Goal: Task Accomplishment & Management: Complete application form

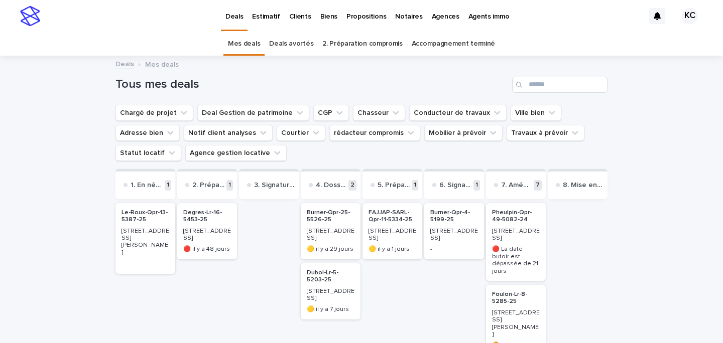
click at [324, 19] on p "Biens" at bounding box center [328, 10] width 17 height 21
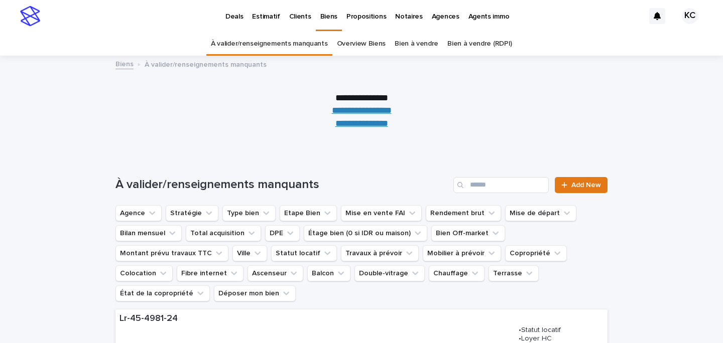
click at [373, 125] on link "**********" at bounding box center [361, 123] width 53 height 9
click at [261, 19] on p "Estimatif" at bounding box center [266, 10] width 28 height 21
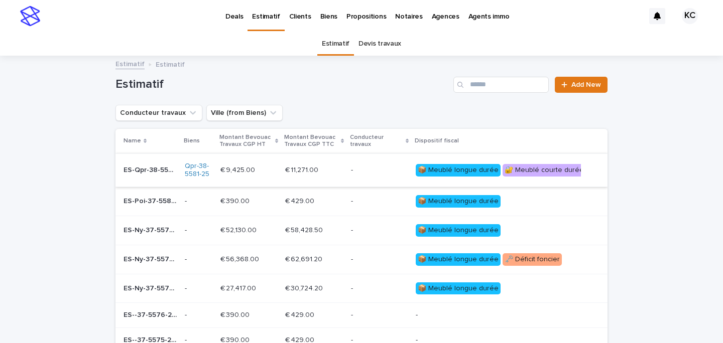
scroll to position [4, 0]
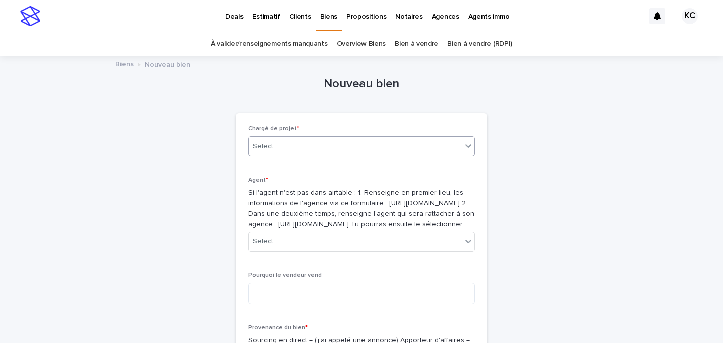
click at [349, 144] on div "Select..." at bounding box center [355, 147] width 213 height 17
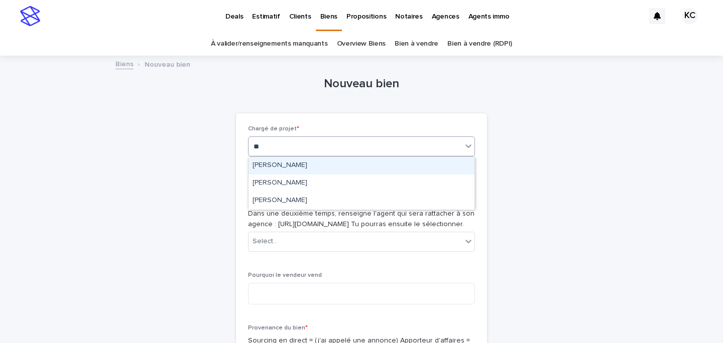
type input "***"
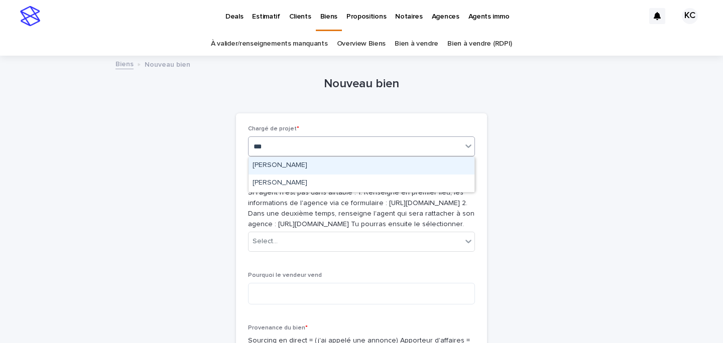
click at [345, 160] on div "Kévin Chamayou" at bounding box center [362, 166] width 226 height 18
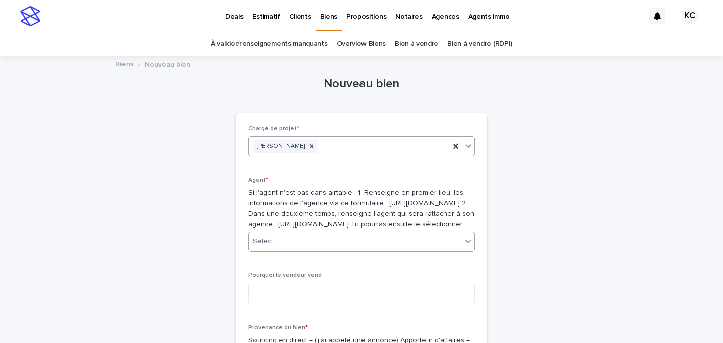
click at [334, 252] on div "Select..." at bounding box center [361, 242] width 227 height 20
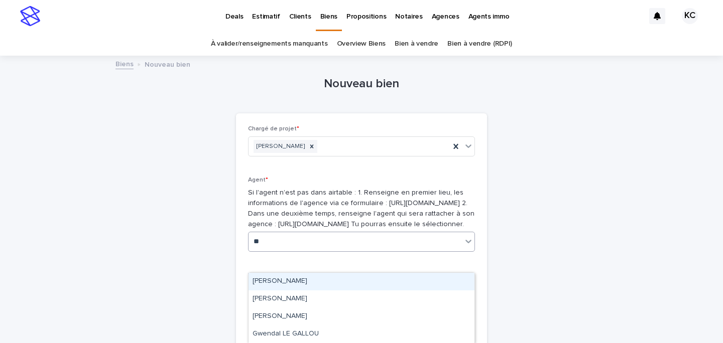
type input "*"
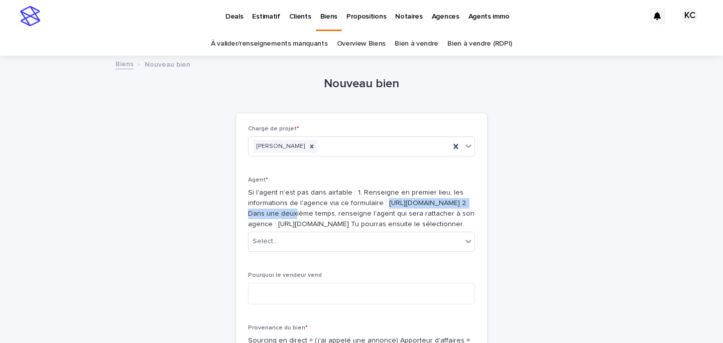
drag, startPoint x: 381, startPoint y: 214, endPoint x: 249, endPoint y: 212, distance: 132.6
click at [249, 212] on p "Si l'agent n'est pas dans airtable : 1. Renseigne en premier lieu, les informat…" at bounding box center [361, 209] width 227 height 42
copy p "https://airtable.com/shrPVCqAw2RSVhpNM"
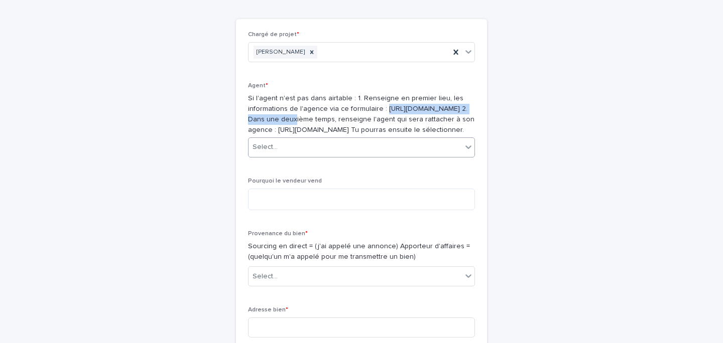
click at [284, 156] on div "Select..." at bounding box center [355, 147] width 213 height 17
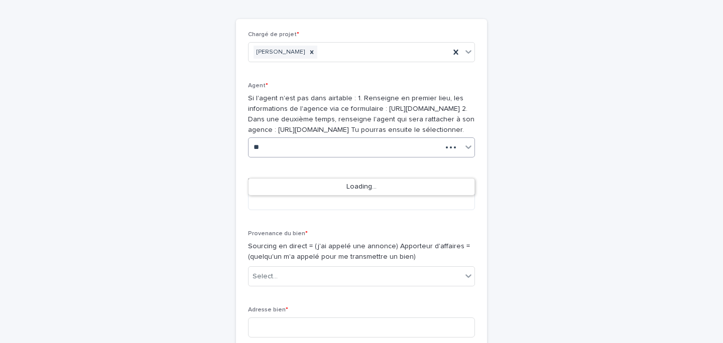
type input "*"
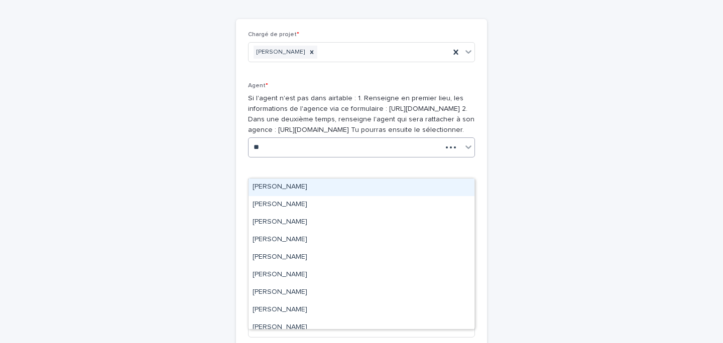
type input "*"
type input "***"
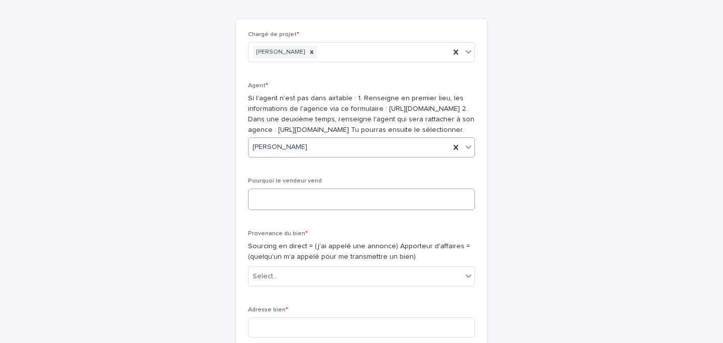
scroll to position [116, 0]
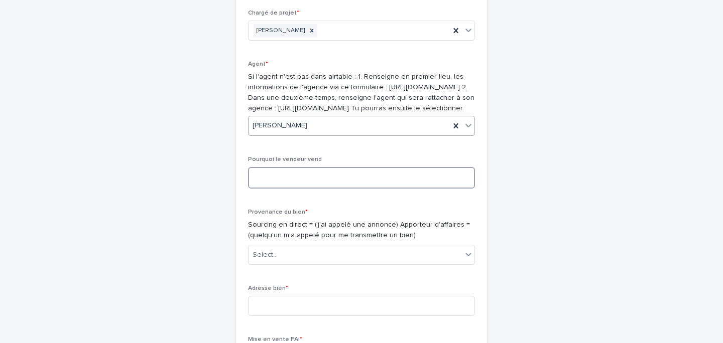
click at [294, 189] on textarea at bounding box center [361, 178] width 227 height 22
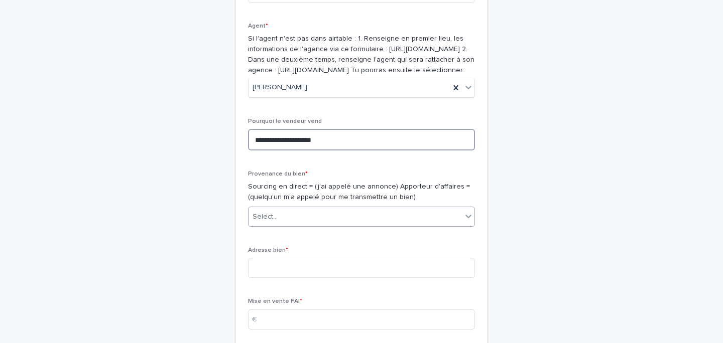
type textarea "**********"
click at [286, 225] on div "Select..." at bounding box center [355, 217] width 213 height 17
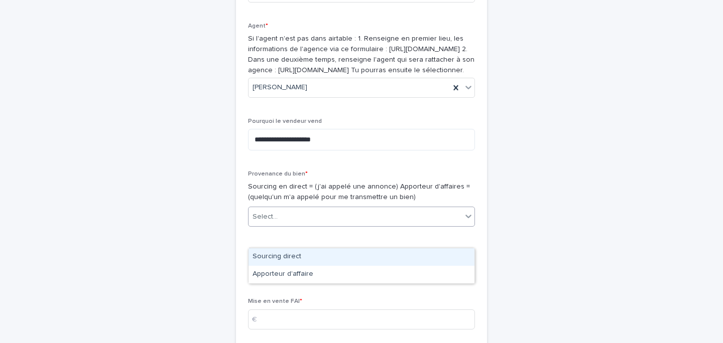
click at [309, 260] on div "Sourcing direct" at bounding box center [362, 258] width 226 height 18
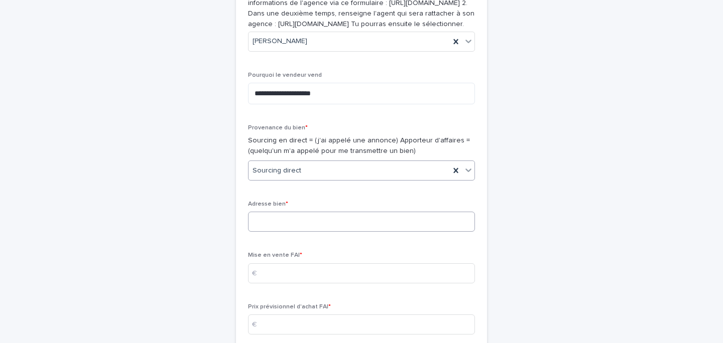
scroll to position [203, 0]
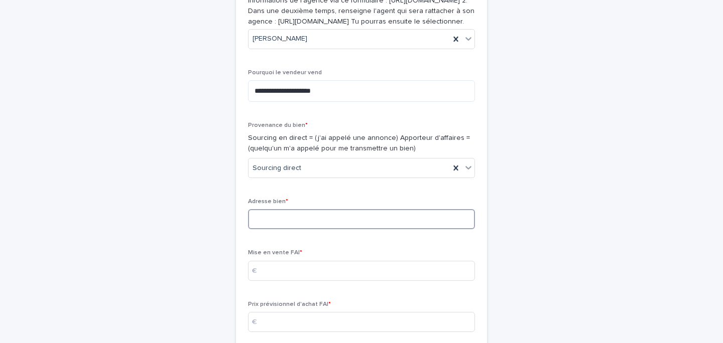
click at [284, 229] on input at bounding box center [361, 219] width 227 height 20
type input "**********"
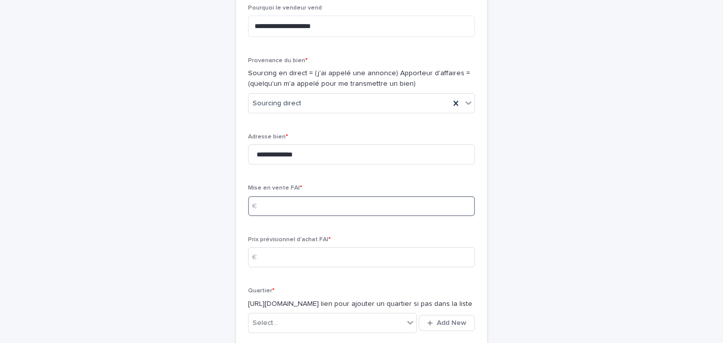
click at [282, 216] on input at bounding box center [361, 206] width 227 height 20
type input "*****"
click at [287, 268] on input at bounding box center [361, 258] width 227 height 20
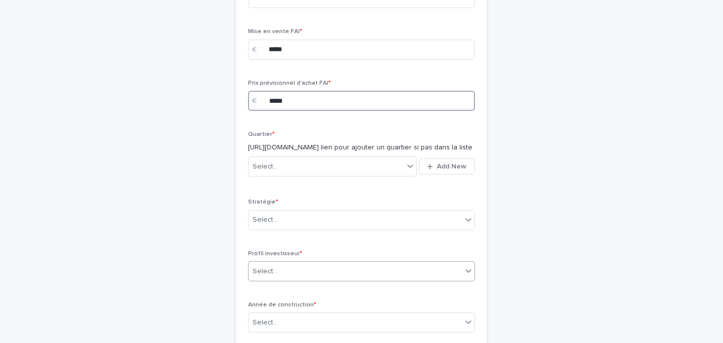
scroll to position [434, 0]
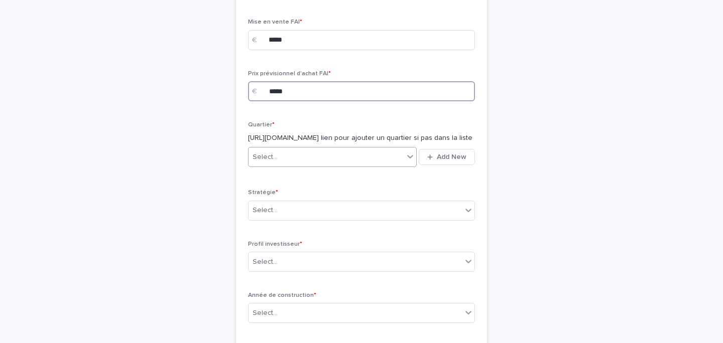
type input "*****"
click at [305, 166] on div "Select..." at bounding box center [326, 157] width 155 height 17
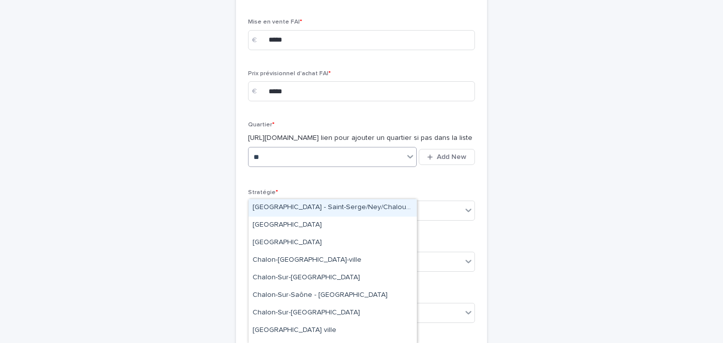
type input "***"
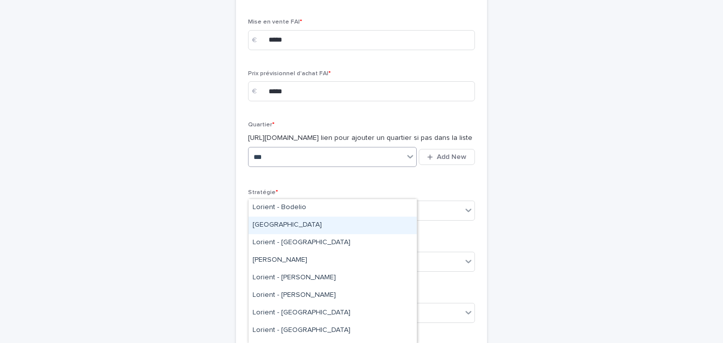
click at [305, 224] on div "[GEOGRAPHIC_DATA]" at bounding box center [333, 226] width 168 height 18
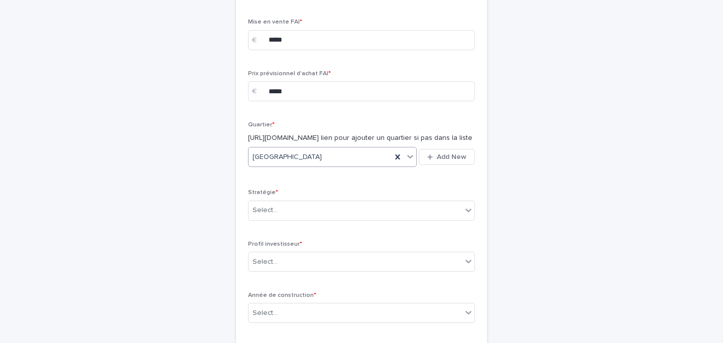
scroll to position [472, 0]
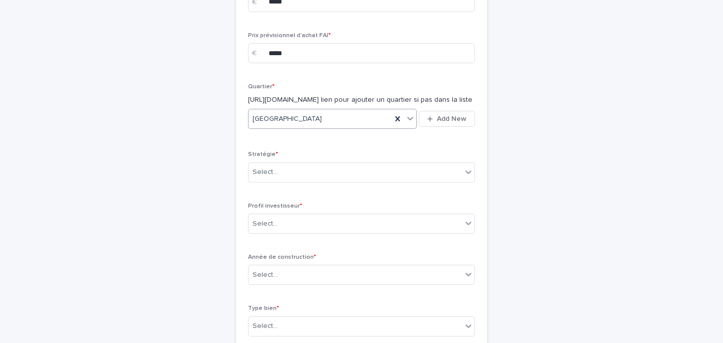
click at [292, 190] on div "Stratégie * Select..." at bounding box center [361, 170] width 227 height 39
click at [294, 181] on div "Select..." at bounding box center [355, 172] width 213 height 17
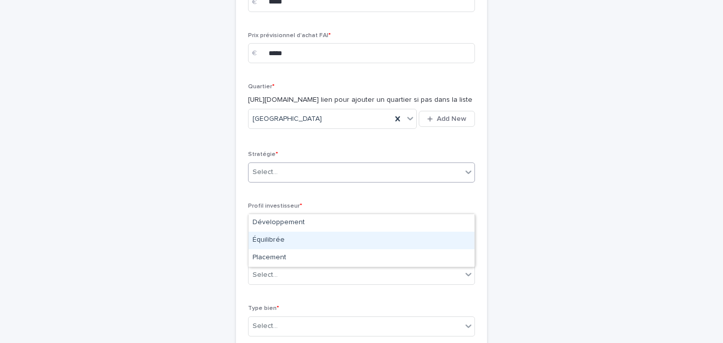
click at [286, 234] on div "Équilibrée" at bounding box center [362, 241] width 226 height 18
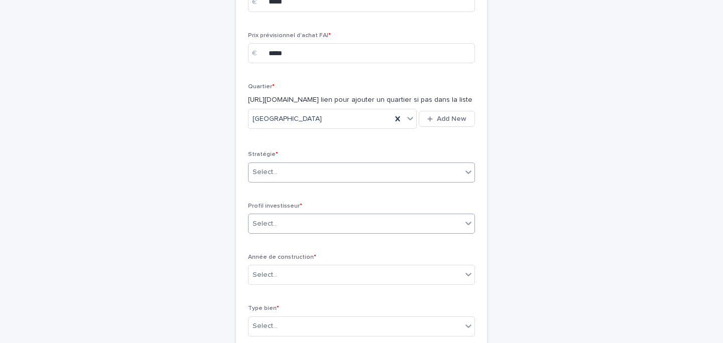
click at [282, 232] on div "Select..." at bounding box center [355, 224] width 213 height 17
click at [281, 232] on div "Select..." at bounding box center [355, 224] width 213 height 17
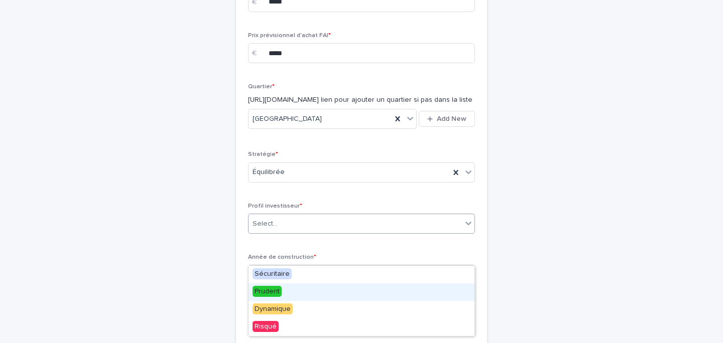
click at [280, 290] on span "Prudent" at bounding box center [267, 291] width 29 height 11
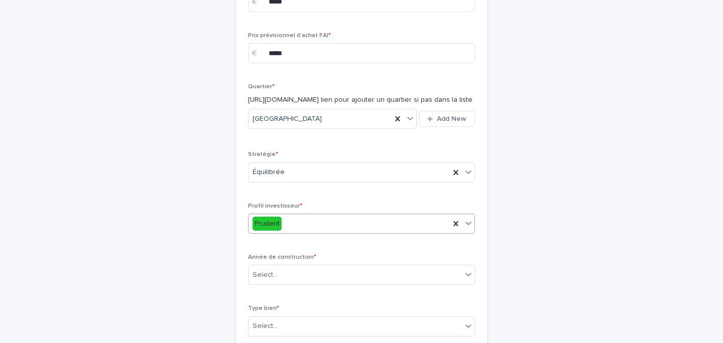
scroll to position [575, 0]
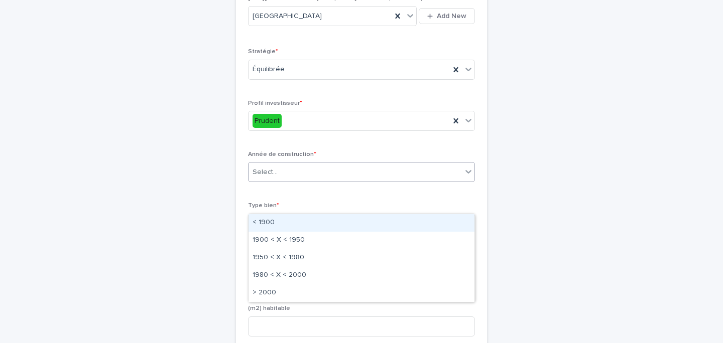
click at [291, 181] on div "Select..." at bounding box center [355, 172] width 213 height 17
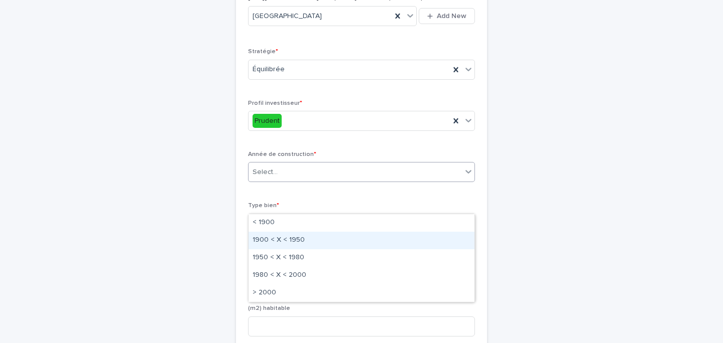
click at [303, 246] on div "1900 < X < 1950" at bounding box center [362, 241] width 226 height 18
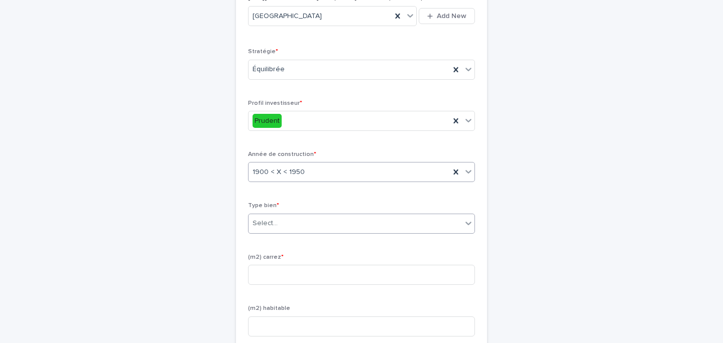
scroll to position [605, 0]
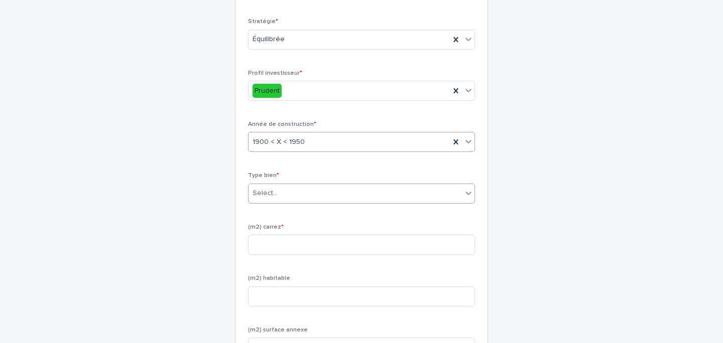
click at [280, 202] on div "Select..." at bounding box center [355, 193] width 213 height 17
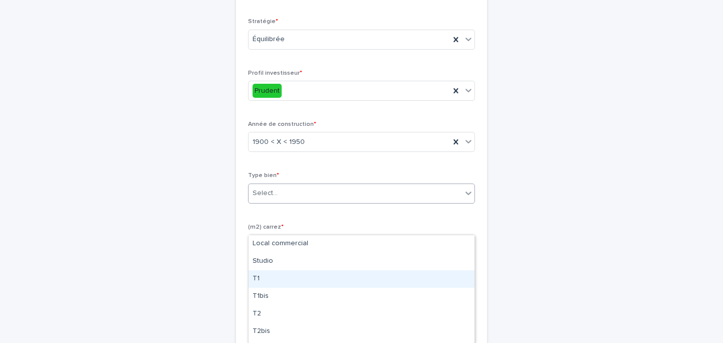
click at [283, 279] on div "T1" at bounding box center [362, 280] width 226 height 18
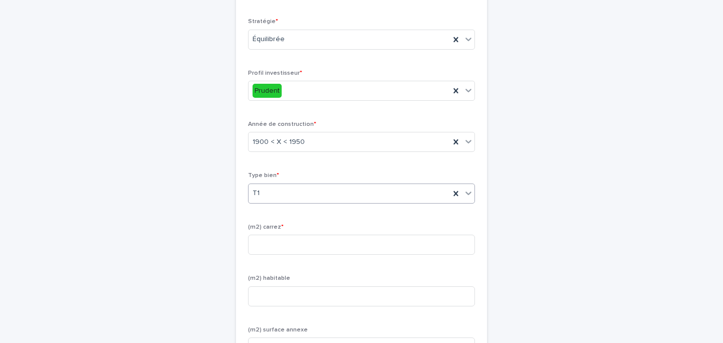
scroll to position [643, 0]
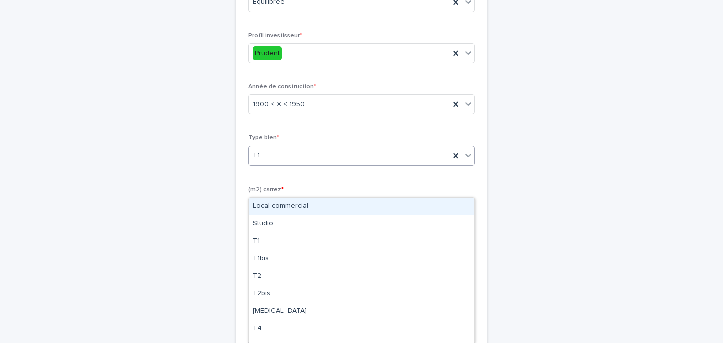
click at [307, 164] on div "T1" at bounding box center [349, 156] width 201 height 17
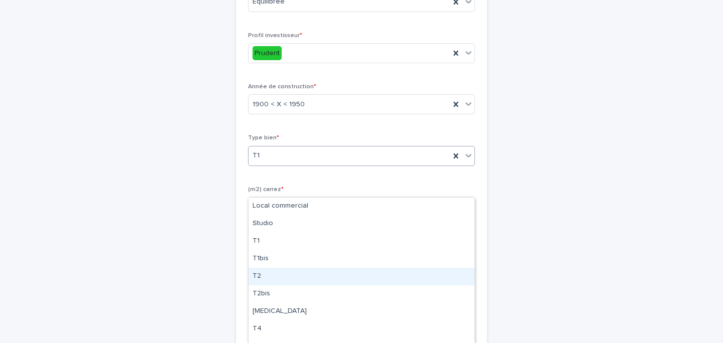
click at [271, 282] on div "T2" at bounding box center [362, 277] width 226 height 18
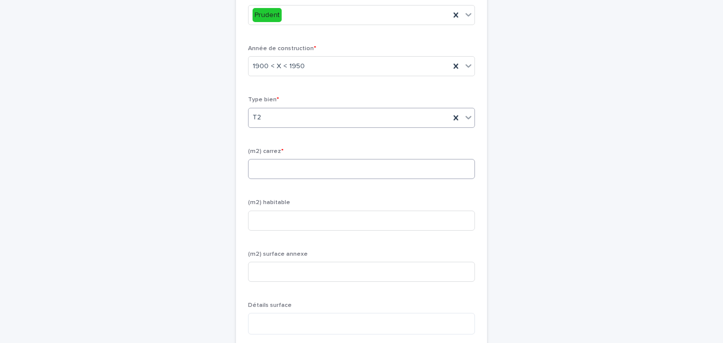
scroll to position [693, 0]
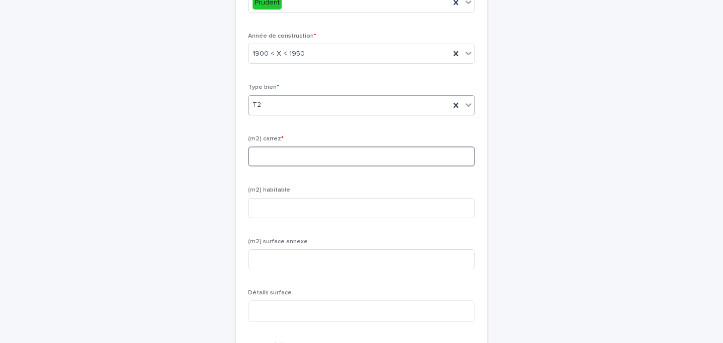
click at [287, 167] on input at bounding box center [361, 157] width 227 height 20
type input "**"
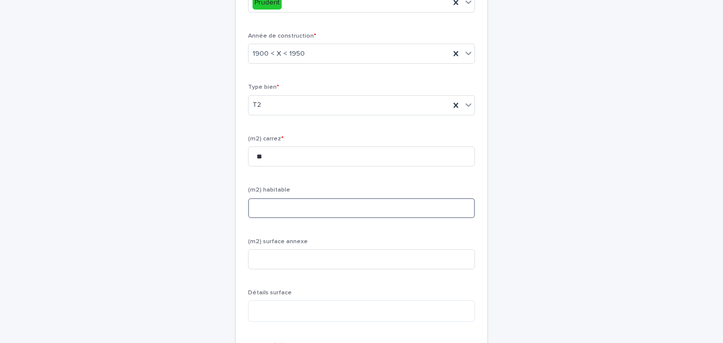
click at [304, 218] on input at bounding box center [361, 208] width 227 height 20
type input "*"
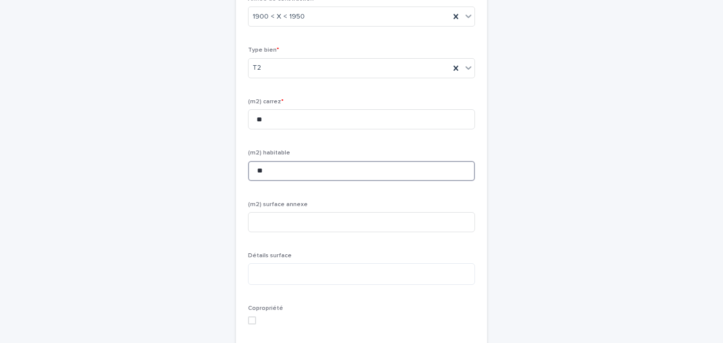
scroll to position [745, 0]
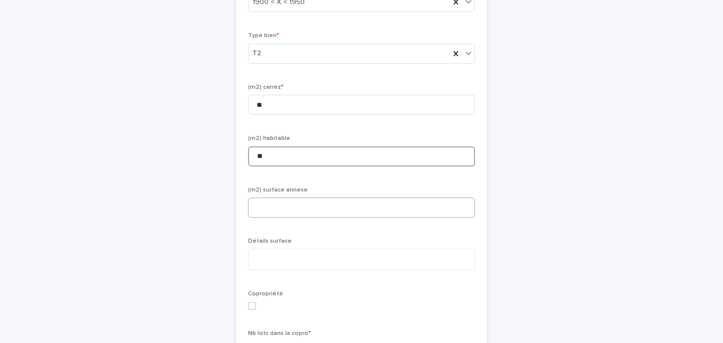
type input "**"
click at [306, 218] on input at bounding box center [361, 208] width 227 height 20
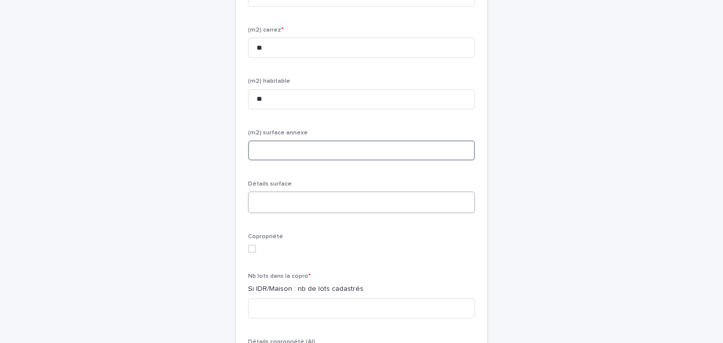
scroll to position [810, 0]
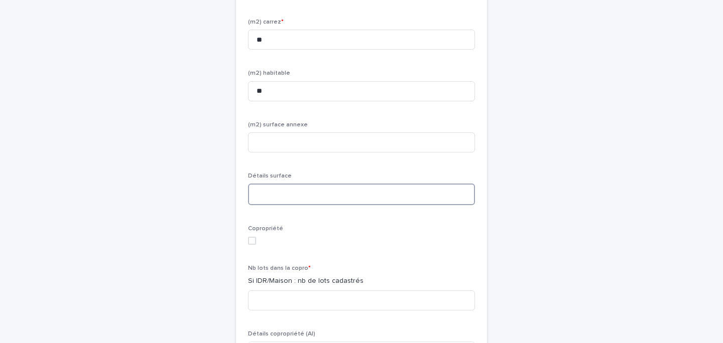
click at [299, 205] on textarea at bounding box center [361, 195] width 227 height 22
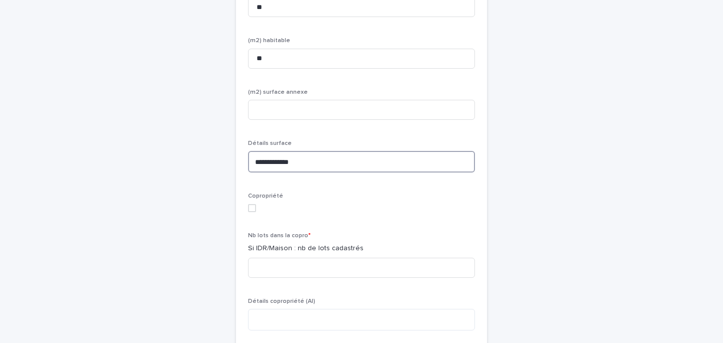
scroll to position [845, 0]
click at [251, 218] on div "Copropriété" at bounding box center [361, 204] width 227 height 27
click at [257, 210] on label at bounding box center [361, 206] width 227 height 8
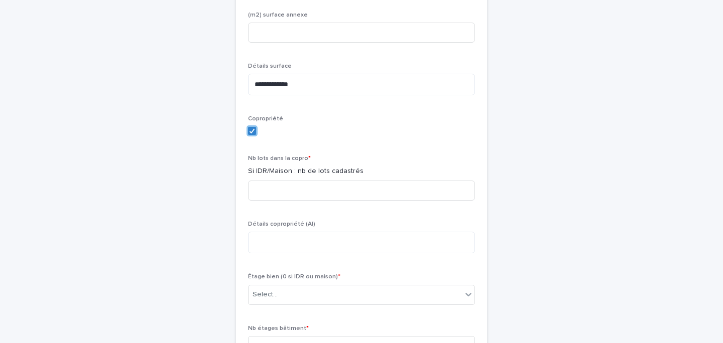
scroll to position [939, 0]
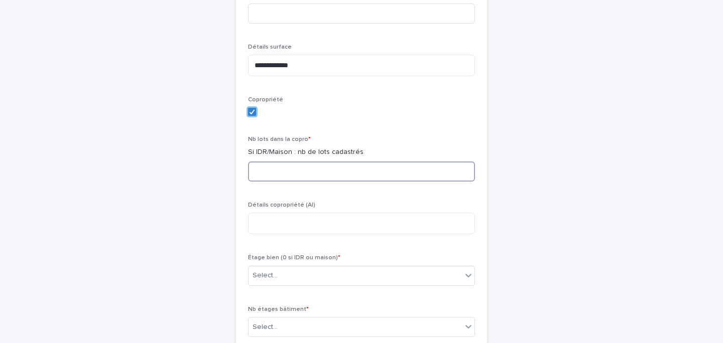
click at [288, 182] on input at bounding box center [361, 172] width 227 height 20
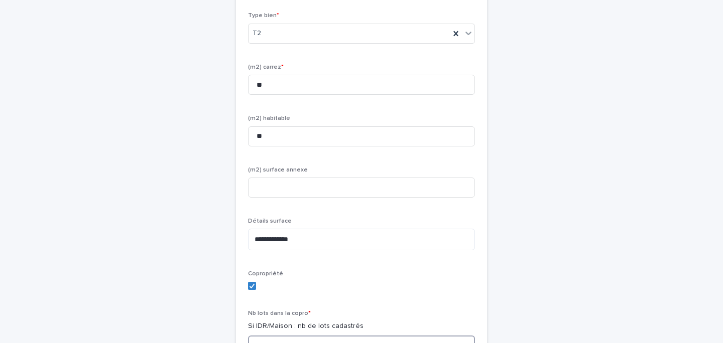
scroll to position [748, 0]
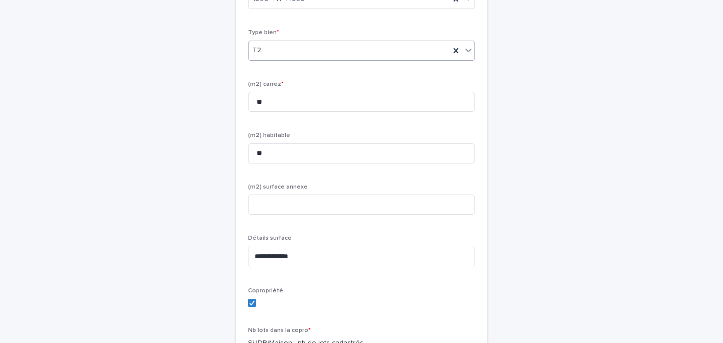
click at [278, 59] on div "T2" at bounding box center [349, 50] width 201 height 17
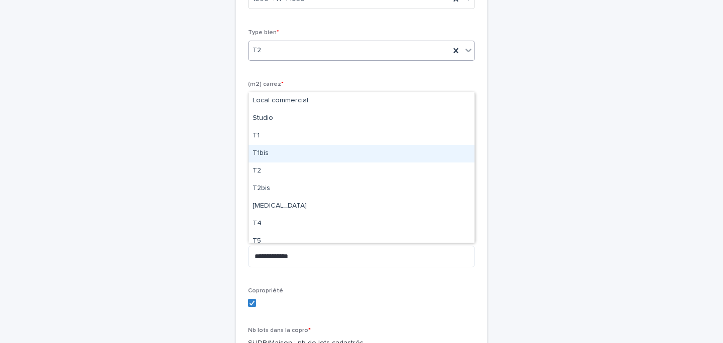
click at [278, 162] on div "T1bis" at bounding box center [362, 154] width 226 height 18
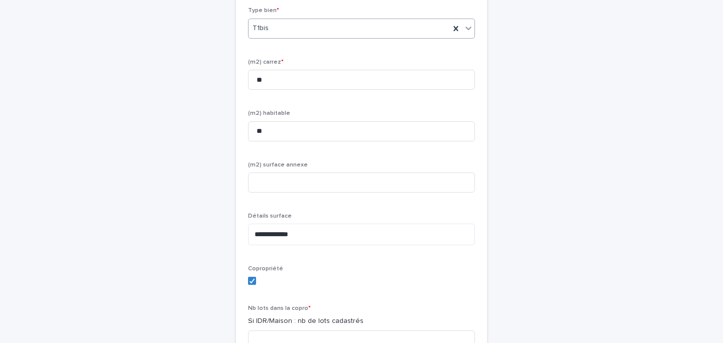
scroll to position [792, 0]
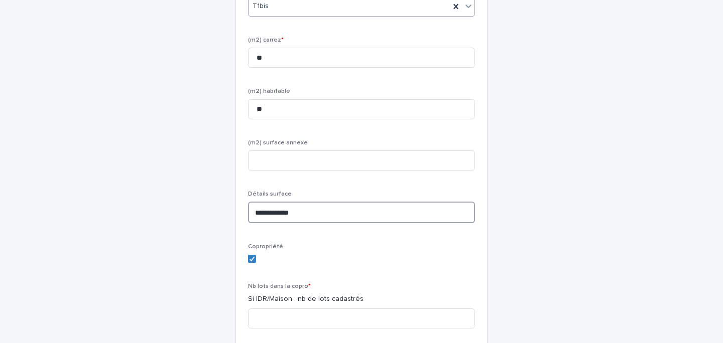
click at [269, 223] on textarea "**********" at bounding box center [361, 213] width 227 height 22
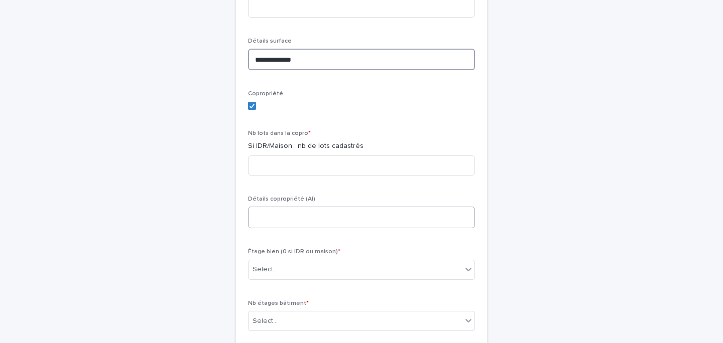
scroll to position [958, 0]
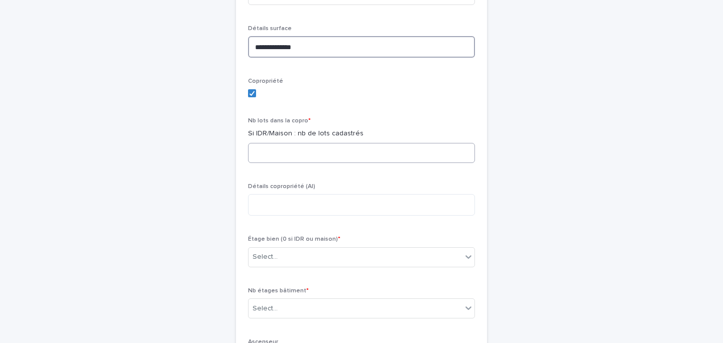
type textarea "**********"
click at [272, 163] on input at bounding box center [361, 153] width 227 height 20
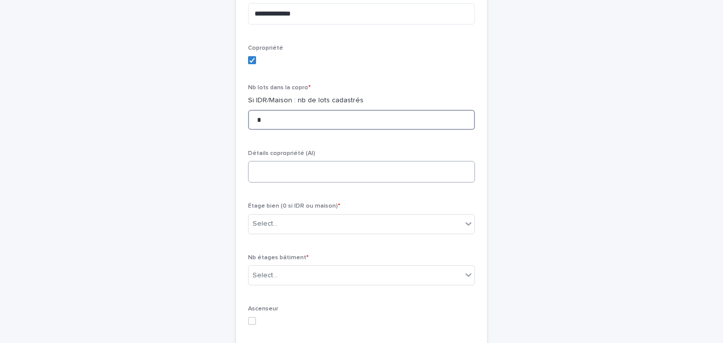
type input "*"
click at [287, 183] on textarea at bounding box center [361, 172] width 227 height 22
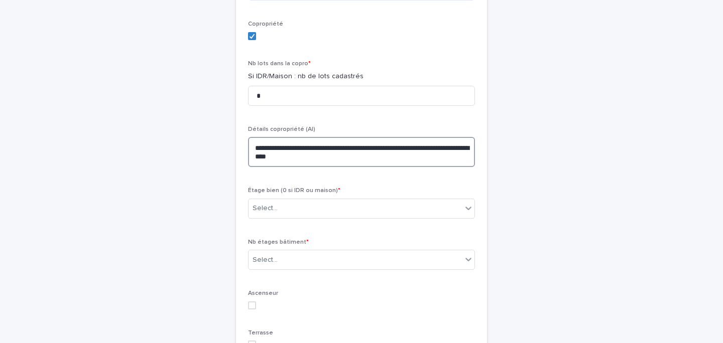
scroll to position [1035, 0]
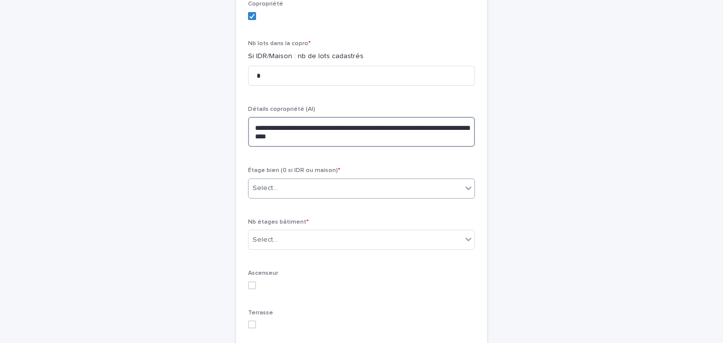
type textarea "**********"
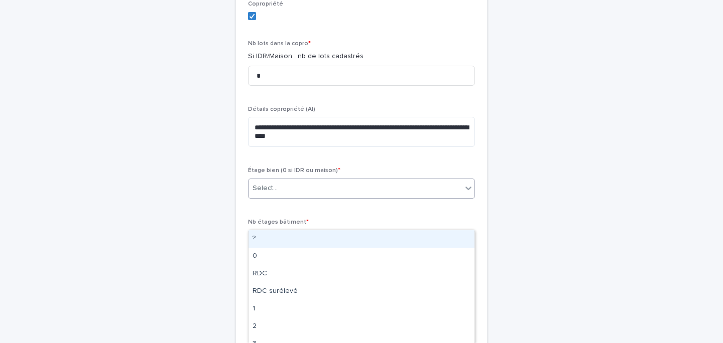
click at [274, 197] on div "Select..." at bounding box center [355, 188] width 213 height 17
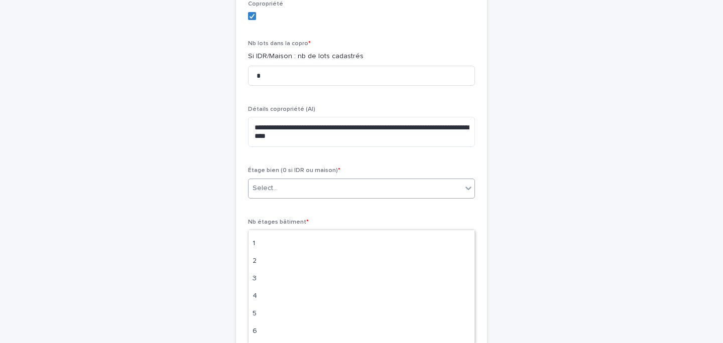
scroll to position [74, 0]
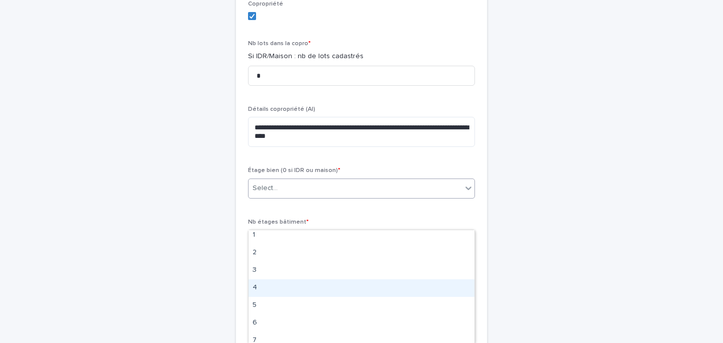
click at [270, 284] on div "4" at bounding box center [362, 289] width 226 height 18
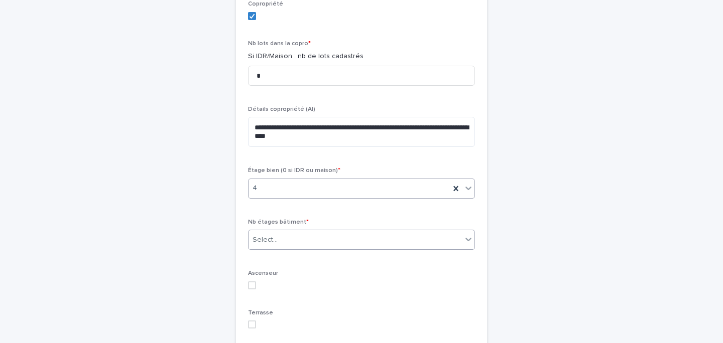
scroll to position [1092, 0]
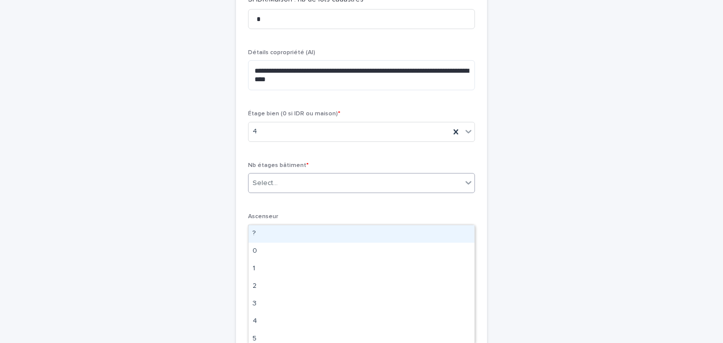
click at [298, 192] on div "Select..." at bounding box center [355, 183] width 213 height 17
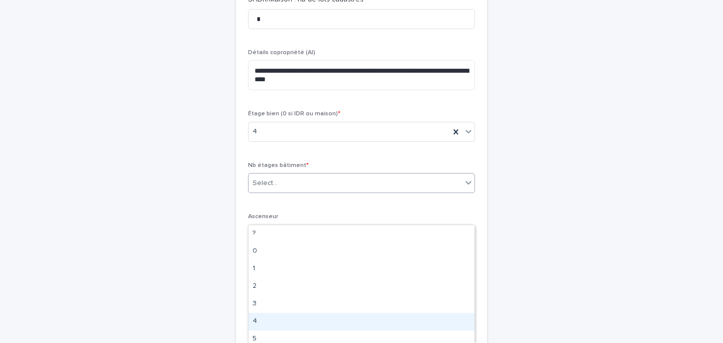
click at [283, 313] on div "4" at bounding box center [362, 322] width 226 height 18
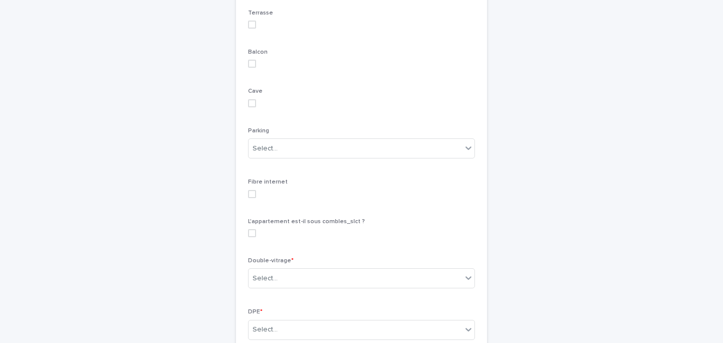
scroll to position [1363, 0]
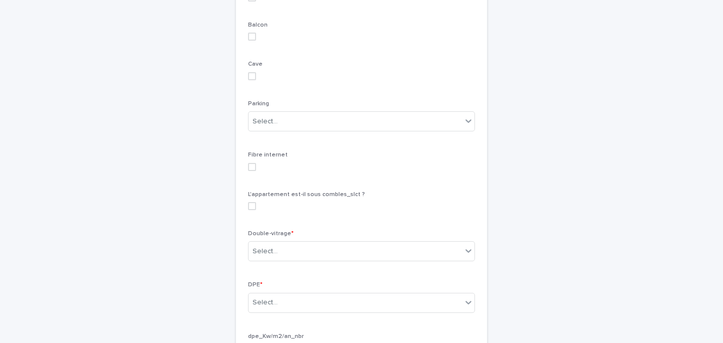
click at [255, 171] on span at bounding box center [252, 167] width 8 height 8
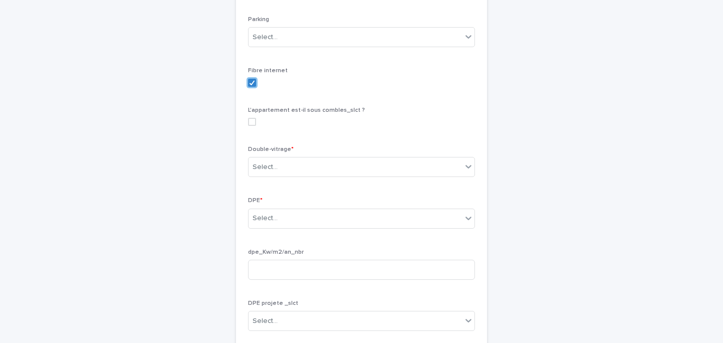
scroll to position [1469, 0]
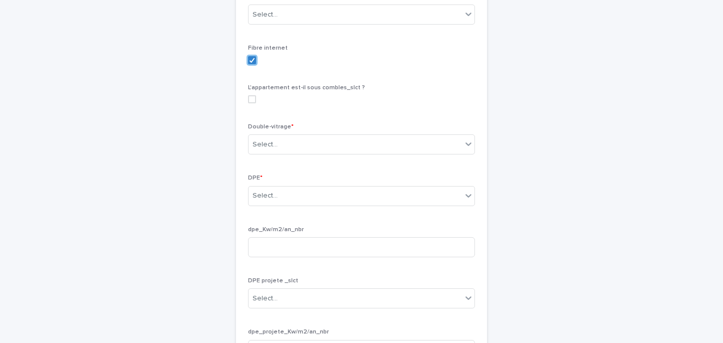
click at [249, 103] on span at bounding box center [252, 99] width 8 height 8
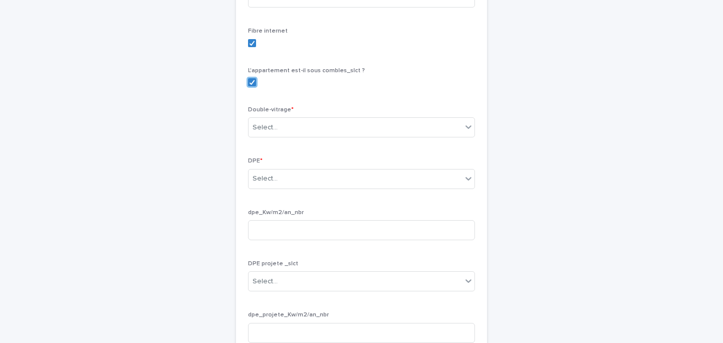
scroll to position [1494, 0]
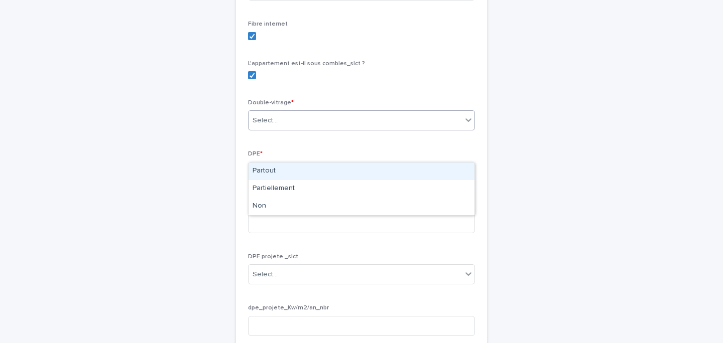
click at [270, 126] on div "Select..." at bounding box center [265, 120] width 25 height 11
click at [275, 165] on div "Partout" at bounding box center [362, 172] width 226 height 18
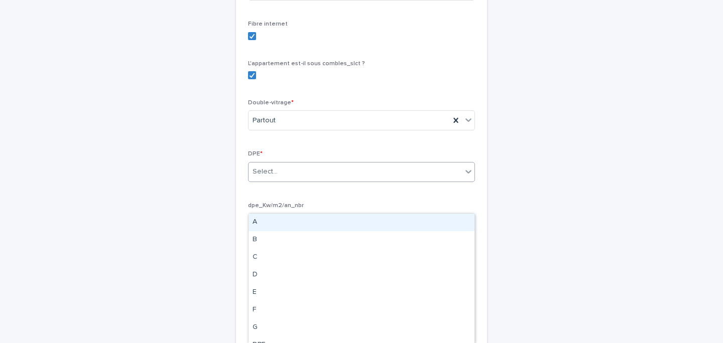
click at [280, 180] on div "Select..." at bounding box center [355, 172] width 213 height 17
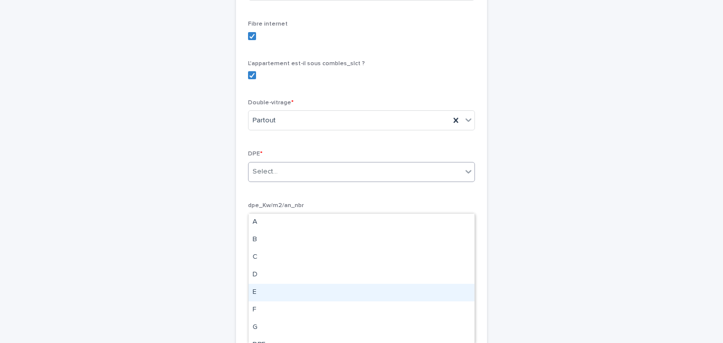
click at [282, 295] on div "E" at bounding box center [362, 293] width 226 height 18
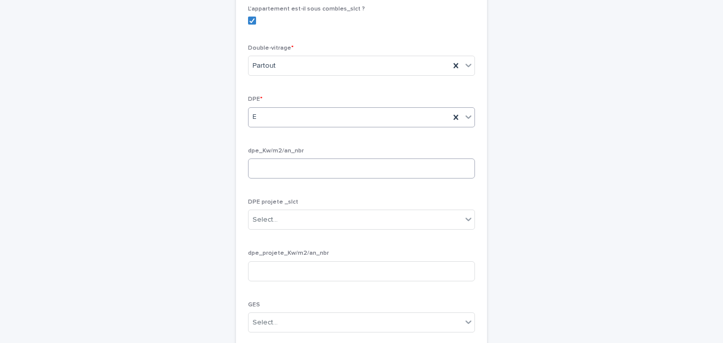
scroll to position [1558, 0]
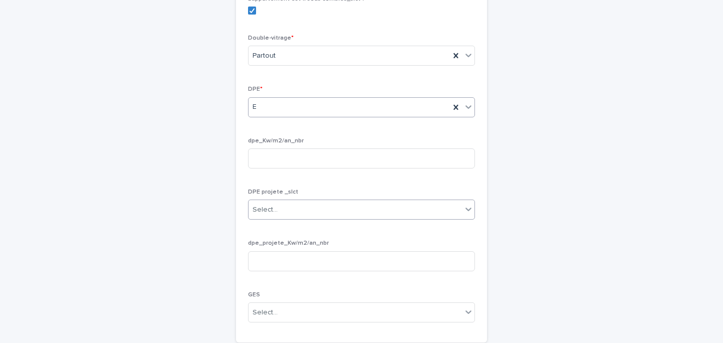
click at [275, 218] on div "Select..." at bounding box center [355, 210] width 213 height 17
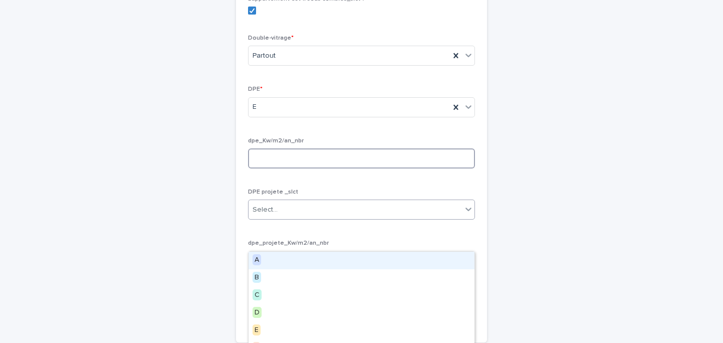
click at [283, 169] on input at bounding box center [361, 159] width 227 height 20
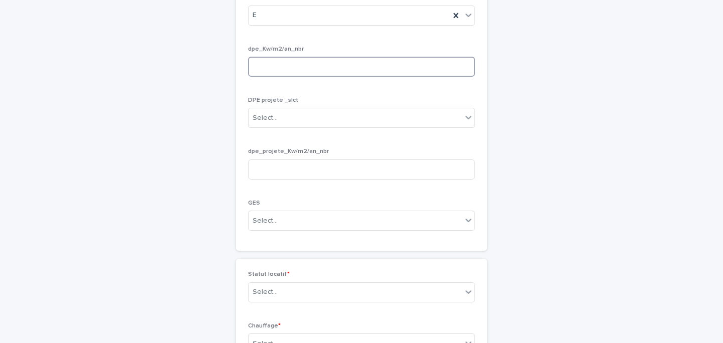
scroll to position [1654, 0]
click at [276, 222] on div "Select..." at bounding box center [265, 217] width 25 height 11
click at [280, 225] on div "Select..." at bounding box center [355, 217] width 213 height 17
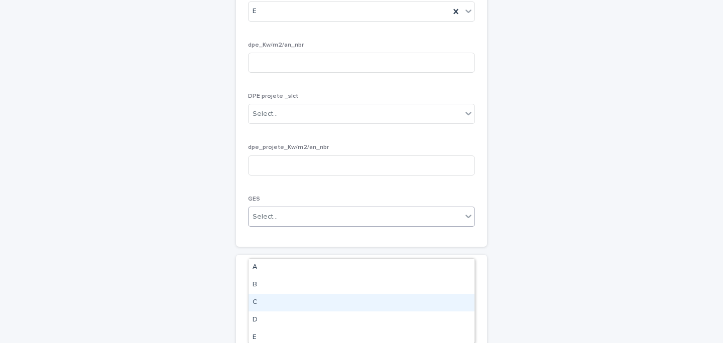
click at [272, 295] on div "C" at bounding box center [362, 303] width 226 height 18
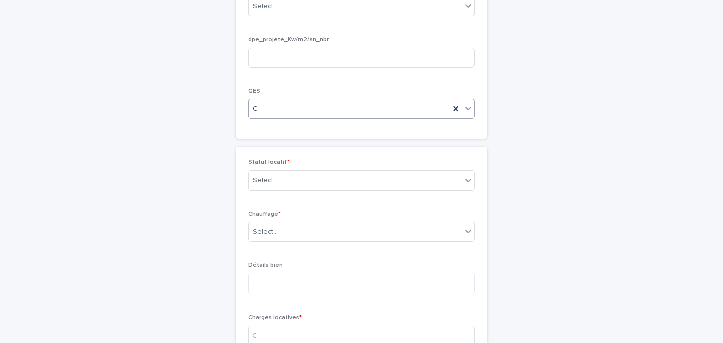
scroll to position [1787, 0]
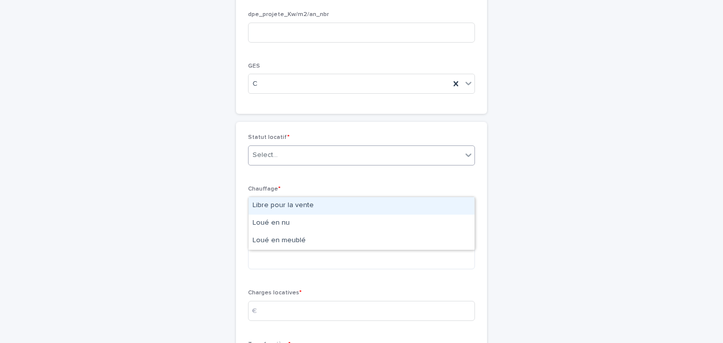
click at [284, 164] on div "Select..." at bounding box center [355, 155] width 213 height 17
click at [299, 203] on div "Libre pour la vente" at bounding box center [362, 206] width 226 height 18
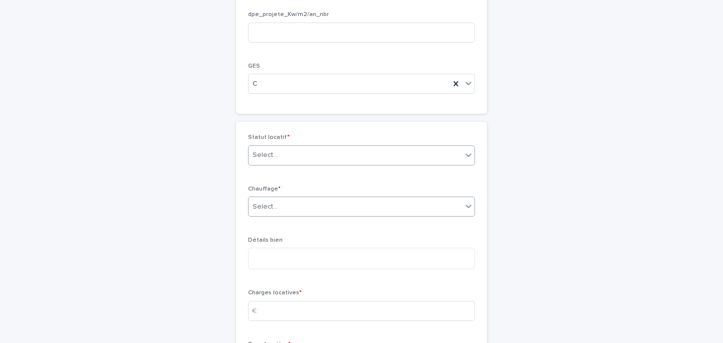
scroll to position [1835, 0]
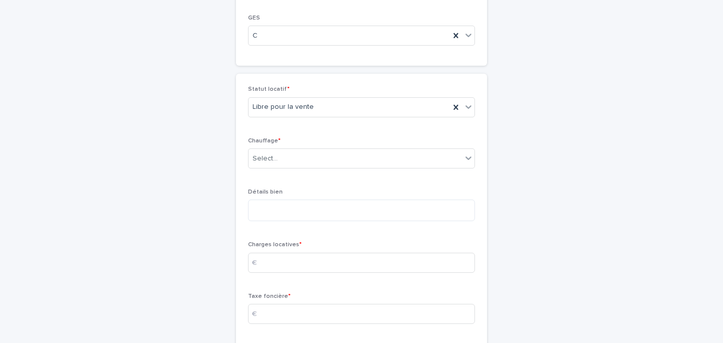
click at [283, 145] on p "Chauffage *" at bounding box center [361, 141] width 227 height 7
click at [282, 167] on div "Select..." at bounding box center [355, 159] width 213 height 17
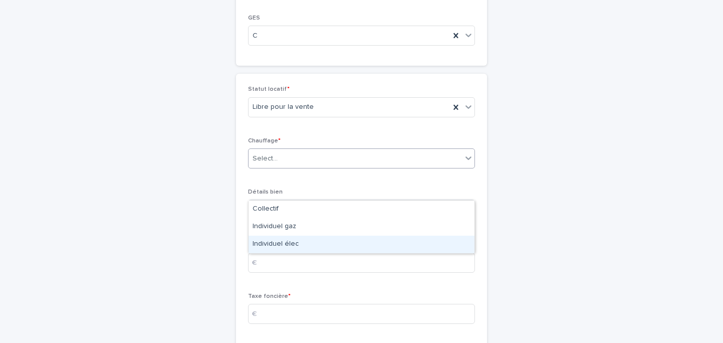
click at [298, 237] on div "Individuel élec" at bounding box center [362, 245] width 226 height 18
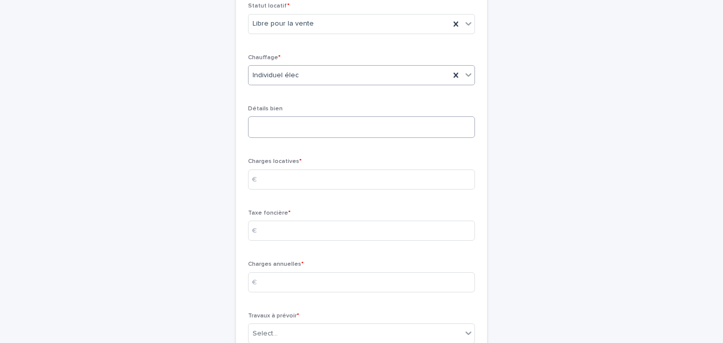
scroll to position [1946, 0]
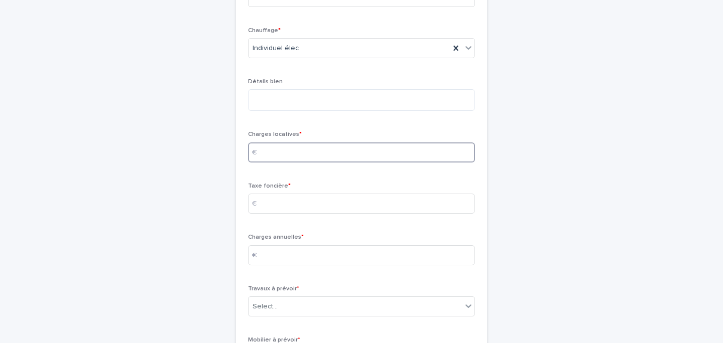
click at [282, 163] on input at bounding box center [361, 153] width 227 height 20
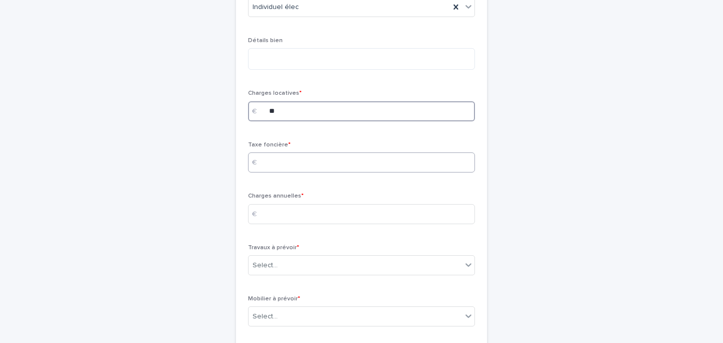
type input "**"
click at [306, 173] on input at bounding box center [361, 163] width 227 height 20
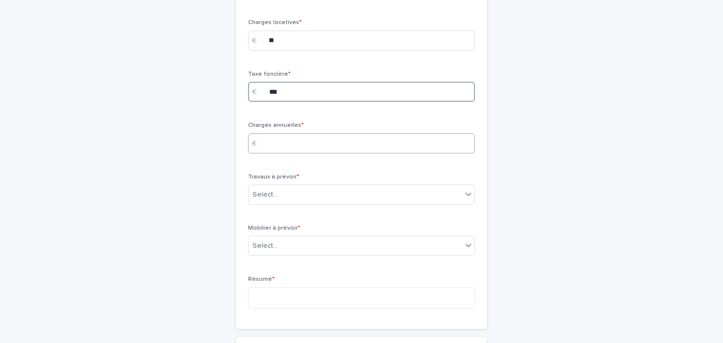
type input "***"
click at [303, 154] on input at bounding box center [361, 144] width 227 height 20
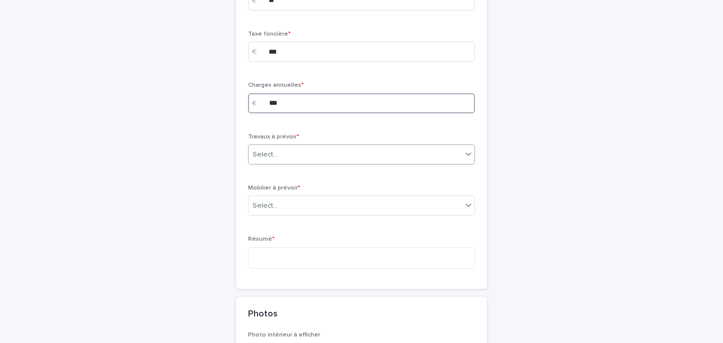
type input "***"
click at [301, 163] on div "Select..." at bounding box center [355, 155] width 213 height 17
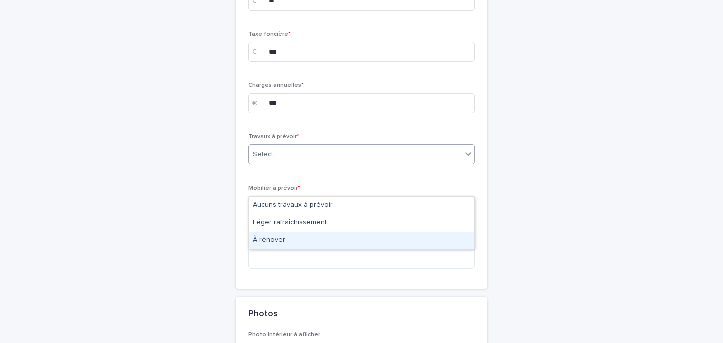
click at [294, 238] on div "À rénover" at bounding box center [362, 241] width 226 height 18
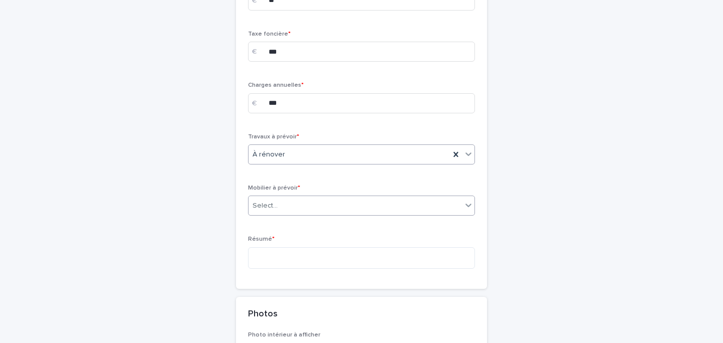
scroll to position [2127, 0]
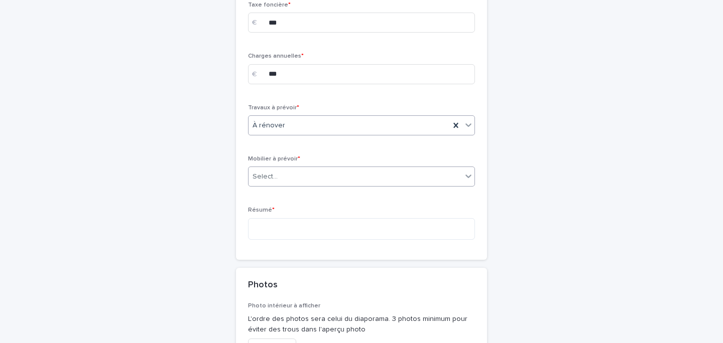
click at [298, 187] on div "Select..." at bounding box center [361, 177] width 227 height 20
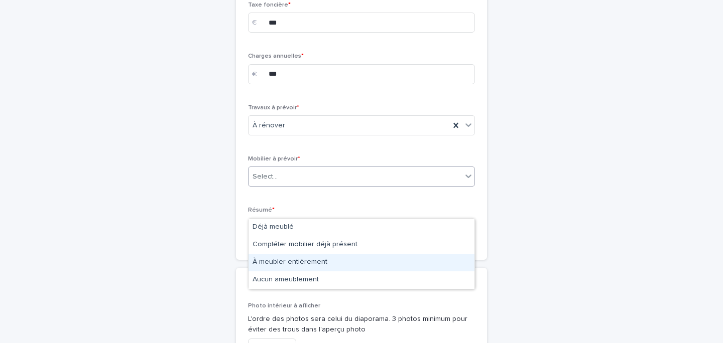
click at [317, 265] on div "À meubler entièrement" at bounding box center [362, 263] width 226 height 18
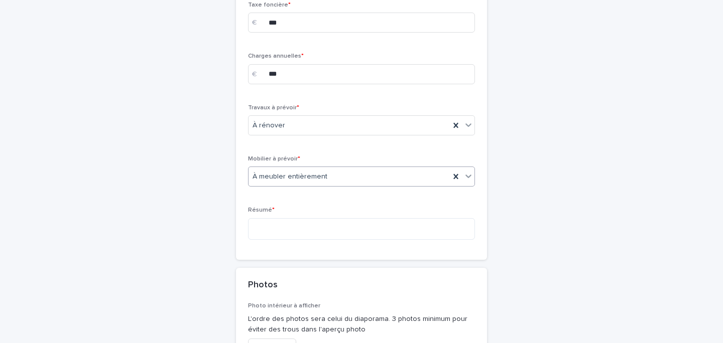
scroll to position [2156, 0]
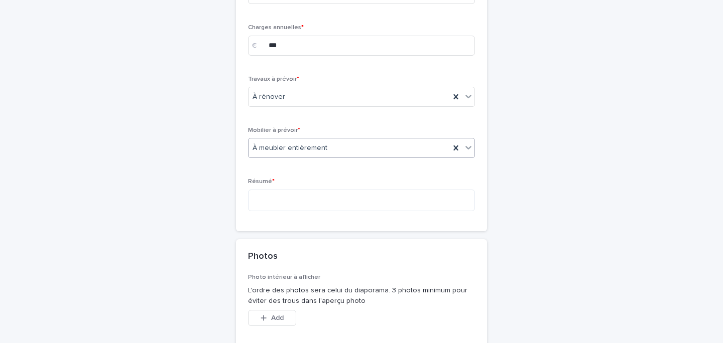
click at [294, 157] on div "À meubler entièrement" at bounding box center [349, 148] width 201 height 17
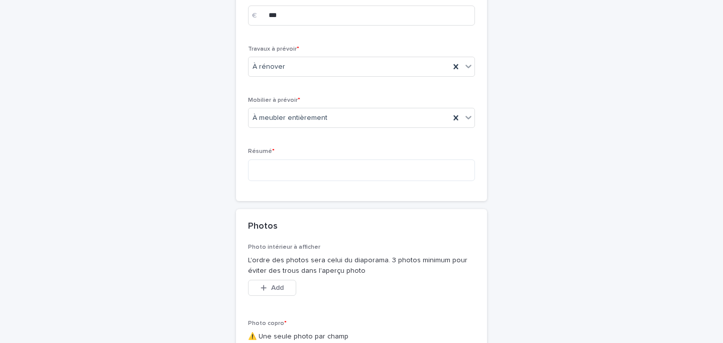
scroll to position [2186, 0]
click at [269, 154] on span "Résumé *" at bounding box center [261, 151] width 27 height 6
click at [276, 181] on textarea at bounding box center [361, 170] width 227 height 22
click at [293, 181] on textarea "**********" at bounding box center [361, 170] width 227 height 22
click at [308, 181] on textarea "**********" at bounding box center [361, 170] width 227 height 22
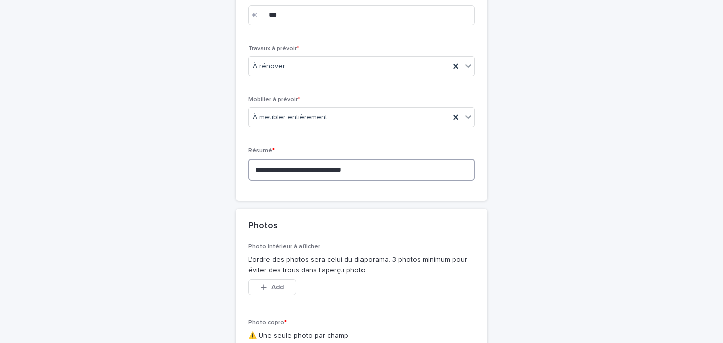
click at [308, 181] on textarea "**********" at bounding box center [361, 170] width 227 height 22
click at [362, 181] on textarea "**********" at bounding box center [361, 170] width 227 height 22
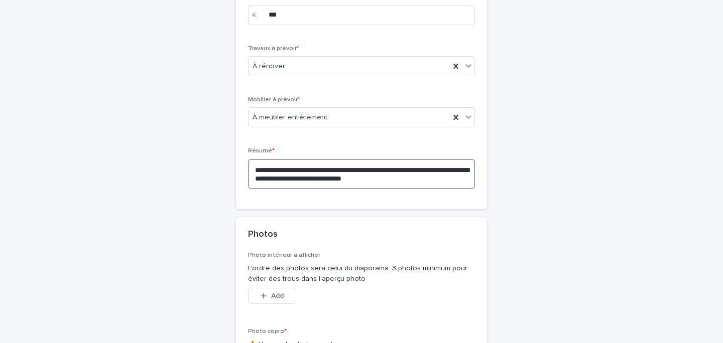
click at [380, 189] on textarea "**********" at bounding box center [361, 174] width 227 height 30
click at [433, 189] on textarea "**********" at bounding box center [361, 174] width 227 height 30
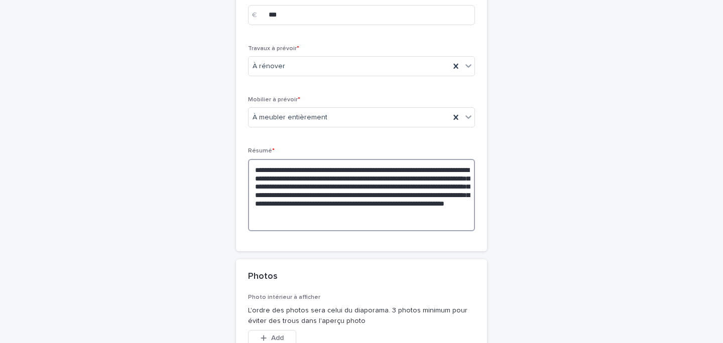
drag, startPoint x: 388, startPoint y: 253, endPoint x: 362, endPoint y: 244, distance: 27.0
click at [362, 231] on textarea "**********" at bounding box center [361, 195] width 227 height 72
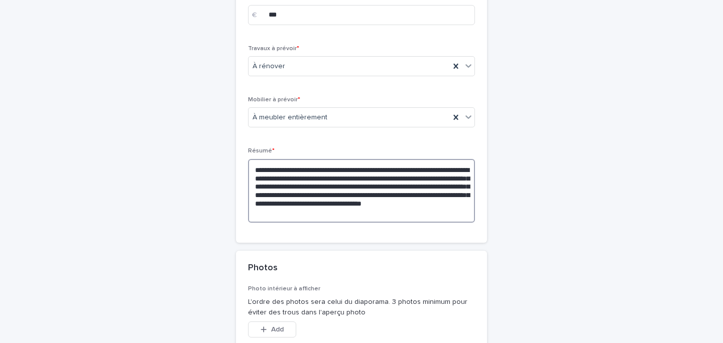
click at [421, 223] on textarea "**********" at bounding box center [361, 191] width 227 height 64
click at [440, 223] on textarea "**********" at bounding box center [361, 191] width 227 height 64
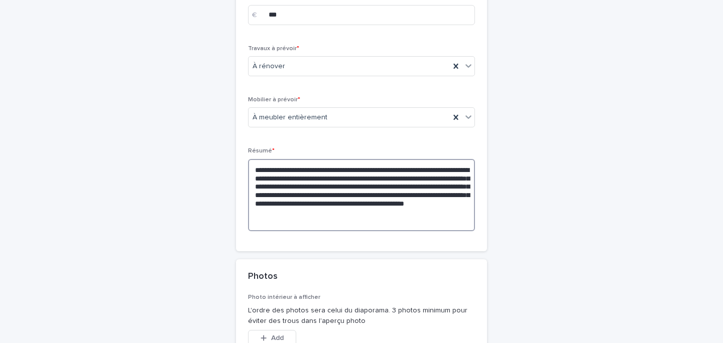
click at [432, 231] on textarea "**********" at bounding box center [361, 195] width 227 height 72
click at [434, 231] on textarea "**********" at bounding box center [361, 195] width 227 height 72
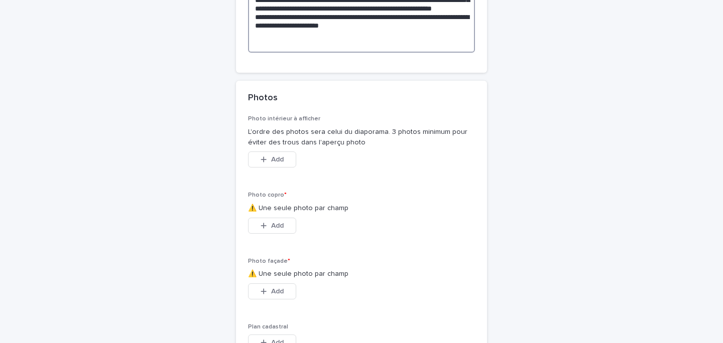
scroll to position [2383, 0]
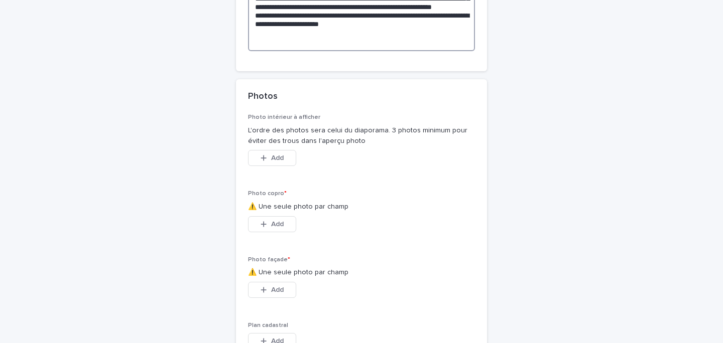
type textarea "**********"
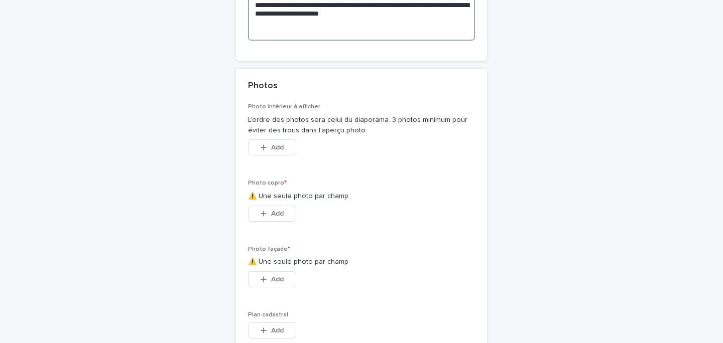
scroll to position [2501, 0]
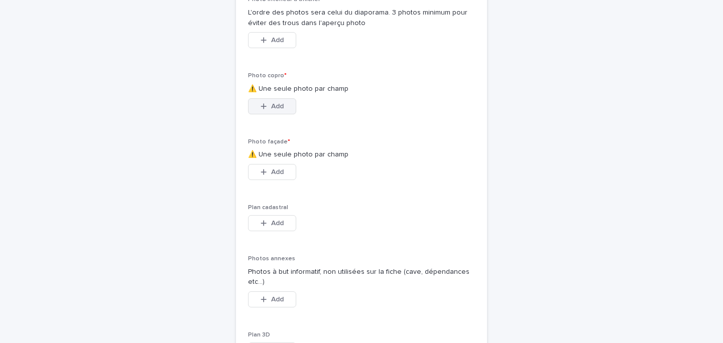
click at [273, 110] on span "Add" at bounding box center [277, 106] width 13 height 7
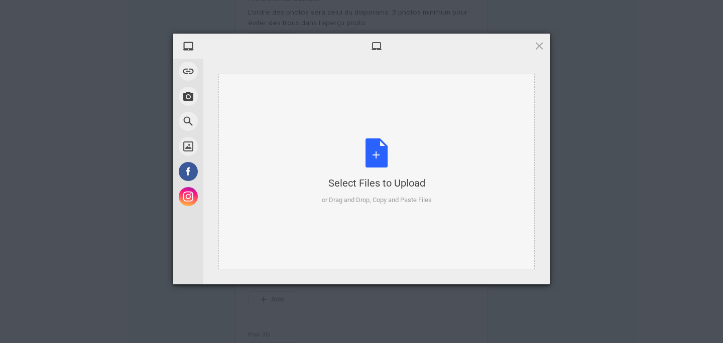
click at [374, 152] on div "Select Files to Upload or Drag and Drop, Copy and Paste Files" at bounding box center [377, 172] width 110 height 67
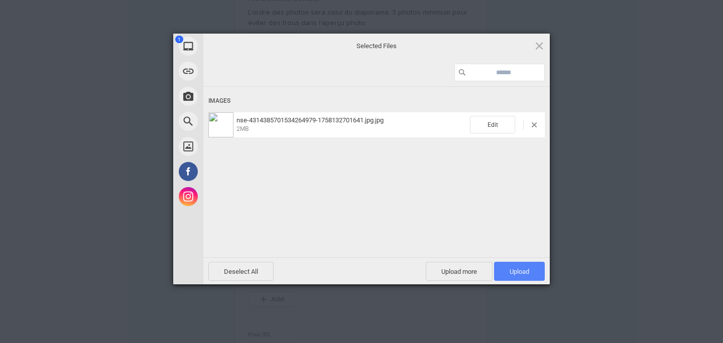
click at [517, 270] on span "Upload 1" at bounding box center [520, 272] width 20 height 8
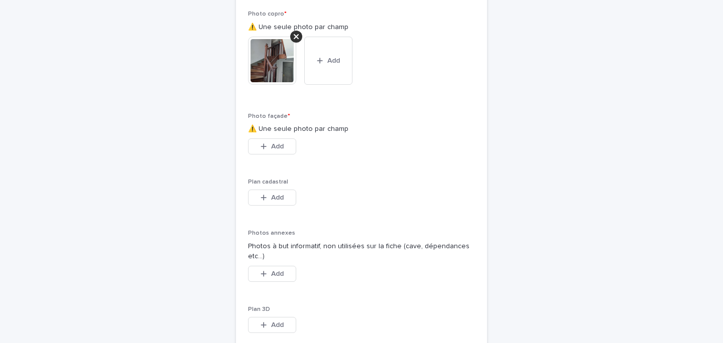
scroll to position [2575, 0]
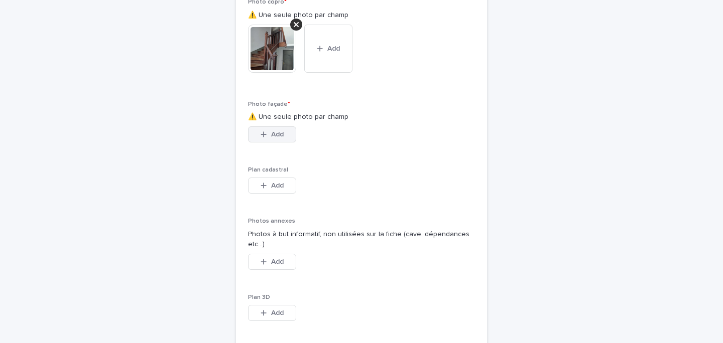
click at [269, 138] on div "button" at bounding box center [266, 134] width 10 height 7
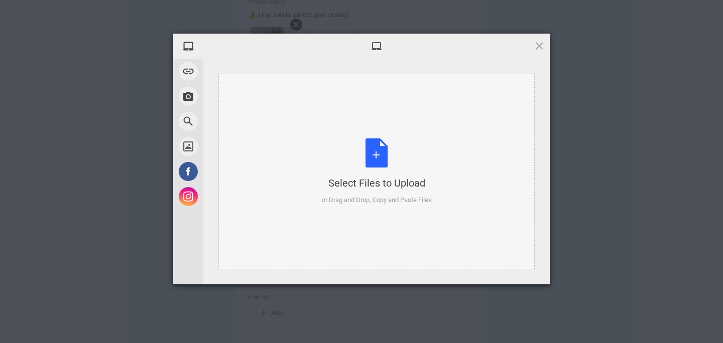
click at [374, 170] on div "Select Files to Upload or Drag and Drop, Copy and Paste Files" at bounding box center [377, 172] width 110 height 67
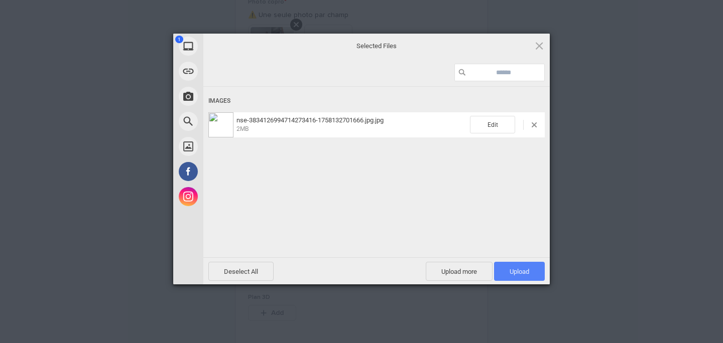
click at [510, 271] on span "Upload 1" at bounding box center [520, 272] width 20 height 8
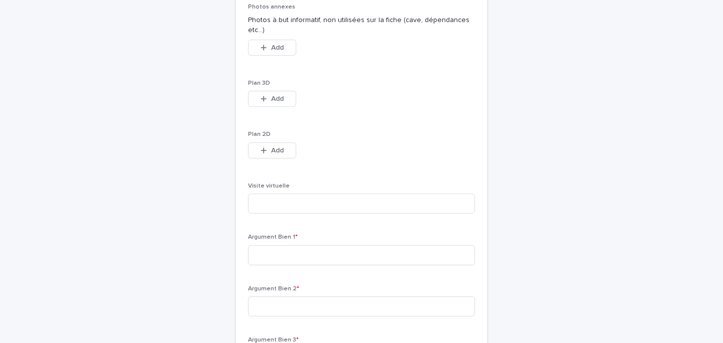
scroll to position [2847, 0]
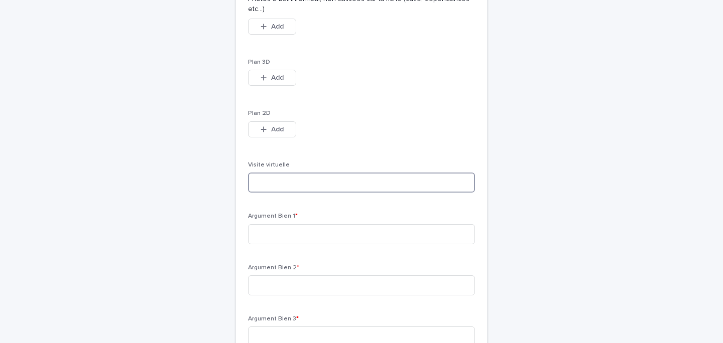
click at [297, 193] on input at bounding box center [361, 183] width 227 height 20
paste input "**********"
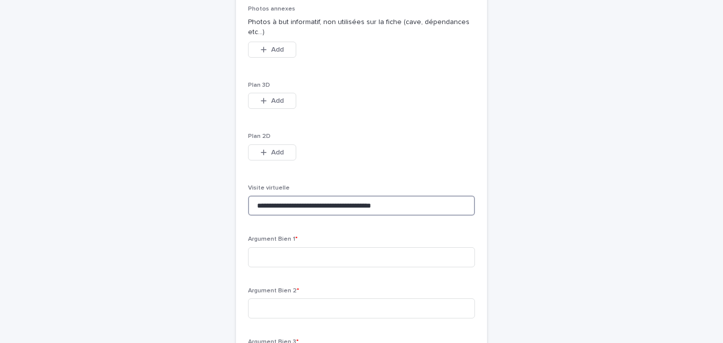
type input "**********"
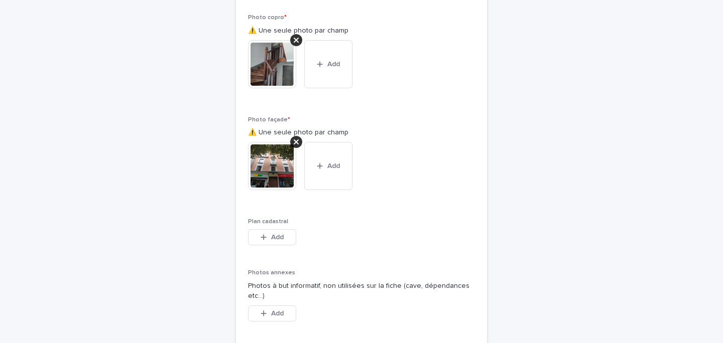
scroll to position [2467, 0]
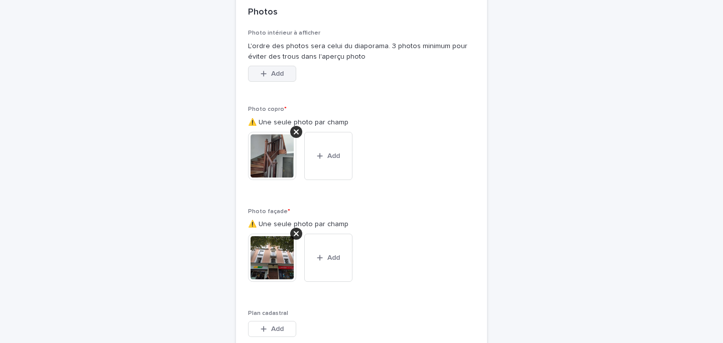
click at [262, 82] on button "Add" at bounding box center [272, 74] width 48 height 16
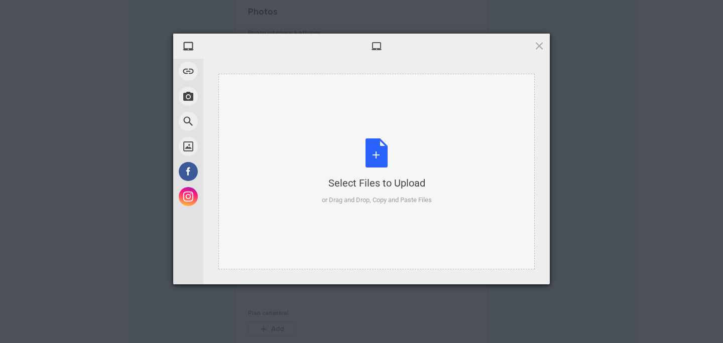
click at [348, 157] on div "Select Files to Upload or Drag and Drop, Copy and Paste Files" at bounding box center [377, 172] width 110 height 67
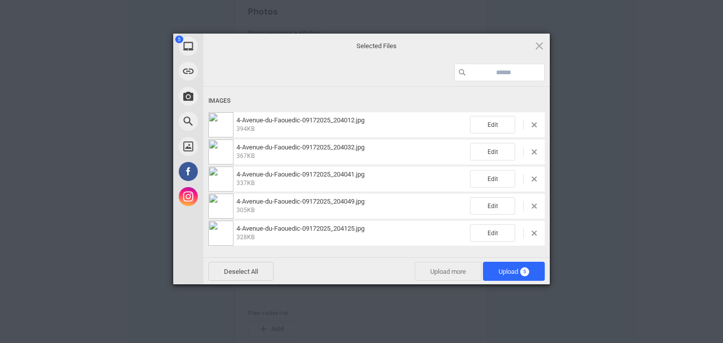
click at [460, 271] on span "Upload more" at bounding box center [448, 271] width 67 height 19
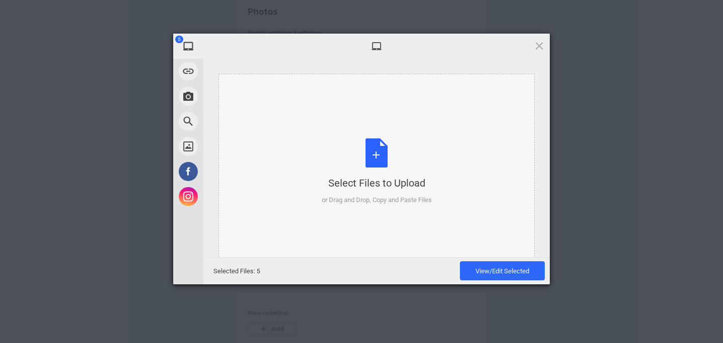
click at [344, 154] on div "Select Files to Upload or Drag and Drop, Copy and Paste Files" at bounding box center [377, 172] width 110 height 67
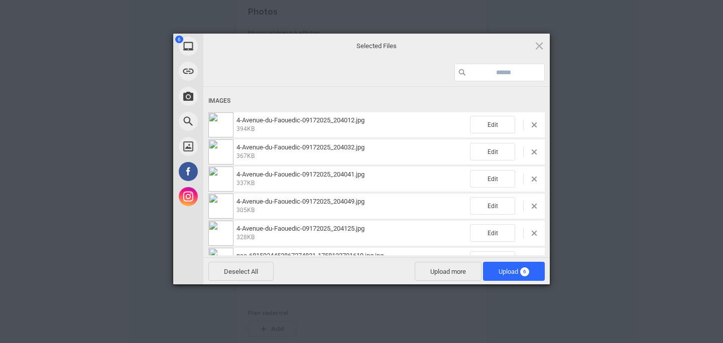
scroll to position [25, 0]
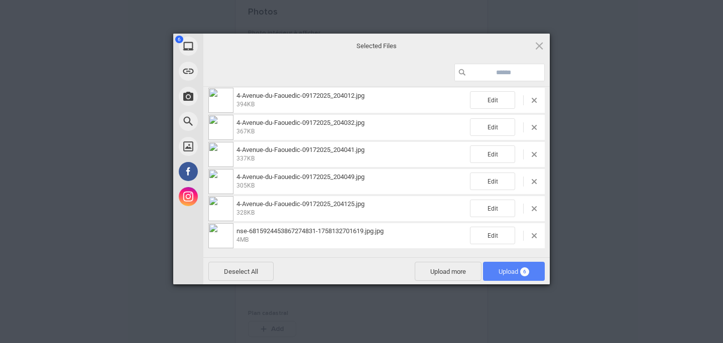
click at [514, 273] on span "Upload 6" at bounding box center [514, 272] width 31 height 8
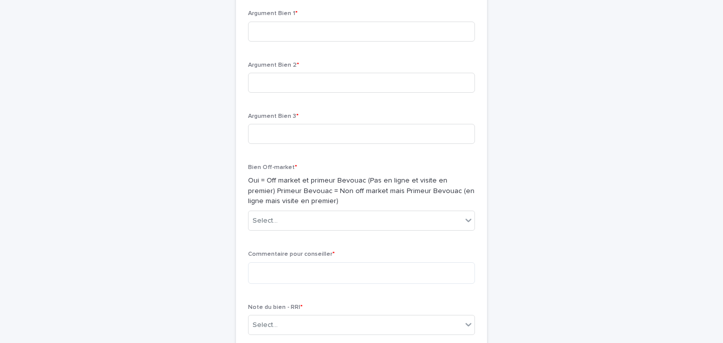
scroll to position [3194, 0]
click at [291, 41] on input at bounding box center [361, 31] width 227 height 20
type input "**********"
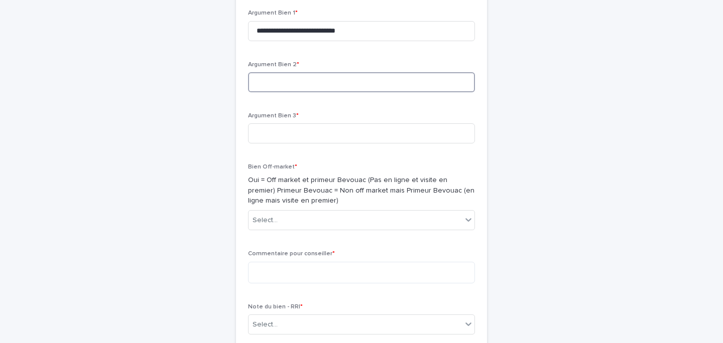
click at [279, 92] on input at bounding box center [361, 82] width 227 height 20
type input "**********"
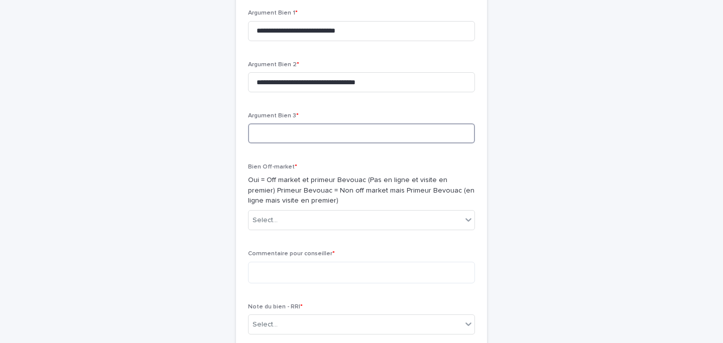
click at [287, 144] on input at bounding box center [361, 134] width 227 height 20
type input "*"
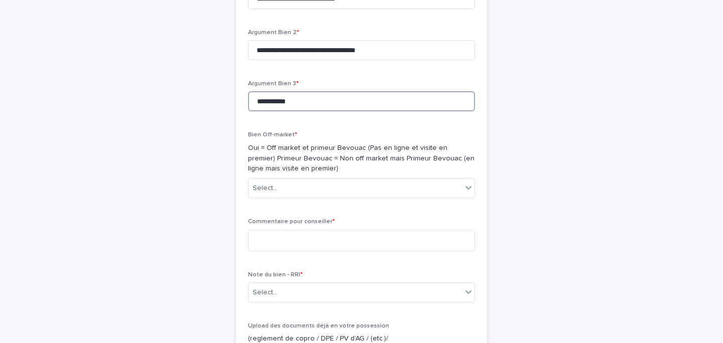
scroll to position [3259, 0]
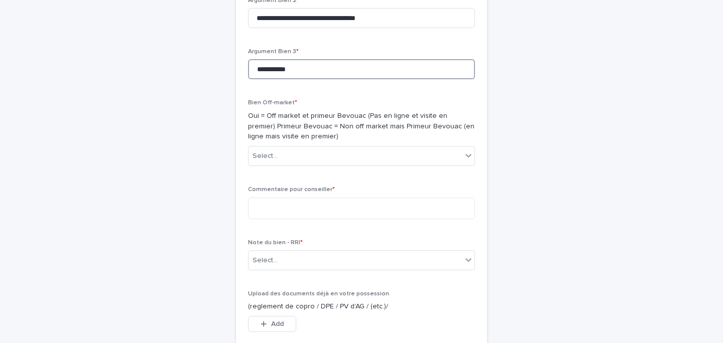
type input "**********"
click at [275, 174] on div "Bien Off-market * Oui = Off market et primeur Bevouac (Pas en ligne et visite e…" at bounding box center [361, 136] width 227 height 75
click at [284, 165] on div "Select..." at bounding box center [355, 156] width 213 height 17
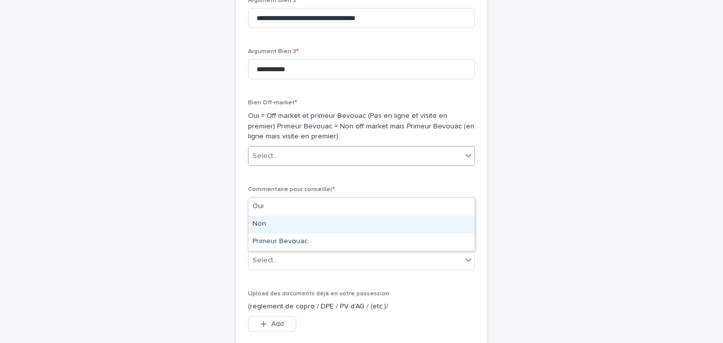
click at [278, 218] on div "Non" at bounding box center [362, 225] width 226 height 18
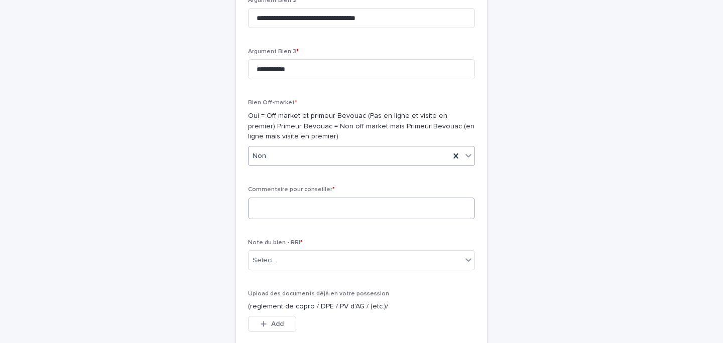
scroll to position [3282, 0]
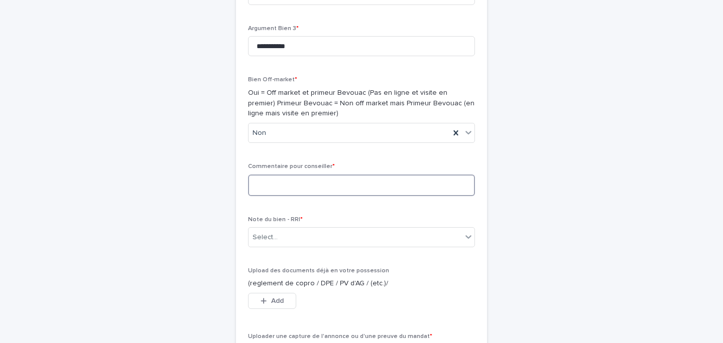
click at [325, 196] on textarea at bounding box center [361, 186] width 227 height 22
type textarea "*"
click at [372, 196] on textarea "**********" at bounding box center [361, 186] width 227 height 22
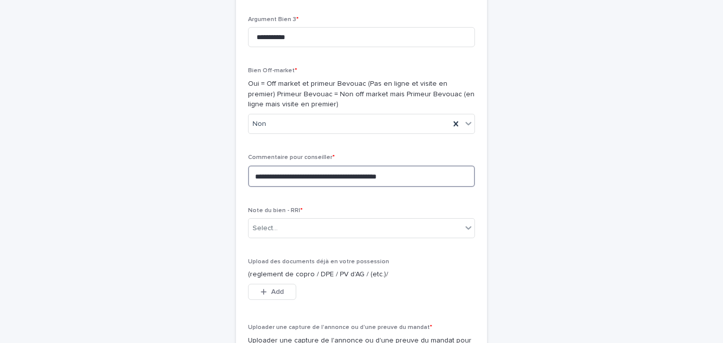
scroll to position [3292, 0]
click at [284, 245] on div "Note du bien - RRI * Select..." at bounding box center [361, 225] width 227 height 39
click at [292, 236] on div "Select..." at bounding box center [355, 227] width 213 height 17
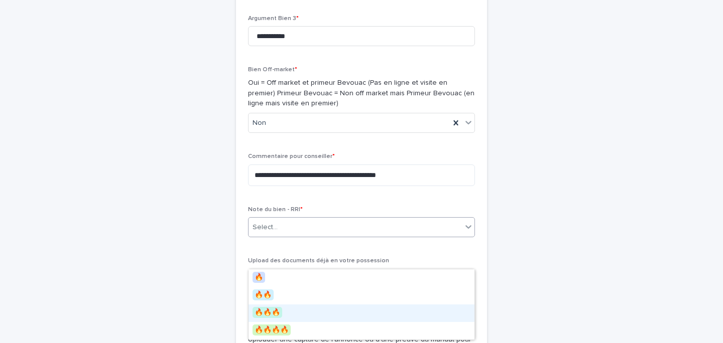
click at [293, 311] on div "🔥🔥🔥" at bounding box center [362, 314] width 226 height 18
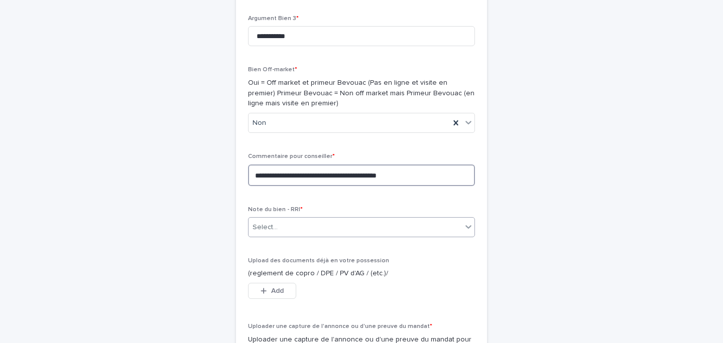
click at [403, 186] on textarea "**********" at bounding box center [361, 176] width 227 height 22
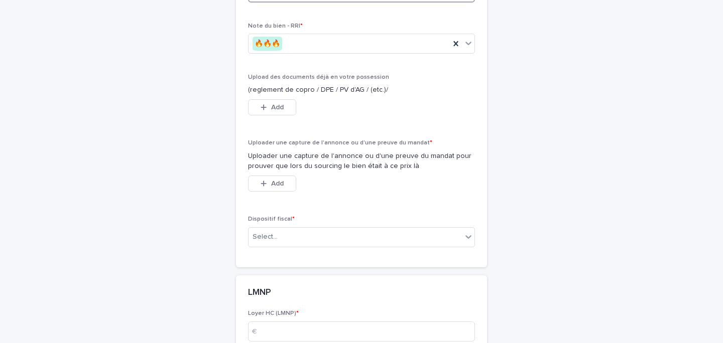
scroll to position [3476, 0]
type textarea "**********"
click at [273, 187] on span "Add" at bounding box center [277, 183] width 13 height 7
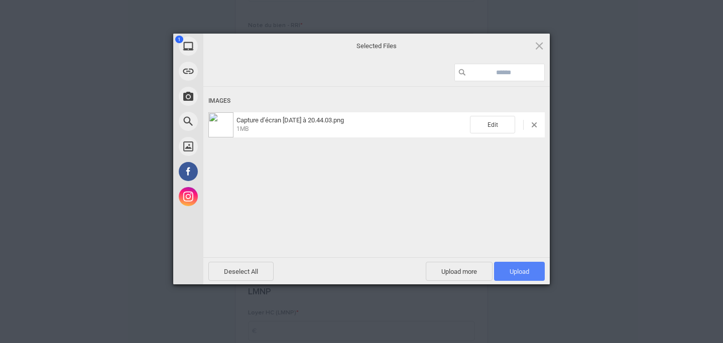
click at [517, 269] on span "Upload 1" at bounding box center [520, 272] width 20 height 8
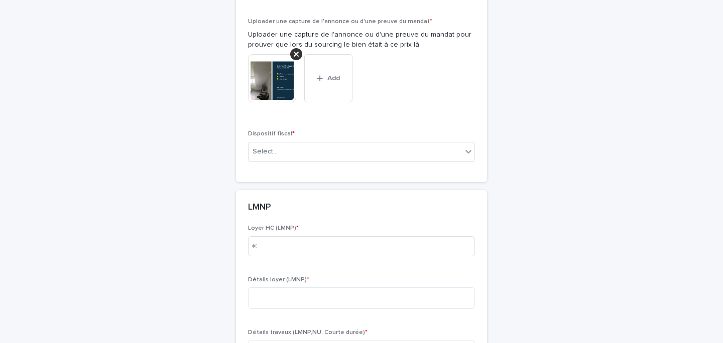
scroll to position [3681, 0]
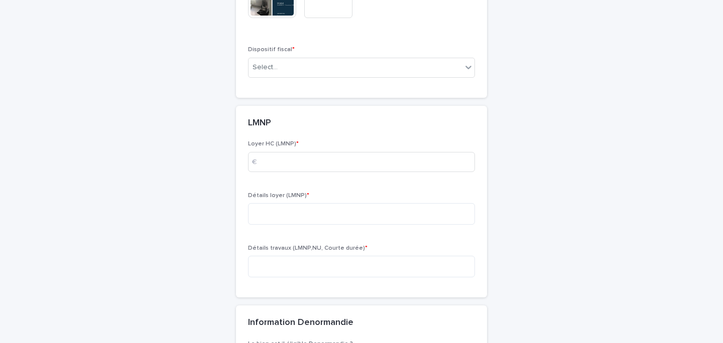
click at [392, 85] on div "Dispositif fiscal * Select..." at bounding box center [361, 65] width 227 height 39
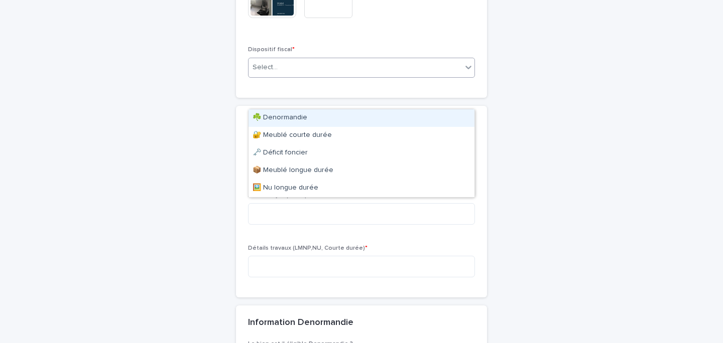
click at [393, 76] on div "Select..." at bounding box center [355, 67] width 213 height 17
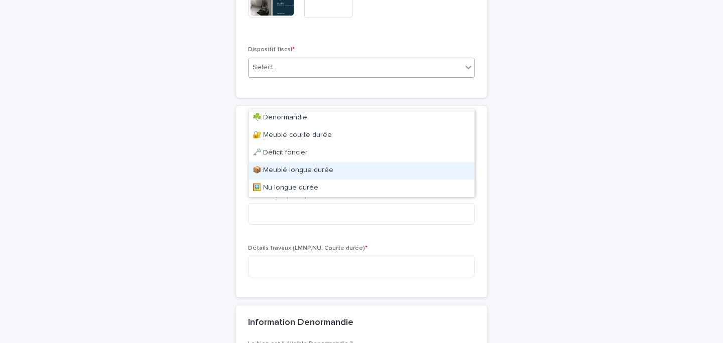
click at [384, 167] on div "📦 Meublé longue durée" at bounding box center [362, 171] width 226 height 18
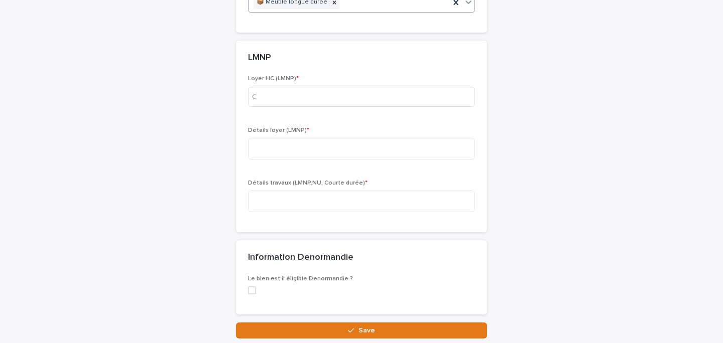
scroll to position [3763, 0]
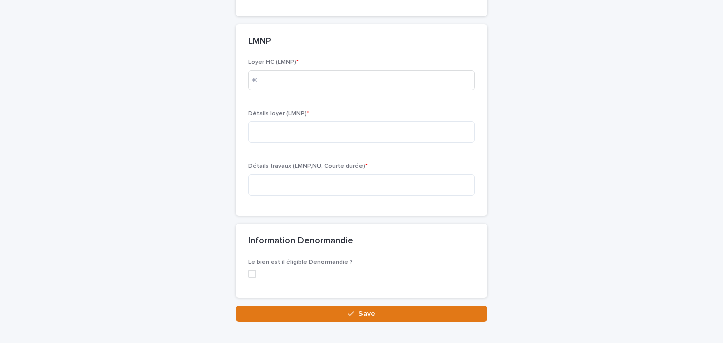
click at [326, 98] on div "Loyer HC (LMNP) * €" at bounding box center [361, 78] width 227 height 39
click at [321, 90] on input at bounding box center [361, 80] width 227 height 20
type input "***"
click at [302, 143] on textarea at bounding box center [361, 132] width 227 height 22
type textarea "**********"
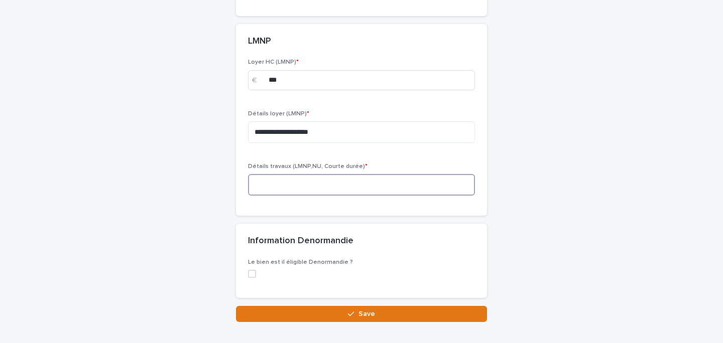
click at [310, 196] on textarea at bounding box center [361, 185] width 227 height 22
paste textarea "**********"
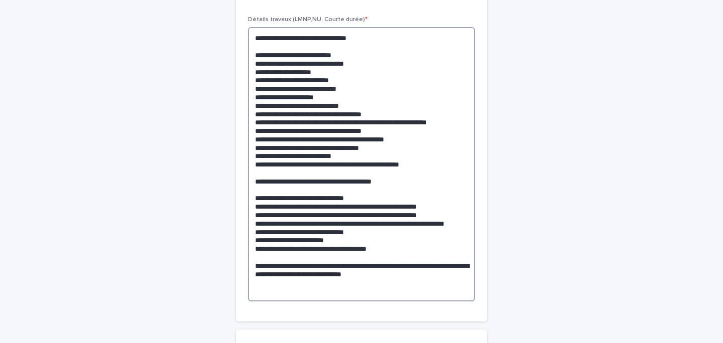
scroll to position [3911, 0]
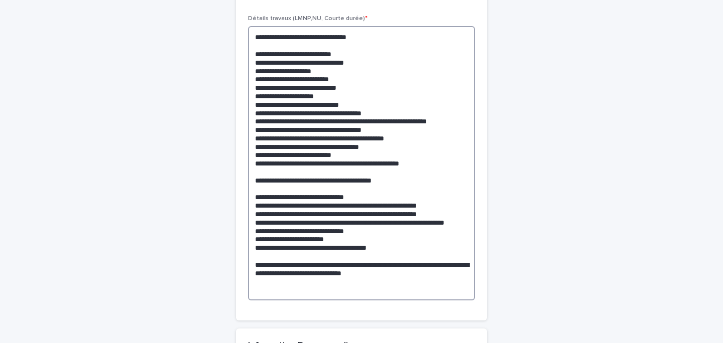
click at [330, 76] on textarea at bounding box center [361, 163] width 227 height 275
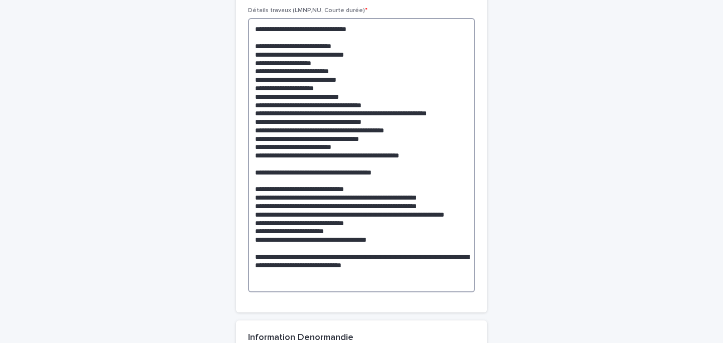
scroll to position [3923, 0]
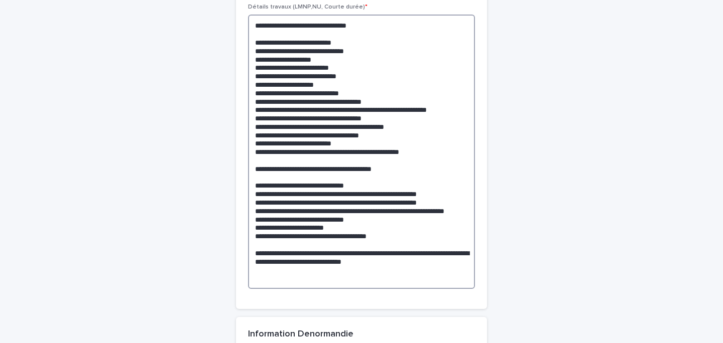
click at [368, 81] on textarea at bounding box center [361, 152] width 227 height 275
drag, startPoint x: 378, startPoint y: 84, endPoint x: 249, endPoint y: 85, distance: 129.5
click at [249, 85] on textarea at bounding box center [361, 152] width 227 height 275
click at [323, 87] on textarea at bounding box center [361, 152] width 227 height 275
click at [343, 103] on textarea at bounding box center [361, 152] width 227 height 275
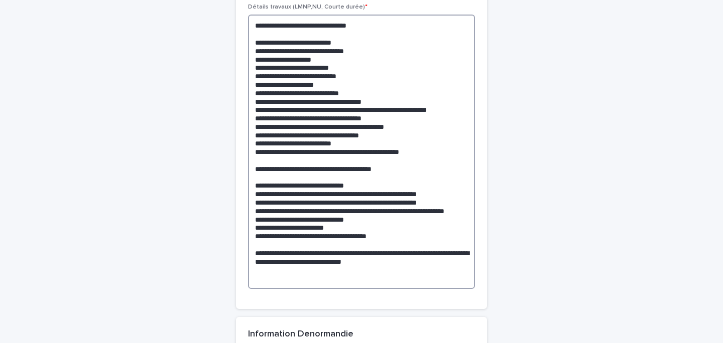
click at [357, 112] on textarea at bounding box center [361, 152] width 227 height 275
click at [365, 110] on textarea at bounding box center [361, 152] width 227 height 275
click at [349, 114] on textarea at bounding box center [361, 152] width 227 height 275
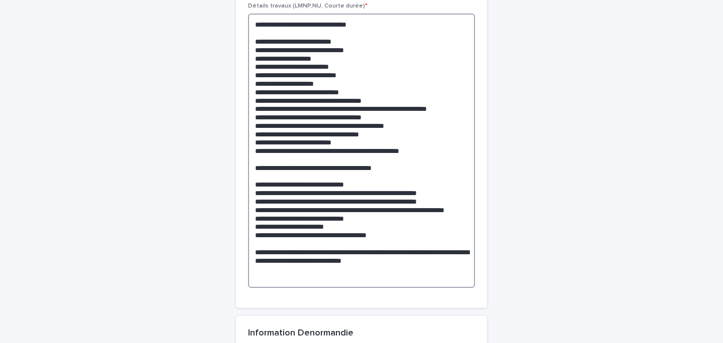
click at [308, 119] on textarea at bounding box center [361, 151] width 227 height 275
click at [329, 165] on textarea at bounding box center [361, 151] width 227 height 275
click at [357, 164] on textarea at bounding box center [361, 151] width 227 height 275
drag, startPoint x: 390, startPoint y: 176, endPoint x: 244, endPoint y: 112, distance: 158.5
click at [244, 112] on div "**********" at bounding box center [361, 103] width 251 height 410
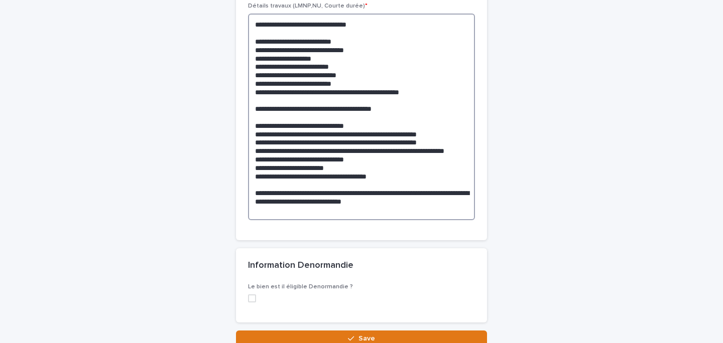
drag, startPoint x: 351, startPoint y: 98, endPoint x: 248, endPoint y: 88, distance: 104.4
click at [248, 88] on div "**********" at bounding box center [361, 69] width 251 height 342
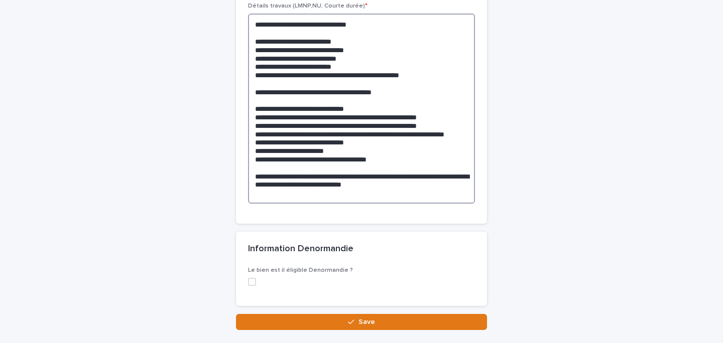
click at [328, 143] on textarea "**********" at bounding box center [361, 109] width 227 height 190
click at [362, 155] on textarea "**********" at bounding box center [361, 109] width 227 height 190
drag, startPoint x: 384, startPoint y: 139, endPoint x: 189, endPoint y: 140, distance: 194.8
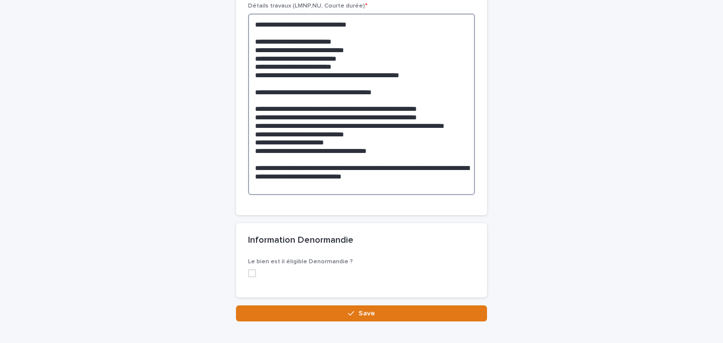
drag, startPoint x: 412, startPoint y: 195, endPoint x: 247, endPoint y: 150, distance: 170.9
click at [247, 150] on div "**********" at bounding box center [361, 56] width 251 height 317
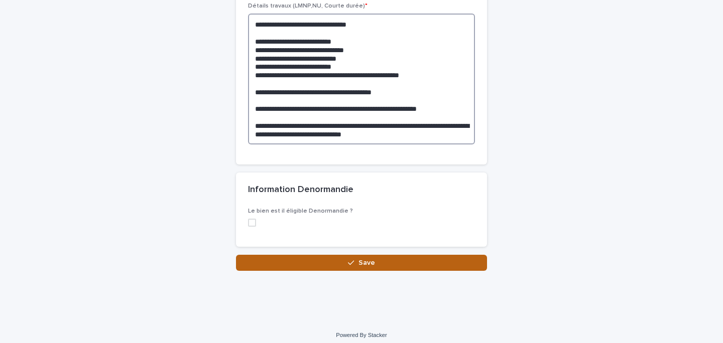
type textarea "**********"
click at [340, 271] on button "Save" at bounding box center [361, 263] width 251 height 16
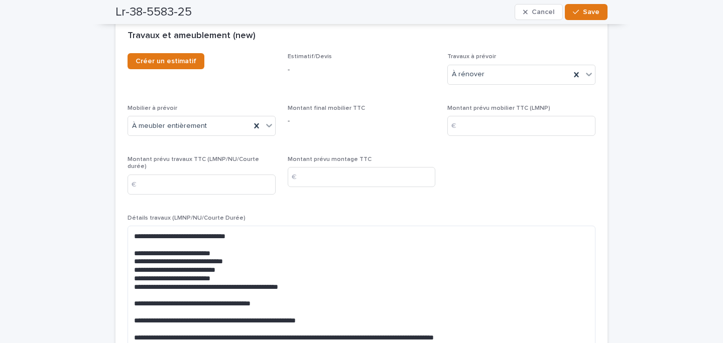
scroll to position [2784, 0]
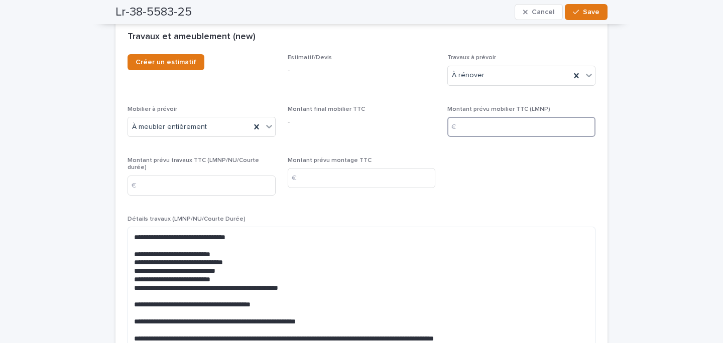
click at [495, 122] on input at bounding box center [521, 127] width 148 height 20
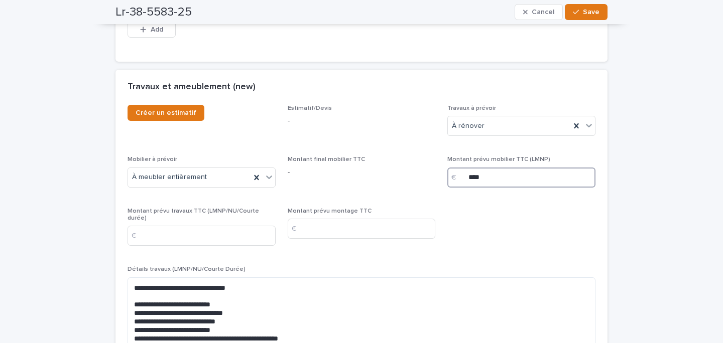
type input "****"
click at [313, 239] on div "Montant prévu montage TTC €" at bounding box center [362, 227] width 148 height 39
click at [320, 236] on input at bounding box center [362, 229] width 148 height 20
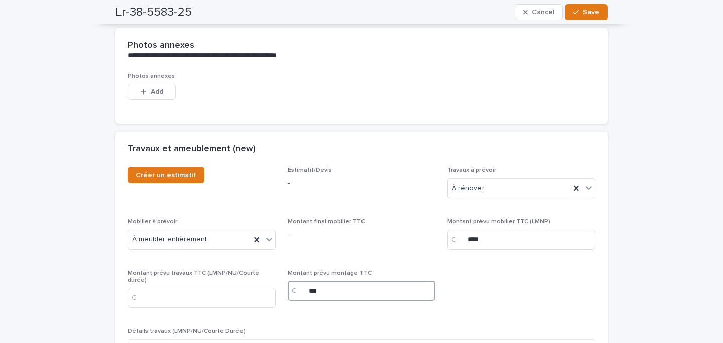
scroll to position [2710, 0]
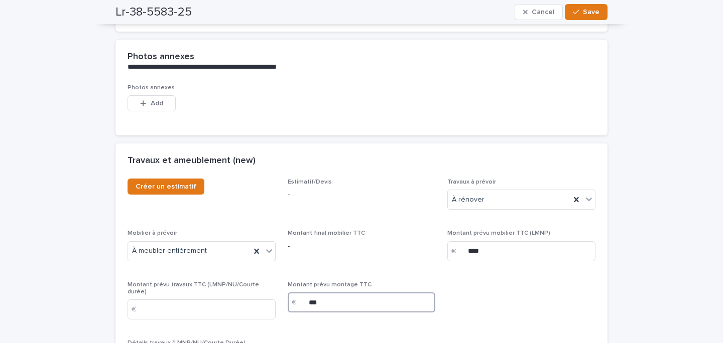
type input "***"
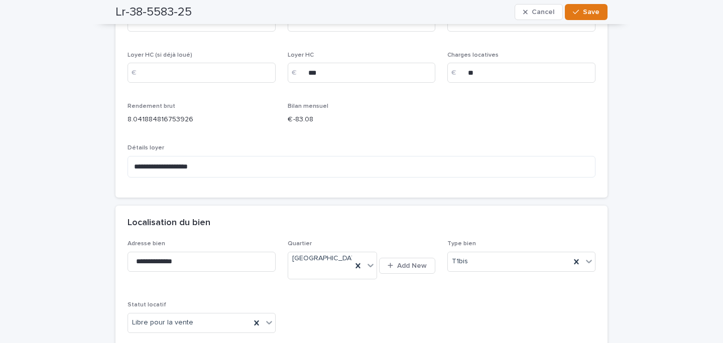
scroll to position [1026, 0]
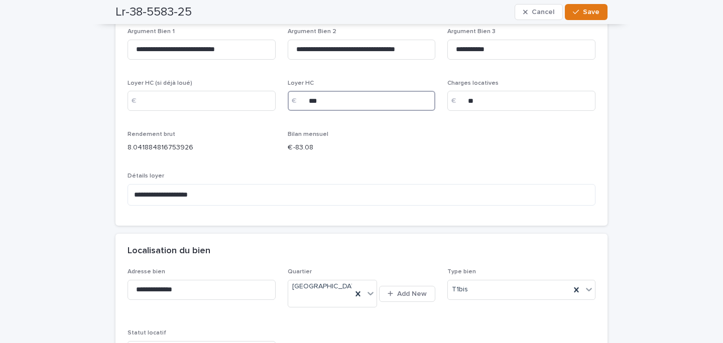
click at [321, 93] on input "***" at bounding box center [362, 101] width 148 height 20
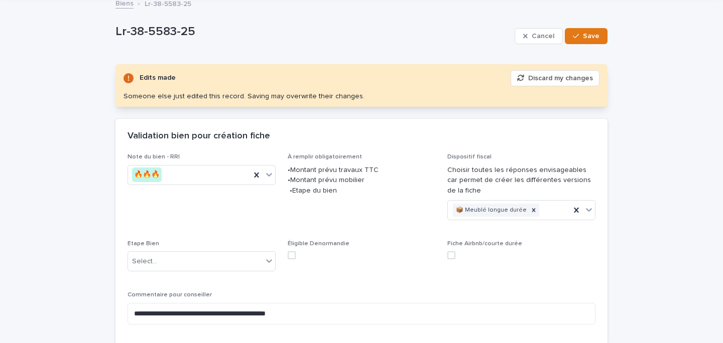
scroll to position [65, 0]
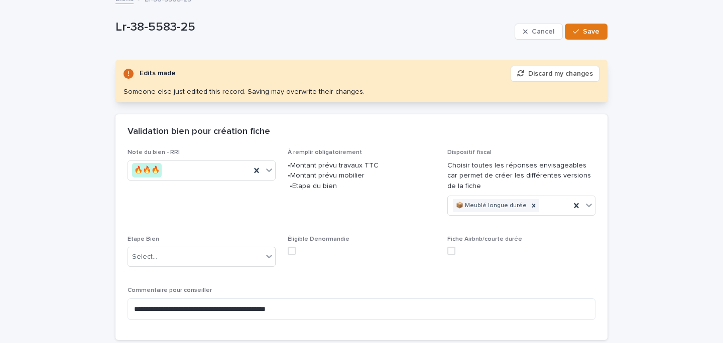
click at [436, 173] on div "**********" at bounding box center [362, 238] width 468 height 179
click at [543, 74] on button "Discard my changes" at bounding box center [555, 74] width 89 height 16
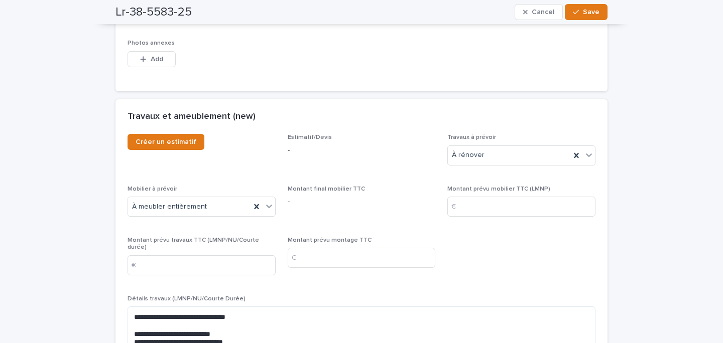
scroll to position [2720, 0]
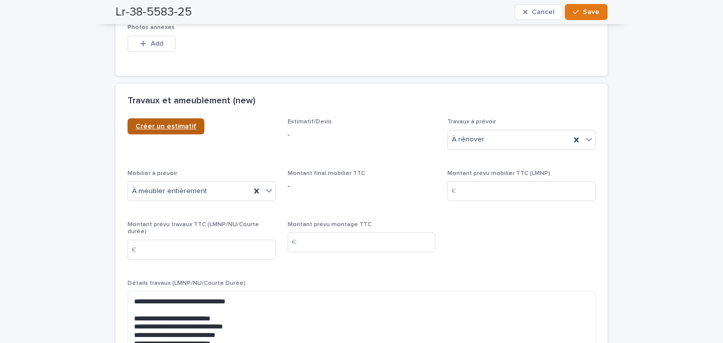
click at [170, 126] on span "Créer un estimatif" at bounding box center [166, 126] width 61 height 7
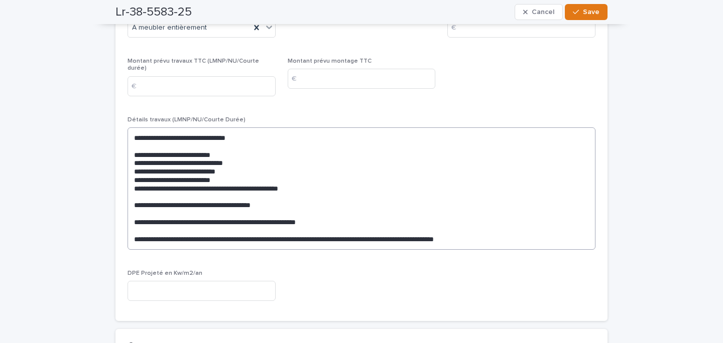
scroll to position [2887, 0]
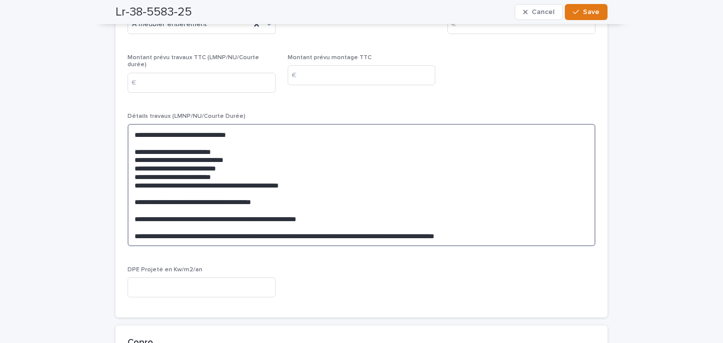
click at [226, 164] on textarea "**********" at bounding box center [362, 185] width 468 height 122
click at [243, 166] on textarea "**********" at bounding box center [362, 185] width 468 height 122
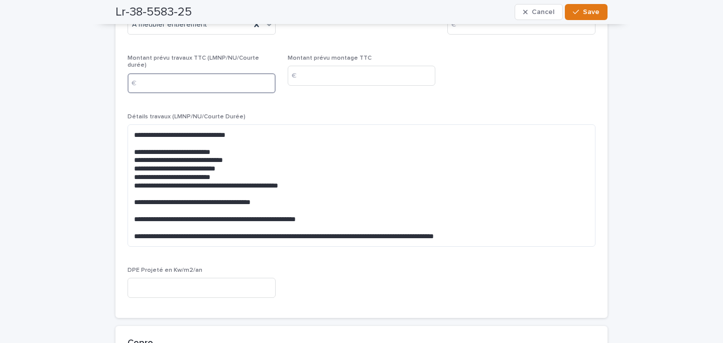
click at [229, 78] on input at bounding box center [202, 83] width 148 height 20
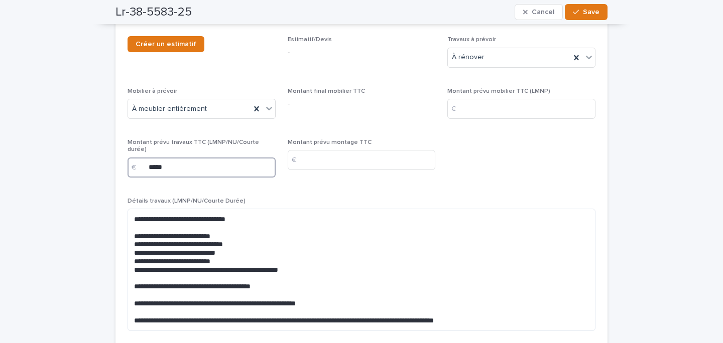
scroll to position [2783, 0]
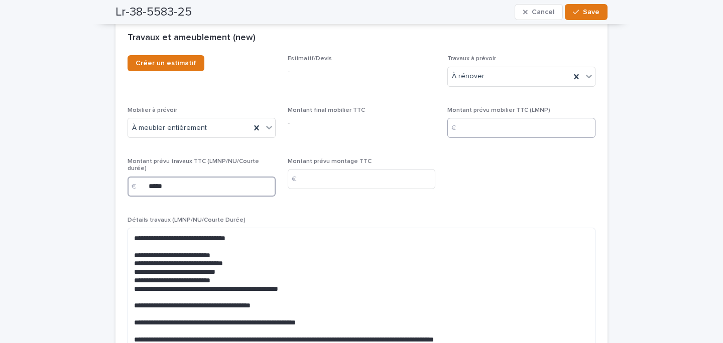
type input "*****"
click at [486, 138] on input at bounding box center [521, 128] width 148 height 20
type input "****"
click at [384, 196] on div "Montant prévu montage TTC €" at bounding box center [362, 177] width 148 height 39
click at [381, 187] on input at bounding box center [362, 179] width 148 height 20
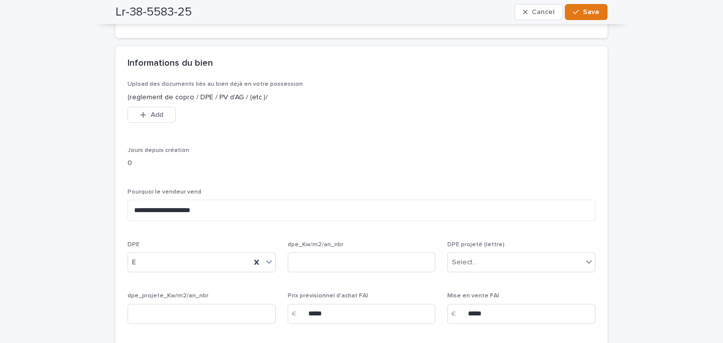
scroll to position [172, 0]
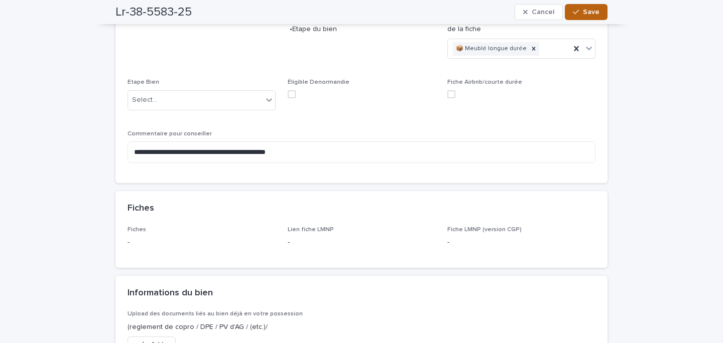
type input "***"
drag, startPoint x: 593, startPoint y: 17, endPoint x: 226, endPoint y: 31, distance: 366.8
click at [593, 17] on button "Save" at bounding box center [586, 12] width 43 height 16
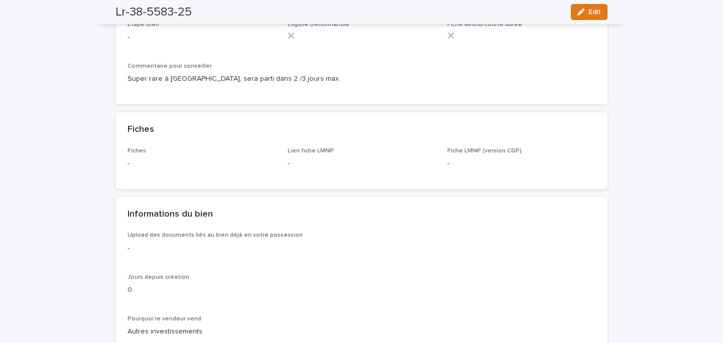
scroll to position [17, 0]
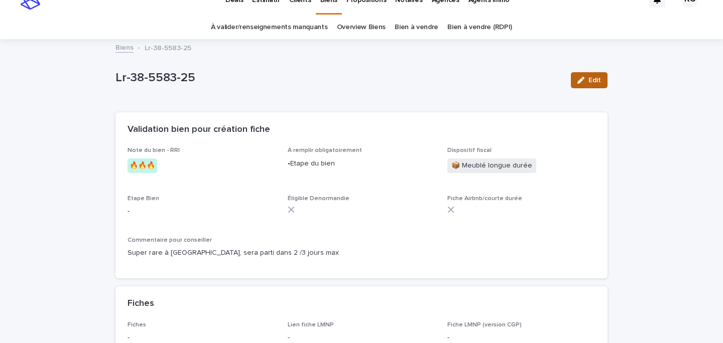
click at [585, 82] on div "button" at bounding box center [582, 80] width 11 height 7
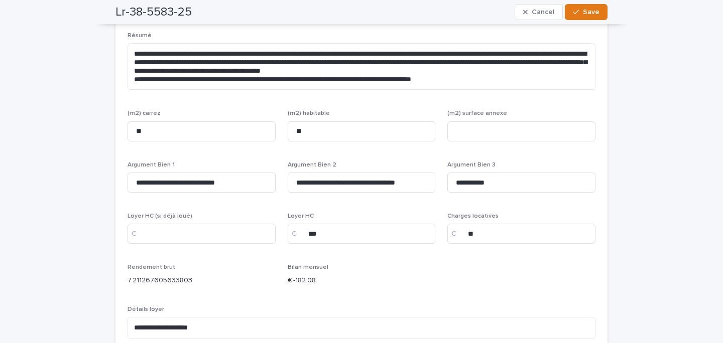
scroll to position [908, 0]
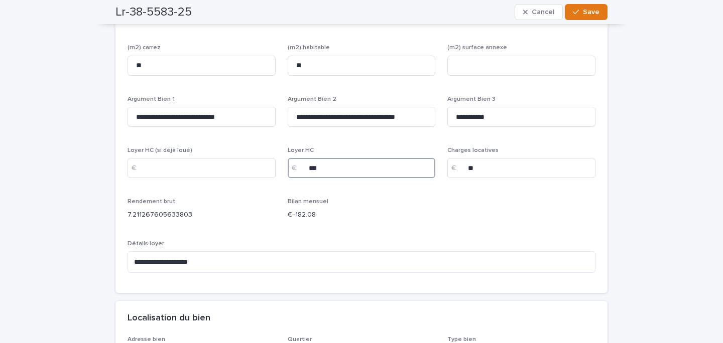
click at [312, 158] on input "***" at bounding box center [362, 168] width 148 height 20
click at [316, 158] on input "***" at bounding box center [362, 168] width 148 height 20
type input "***"
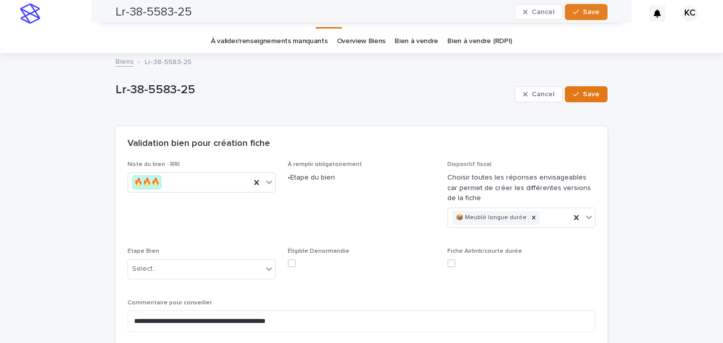
scroll to position [0, 0]
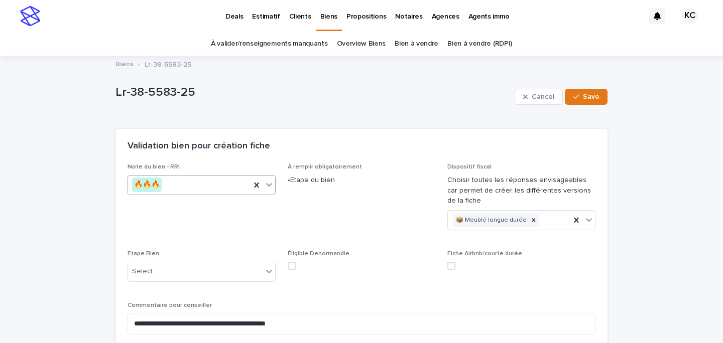
type input "***"
click at [199, 187] on div "🔥🔥🔥" at bounding box center [189, 185] width 122 height 17
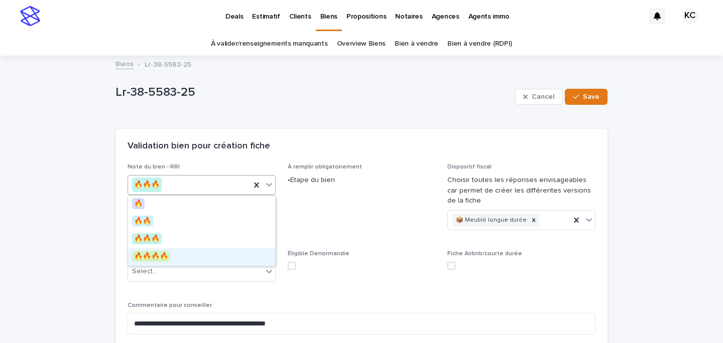
click at [155, 251] on span "🔥🔥🔥🔥" at bounding box center [151, 256] width 38 height 11
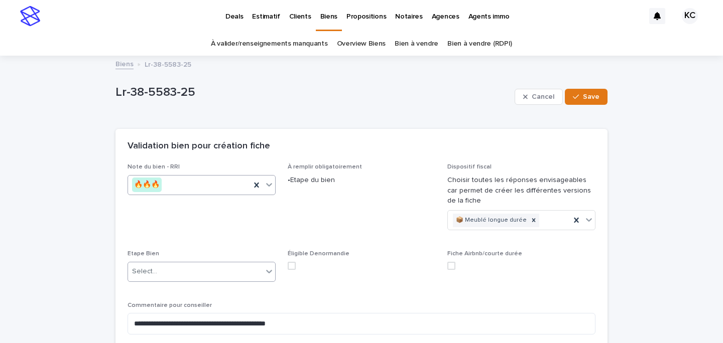
click at [172, 267] on div "Select..." at bounding box center [195, 272] width 135 height 17
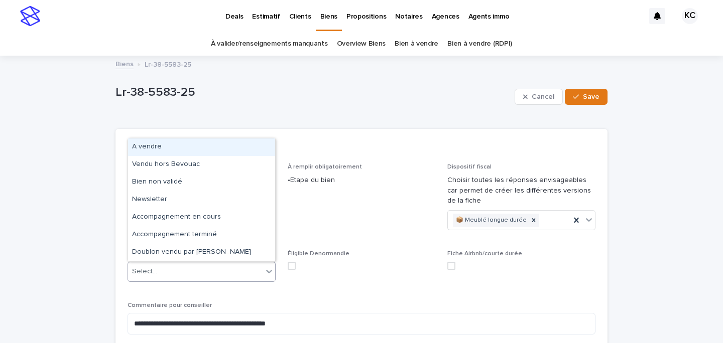
click at [182, 148] on div "A vendre" at bounding box center [201, 148] width 147 height 18
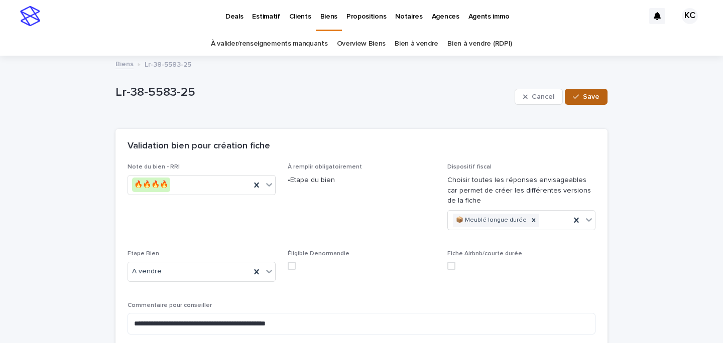
click at [600, 94] on button "Save" at bounding box center [586, 97] width 43 height 16
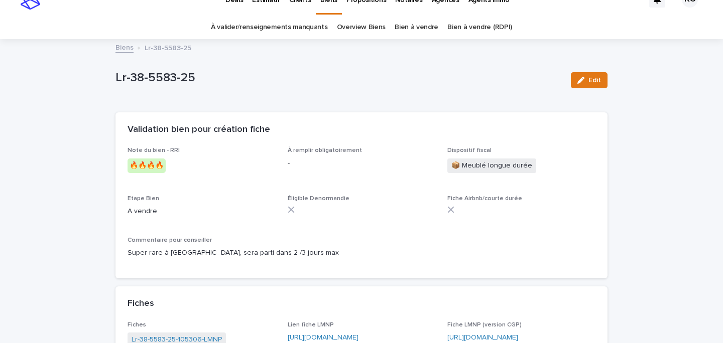
scroll to position [20, 0]
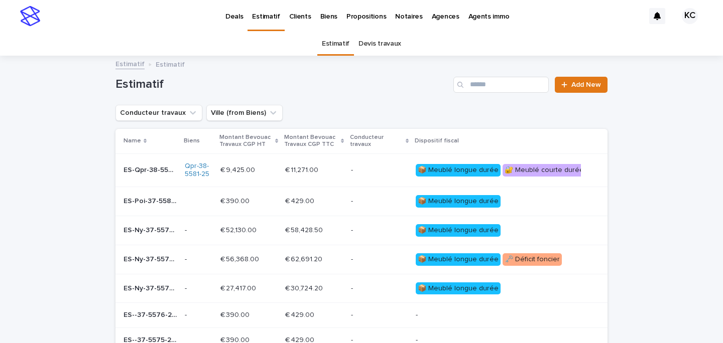
scroll to position [10, 0]
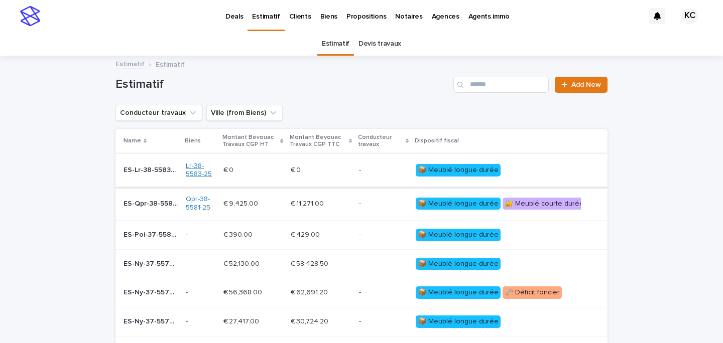
click at [208, 171] on link "Lr-38-5583-25" at bounding box center [201, 170] width 30 height 17
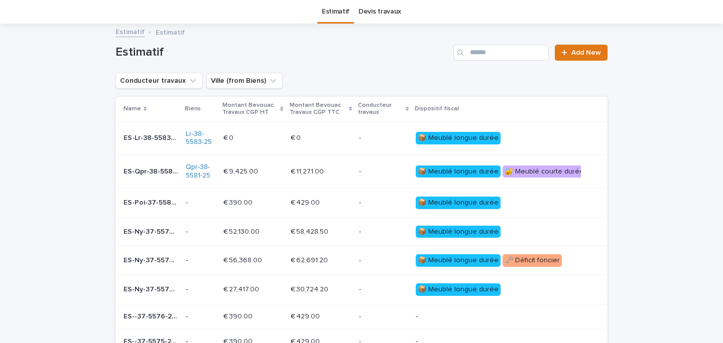
click at [143, 132] on div "ES-Lr-38-5583-25-2018 ES-Lr-38-5583-25-2018" at bounding box center [151, 138] width 54 height 17
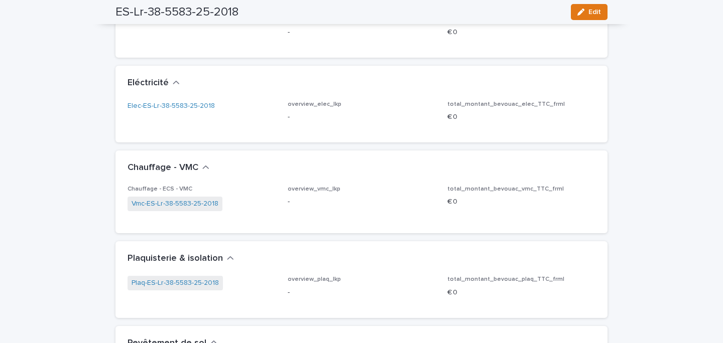
click at [180, 119] on span "Elec-ES-Lr-38-5583-25-2018" at bounding box center [202, 116] width 148 height 30
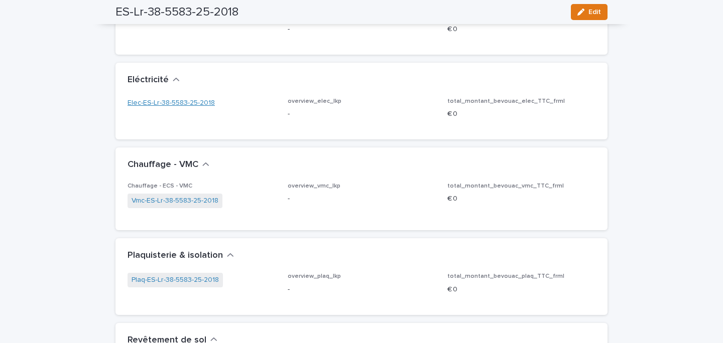
click at [181, 104] on link "Elec-ES-Lr-38-5583-25-2018" at bounding box center [171, 103] width 87 height 11
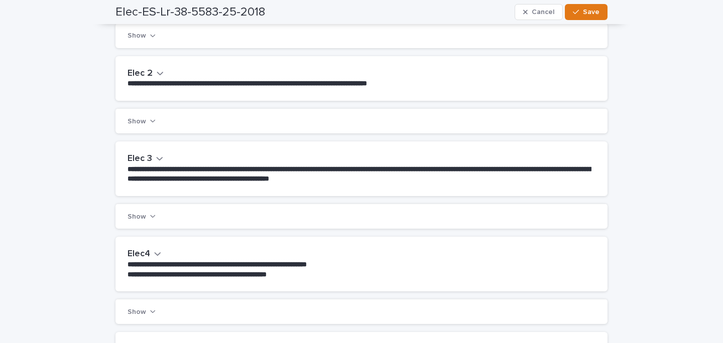
scroll to position [270, 0]
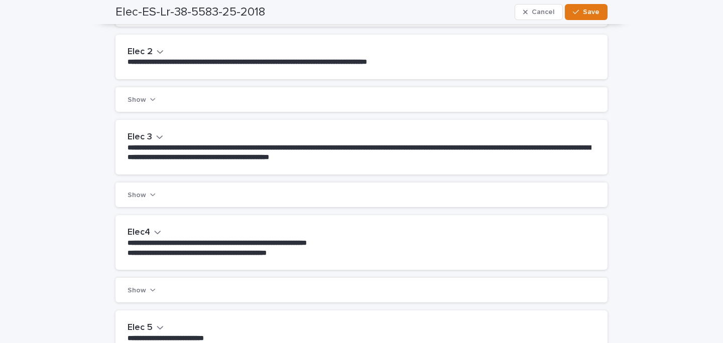
click at [140, 137] on h2 "Elec 3" at bounding box center [140, 137] width 25 height 11
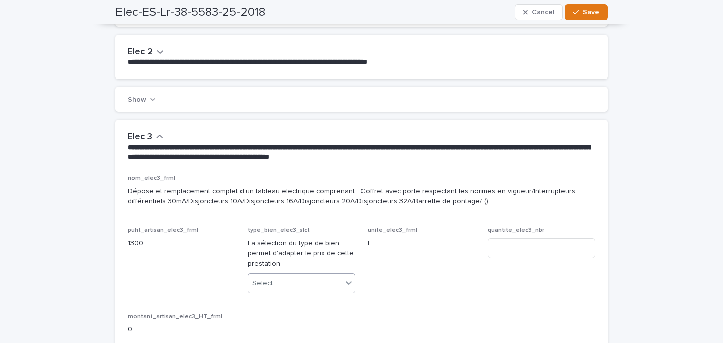
click at [273, 286] on div "Select..." at bounding box center [264, 284] width 25 height 11
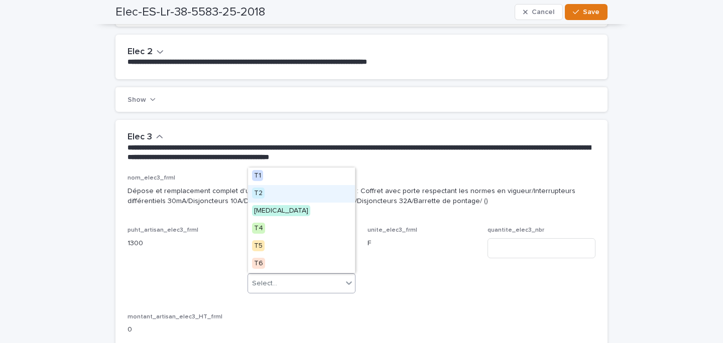
click at [277, 193] on div "T2" at bounding box center [301, 194] width 107 height 18
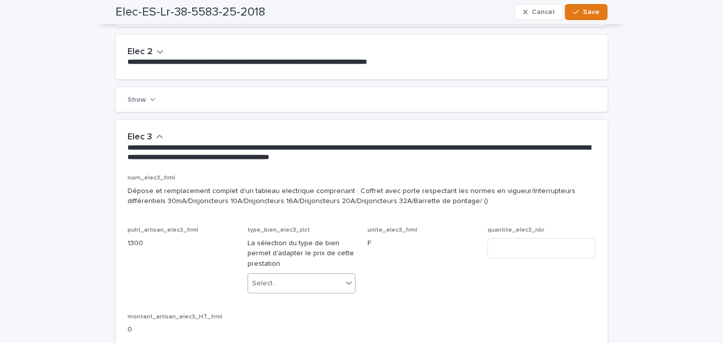
click at [510, 233] on p "quantite_elec3_nbr" at bounding box center [541, 230] width 108 height 7
click at [506, 253] on input at bounding box center [541, 248] width 108 height 20
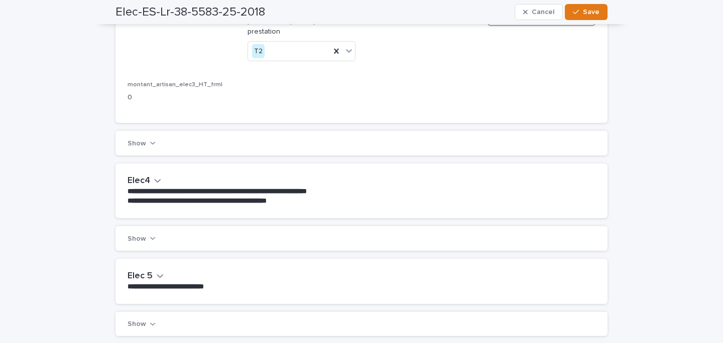
scroll to position [506, 0]
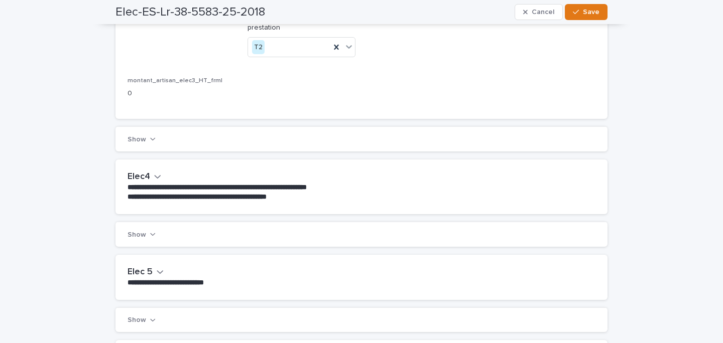
type input "*"
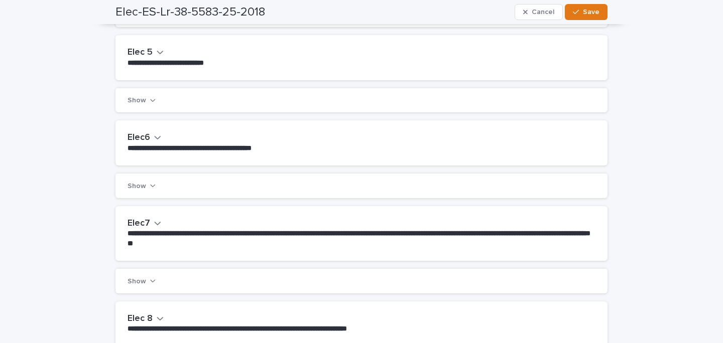
click at [147, 221] on h2 "Elec7" at bounding box center [139, 223] width 23 height 11
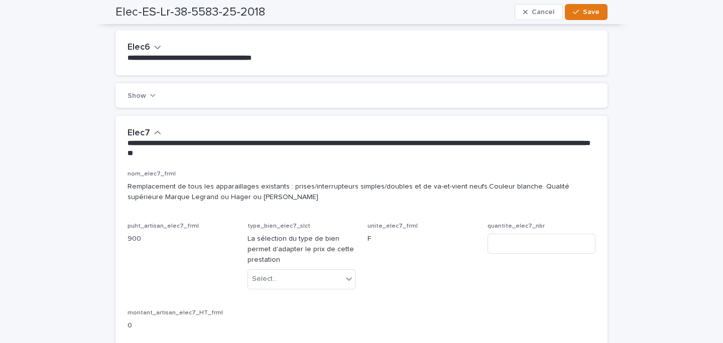
scroll to position [860, 0]
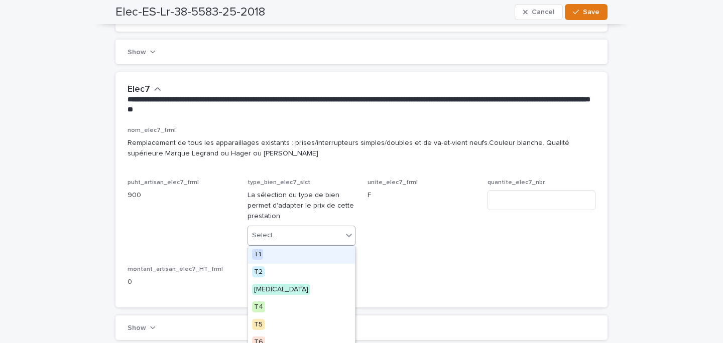
click at [288, 238] on div "Select..." at bounding box center [295, 235] width 94 height 17
click at [298, 262] on div "T1" at bounding box center [301, 255] width 107 height 18
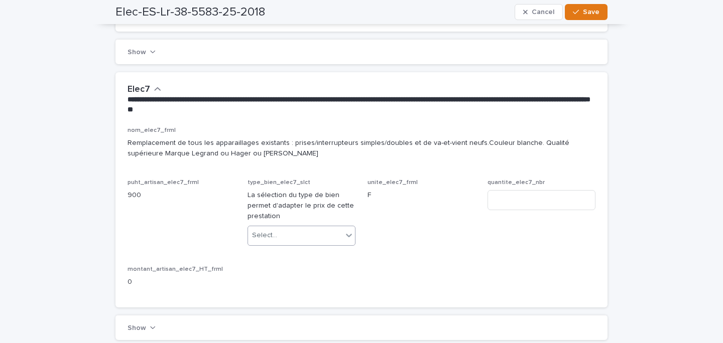
click at [303, 238] on div "Select..." at bounding box center [295, 235] width 94 height 17
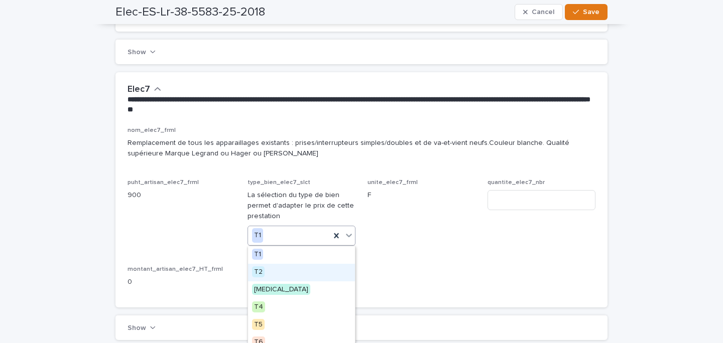
click at [296, 267] on div "T2" at bounding box center [301, 273] width 107 height 18
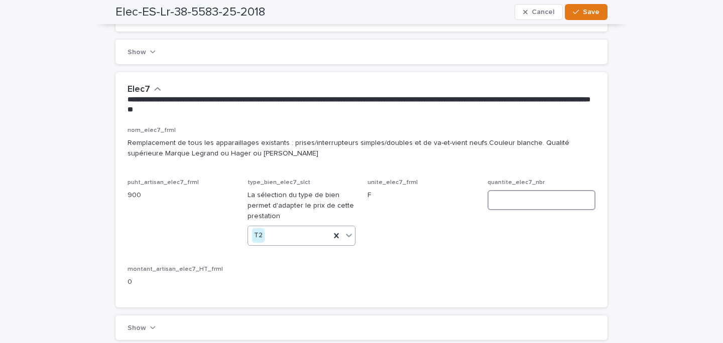
click at [527, 196] on input at bounding box center [541, 200] width 108 height 20
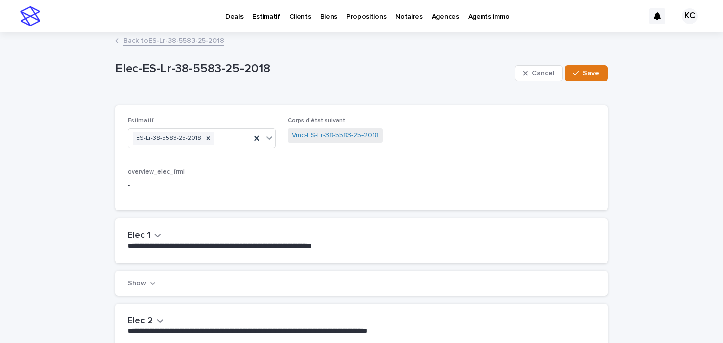
type input "*"
click at [159, 235] on icon "button" at bounding box center [158, 236] width 6 height 4
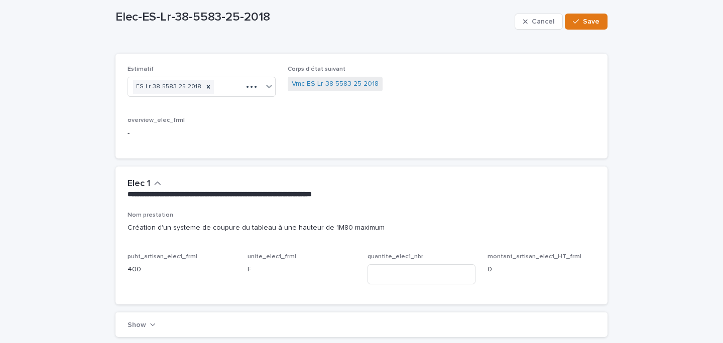
scroll to position [63, 0]
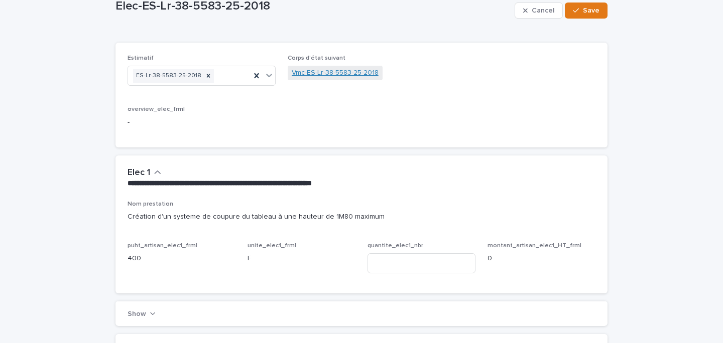
click at [322, 73] on link "Vmc-ES-Lr-38-5583-25-2018" at bounding box center [335, 73] width 87 height 11
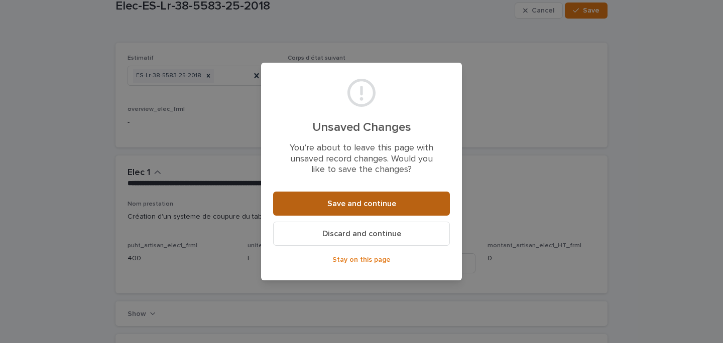
click at [332, 205] on span "Save and continue" at bounding box center [361, 204] width 69 height 8
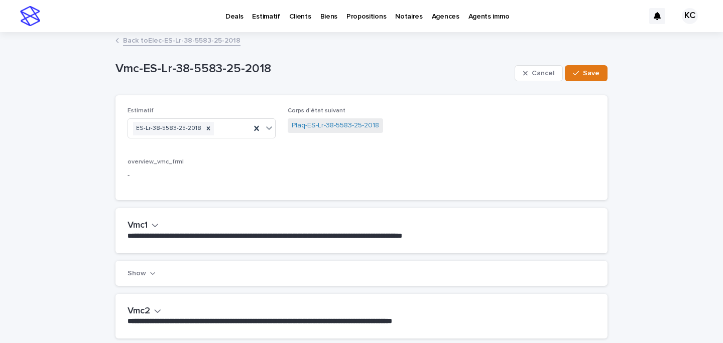
click at [305, 118] on span "Plaq-ES-Lr-38-5583-25-2018" at bounding box center [335, 125] width 95 height 15
click at [308, 121] on link "Plaq-ES-Lr-38-5583-25-2018" at bounding box center [335, 125] width 87 height 11
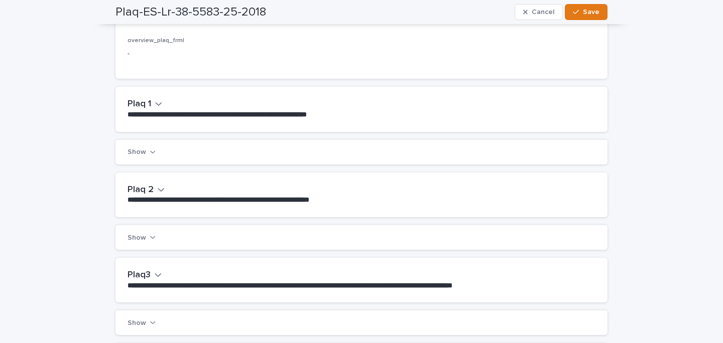
scroll to position [143, 0]
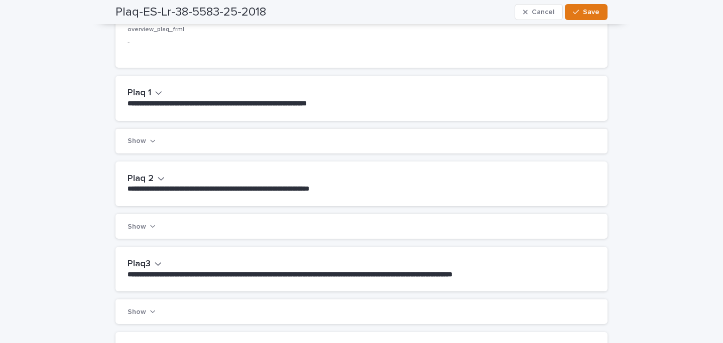
click at [149, 86] on div "**********" at bounding box center [361, 98] width 492 height 45
click at [149, 89] on h2 "Plaq 1" at bounding box center [140, 93] width 24 height 11
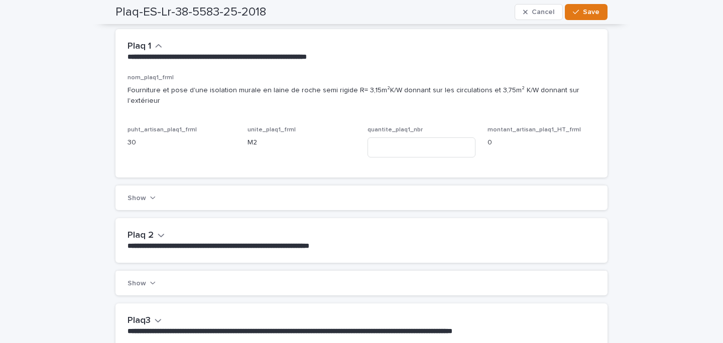
scroll to position [189, 0]
click at [393, 138] on input at bounding box center [421, 148] width 108 height 20
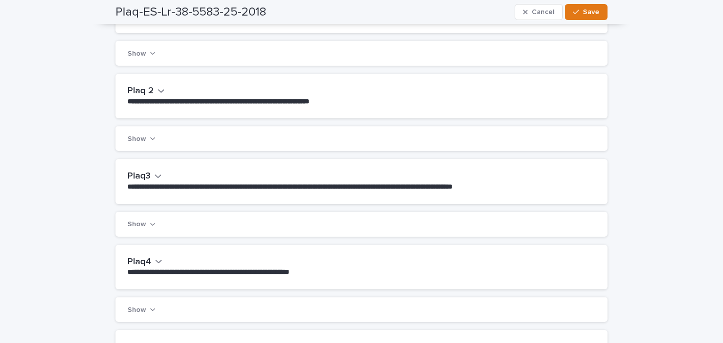
type input "**"
click at [148, 171] on h2 "Plaq3" at bounding box center [139, 176] width 23 height 11
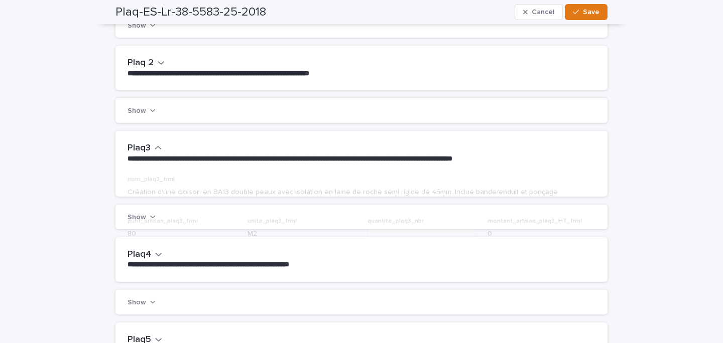
scroll to position [380, 0]
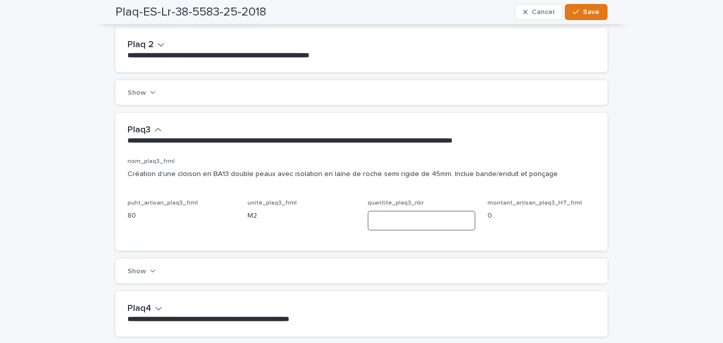
click at [395, 211] on input at bounding box center [421, 221] width 108 height 20
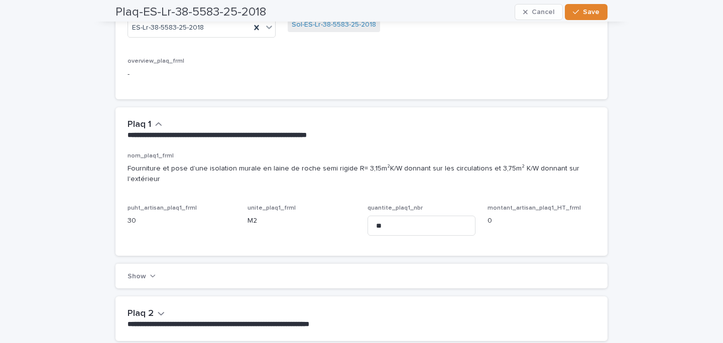
scroll to position [0, 0]
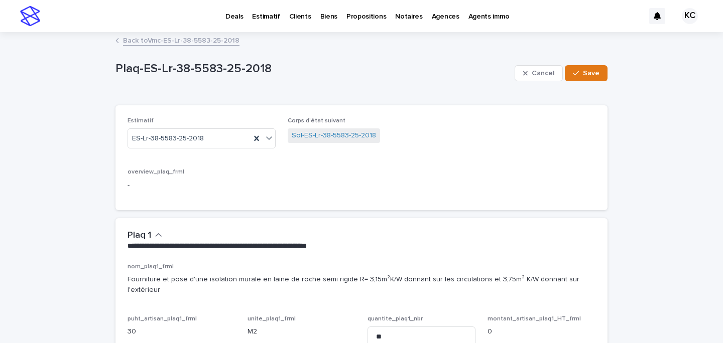
type input "**"
click at [313, 142] on span "Sol-ES-Lr-38-5583-25-2018" at bounding box center [334, 136] width 92 height 15
click at [324, 136] on link "Sol-ES-Lr-38-5583-25-2018" at bounding box center [334, 136] width 84 height 11
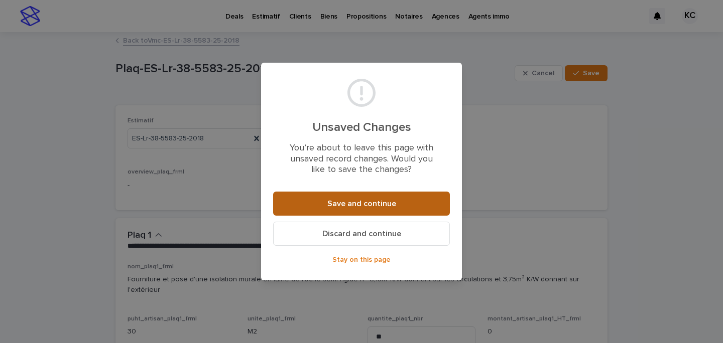
click at [339, 214] on button "Save and continue" at bounding box center [361, 204] width 177 height 24
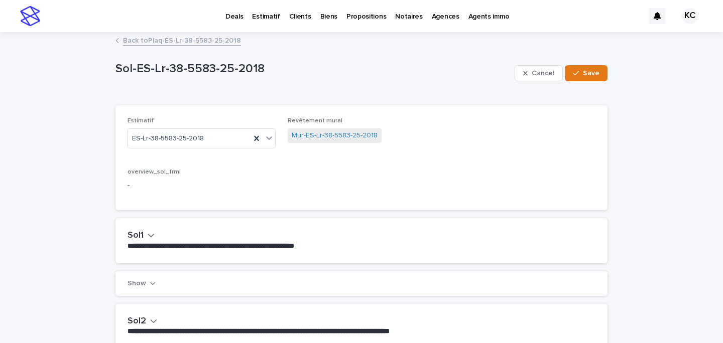
click at [304, 144] on div "Mur-ES-Lr-38-5583-25-2018" at bounding box center [362, 137] width 148 height 17
click at [306, 138] on link "Mur-ES-Lr-38-5583-25-2018" at bounding box center [335, 136] width 86 height 11
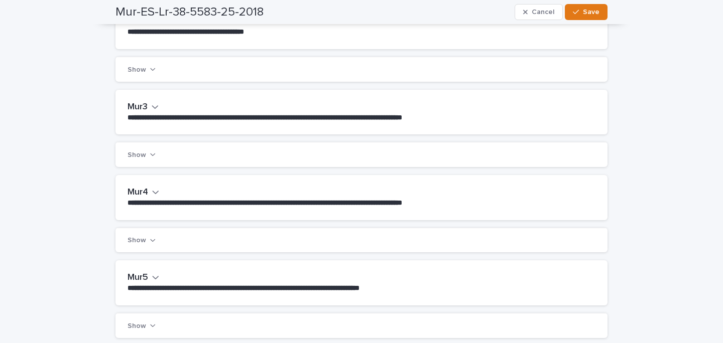
scroll to position [303, 0]
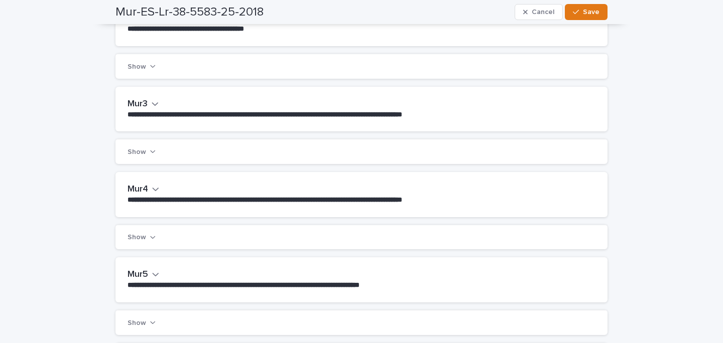
click at [163, 94] on div "**********" at bounding box center [361, 109] width 492 height 45
click at [147, 103] on h2 "Mur3" at bounding box center [138, 104] width 20 height 11
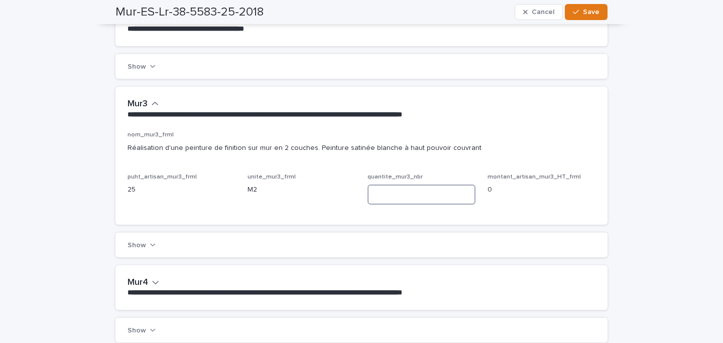
click at [403, 193] on input at bounding box center [421, 195] width 108 height 20
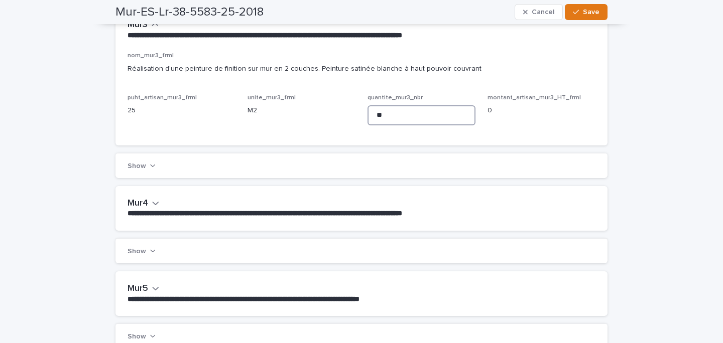
type input "**"
click at [150, 203] on button "Mur4" at bounding box center [144, 203] width 32 height 11
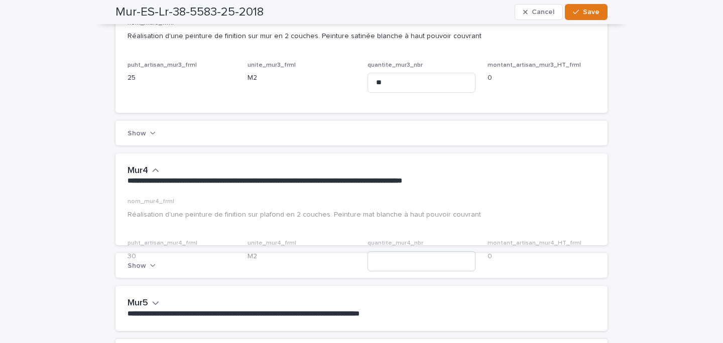
scroll to position [429, 0]
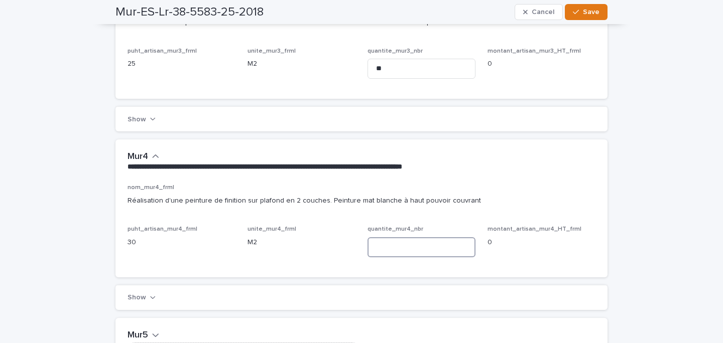
click at [402, 246] on input at bounding box center [421, 247] width 108 height 20
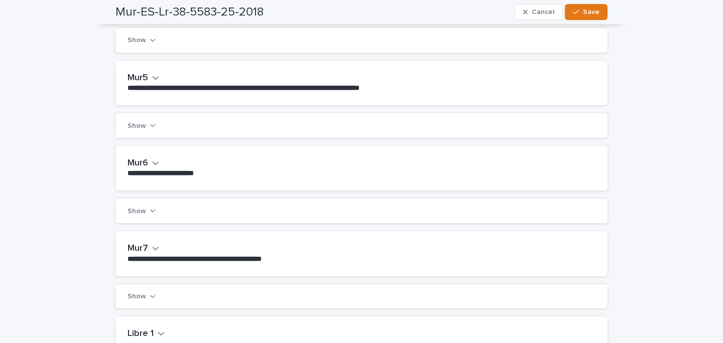
scroll to position [704, 0]
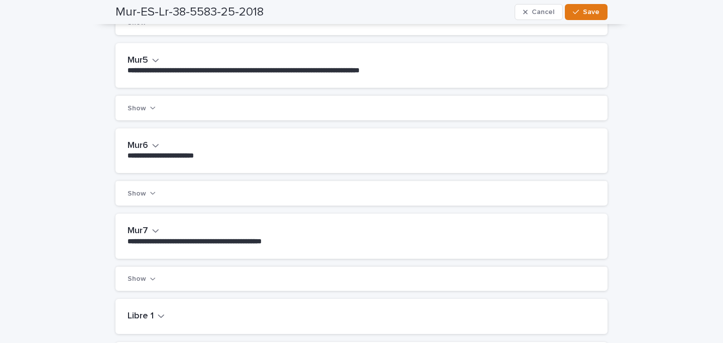
type input "**"
click at [144, 150] on h2 "Mur6" at bounding box center [138, 146] width 21 height 11
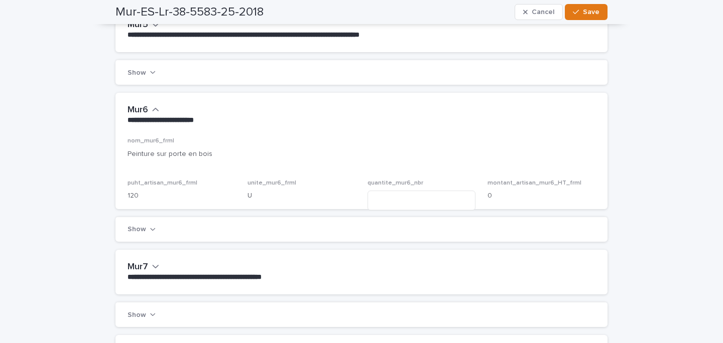
scroll to position [750, 0]
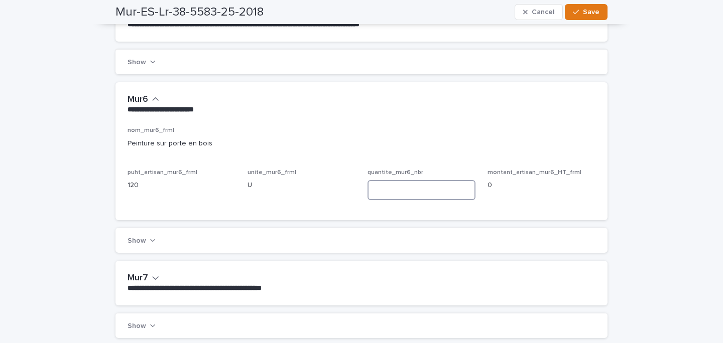
click at [380, 194] on input at bounding box center [421, 190] width 108 height 20
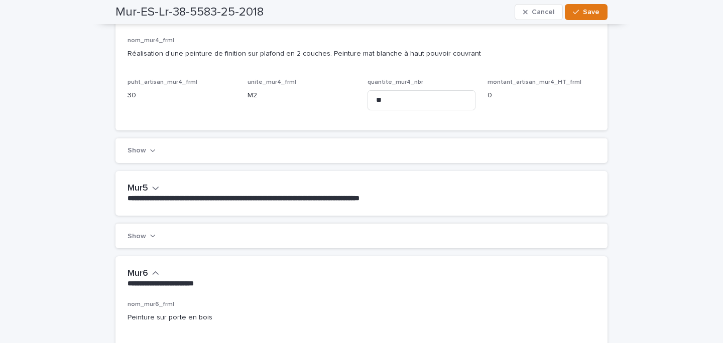
scroll to position [0, 0]
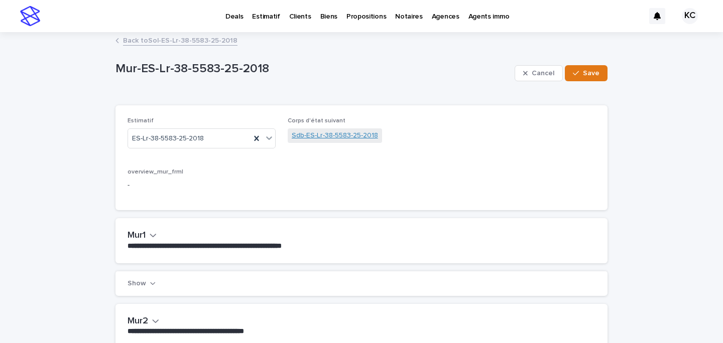
type input "*"
click at [314, 137] on link "Sdb-ES-Lr-38-5583-25-2018" at bounding box center [335, 136] width 86 height 11
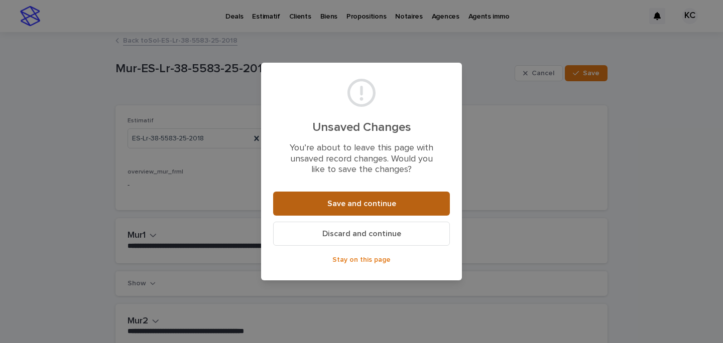
click at [343, 195] on button "Save and continue" at bounding box center [361, 204] width 177 height 24
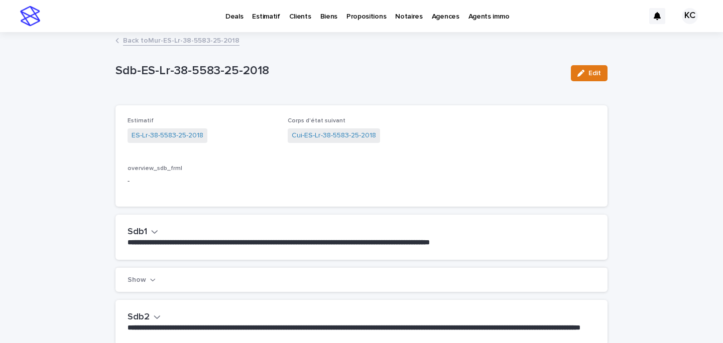
click at [309, 129] on span "Cui-ES-Lr-38-5583-25-2018" at bounding box center [334, 136] width 92 height 15
click at [325, 145] on div "Corps d'état suivant Cui-ES-Lr-38-5583-25-2018" at bounding box center [362, 135] width 148 height 36
click at [331, 138] on link "Cui-ES-Lr-38-5583-25-2018" at bounding box center [334, 136] width 84 height 11
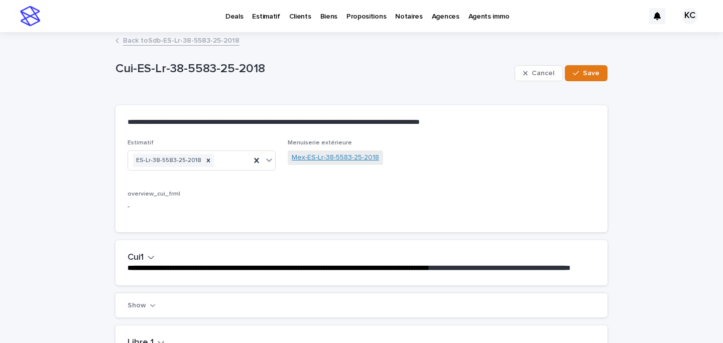
click at [323, 153] on link "Mex-ES-Lr-38-5583-25-2018" at bounding box center [335, 158] width 87 height 11
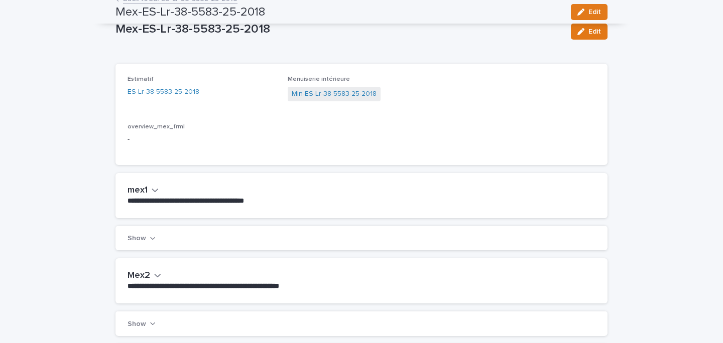
scroll to position [19, 0]
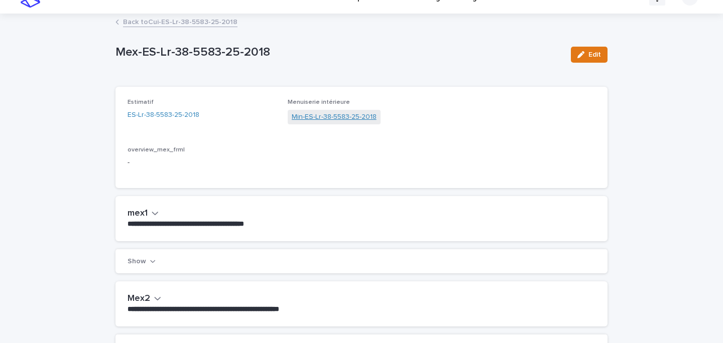
click at [317, 122] on link "Min-ES-Lr-38-5583-25-2018" at bounding box center [334, 117] width 85 height 11
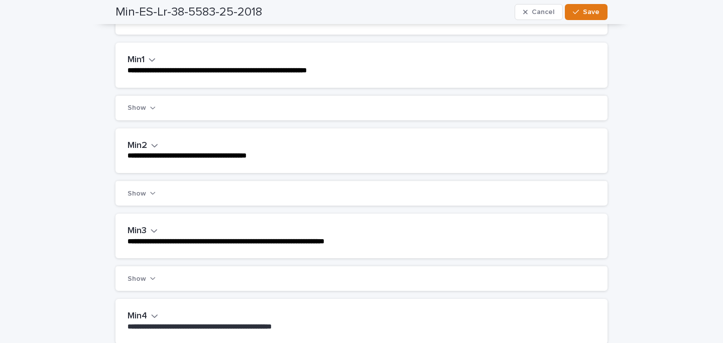
scroll to position [190, 0]
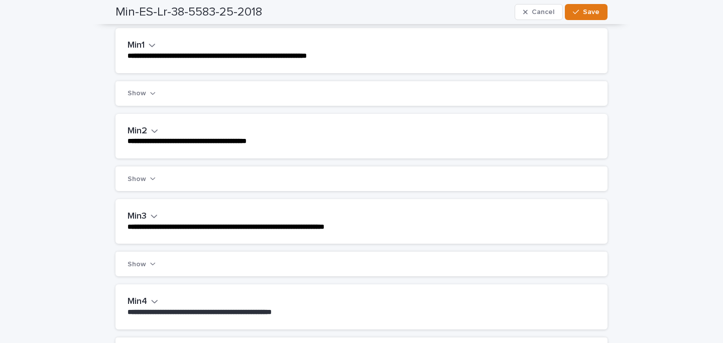
click at [136, 130] on h2 "Min2" at bounding box center [138, 131] width 20 height 11
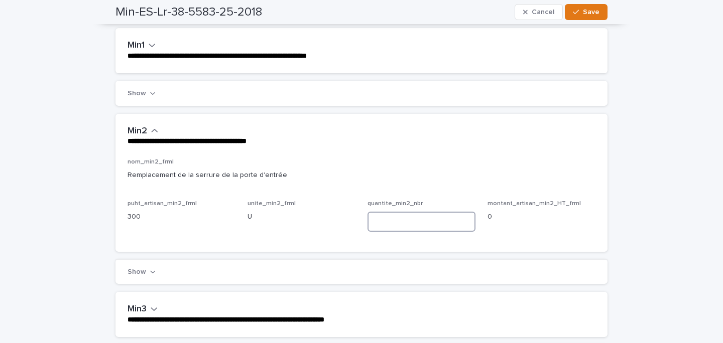
click at [383, 218] on input at bounding box center [421, 222] width 108 height 20
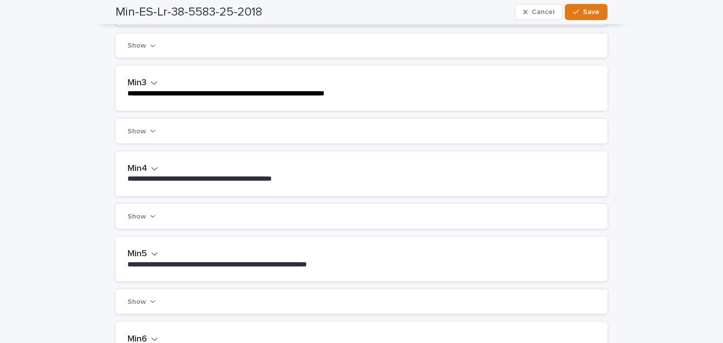
type input "*"
click at [147, 169] on button "Min4" at bounding box center [143, 169] width 31 height 11
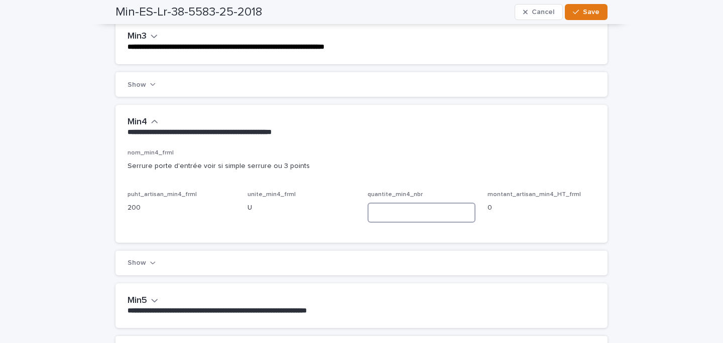
click at [385, 206] on input at bounding box center [421, 213] width 108 height 20
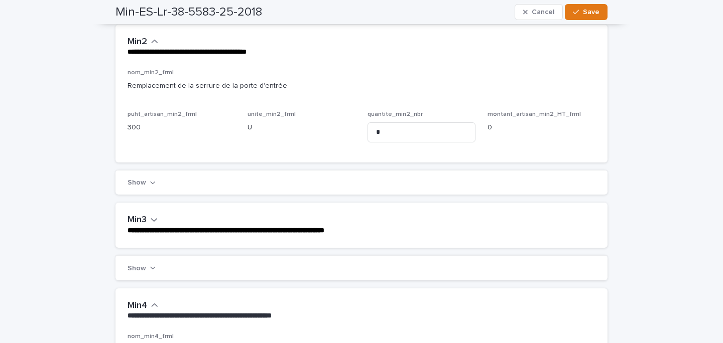
scroll to position [0, 0]
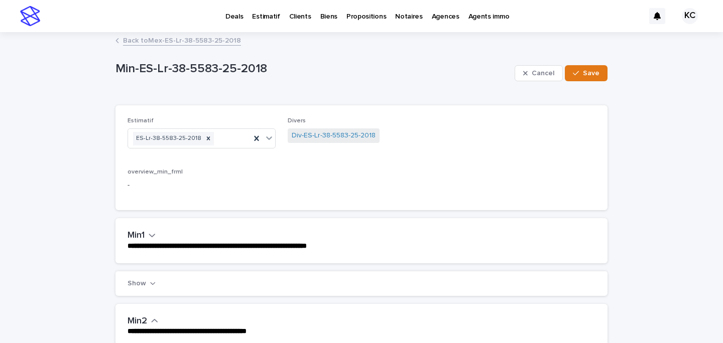
type input "*"
click at [318, 129] on span "Div-ES-Lr-38-5583-25-2018" at bounding box center [334, 136] width 92 height 15
click at [320, 138] on link "Div-ES-Lr-38-5583-25-2018" at bounding box center [334, 136] width 84 height 11
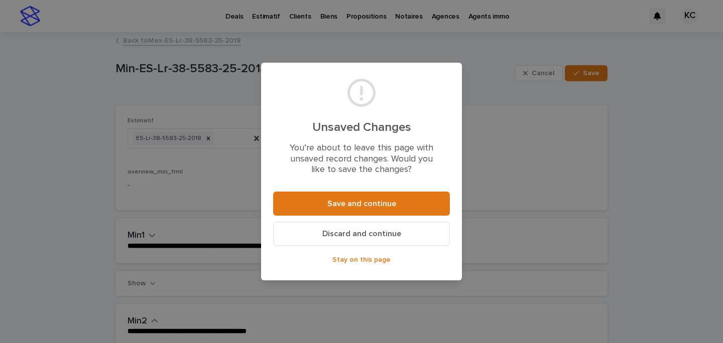
click at [338, 196] on button "Save and continue" at bounding box center [361, 204] width 177 height 24
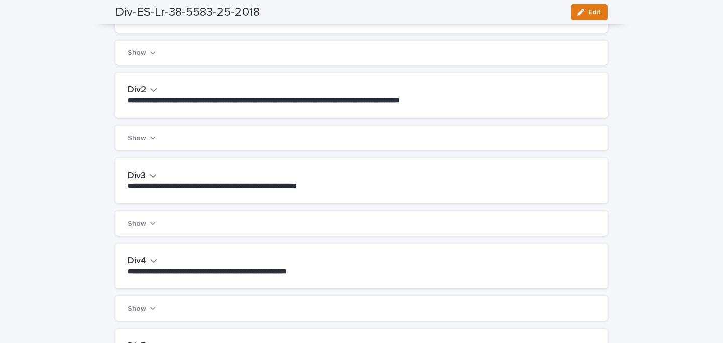
click at [139, 90] on h2 "Div2" at bounding box center [137, 90] width 19 height 11
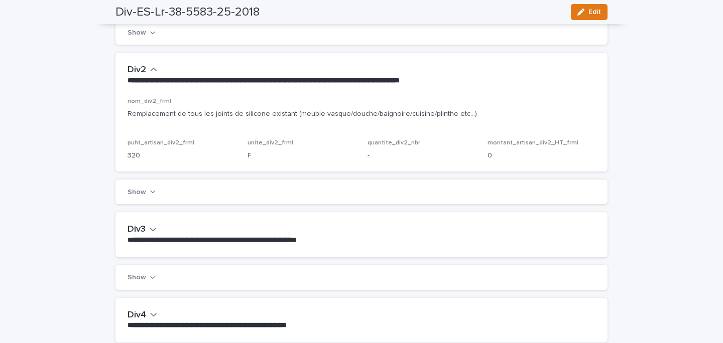
scroll to position [269, 0]
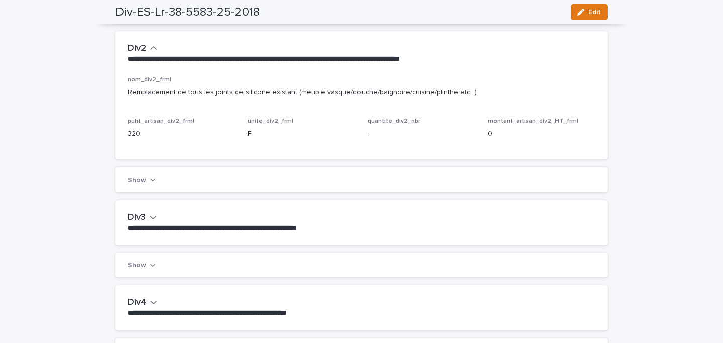
drag, startPoint x: 583, startPoint y: 13, endPoint x: 332, endPoint y: 154, distance: 288.1
click at [583, 13] on icon "button" at bounding box center [580, 12] width 7 height 7
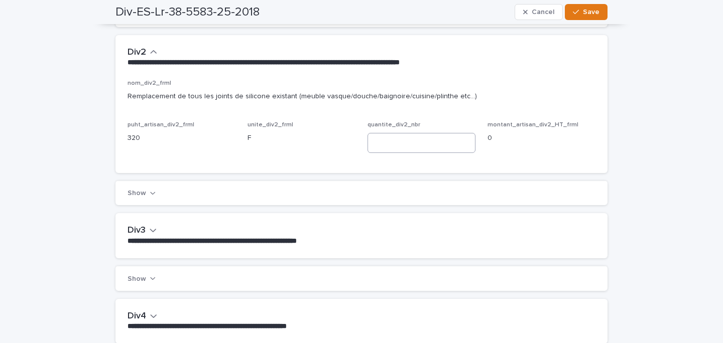
scroll to position [276, 0]
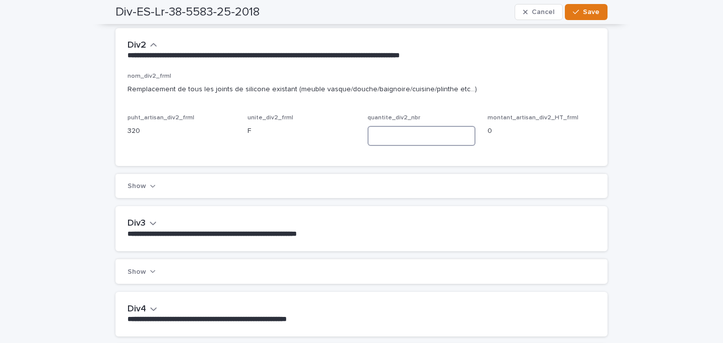
click at [385, 130] on input at bounding box center [421, 136] width 108 height 20
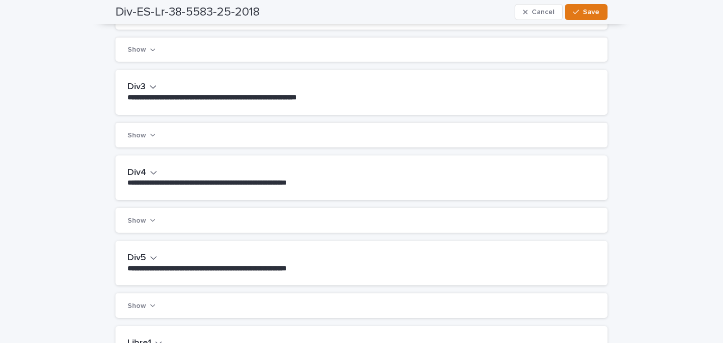
type input "*"
click at [145, 84] on h2 "Div3" at bounding box center [137, 87] width 18 height 11
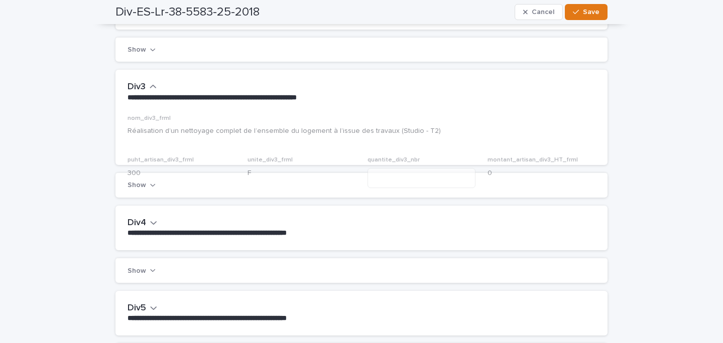
scroll to position [459, 0]
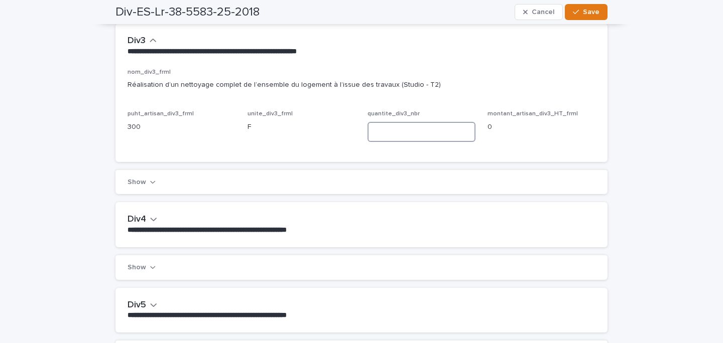
click at [404, 137] on input at bounding box center [421, 132] width 108 height 20
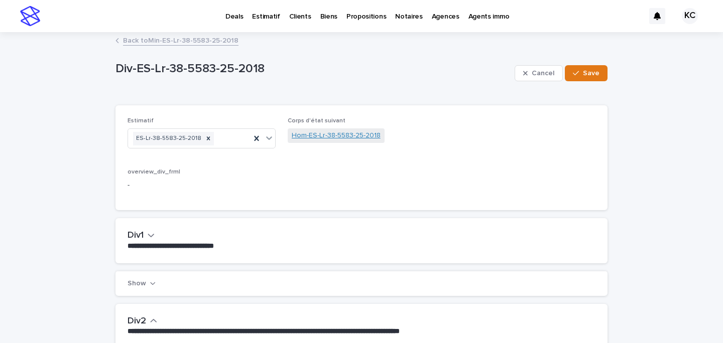
type input "*"
click at [304, 140] on link "Hom-ES-Lr-38-5583-25-2018" at bounding box center [336, 136] width 89 height 11
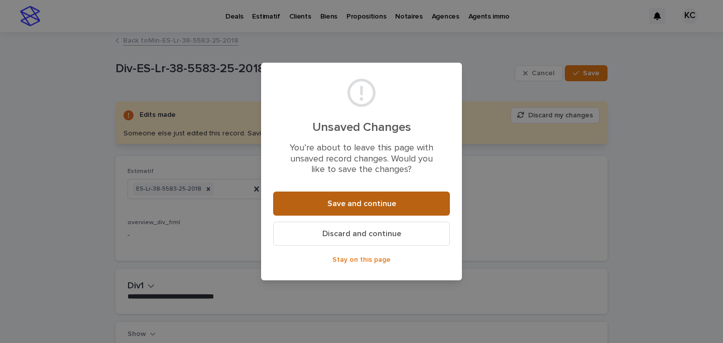
click at [332, 193] on button "Save and continue" at bounding box center [361, 204] width 177 height 24
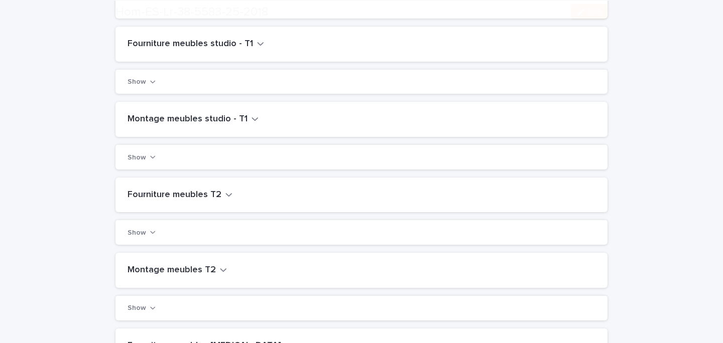
scroll to position [166, 0]
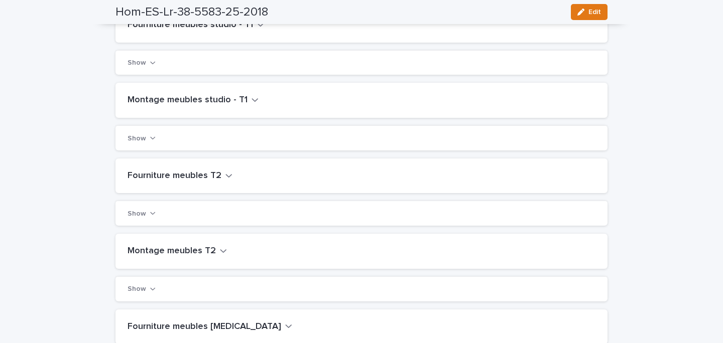
click at [181, 170] on div "Fourniture meubles T2" at bounding box center [361, 176] width 492 height 35
click at [195, 182] on div "Fourniture meubles T2" at bounding box center [361, 176] width 492 height 35
click at [206, 178] on h2 "Fourniture meubles T2" at bounding box center [175, 176] width 94 height 11
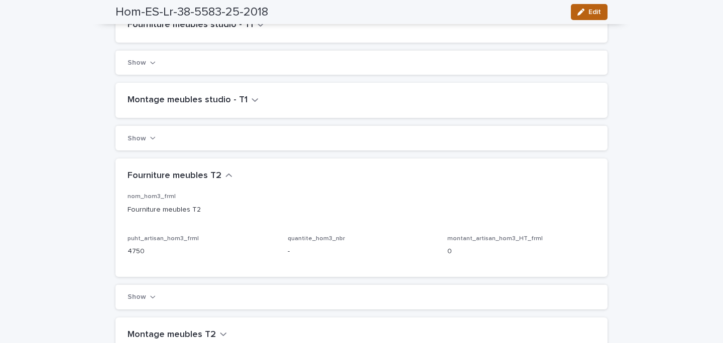
click at [592, 12] on span "Edit" at bounding box center [594, 12] width 13 height 7
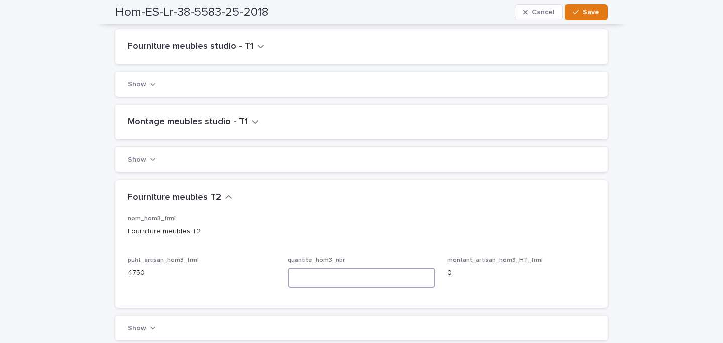
click at [321, 268] on input at bounding box center [362, 278] width 148 height 20
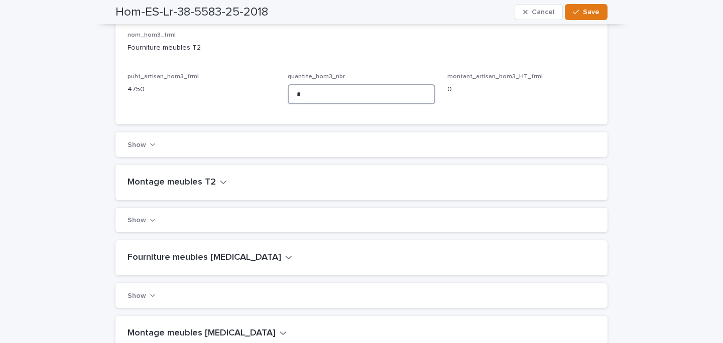
type input "*"
click at [174, 177] on h2 "Montage meubles T2" at bounding box center [172, 182] width 88 height 11
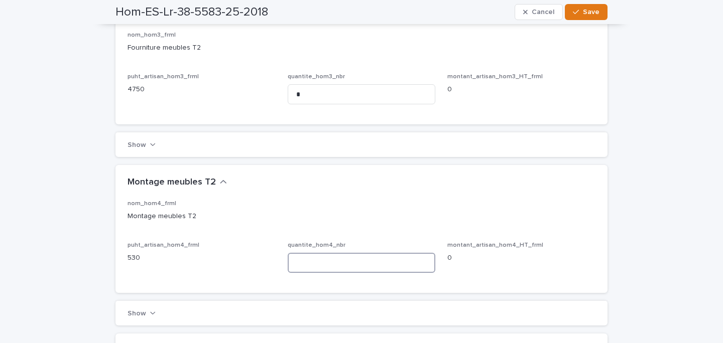
click at [358, 255] on input at bounding box center [362, 263] width 148 height 20
type input "*"
click at [596, 18] on button "Save" at bounding box center [586, 12] width 43 height 16
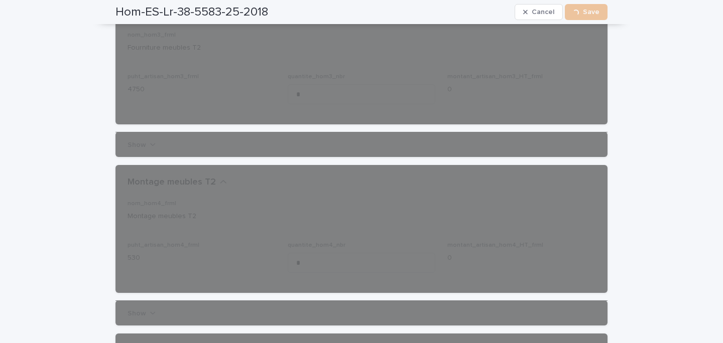
scroll to position [0, 0]
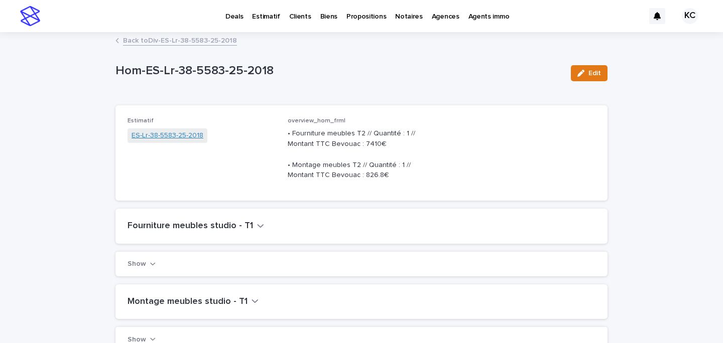
click at [170, 134] on link "ES-Lr-38-5583-25-2018" at bounding box center [168, 136] width 72 height 11
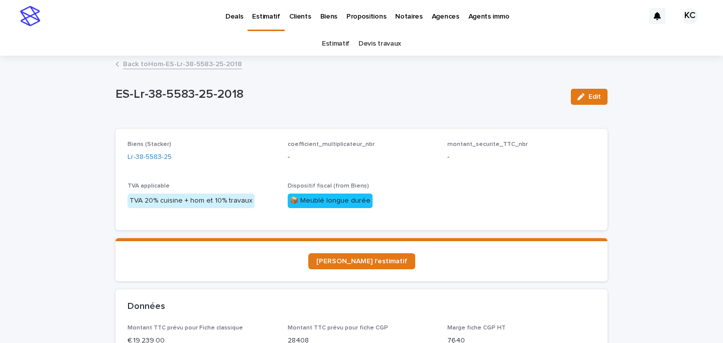
click at [320, 18] on p "Biens" at bounding box center [328, 10] width 17 height 21
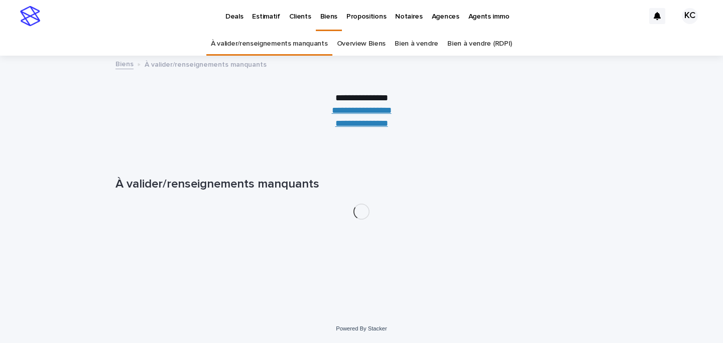
click at [357, 125] on link "**********" at bounding box center [361, 123] width 53 height 9
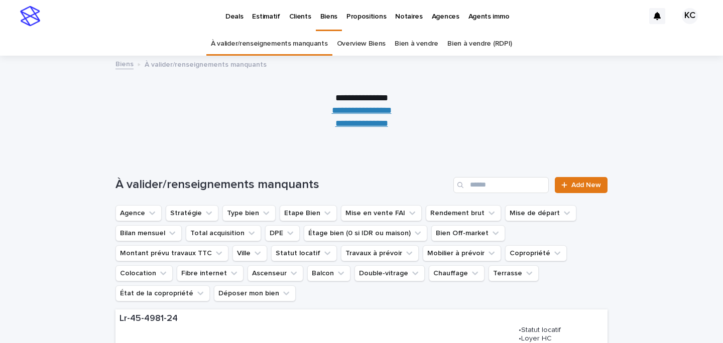
click at [356, 25] on link "Propositions" at bounding box center [366, 15] width 49 height 31
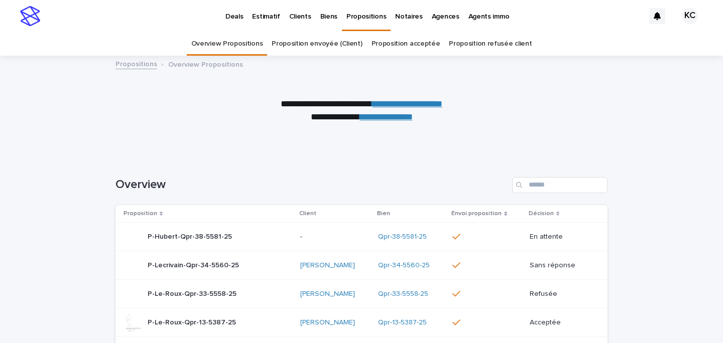
click at [269, 17] on p "Estimatif" at bounding box center [266, 10] width 28 height 21
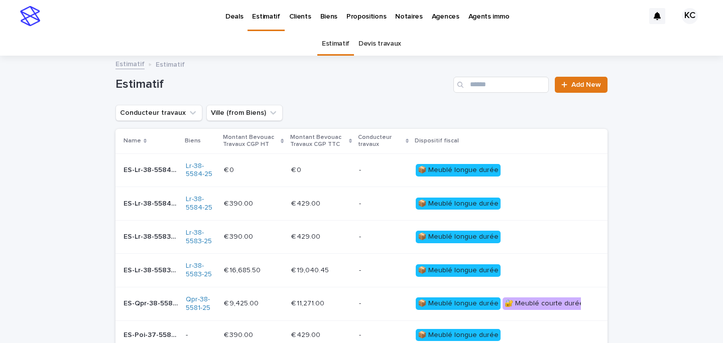
click at [173, 172] on p "ES-Lr-38-5584-25-2021" at bounding box center [152, 169] width 56 height 11
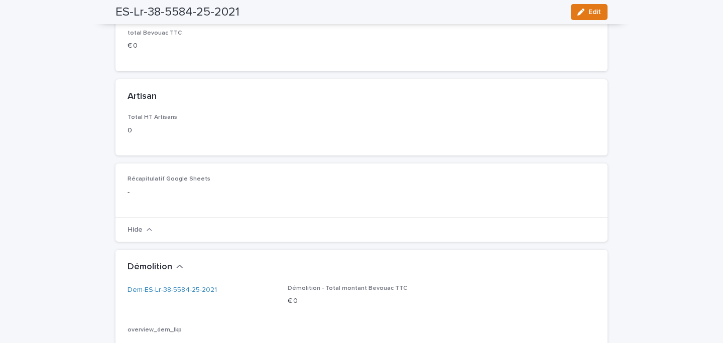
scroll to position [531, 0]
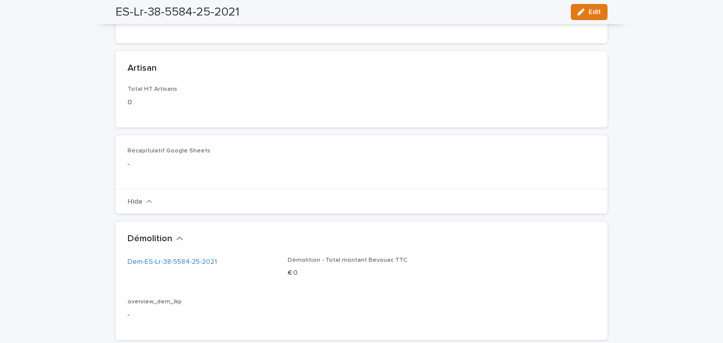
click at [162, 269] on div "Dem-ES-Lr-38-5584-25-2021" at bounding box center [202, 266] width 148 height 19
click at [162, 263] on link "Dem-ES-Lr-38-5584-25-2021" at bounding box center [172, 262] width 89 height 11
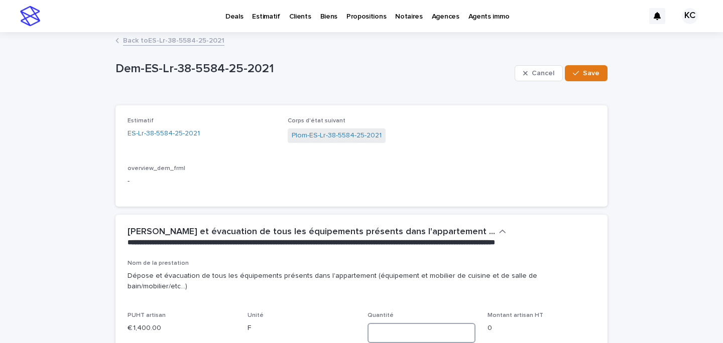
click at [374, 323] on input at bounding box center [421, 333] width 108 height 20
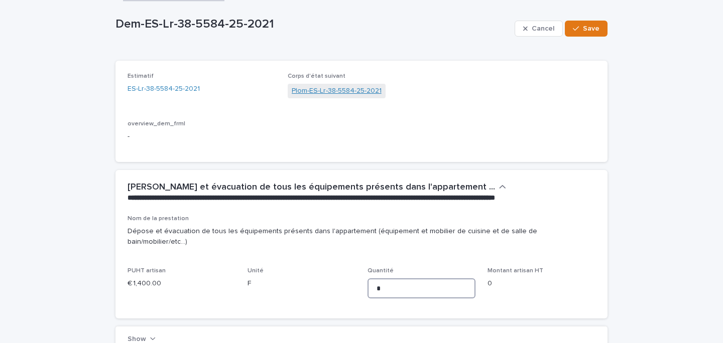
type input "*"
click at [318, 90] on link "Plom-ES-Lr-38-5584-25-2021" at bounding box center [337, 91] width 90 height 11
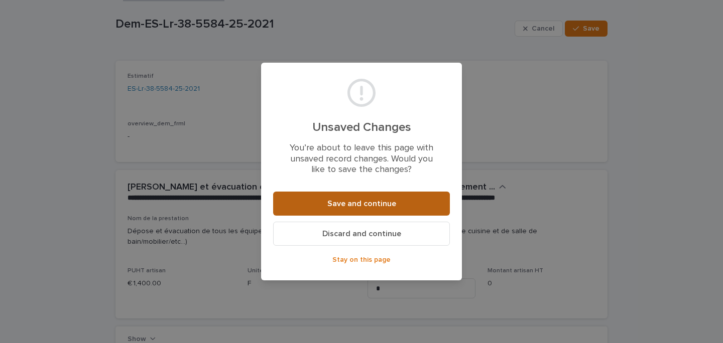
click at [330, 204] on span "Save and continue" at bounding box center [361, 204] width 69 height 8
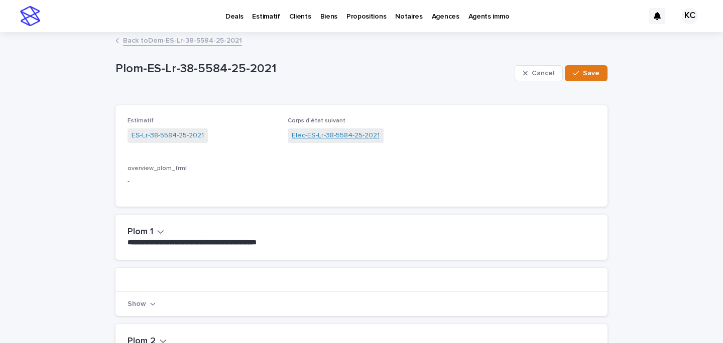
click at [337, 132] on link "Elec-ES-Lr-38-5584-25-2021" at bounding box center [336, 136] width 88 height 11
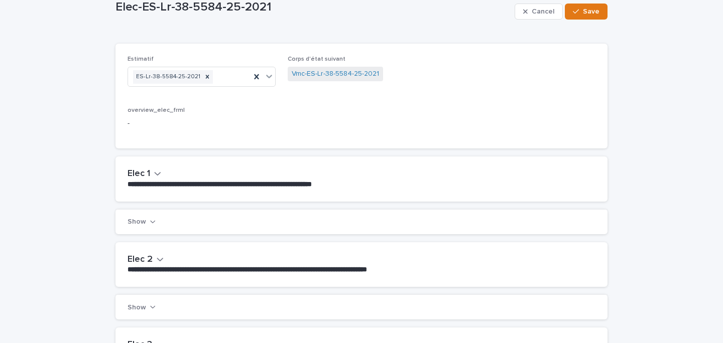
scroll to position [77, 0]
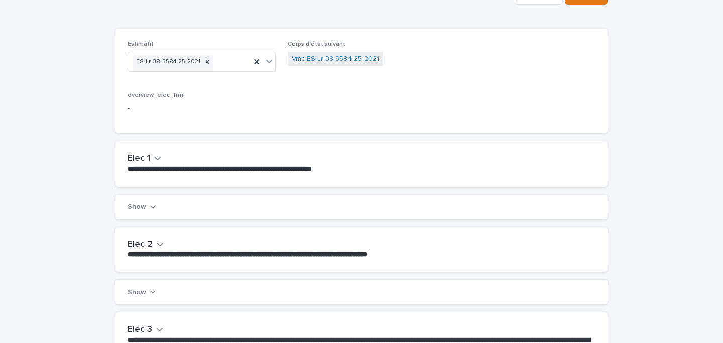
click at [148, 156] on h2 "Elec 1" at bounding box center [139, 159] width 23 height 11
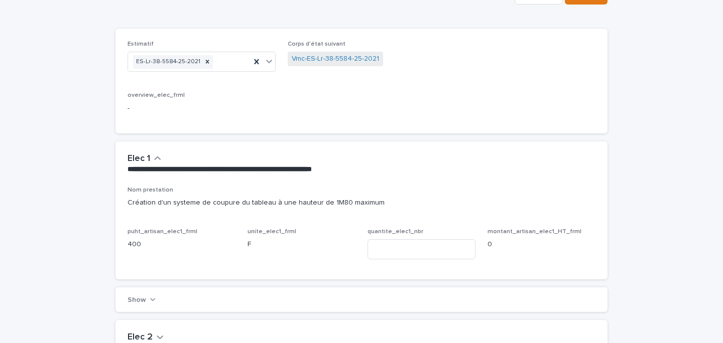
click at [366, 242] on div "Nom prestation Création d'un systeme de coupure du tableau à une hauteur de 1M8…" at bounding box center [362, 227] width 468 height 81
click at [386, 251] on input at bounding box center [421, 249] width 108 height 20
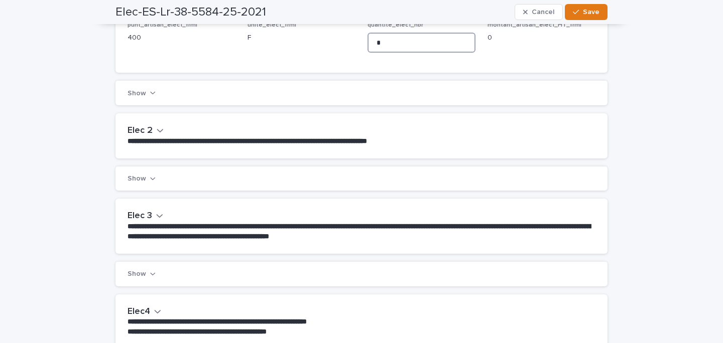
scroll to position [287, 0]
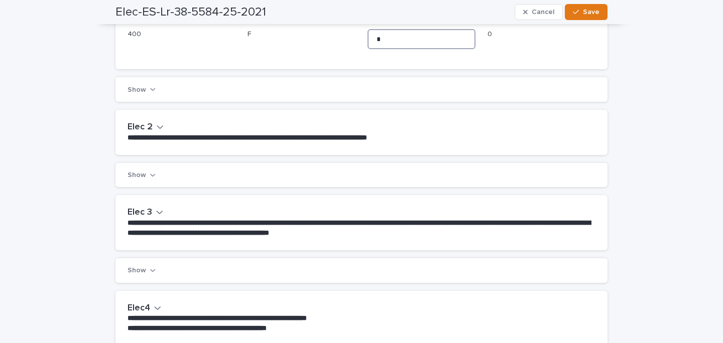
type input "*"
click at [141, 219] on strong "**********" at bounding box center [360, 227] width 465 height 17
click at [151, 215] on h2 "Elec 3" at bounding box center [140, 212] width 25 height 11
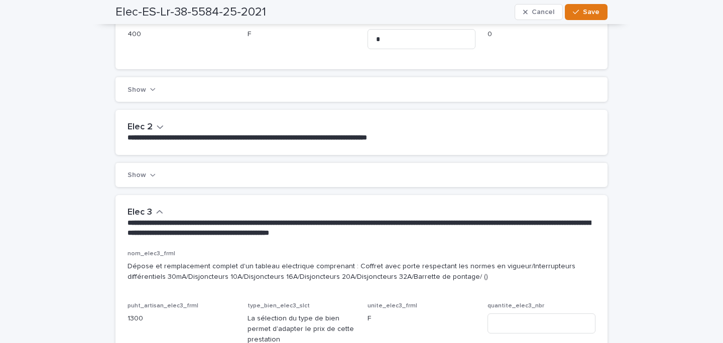
scroll to position [363, 0]
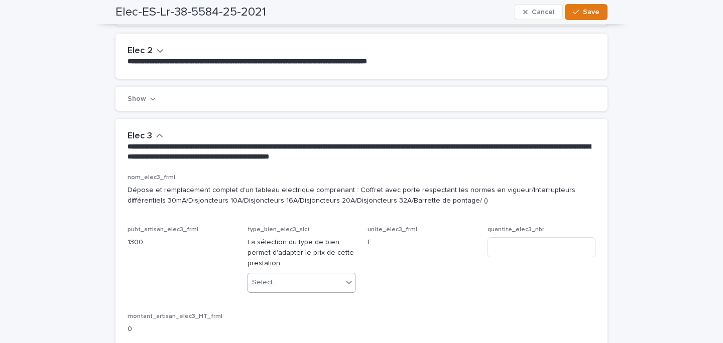
click at [284, 289] on div "Select..." at bounding box center [295, 283] width 94 height 17
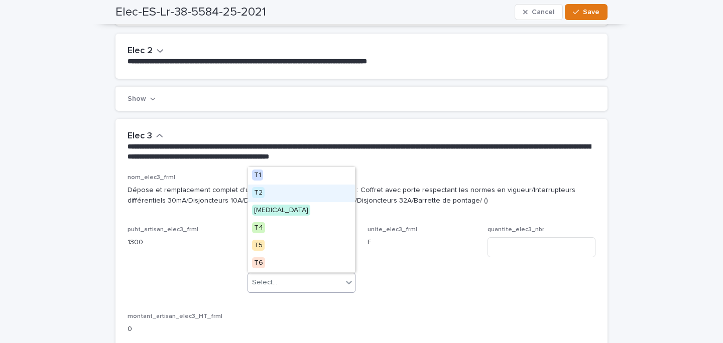
click at [280, 198] on div "T2" at bounding box center [301, 194] width 107 height 18
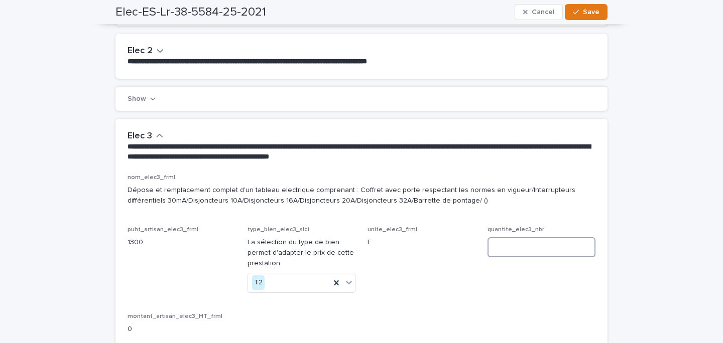
click at [516, 245] on input at bounding box center [541, 247] width 108 height 20
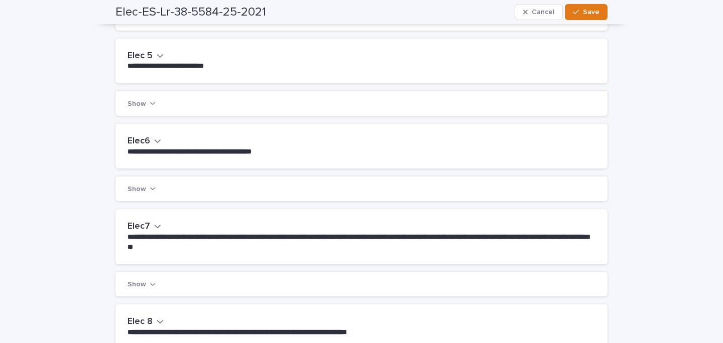
scroll to position [827, 0]
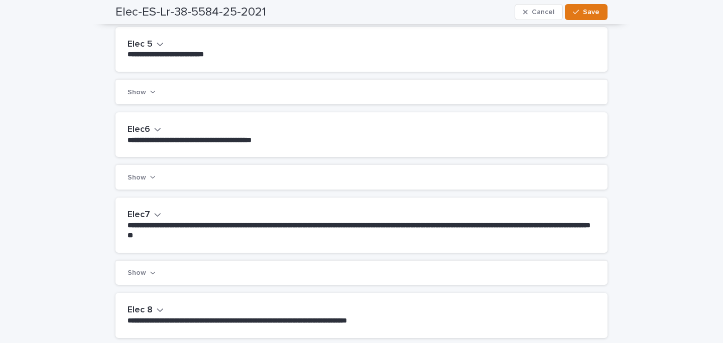
type input "*"
click at [152, 213] on button "Elec7" at bounding box center [145, 215] width 34 height 11
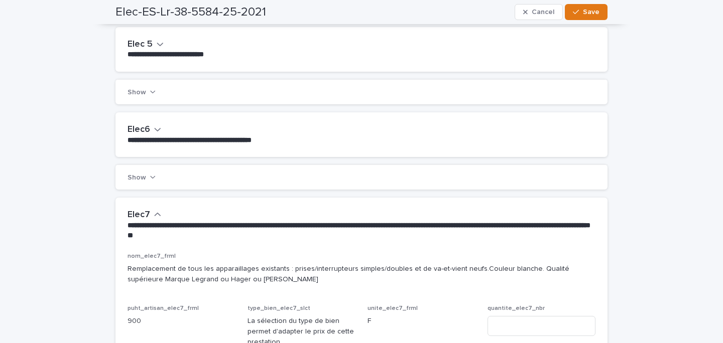
scroll to position [904, 0]
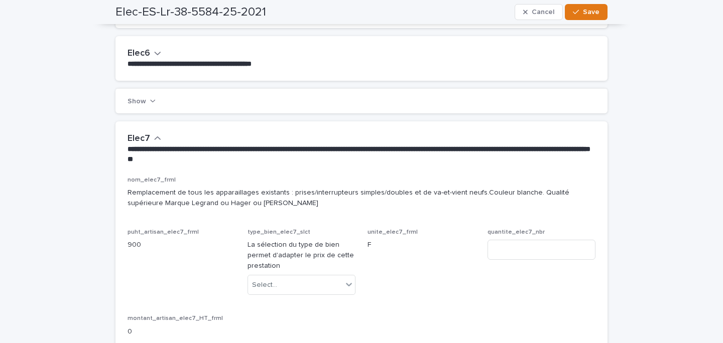
click at [314, 272] on div "type_bien_elec7_slct La sélection du type de bien permet d'adapter le prix de c…" at bounding box center [302, 266] width 108 height 75
click at [314, 281] on div "Select..." at bounding box center [295, 285] width 94 height 17
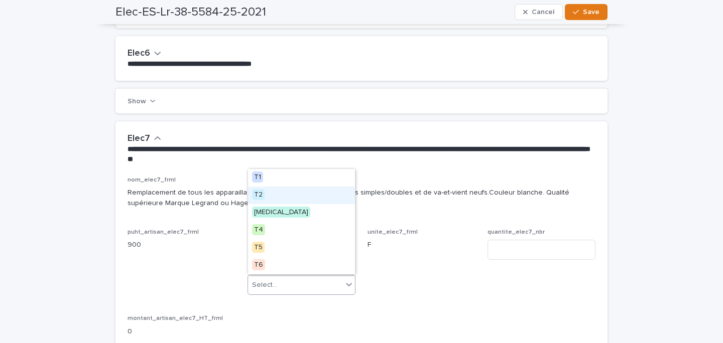
click at [306, 198] on div "T2" at bounding box center [301, 196] width 107 height 18
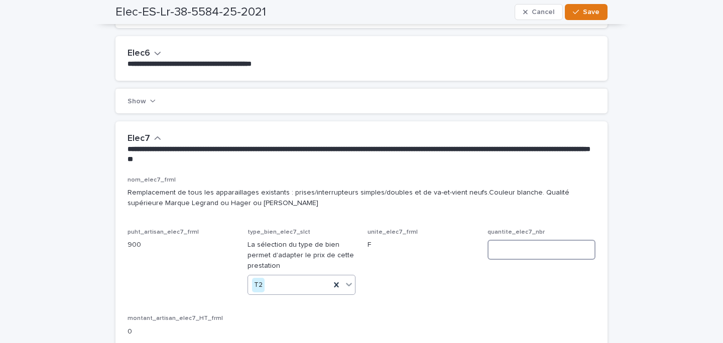
click at [496, 245] on input at bounding box center [541, 250] width 108 height 20
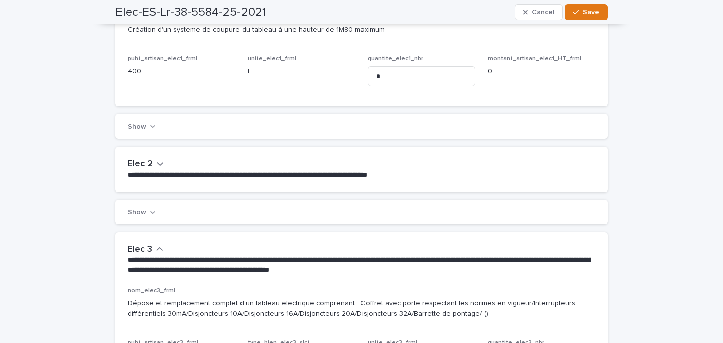
scroll to position [0, 0]
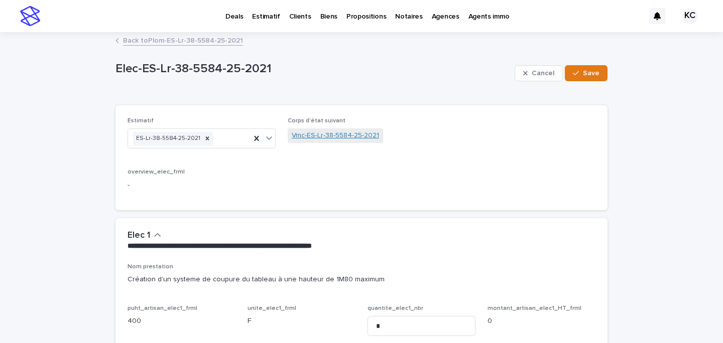
type input "*"
click at [301, 134] on link "Vmc-ES-Lr-38-5584-25-2021" at bounding box center [335, 136] width 87 height 11
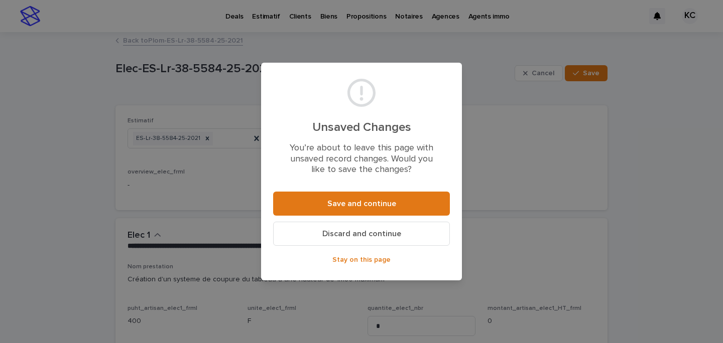
drag, startPoint x: 329, startPoint y: 206, endPoint x: 289, endPoint y: 32, distance: 179.2
click at [329, 206] on span "Save and continue" at bounding box center [361, 204] width 69 height 8
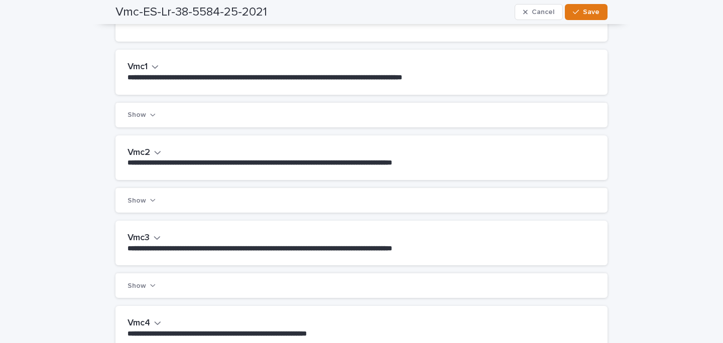
scroll to position [160, 0]
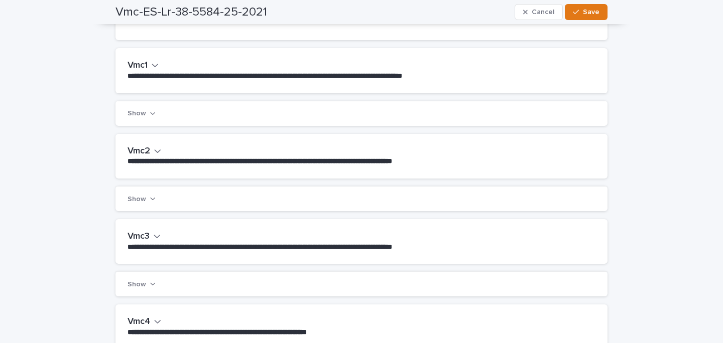
click at [144, 71] on p "**********" at bounding box center [360, 76] width 464 height 10
click at [143, 63] on h2 "Vmc1" at bounding box center [138, 65] width 20 height 11
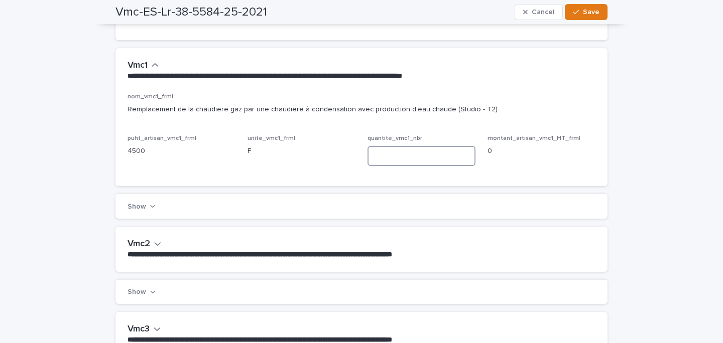
click at [380, 163] on input at bounding box center [421, 156] width 108 height 20
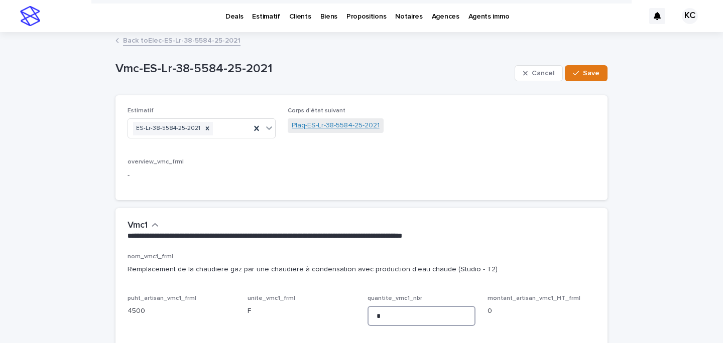
type input "*"
click at [327, 127] on link "Plaq-ES-Lr-38-5584-25-2021" at bounding box center [336, 125] width 88 height 11
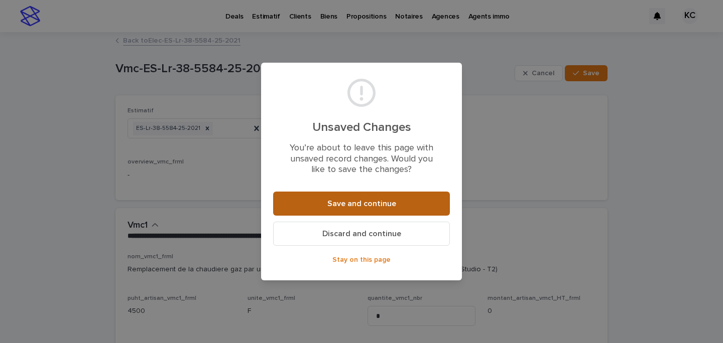
click at [343, 207] on span "Save and continue" at bounding box center [361, 204] width 69 height 8
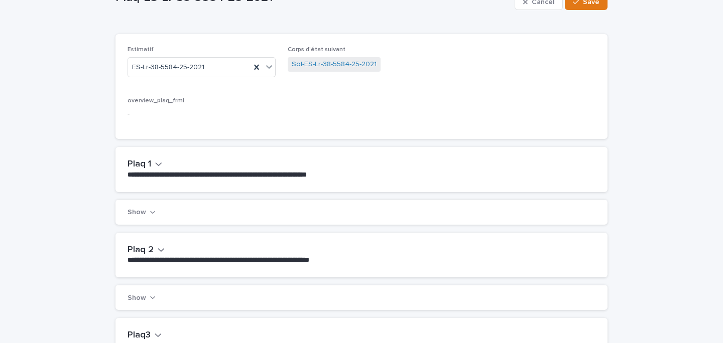
scroll to position [79, 0]
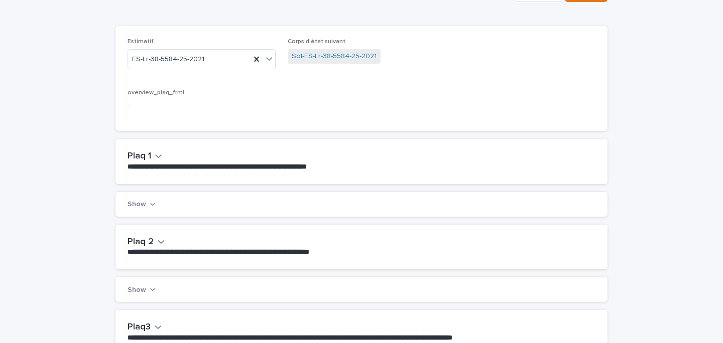
click at [137, 152] on h2 "Plaq 1" at bounding box center [140, 156] width 24 height 11
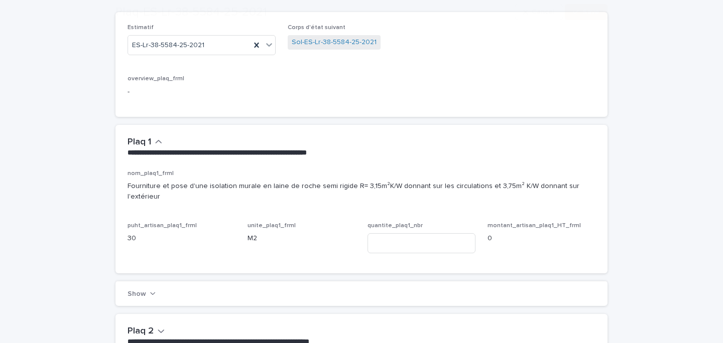
scroll to position [96, 0]
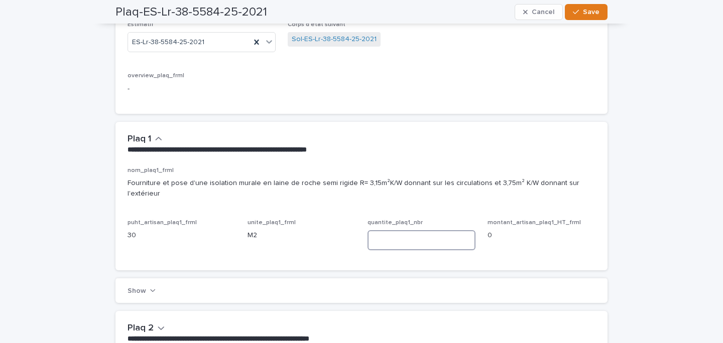
click at [391, 230] on input at bounding box center [421, 240] width 108 height 20
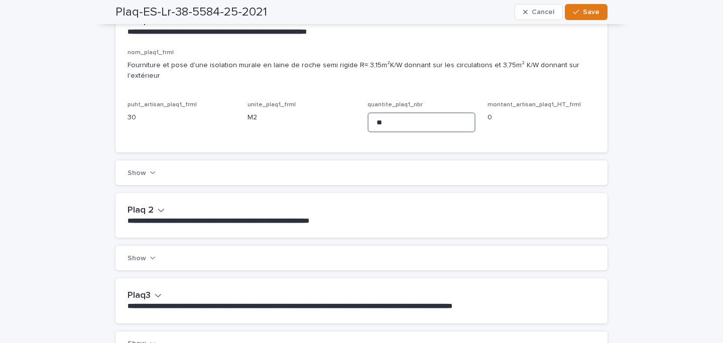
scroll to position [232, 0]
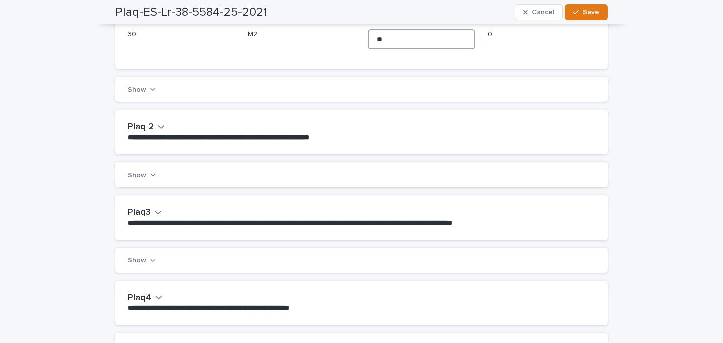
type input "**"
click at [149, 207] on h2 "Plaq3" at bounding box center [139, 212] width 23 height 11
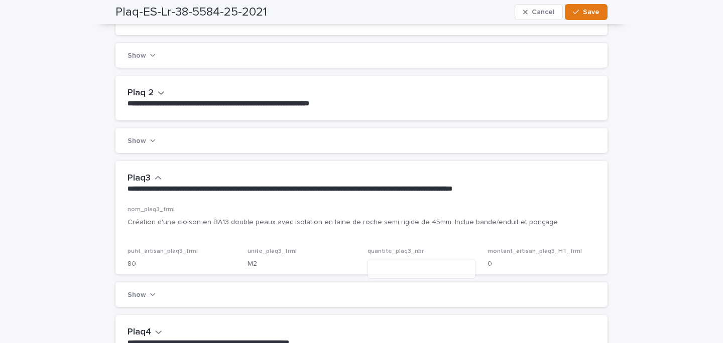
scroll to position [344, 0]
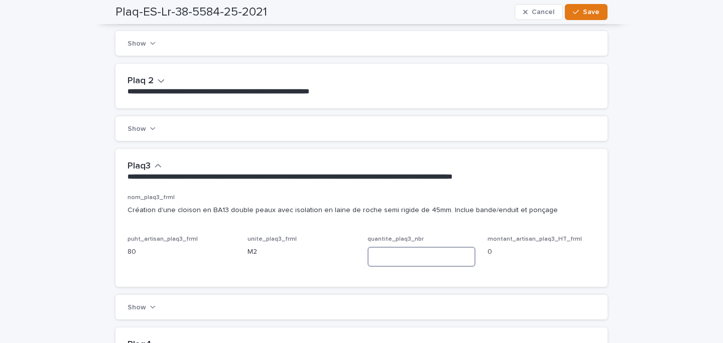
click at [428, 252] on input at bounding box center [421, 257] width 108 height 20
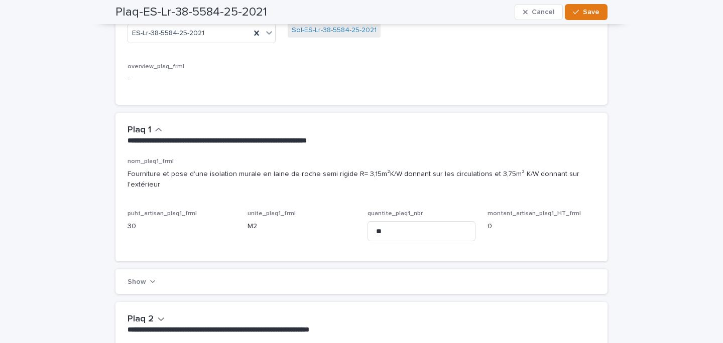
scroll to position [0, 0]
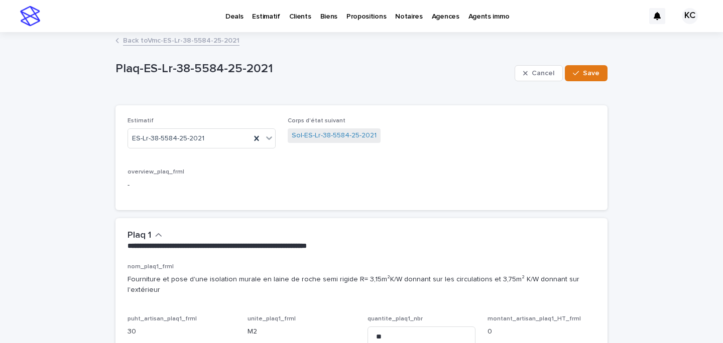
type input "**"
click at [320, 142] on span "Sol-ES-Lr-38-5584-25-2021" at bounding box center [334, 136] width 93 height 15
click at [320, 138] on link "Sol-ES-Lr-38-5584-25-2021" at bounding box center [334, 136] width 85 height 11
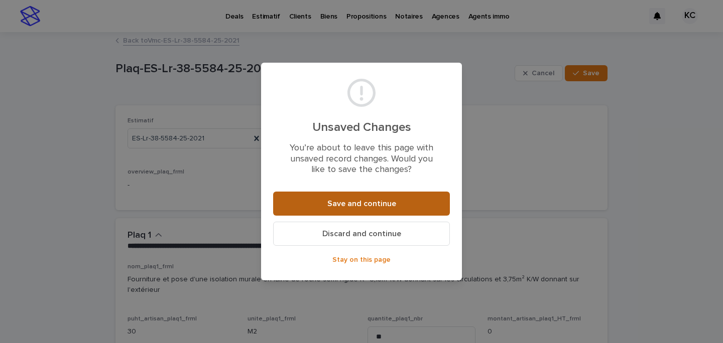
click at [361, 215] on button "Save and continue" at bounding box center [361, 204] width 177 height 24
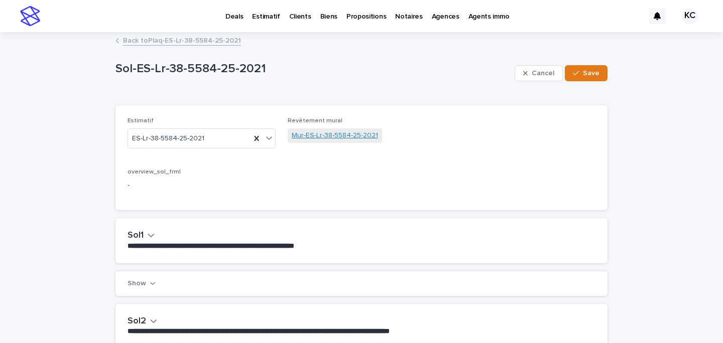
click at [308, 131] on link "Mur-ES-Lr-38-5584-25-2021" at bounding box center [335, 136] width 86 height 11
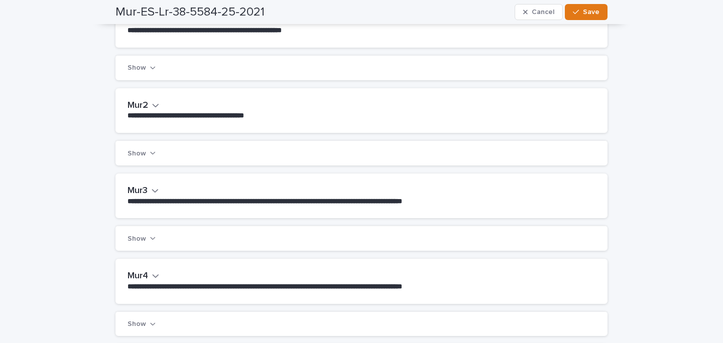
scroll to position [237, 0]
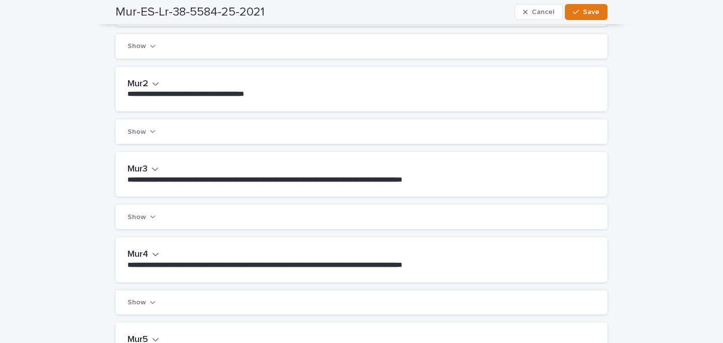
click at [145, 157] on div "**********" at bounding box center [361, 174] width 492 height 45
click at [145, 164] on div "**********" at bounding box center [361, 174] width 492 height 45
click at [151, 174] on button "Mur3" at bounding box center [143, 169] width 31 height 11
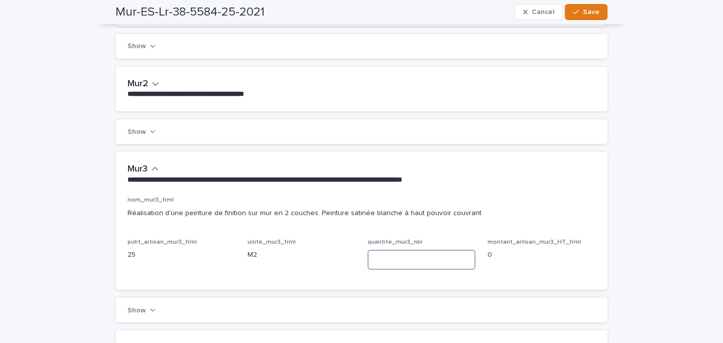
click at [411, 252] on input at bounding box center [421, 260] width 108 height 20
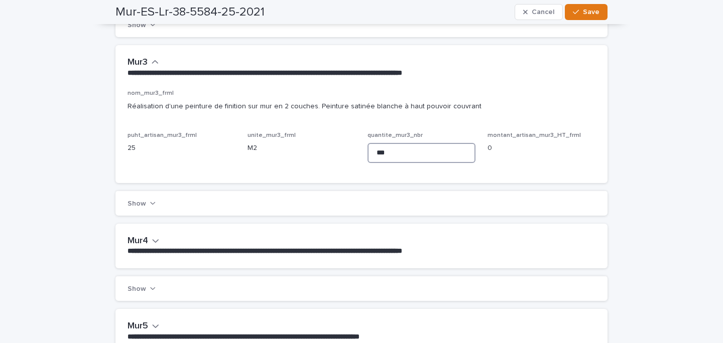
scroll to position [437, 0]
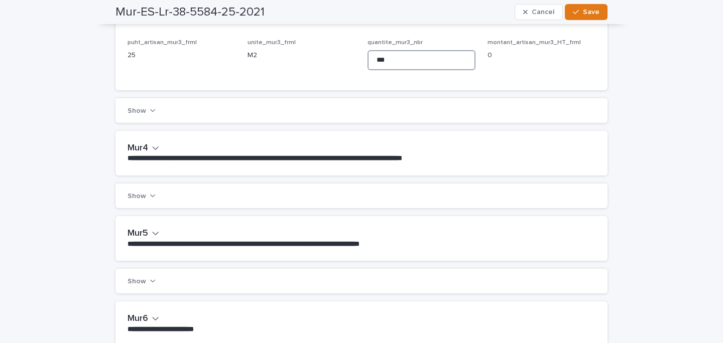
type input "***"
click at [161, 151] on div "**********" at bounding box center [360, 153] width 464 height 21
click at [146, 146] on h2 "Mur4" at bounding box center [138, 148] width 21 height 11
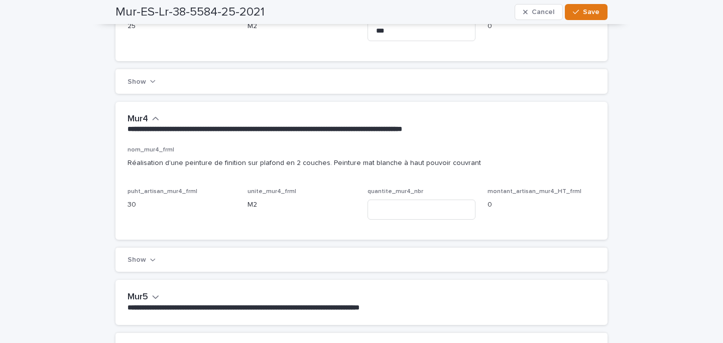
scroll to position [484, 0]
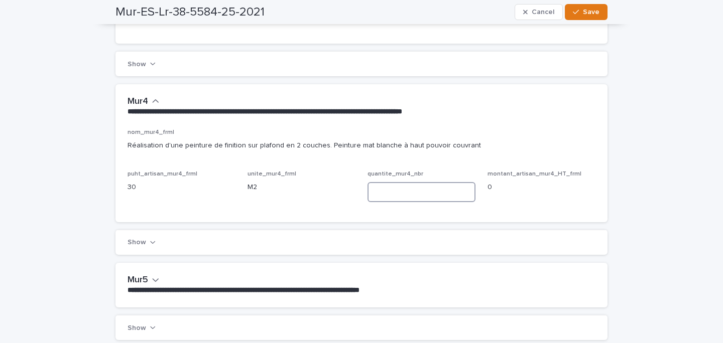
click at [438, 198] on input at bounding box center [421, 192] width 108 height 20
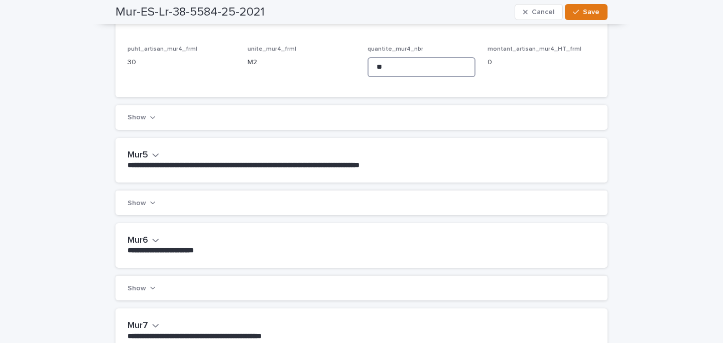
scroll to position [626, 0]
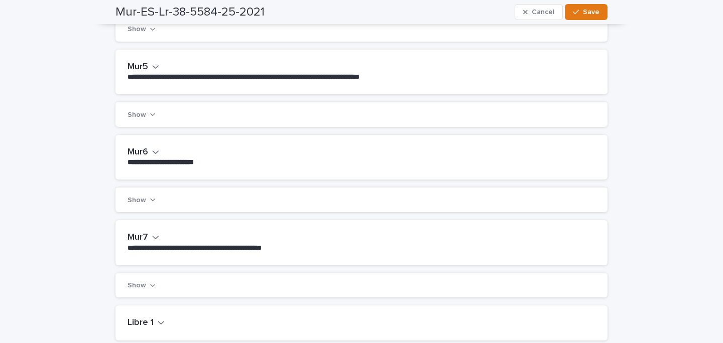
type input "**"
click at [156, 169] on div "**********" at bounding box center [361, 157] width 492 height 45
click at [148, 149] on h2 "Mur6" at bounding box center [138, 152] width 21 height 11
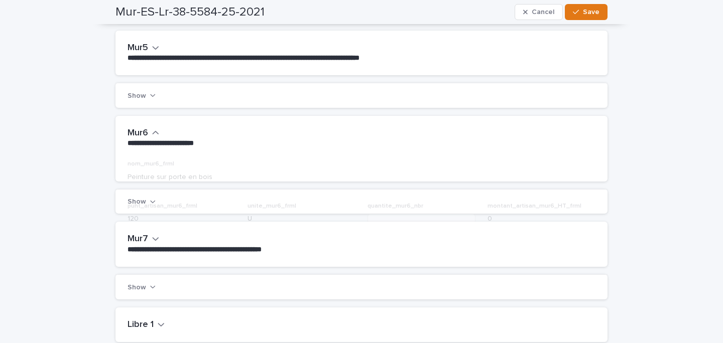
scroll to position [744, 0]
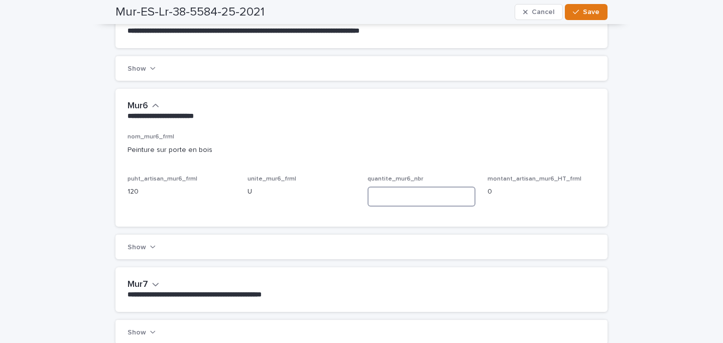
click at [408, 195] on input at bounding box center [421, 197] width 108 height 20
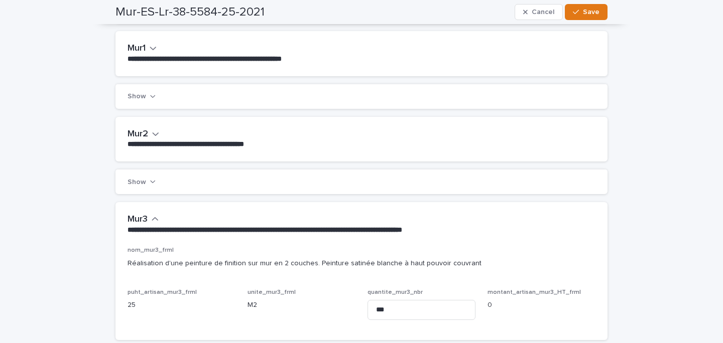
scroll to position [0, 0]
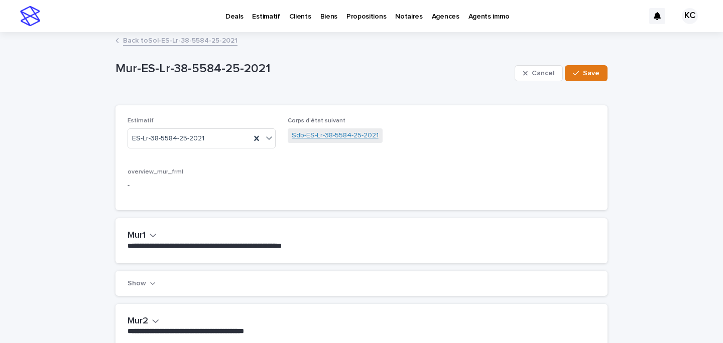
type input "*"
click at [326, 137] on link "Sdb-ES-Lr-38-5584-25-2021" at bounding box center [335, 136] width 87 height 11
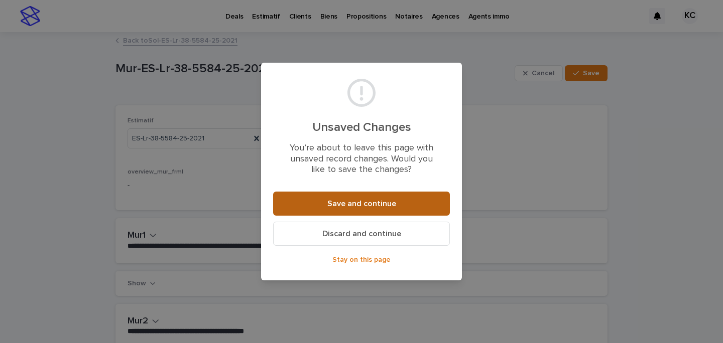
click at [356, 212] on button "Save and continue" at bounding box center [361, 204] width 177 height 24
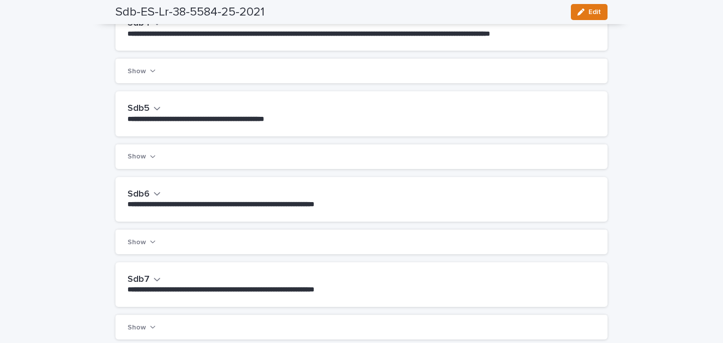
click at [141, 200] on h2 "Sdb6" at bounding box center [139, 194] width 22 height 11
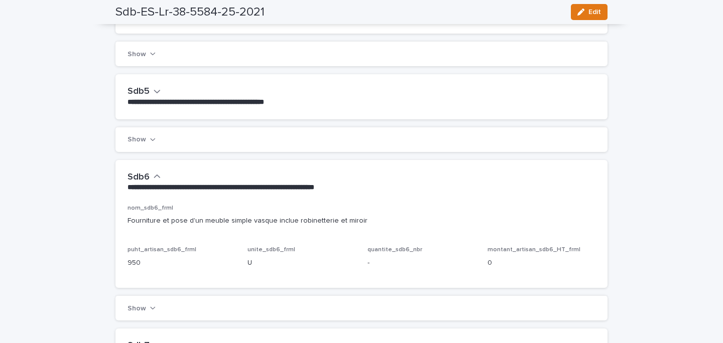
scroll to position [507, 0]
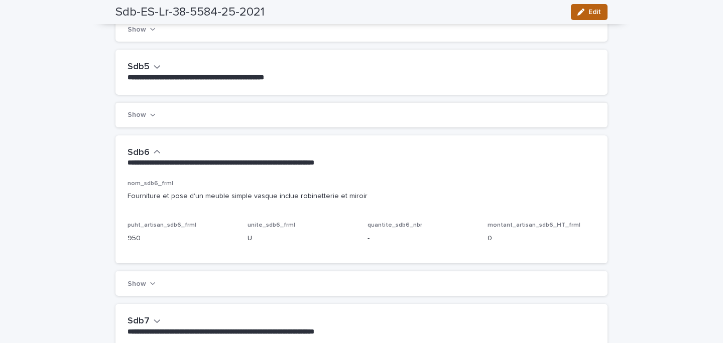
click at [583, 8] on button "Edit" at bounding box center [589, 12] width 37 height 16
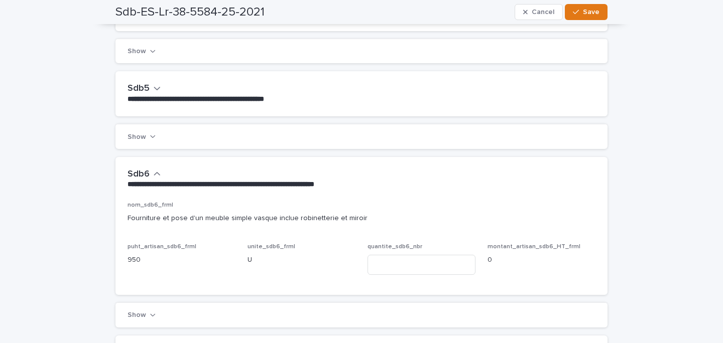
scroll to position [521, 0]
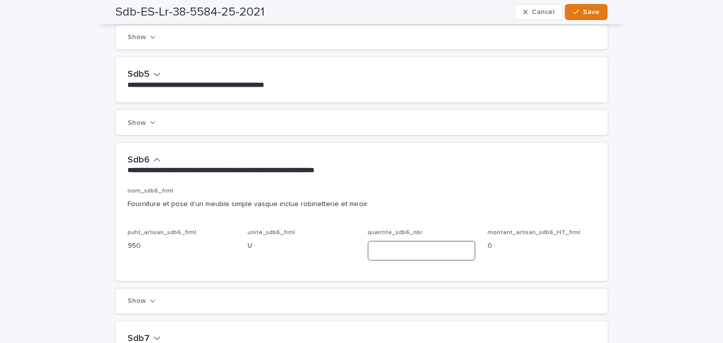
click at [400, 258] on input at bounding box center [421, 251] width 108 height 20
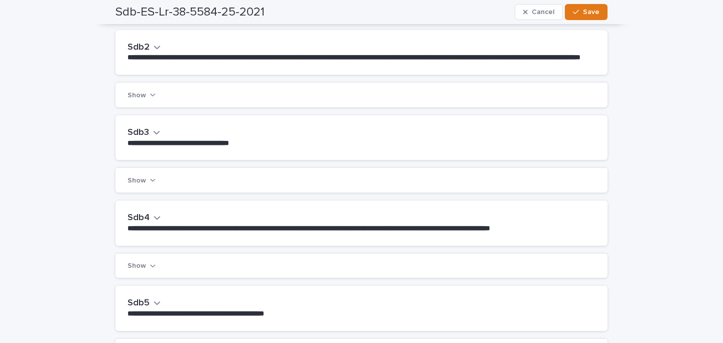
scroll to position [0, 0]
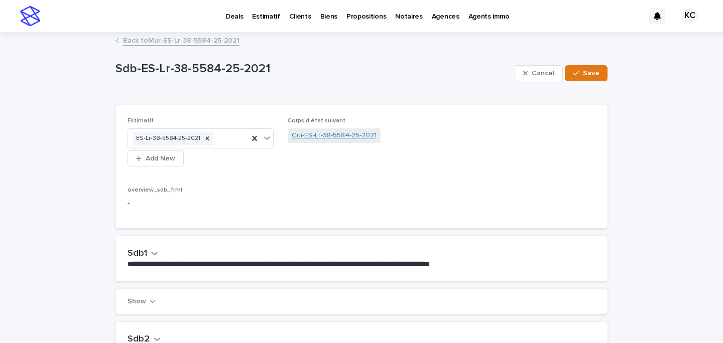
type input "*"
click at [319, 137] on link "Cui-ES-Lr-38-5584-25-2021" at bounding box center [334, 136] width 85 height 11
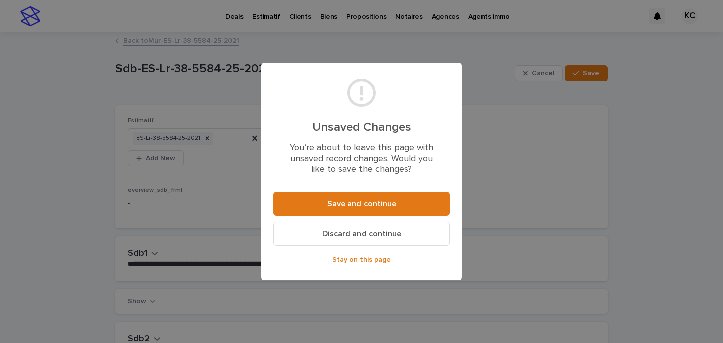
click at [345, 190] on section "Unsaved Changes You’re about to leave this page with unsaved record changes. Wo…" at bounding box center [361, 172] width 201 height 218
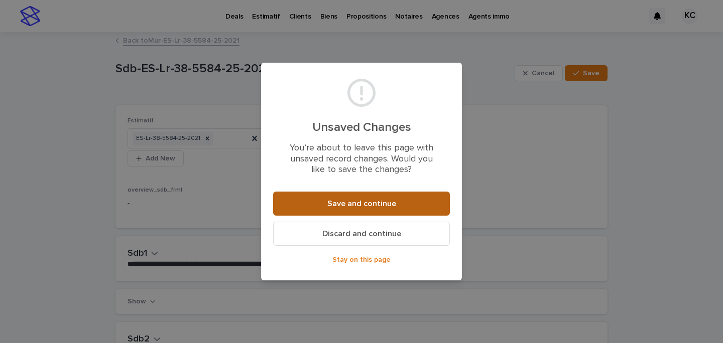
click at [350, 208] on button "Save and continue" at bounding box center [361, 204] width 177 height 24
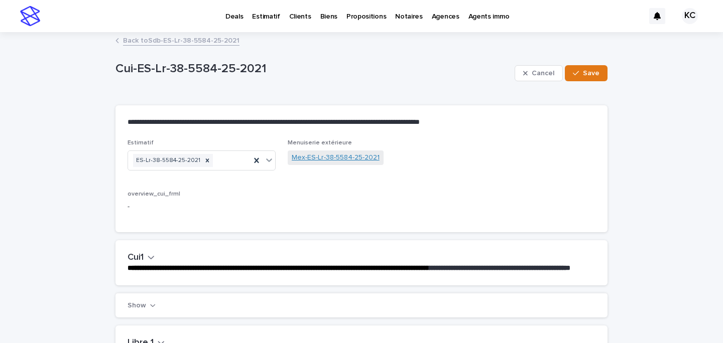
click at [341, 155] on link "Mex-ES-Lr-38-5584-25-2021" at bounding box center [336, 158] width 88 height 11
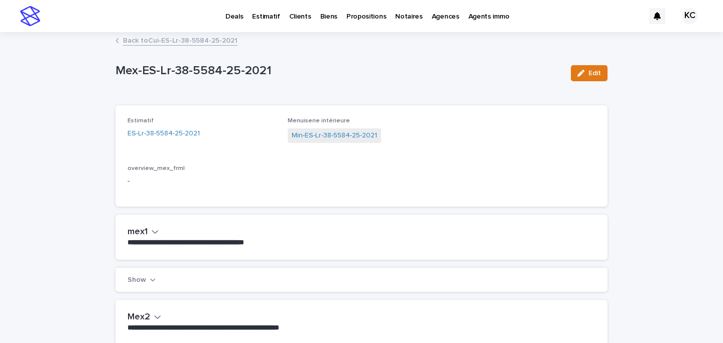
click at [319, 129] on span "Min-ES-Lr-38-5584-25-2021" at bounding box center [334, 136] width 93 height 15
click at [311, 137] on link "Min-ES-Lr-38-5584-25-2021" at bounding box center [334, 136] width 85 height 11
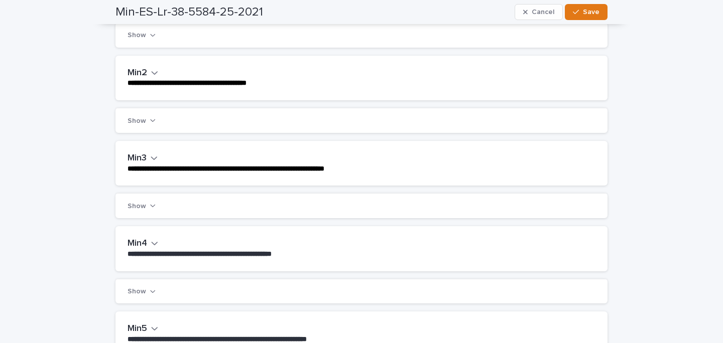
scroll to position [267, 0]
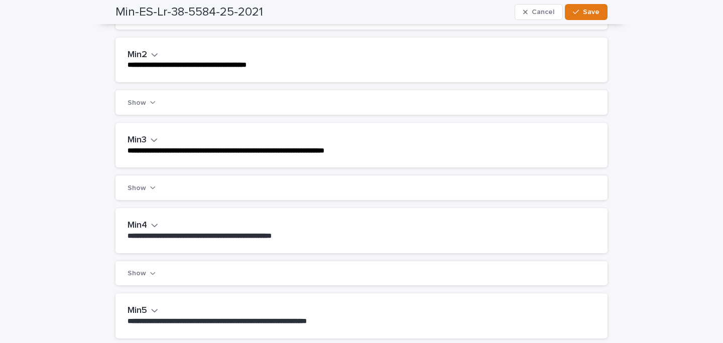
click at [145, 55] on h2 "Min2" at bounding box center [138, 55] width 20 height 11
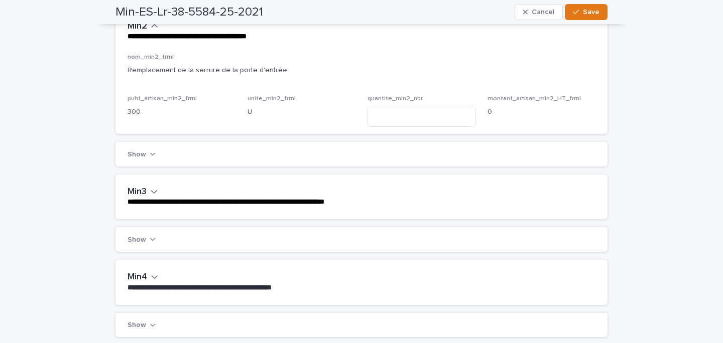
scroll to position [313, 0]
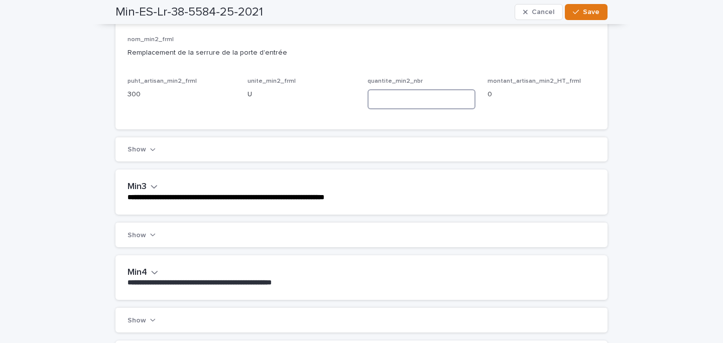
click at [387, 99] on input at bounding box center [421, 99] width 108 height 20
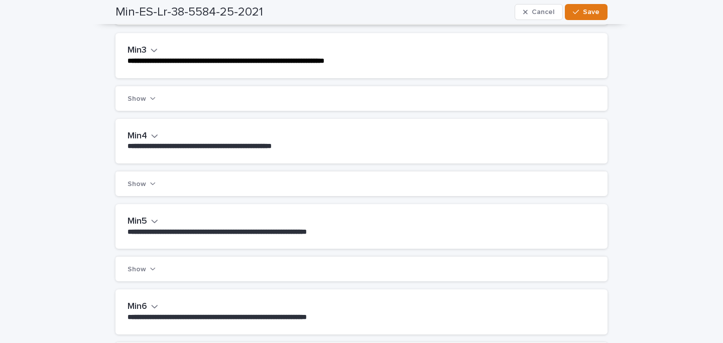
type input "*"
click at [150, 131] on button "Min4" at bounding box center [143, 136] width 31 height 11
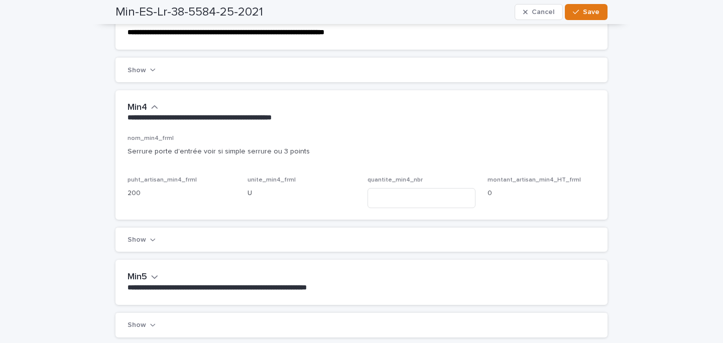
scroll to position [496, 0]
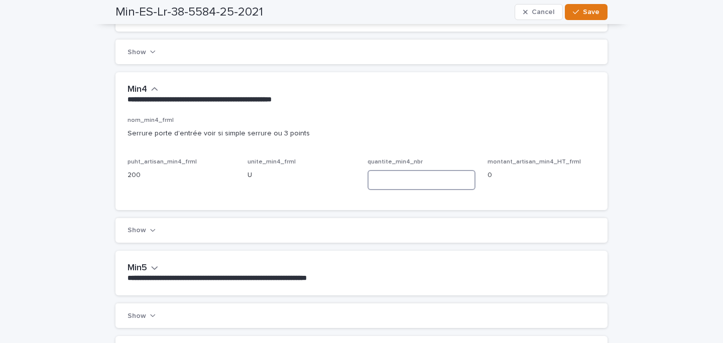
click at [415, 188] on input at bounding box center [421, 180] width 108 height 20
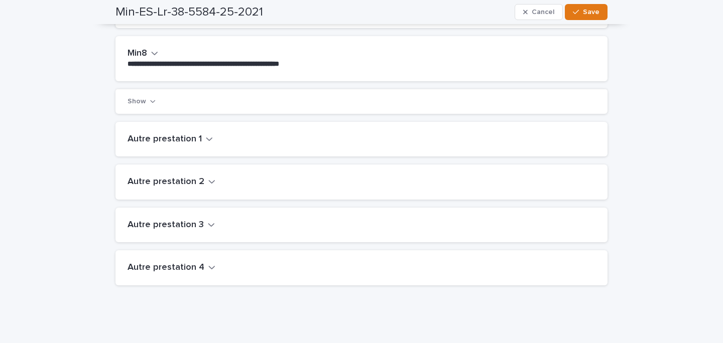
scroll to position [990, 0]
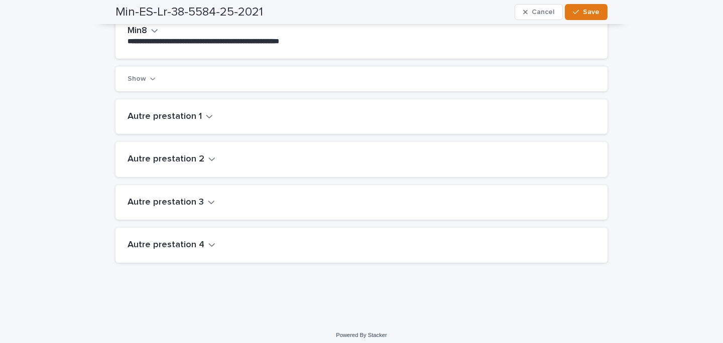
type input "*"
click at [172, 122] on div "Autre prestation 1" at bounding box center [361, 116] width 492 height 35
click at [171, 119] on h2 "Autre prestation 1" at bounding box center [165, 116] width 74 height 11
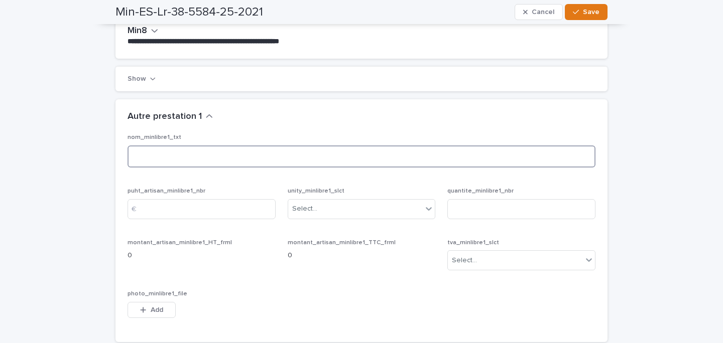
click at [178, 157] on textarea at bounding box center [362, 157] width 468 height 23
paste textarea "**********"
type textarea "**********"
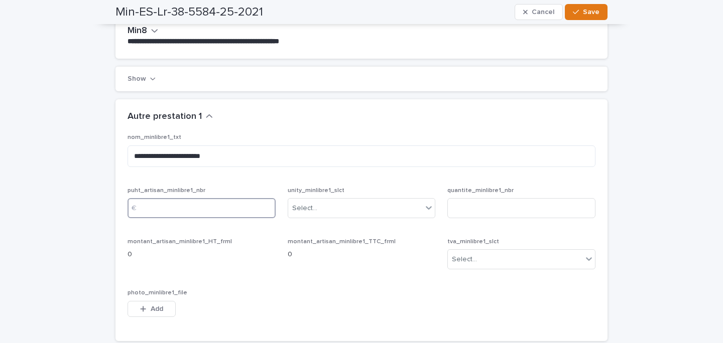
click at [200, 199] on input at bounding box center [202, 208] width 148 height 20
type input "***"
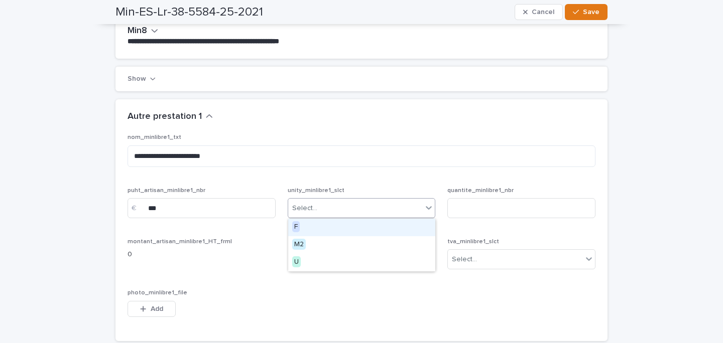
click at [347, 214] on div "Select..." at bounding box center [355, 208] width 135 height 17
click at [322, 230] on div "F" at bounding box center [361, 228] width 147 height 18
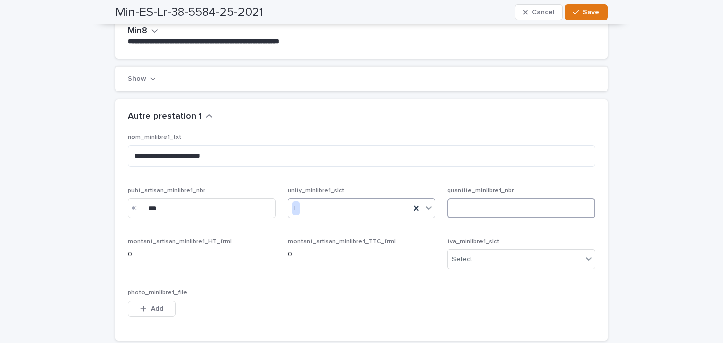
click at [492, 208] on input at bounding box center [521, 208] width 148 height 20
type input "*"
click at [483, 271] on div "tva_minlibre1_slct Select..." at bounding box center [521, 257] width 148 height 39
click at [483, 266] on div "Select..." at bounding box center [515, 260] width 135 height 17
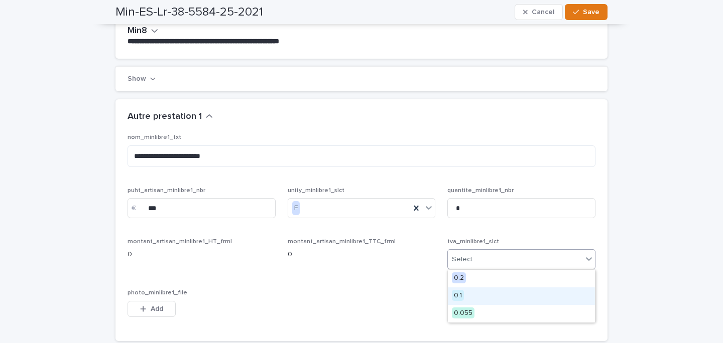
click at [482, 294] on div "0.1" at bounding box center [521, 297] width 147 height 18
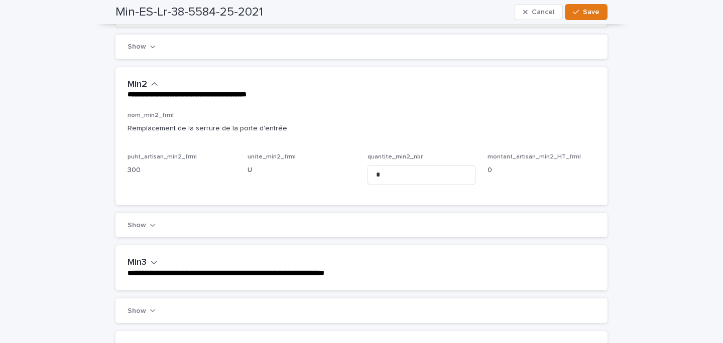
scroll to position [135, 0]
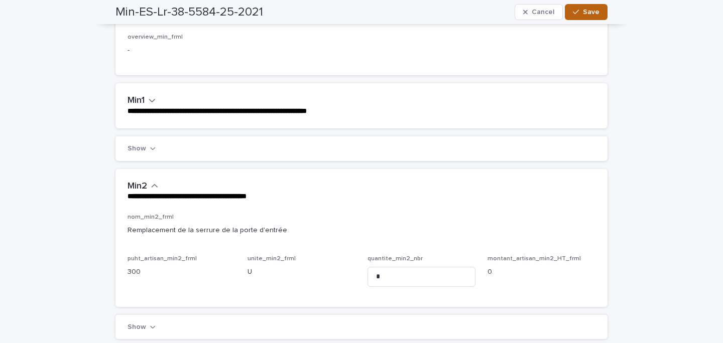
click at [578, 9] on icon "button" at bounding box center [576, 12] width 6 height 7
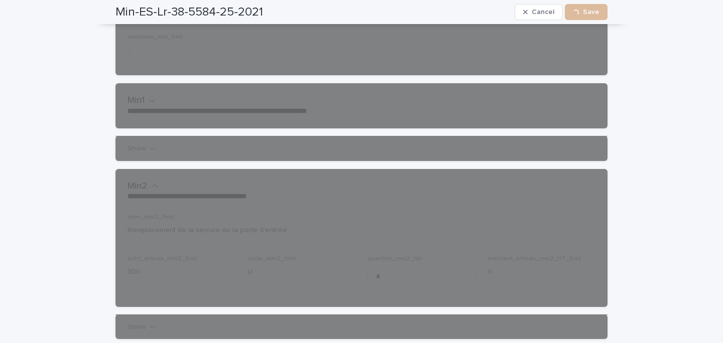
scroll to position [0, 0]
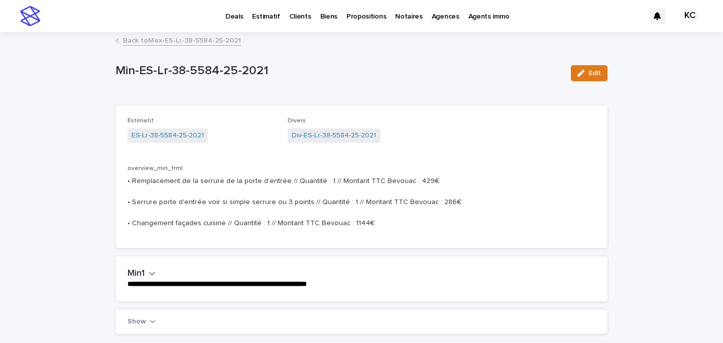
click at [321, 136] on link "Div-ES-Lr-38-5584-25-2021" at bounding box center [334, 136] width 84 height 11
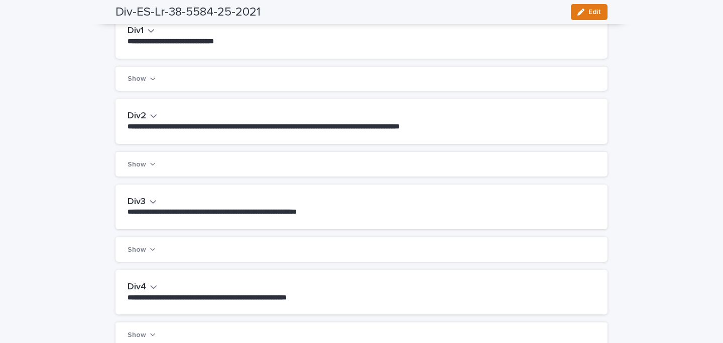
click at [137, 125] on strong "**********" at bounding box center [264, 126] width 272 height 7
click at [145, 116] on h2 "Div2" at bounding box center [137, 116] width 19 height 11
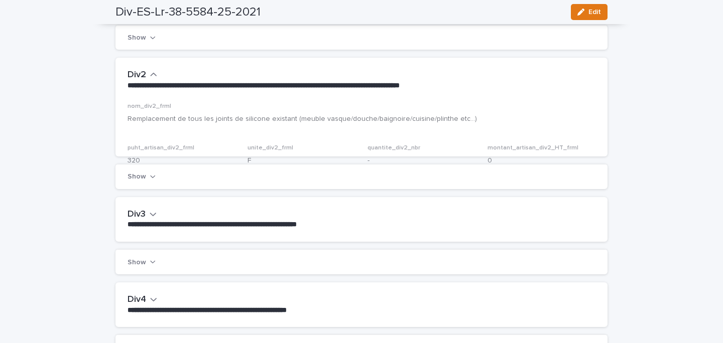
scroll to position [243, 0]
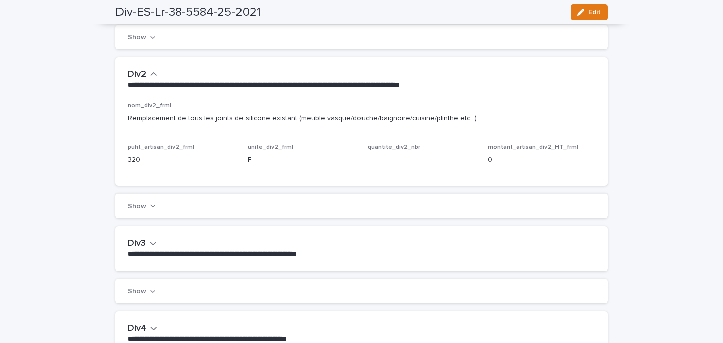
click at [579, 12] on icon "button" at bounding box center [580, 12] width 7 height 7
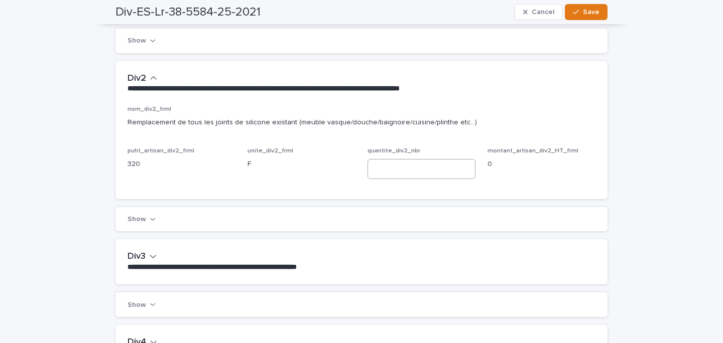
scroll to position [250, 0]
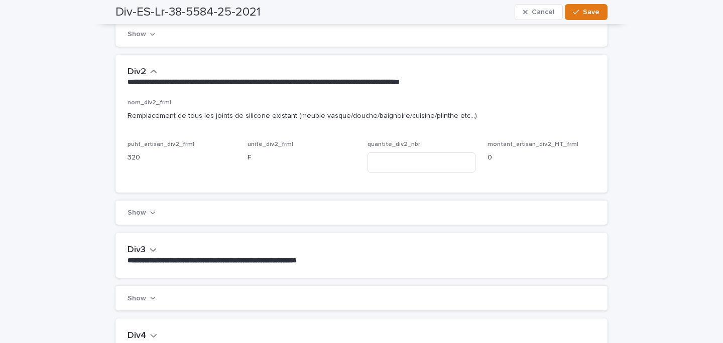
click at [393, 173] on div "quantite_div2_nbr" at bounding box center [421, 160] width 108 height 39
click at [392, 164] on input at bounding box center [421, 163] width 108 height 20
type input "*"
click at [127, 253] on div "**********" at bounding box center [361, 255] width 492 height 45
click at [152, 252] on icon "button" at bounding box center [153, 249] width 7 height 9
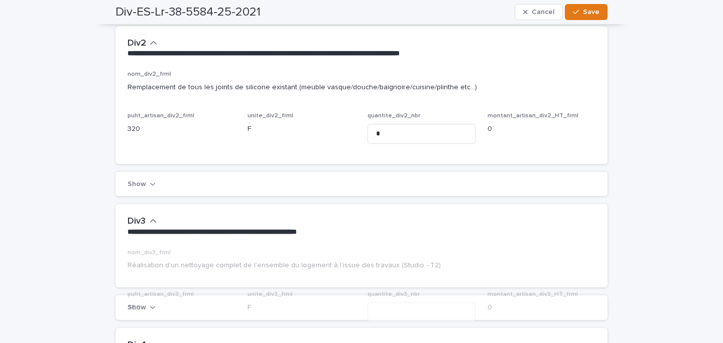
scroll to position [296, 0]
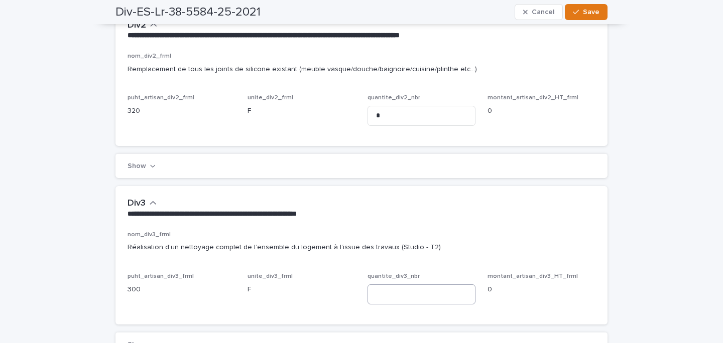
click at [394, 284] on div "quantite_div3_nbr" at bounding box center [421, 292] width 108 height 39
click at [391, 292] on input at bounding box center [421, 295] width 108 height 20
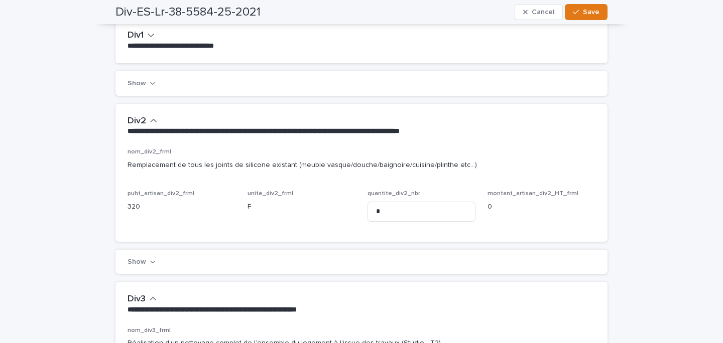
scroll to position [0, 0]
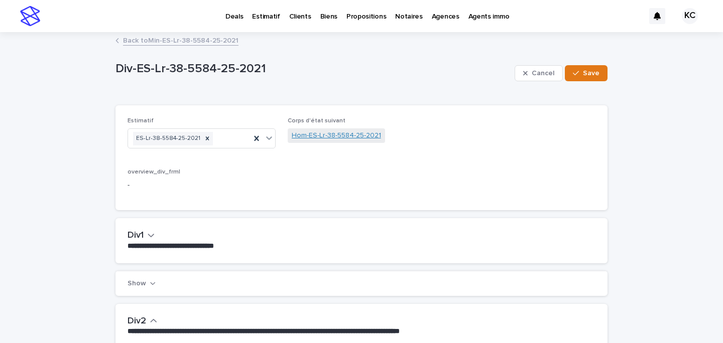
type input "*"
click at [324, 136] on link "Hom-ES-Lr-38-5584-25-2021" at bounding box center [336, 136] width 89 height 11
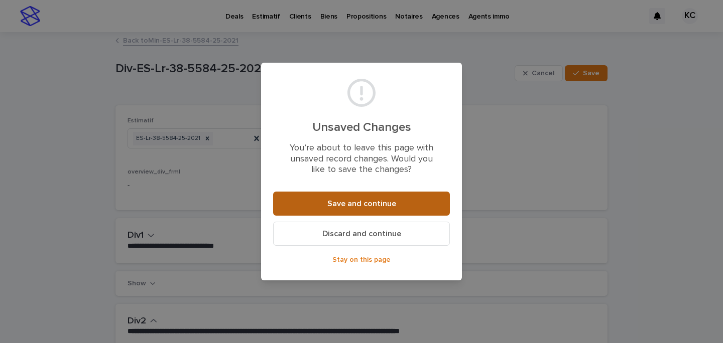
click at [334, 193] on button "Save and continue" at bounding box center [361, 204] width 177 height 24
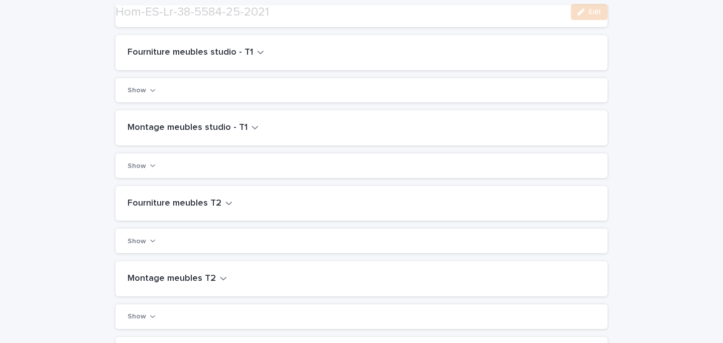
scroll to position [156, 0]
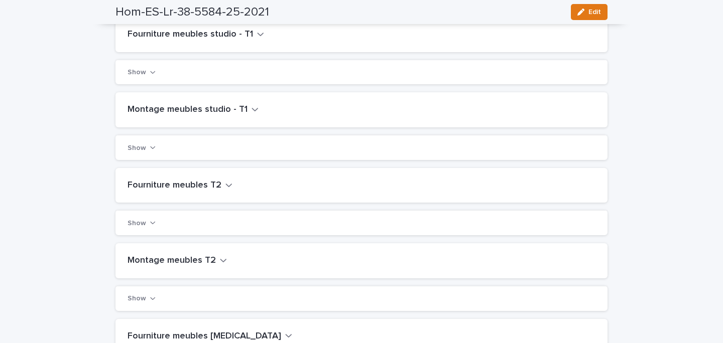
click at [195, 180] on h2 "Fourniture meubles T2" at bounding box center [175, 185] width 94 height 11
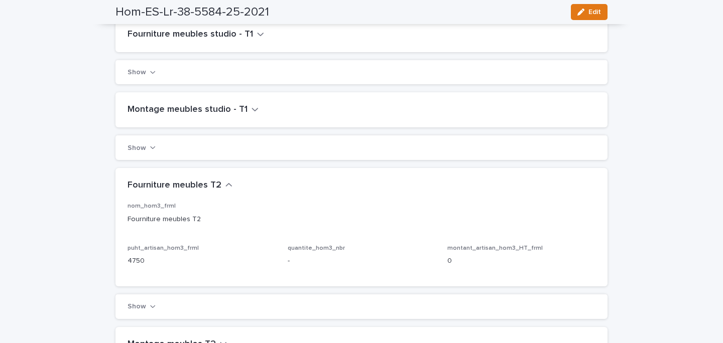
drag, startPoint x: 585, startPoint y: 12, endPoint x: 345, endPoint y: 255, distance: 341.9
click at [585, 12] on div "button" at bounding box center [582, 12] width 11 height 7
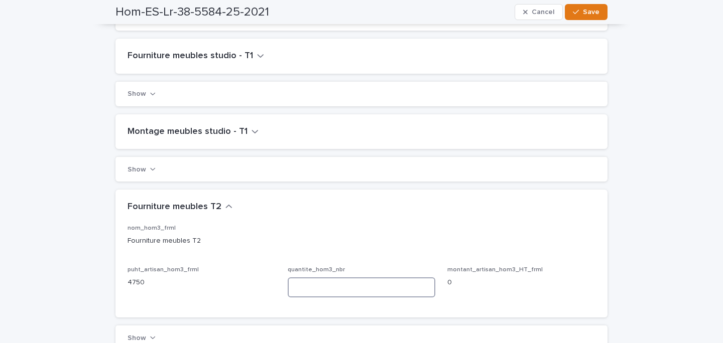
click at [326, 285] on input at bounding box center [362, 288] width 148 height 20
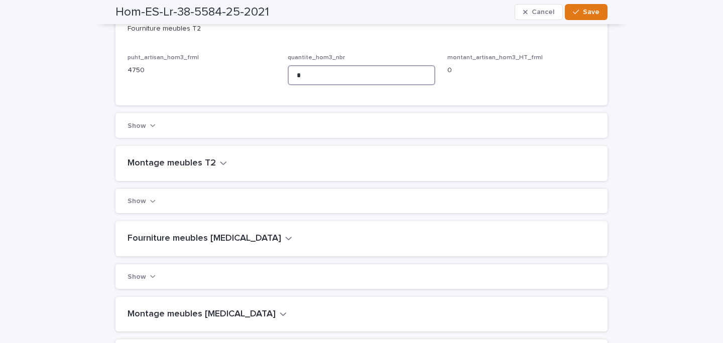
type input "*"
click at [160, 149] on div "Montage meubles T2" at bounding box center [361, 163] width 492 height 35
click at [160, 158] on h2 "Montage meubles T2" at bounding box center [172, 163] width 88 height 11
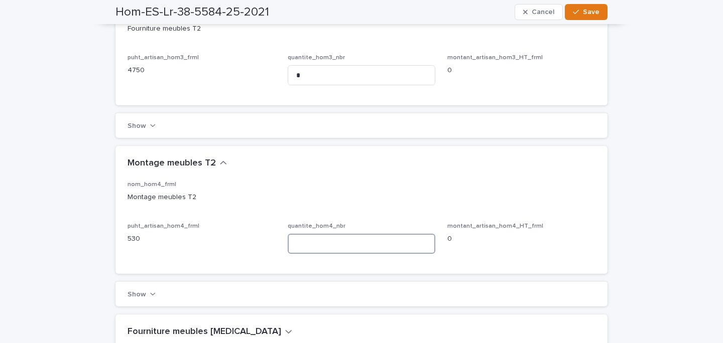
click at [369, 235] on input at bounding box center [362, 244] width 148 height 20
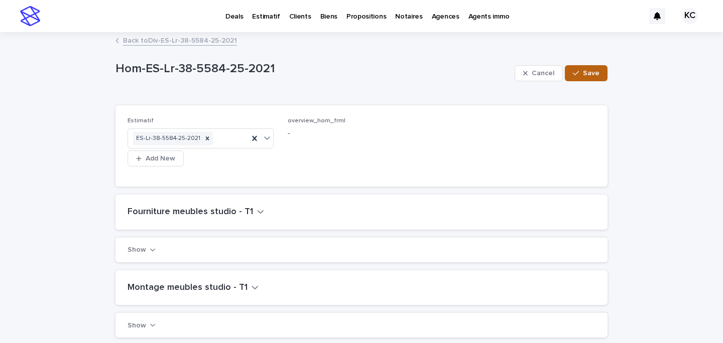
type input "*"
click at [588, 71] on span "Save" at bounding box center [591, 73] width 17 height 7
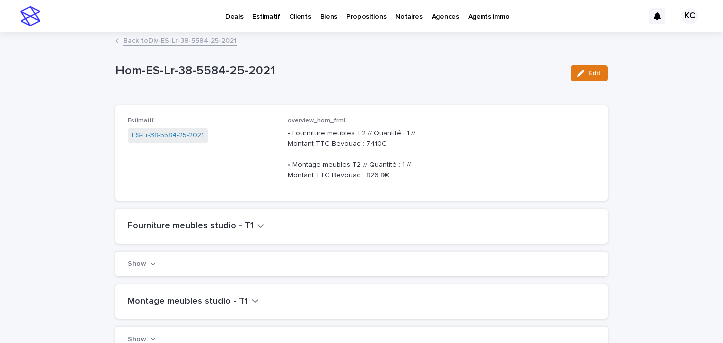
click at [163, 138] on link "ES-Lr-38-5584-25-2021" at bounding box center [168, 136] width 72 height 11
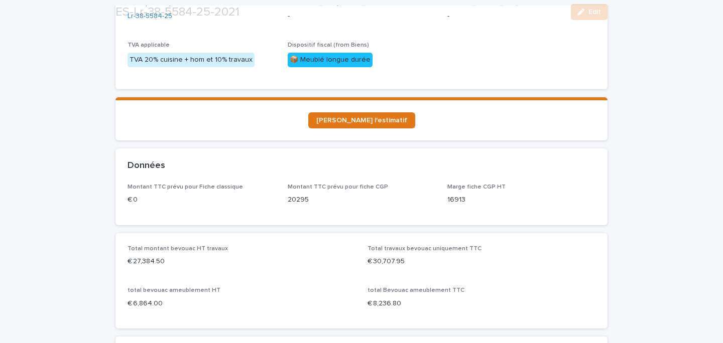
scroll to position [142, 0]
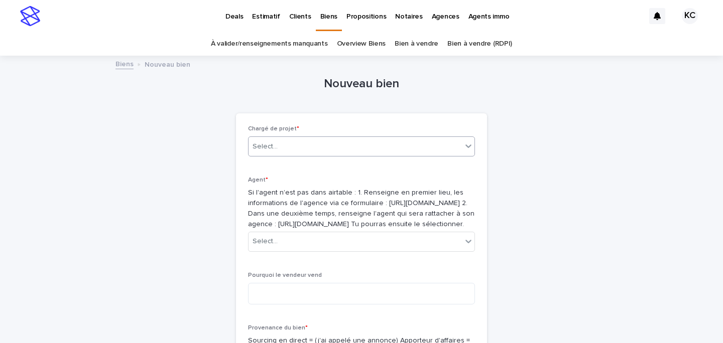
click at [306, 137] on div "Select..." at bounding box center [361, 147] width 227 height 20
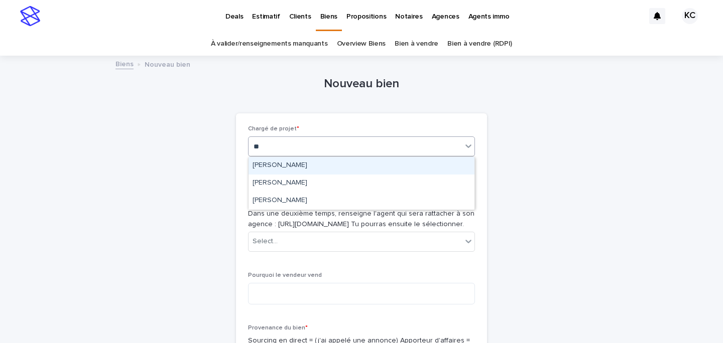
type input "***"
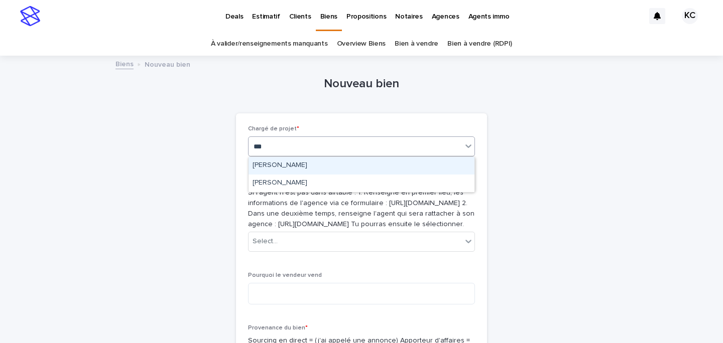
click at [307, 165] on div "[PERSON_NAME]" at bounding box center [362, 166] width 226 height 18
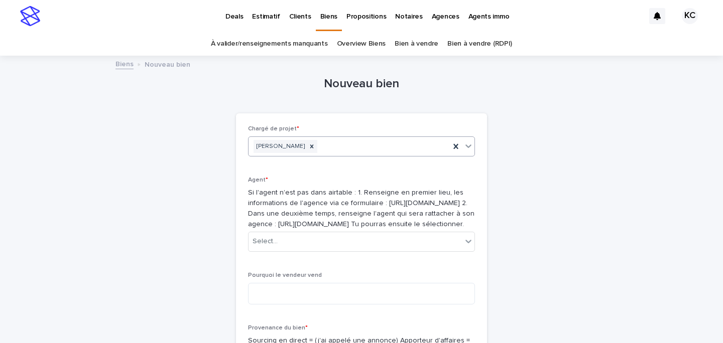
scroll to position [80, 0]
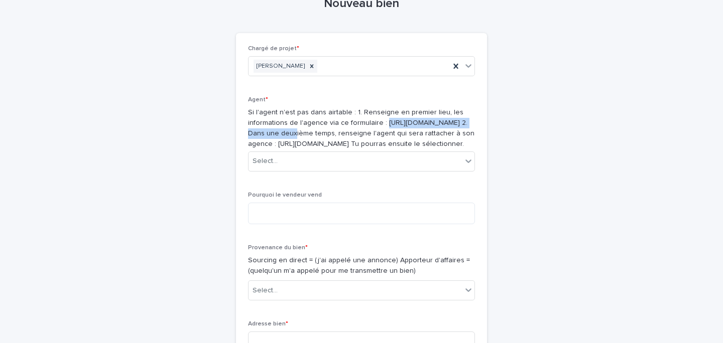
drag, startPoint x: 381, startPoint y: 135, endPoint x: 249, endPoint y: 133, distance: 132.1
click at [249, 133] on p "Si l'agent n'est pas dans airtable : 1. Renseigne en premier lieu, les informat…" at bounding box center [361, 128] width 227 height 42
copy p "[URL][DOMAIN_NAME]"
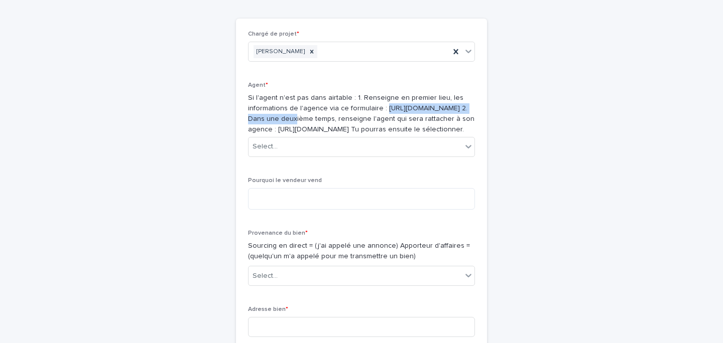
scroll to position [100, 0]
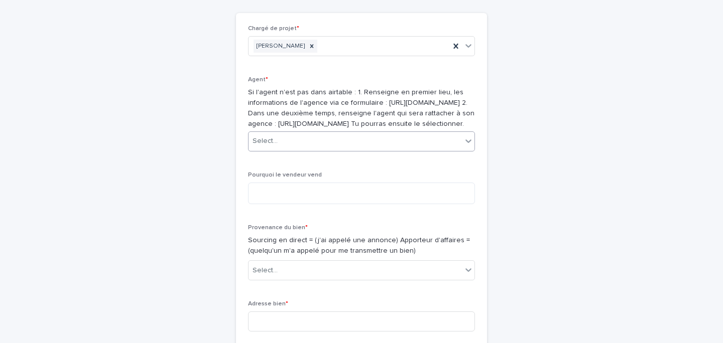
click at [302, 150] on div "Select..." at bounding box center [355, 141] width 213 height 17
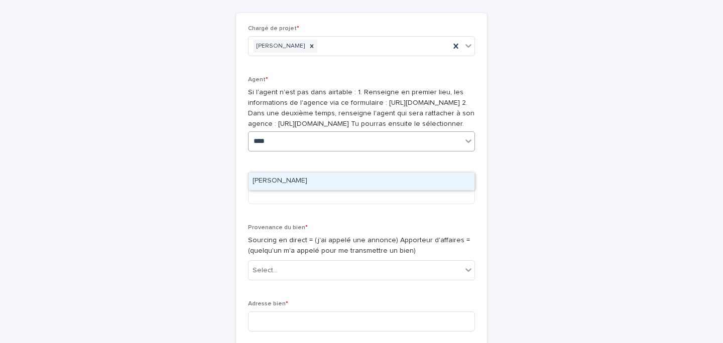
type input "*****"
click at [302, 175] on div "[PERSON_NAME]" at bounding box center [362, 182] width 226 height 18
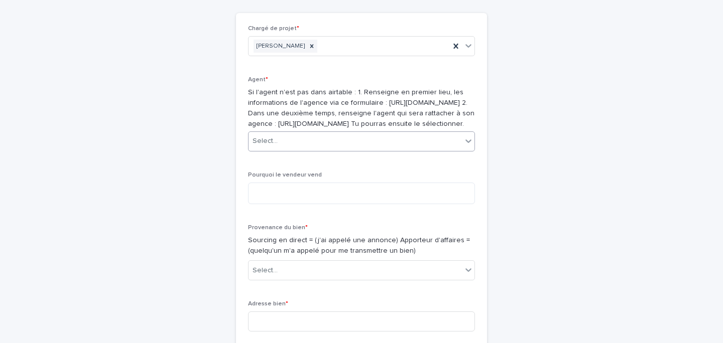
click at [290, 199] on div "Pourquoi le vendeur vend" at bounding box center [361, 192] width 227 height 41
click at [285, 204] on textarea at bounding box center [361, 194] width 227 height 22
type textarea "*"
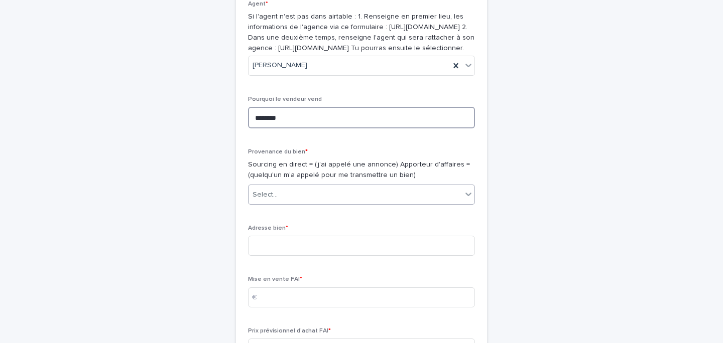
type textarea "********"
click at [291, 203] on div "Select..." at bounding box center [355, 195] width 213 height 17
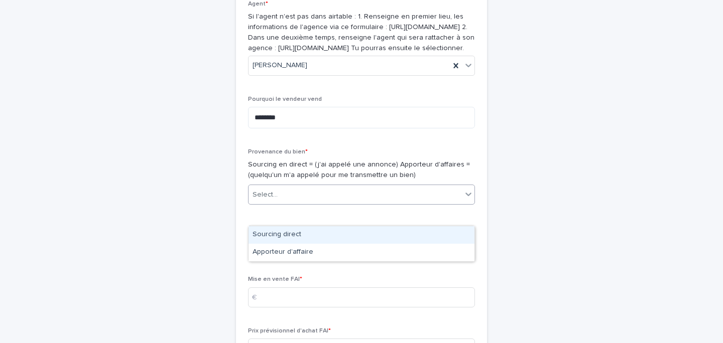
click at [290, 233] on div "Sourcing direct" at bounding box center [362, 235] width 226 height 18
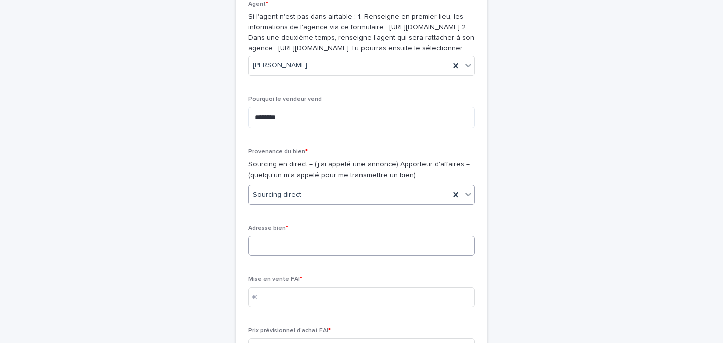
scroll to position [196, 0]
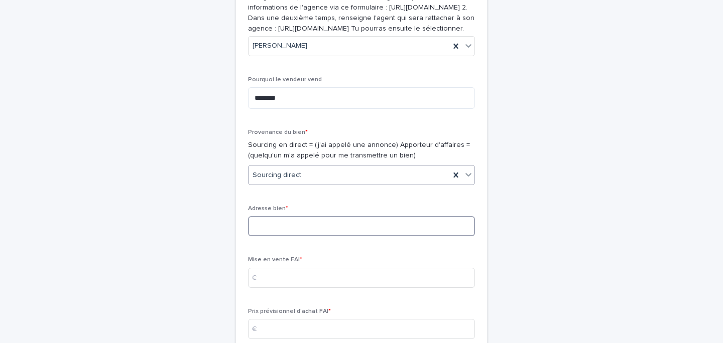
click at [286, 236] on input at bounding box center [361, 226] width 227 height 20
paste input "*********"
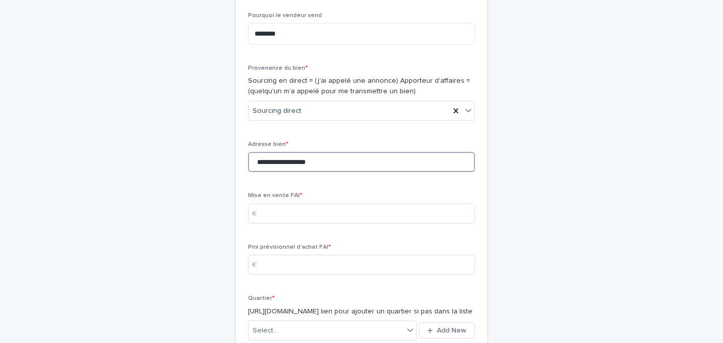
scroll to position [280, 0]
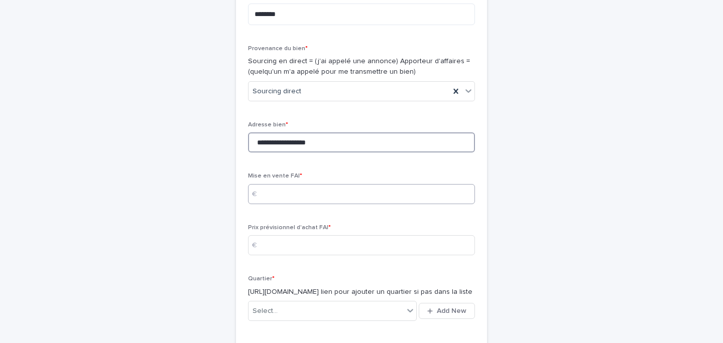
type input "**********"
click at [295, 204] on input at bounding box center [361, 194] width 227 height 20
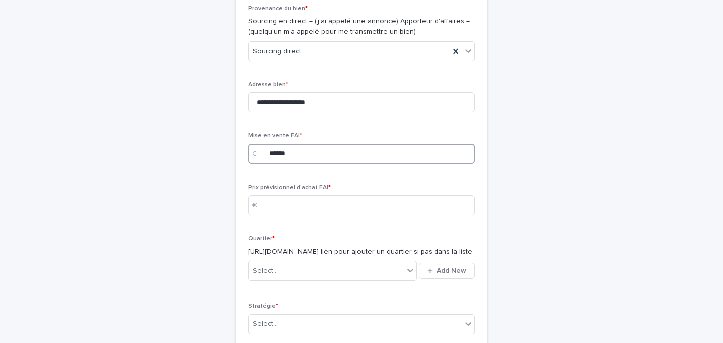
scroll to position [327, 0]
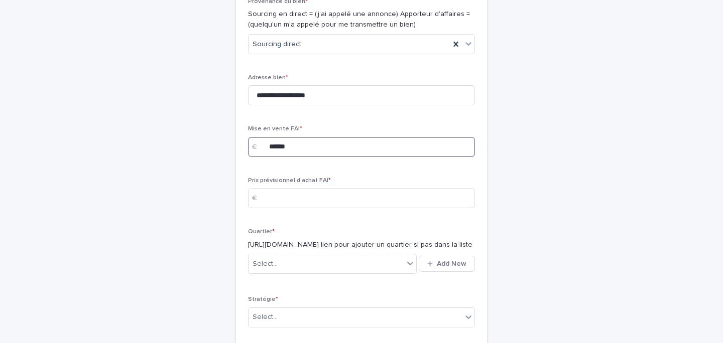
type input "******"
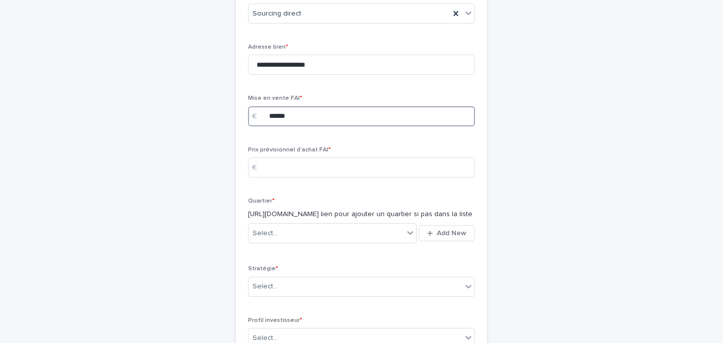
scroll to position [365, 0]
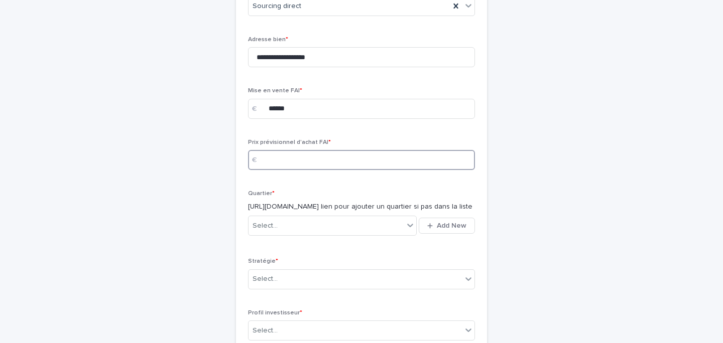
click at [283, 170] on input at bounding box center [361, 160] width 227 height 20
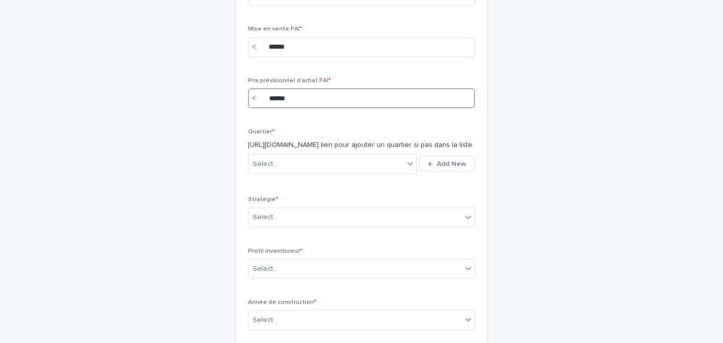
scroll to position [450, 0]
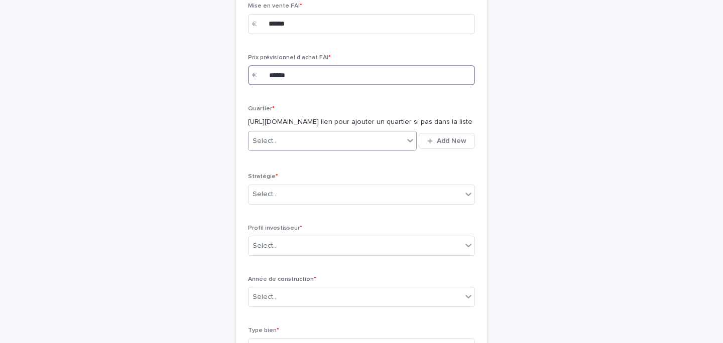
type input "******"
click at [279, 147] on div at bounding box center [279, 141] width 1 height 11
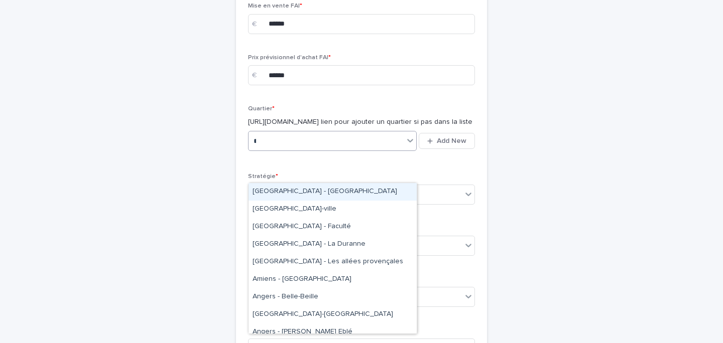
type input "***"
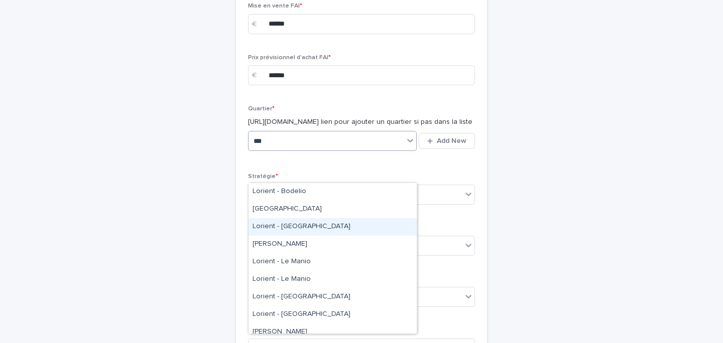
click at [313, 220] on div "Lorient - [GEOGRAPHIC_DATA]" at bounding box center [333, 227] width 168 height 18
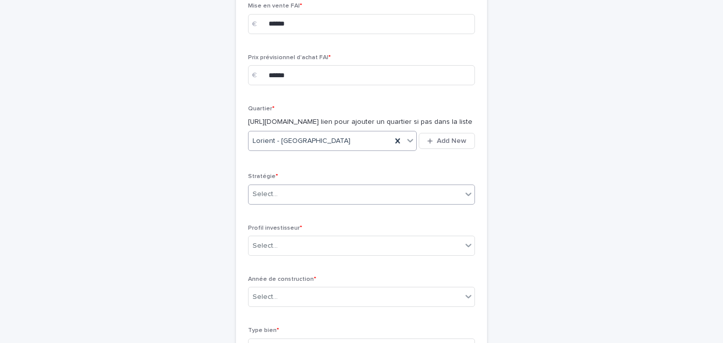
scroll to position [498, 0]
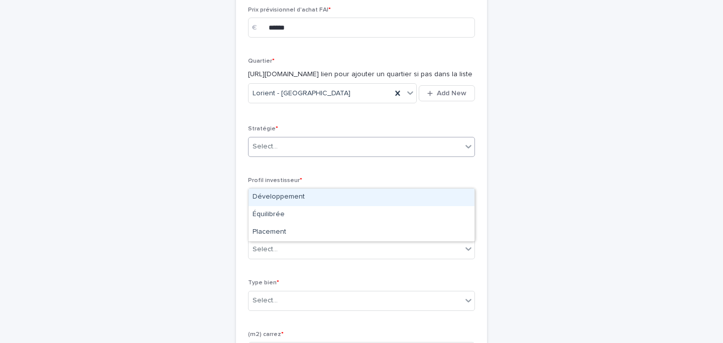
click at [283, 155] on div "Select..." at bounding box center [355, 147] width 213 height 17
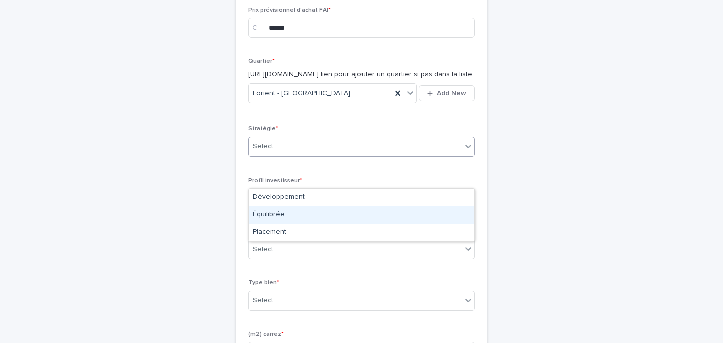
click at [283, 213] on div "Équilibrée" at bounding box center [362, 215] width 226 height 18
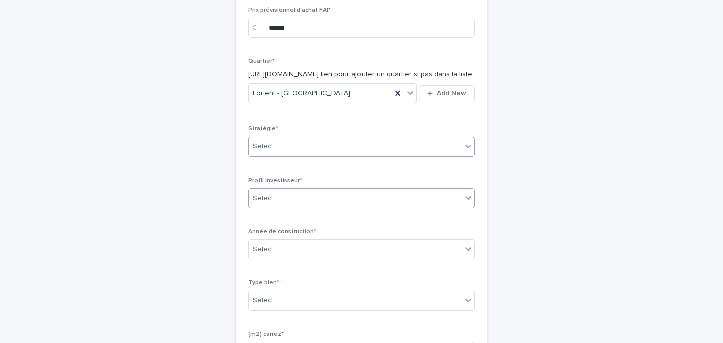
click at [280, 207] on div "Select..." at bounding box center [355, 198] width 213 height 17
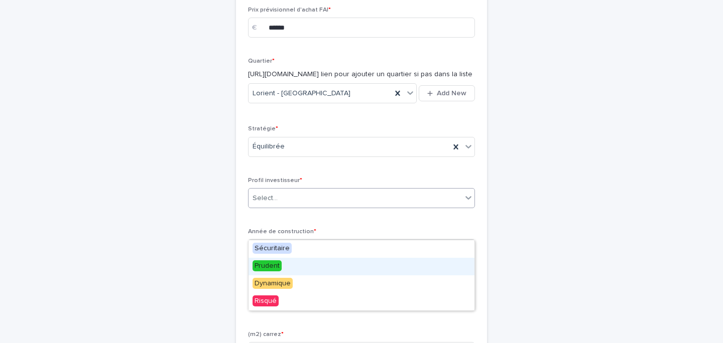
click at [281, 266] on div "Prudent" at bounding box center [362, 267] width 226 height 18
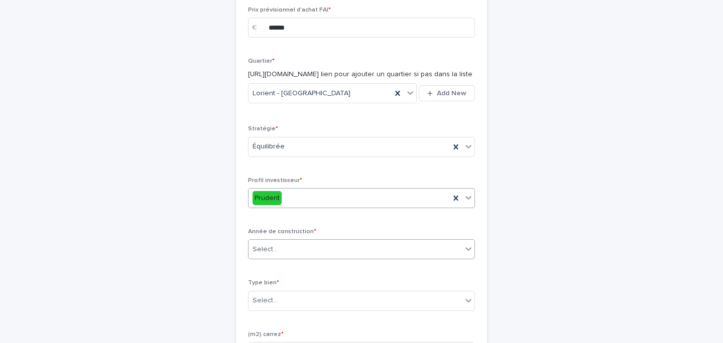
scroll to position [555, 0]
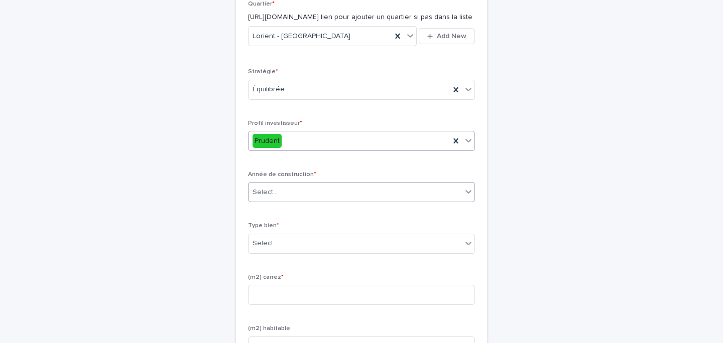
click at [289, 201] on div "Select..." at bounding box center [355, 192] width 213 height 17
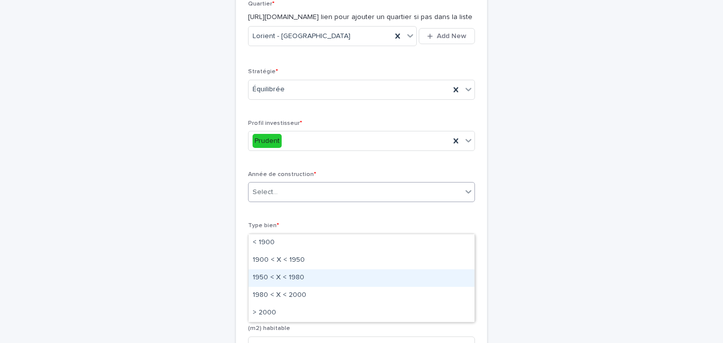
click at [292, 272] on div "1950 < X < 1980" at bounding box center [362, 279] width 226 height 18
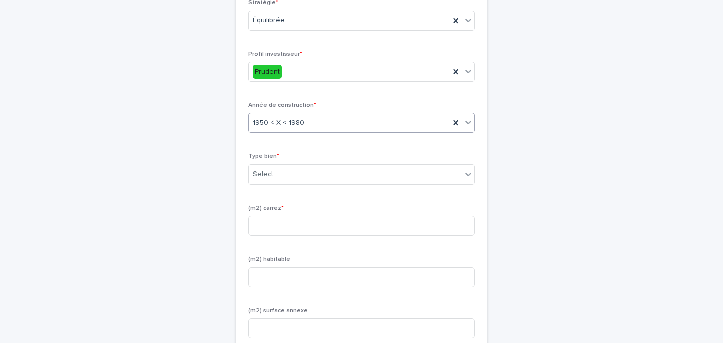
scroll to position [637, 0]
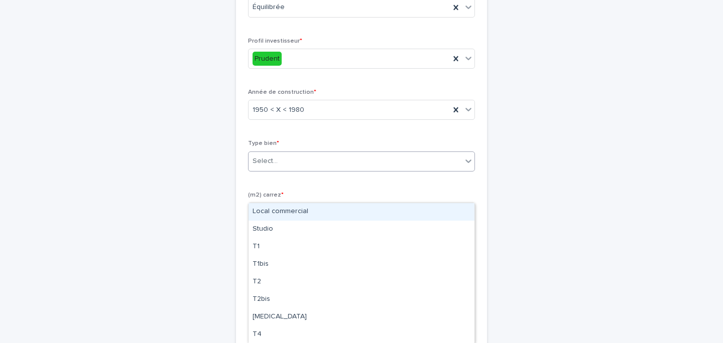
click at [280, 170] on div "Select..." at bounding box center [355, 161] width 213 height 17
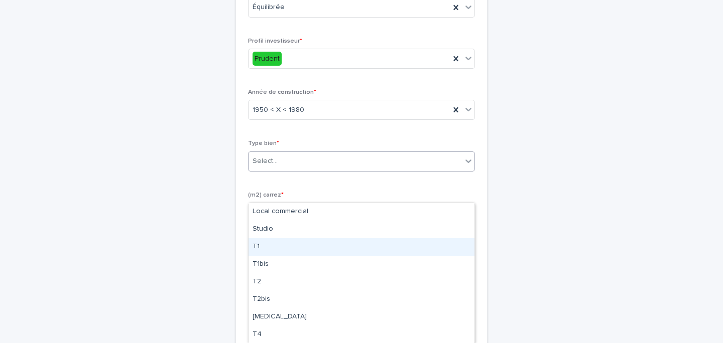
scroll to position [22, 0]
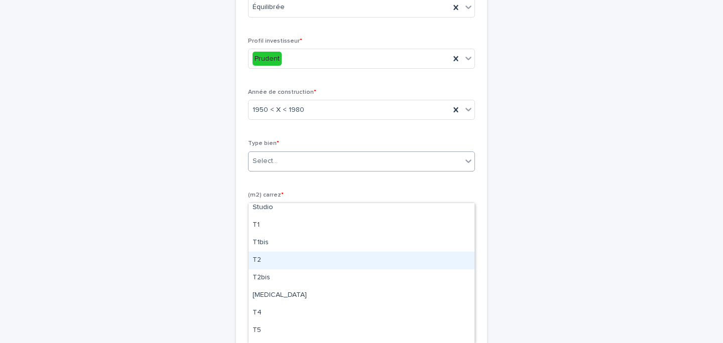
click at [278, 261] on div "T2" at bounding box center [362, 261] width 226 height 18
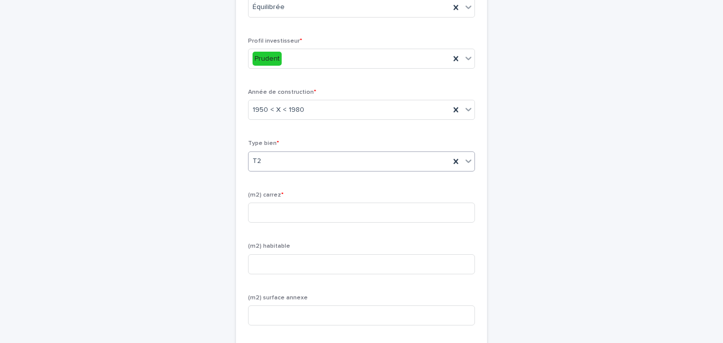
scroll to position [661, 0]
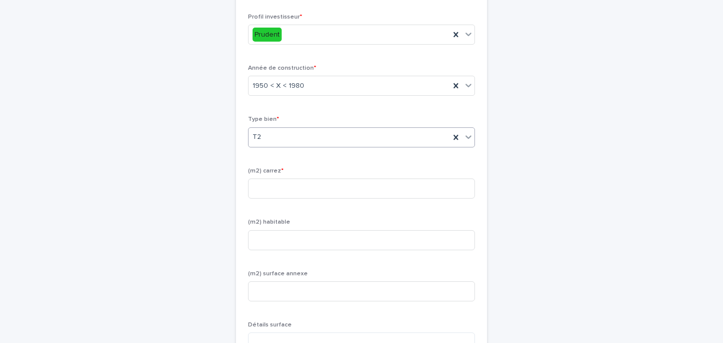
click at [291, 207] on div "(m2) carrez *" at bounding box center [361, 187] width 227 height 39
click at [284, 199] on input at bounding box center [361, 189] width 227 height 20
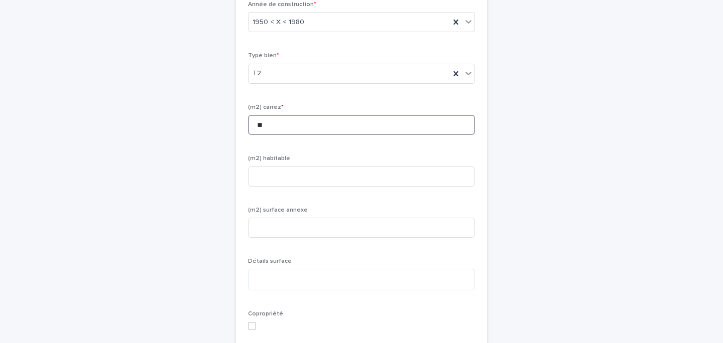
type input "**"
click at [280, 194] on div "(m2) habitable" at bounding box center [361, 174] width 227 height 39
click at [280, 187] on input at bounding box center [361, 177] width 227 height 20
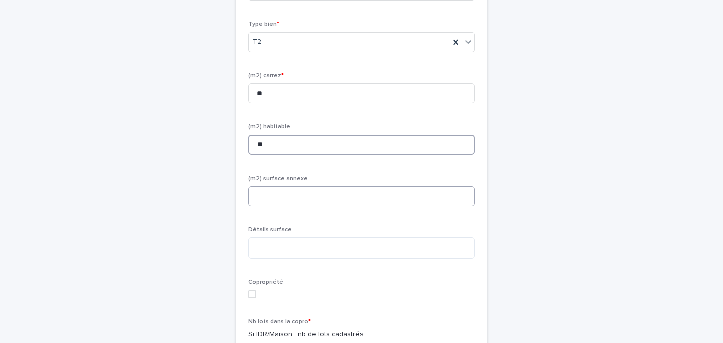
scroll to position [760, 0]
type input "**"
click at [290, 203] on input at bounding box center [361, 193] width 227 height 20
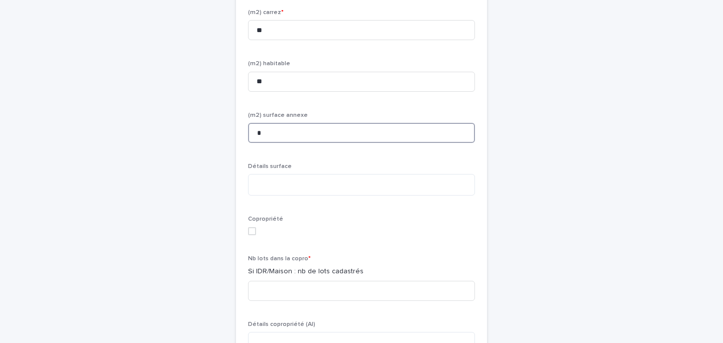
scroll to position [825, 0]
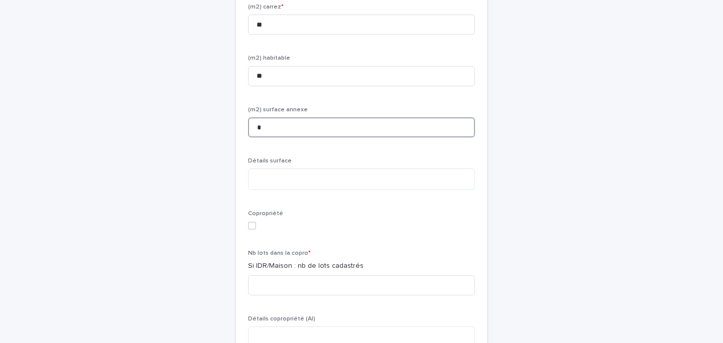
type input "*"
click at [290, 190] on textarea at bounding box center [361, 180] width 227 height 22
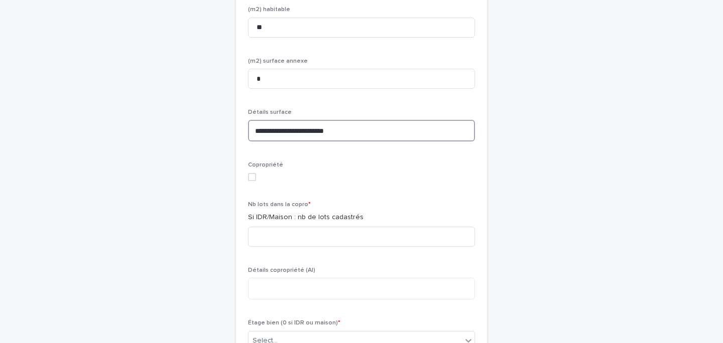
click at [253, 181] on span at bounding box center [252, 177] width 8 height 8
type textarea "**********"
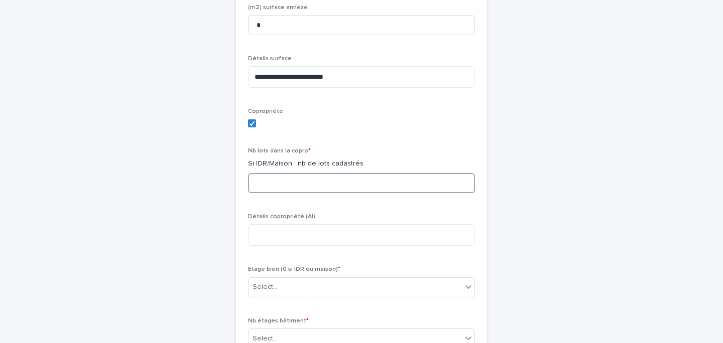
click at [279, 193] on input at bounding box center [361, 183] width 227 height 20
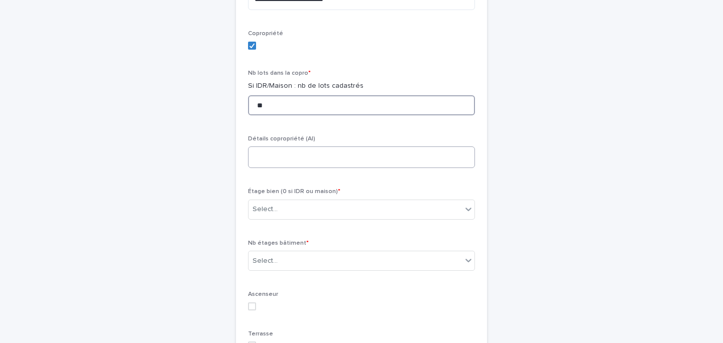
type input "**"
click at [276, 168] on textarea at bounding box center [361, 158] width 227 height 22
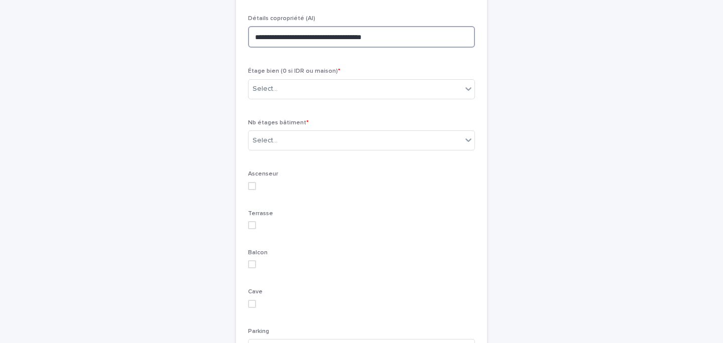
type textarea "**********"
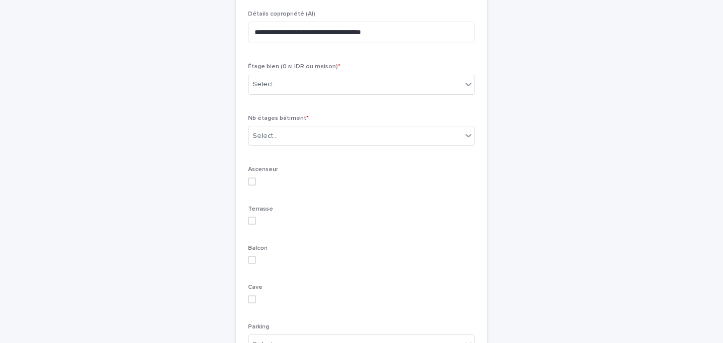
click at [291, 102] on div "Étage bien (0 si IDR ou maison) * Select..." at bounding box center [361, 82] width 227 height 39
click at [291, 91] on div "Select..." at bounding box center [355, 83] width 213 height 17
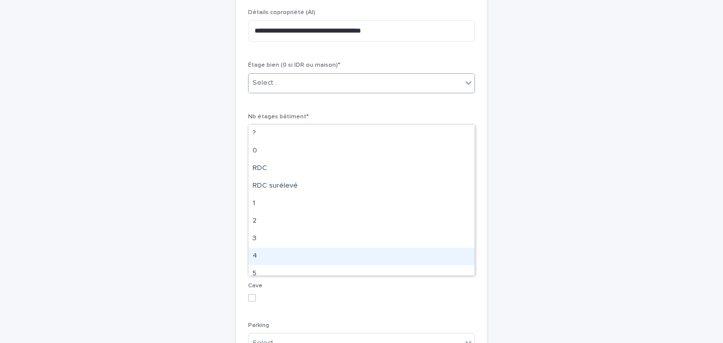
scroll to position [13, 0]
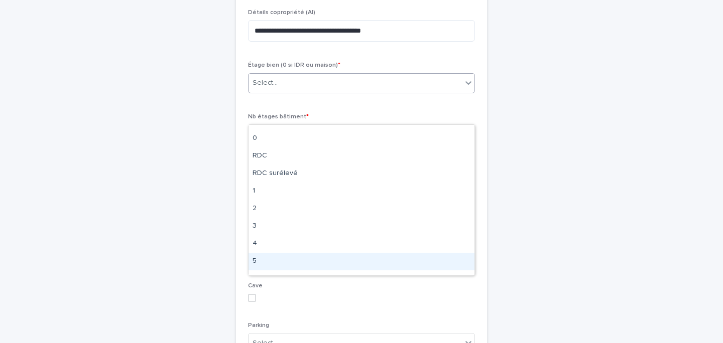
click at [266, 258] on div "5" at bounding box center [362, 262] width 226 height 18
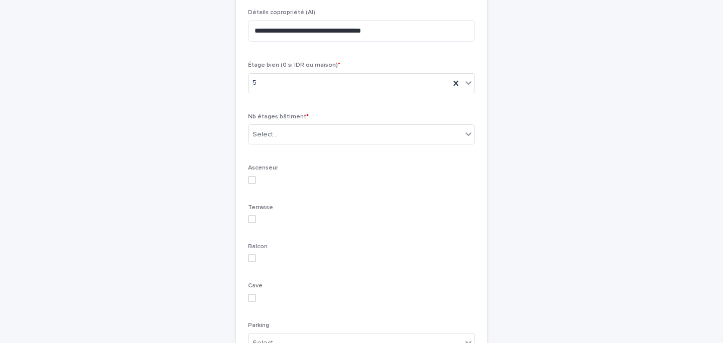
click at [296, 153] on div "Nb étages bâtiment * Select..." at bounding box center [361, 132] width 227 height 39
click at [298, 143] on div "Select..." at bounding box center [355, 135] width 213 height 17
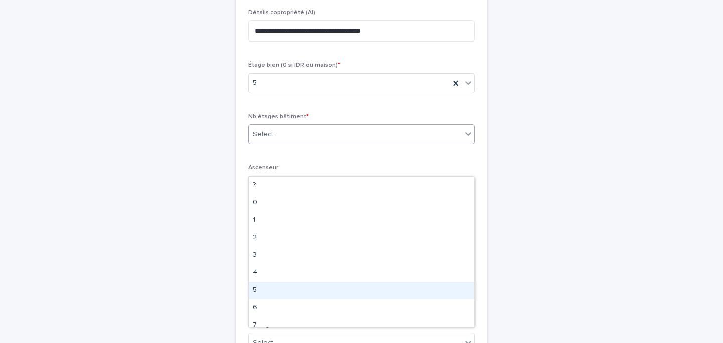
click at [270, 287] on div "5" at bounding box center [362, 291] width 226 height 18
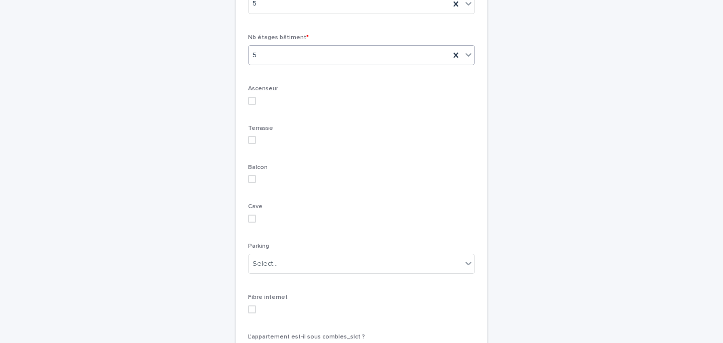
scroll to position [1219, 0]
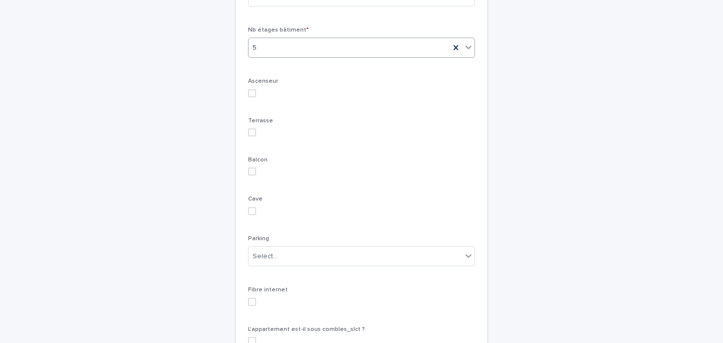
click at [254, 184] on div "Balcon" at bounding box center [361, 170] width 227 height 27
click at [251, 176] on span at bounding box center [252, 172] width 8 height 8
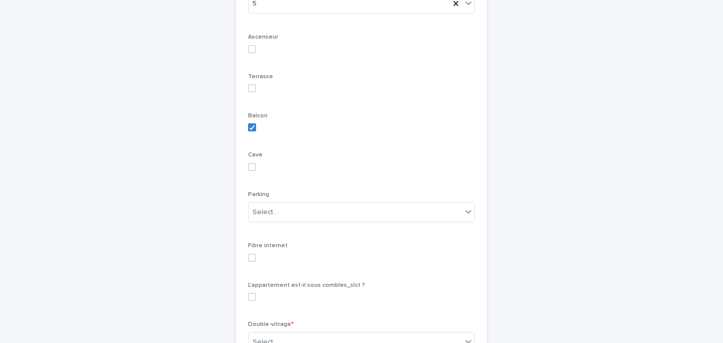
click at [257, 179] on div "Cave" at bounding box center [361, 165] width 227 height 27
click at [254, 171] on span at bounding box center [252, 167] width 8 height 8
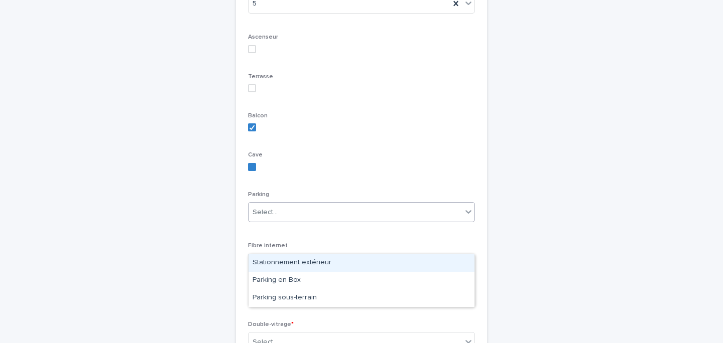
click at [277, 221] on div "Select..." at bounding box center [355, 212] width 213 height 17
click at [299, 264] on div "Stationnement extérieur" at bounding box center [362, 264] width 226 height 18
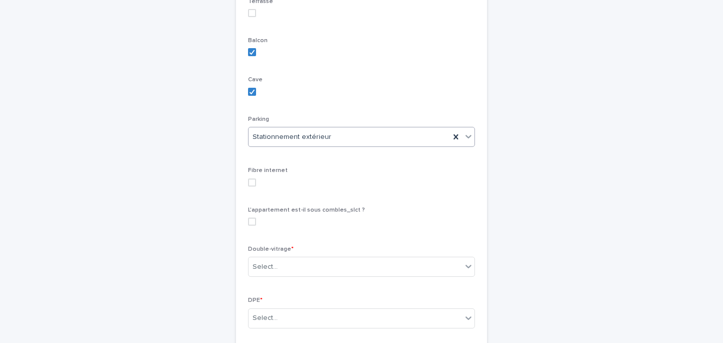
scroll to position [1370, 0]
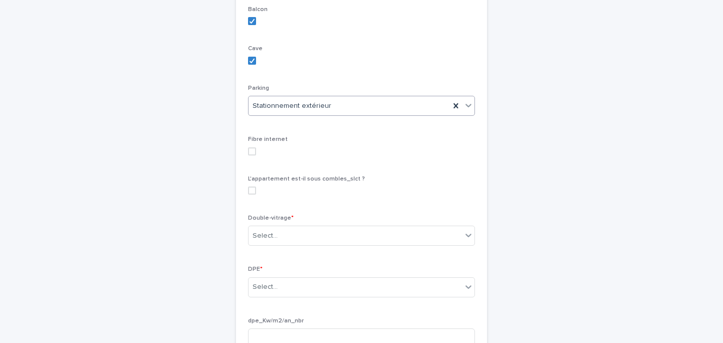
click at [254, 163] on div "Fibre internet" at bounding box center [361, 149] width 227 height 27
click at [253, 156] on span at bounding box center [252, 152] width 8 height 8
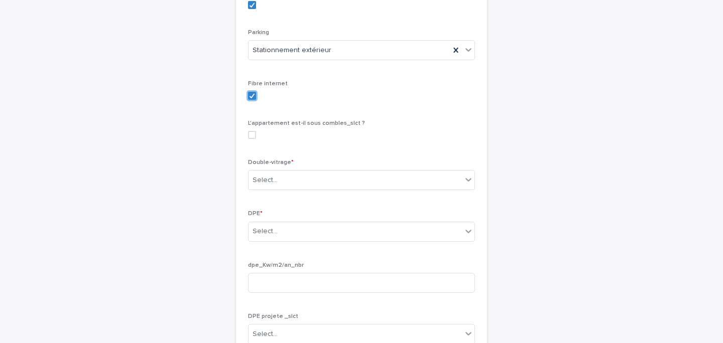
scroll to position [1442, 0]
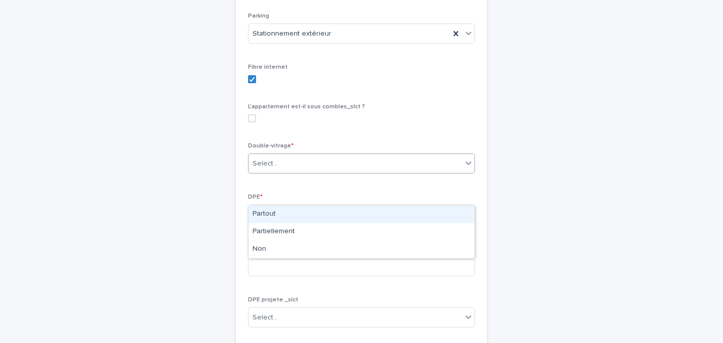
click at [273, 169] on div "Select..." at bounding box center [265, 164] width 25 height 11
click at [276, 214] on div "Partout" at bounding box center [362, 215] width 226 height 18
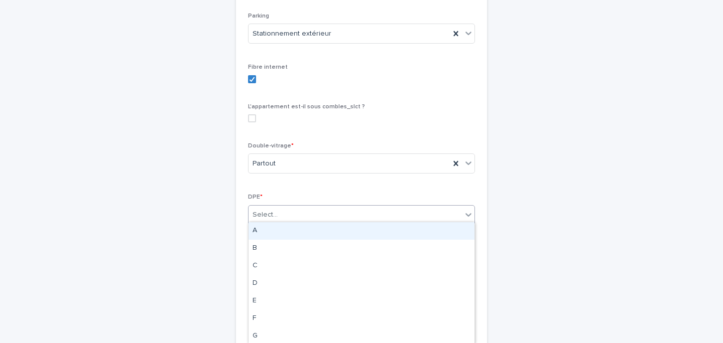
scroll to position [1476, 0]
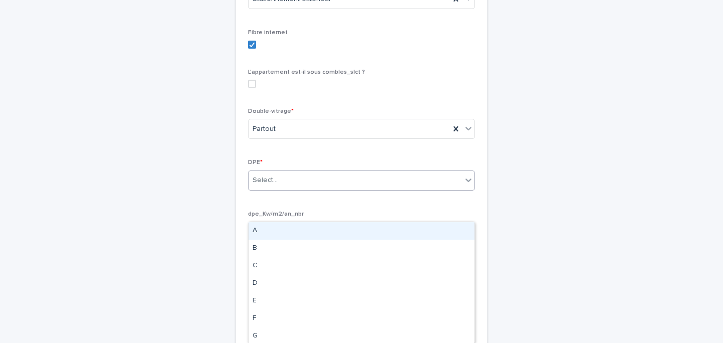
click at [273, 186] on div "Select..." at bounding box center [265, 180] width 25 height 11
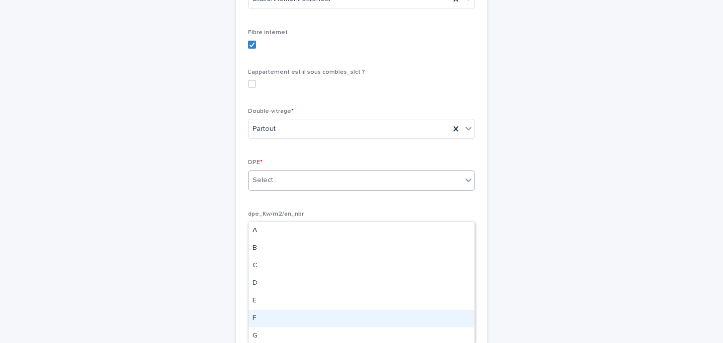
click at [284, 311] on div "F" at bounding box center [362, 319] width 226 height 18
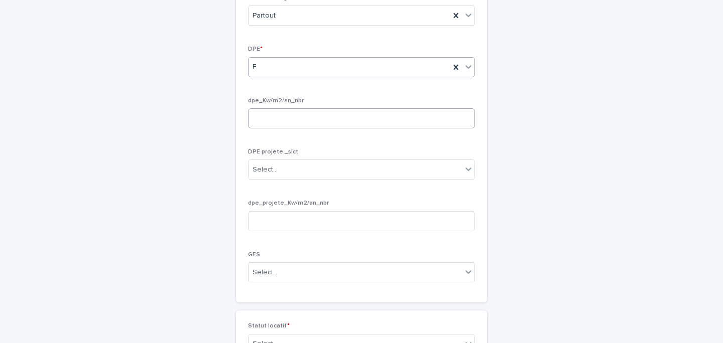
scroll to position [1593, 0]
click at [291, 175] on div "Select..." at bounding box center [355, 167] width 213 height 17
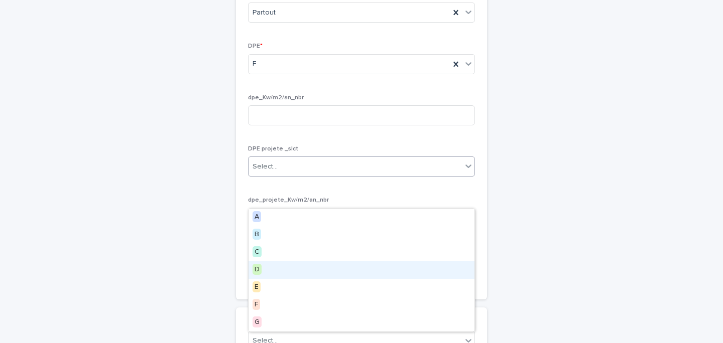
click at [294, 273] on div "D" at bounding box center [362, 271] width 226 height 18
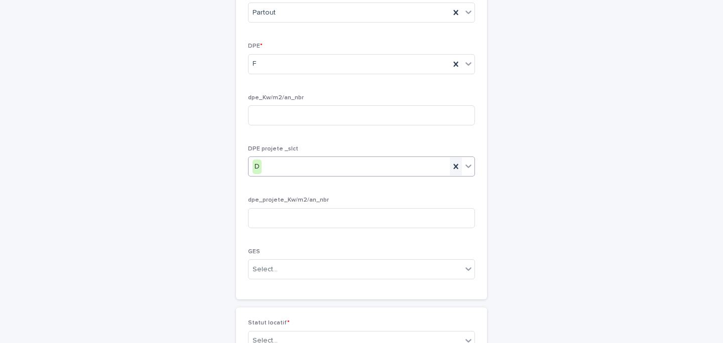
click at [452, 172] on icon at bounding box center [456, 167] width 10 height 10
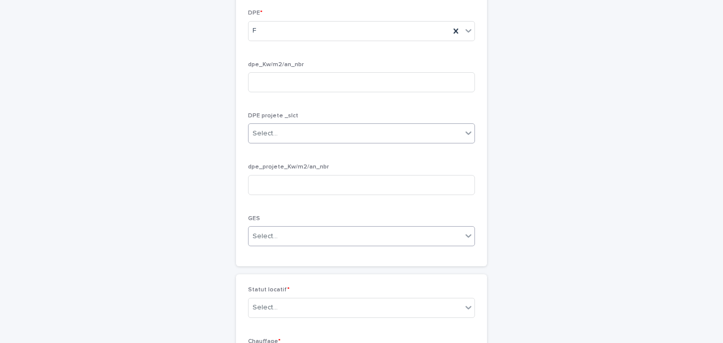
scroll to position [1635, 0]
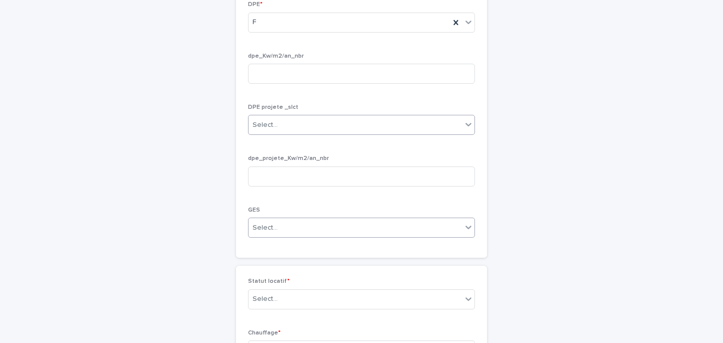
click at [302, 236] on div "Select..." at bounding box center [355, 228] width 213 height 17
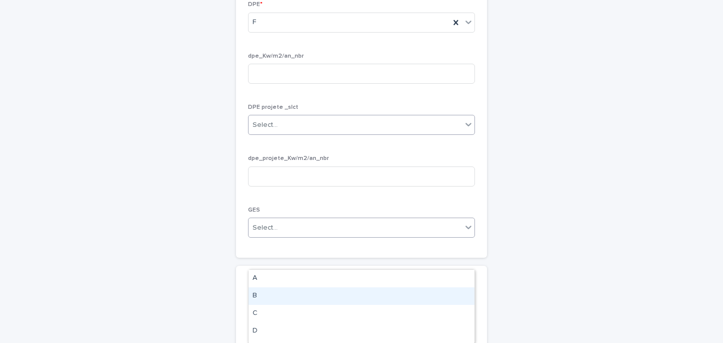
scroll to position [54, 0]
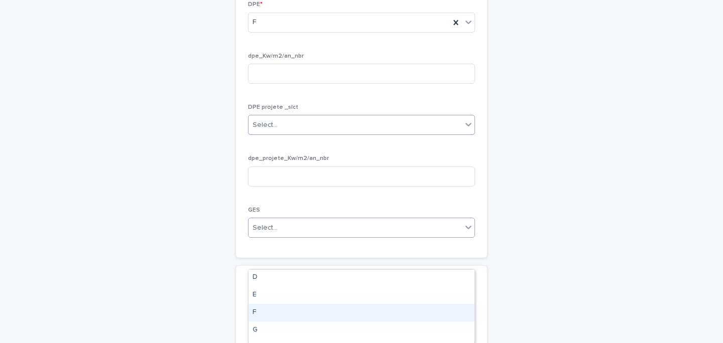
click at [278, 307] on div "F" at bounding box center [362, 313] width 226 height 18
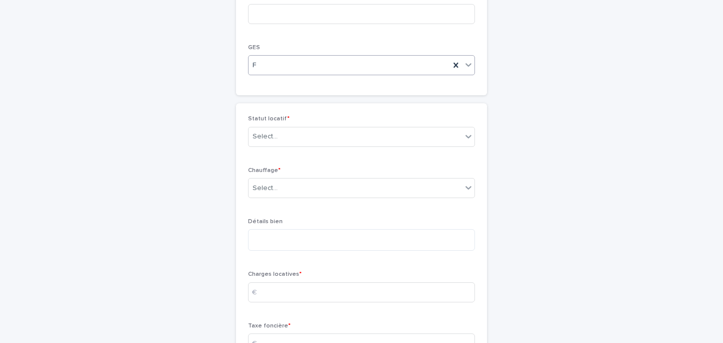
scroll to position [1835, 0]
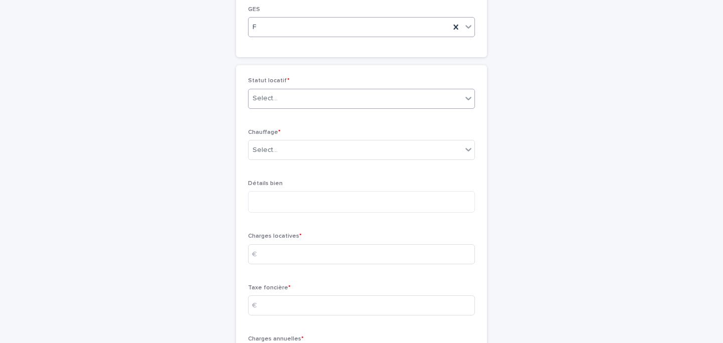
click at [274, 104] on div "Select..." at bounding box center [265, 98] width 25 height 11
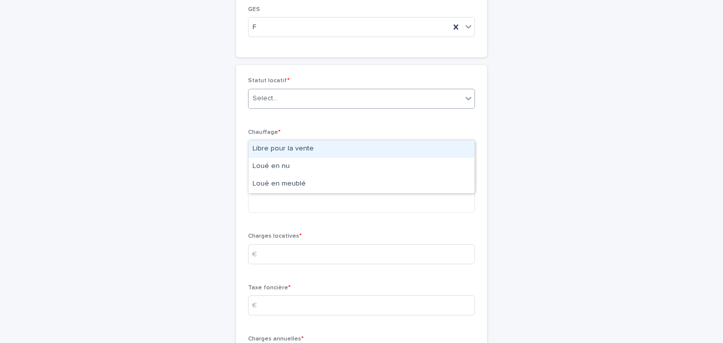
click at [276, 151] on div "Libre pour la vente" at bounding box center [362, 150] width 226 height 18
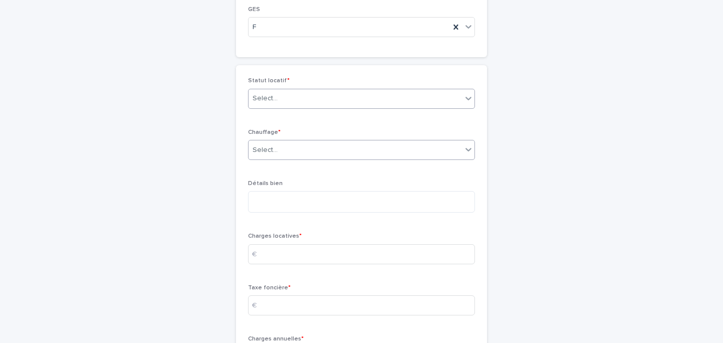
click at [275, 156] on div "Select..." at bounding box center [265, 150] width 25 height 11
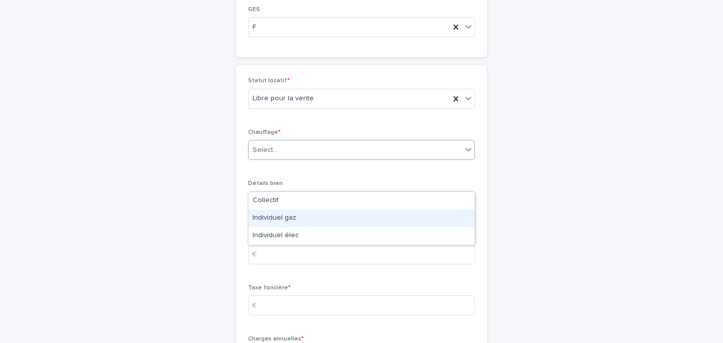
click at [296, 221] on div "Individuel gaz" at bounding box center [362, 219] width 226 height 18
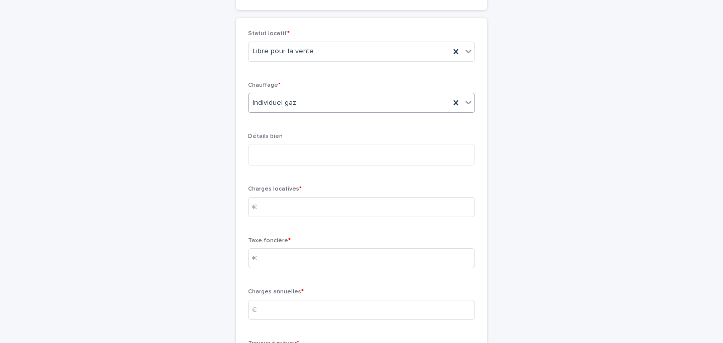
scroll to position [1891, 0]
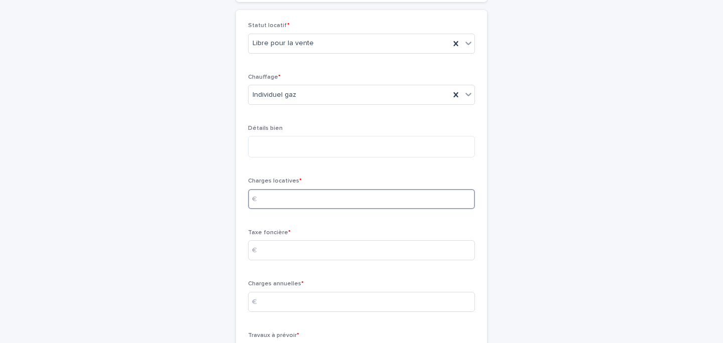
click at [273, 209] on input at bounding box center [361, 199] width 227 height 20
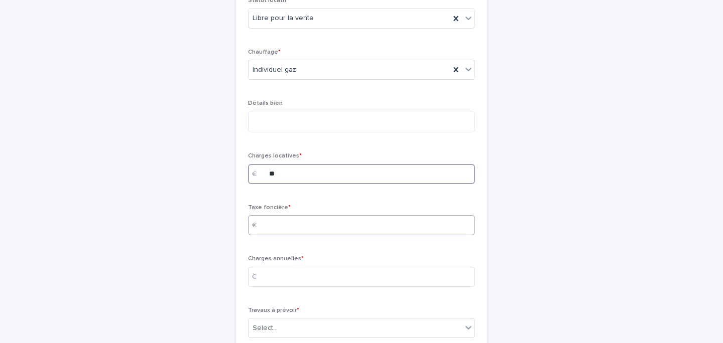
type input "**"
click at [302, 235] on input at bounding box center [361, 225] width 227 height 20
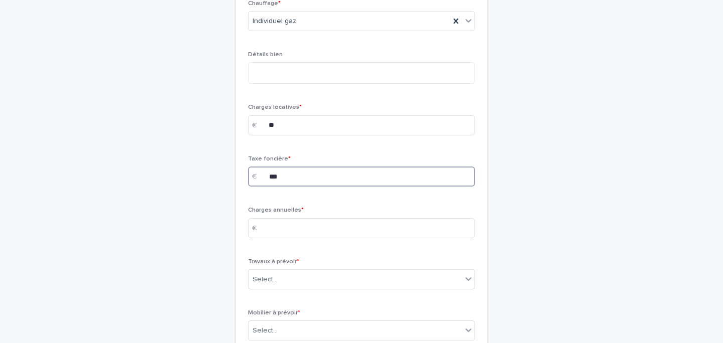
scroll to position [1984, 0]
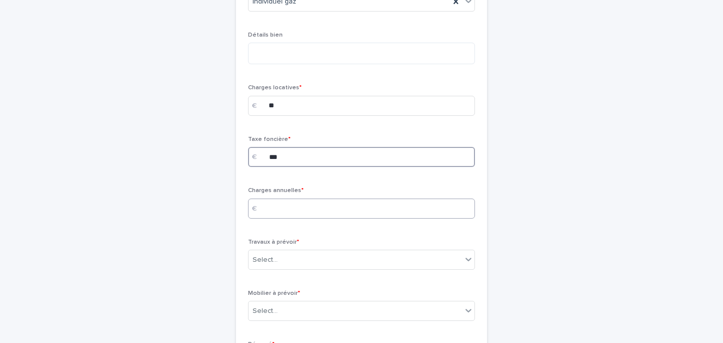
type input "***"
click at [283, 219] on input at bounding box center [361, 209] width 227 height 20
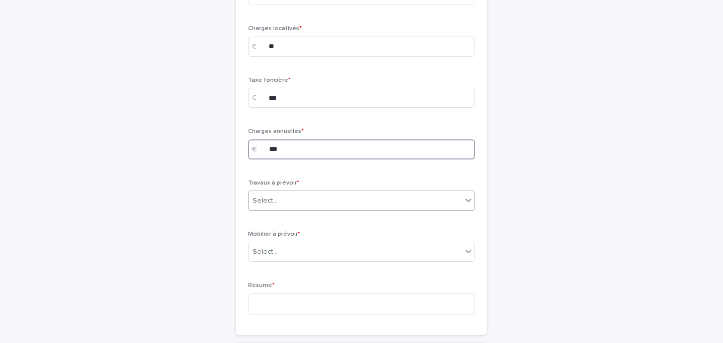
type input "***"
click at [281, 209] on div "Select..." at bounding box center [355, 201] width 213 height 17
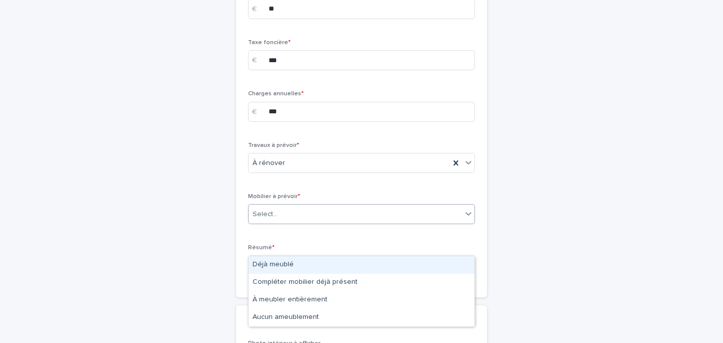
click at [281, 223] on div "Select..." at bounding box center [355, 214] width 213 height 17
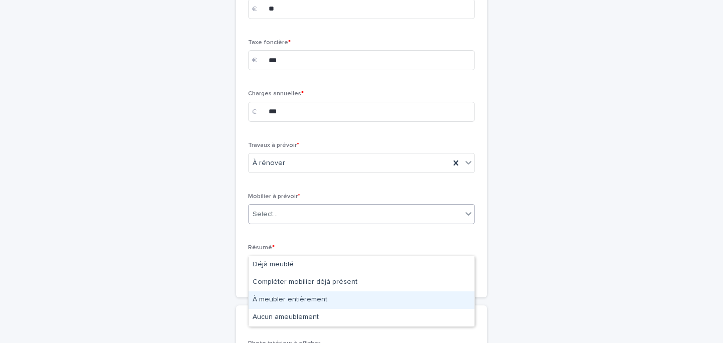
click at [289, 298] on div "À meubler entièrement" at bounding box center [362, 301] width 226 height 18
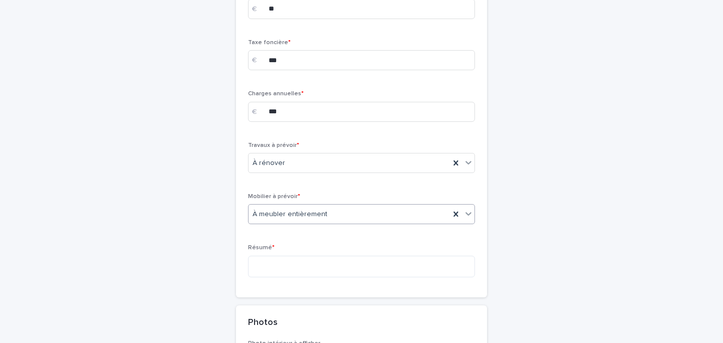
scroll to position [2144, 0]
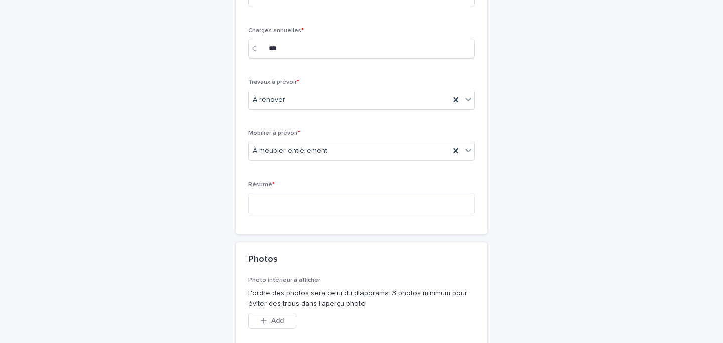
click at [280, 222] on div "Résumé *" at bounding box center [361, 201] width 227 height 41
click at [281, 214] on textarea at bounding box center [361, 204] width 227 height 22
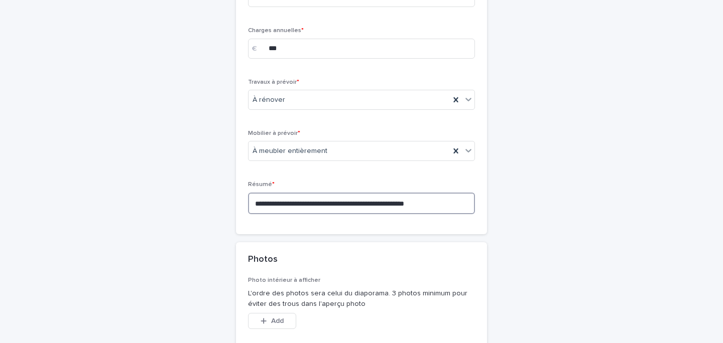
click at [414, 214] on textarea "**********" at bounding box center [361, 204] width 227 height 22
click at [417, 214] on textarea "**********" at bounding box center [361, 204] width 227 height 22
click at [456, 214] on textarea "**********" at bounding box center [361, 204] width 227 height 22
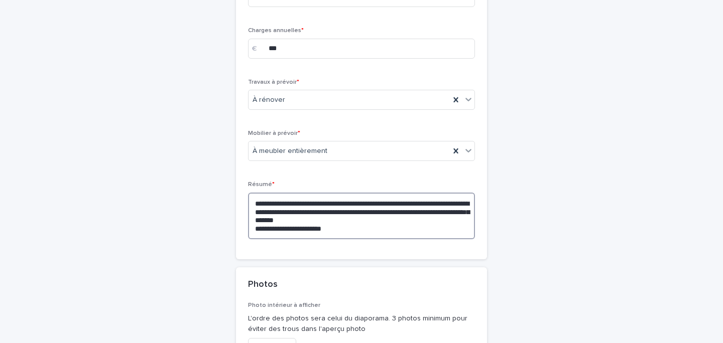
click at [301, 239] on textarea "**********" at bounding box center [361, 216] width 227 height 47
click at [349, 239] on textarea "**********" at bounding box center [361, 216] width 227 height 47
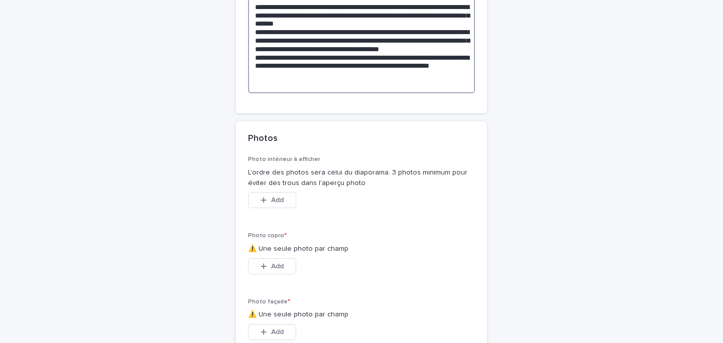
scroll to position [2389, 0]
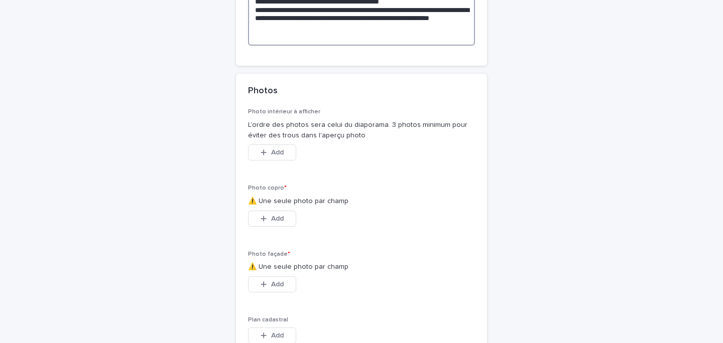
type textarea "**********"
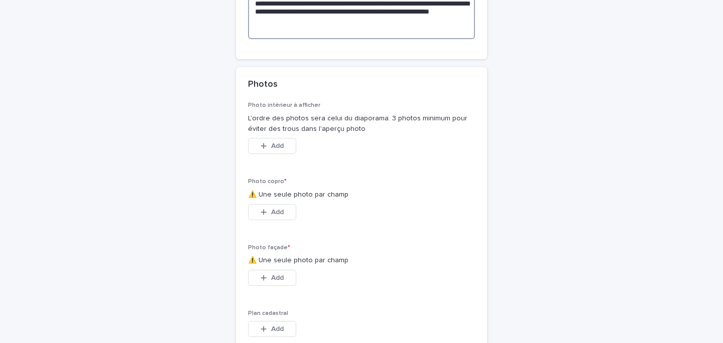
scroll to position [2422, 0]
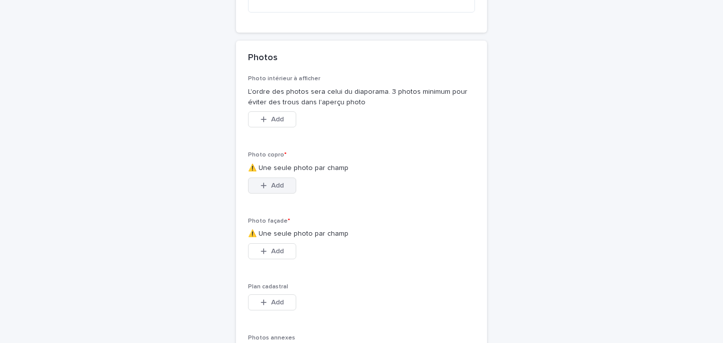
click at [270, 194] on button "Add" at bounding box center [272, 186] width 48 height 16
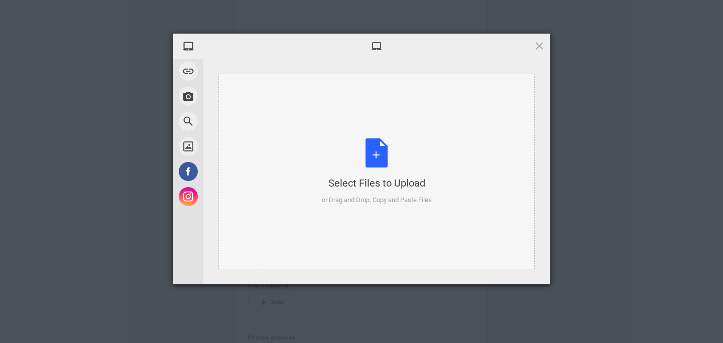
click at [353, 197] on div "or Drag and Drop, Copy and Paste Files" at bounding box center [377, 200] width 110 height 10
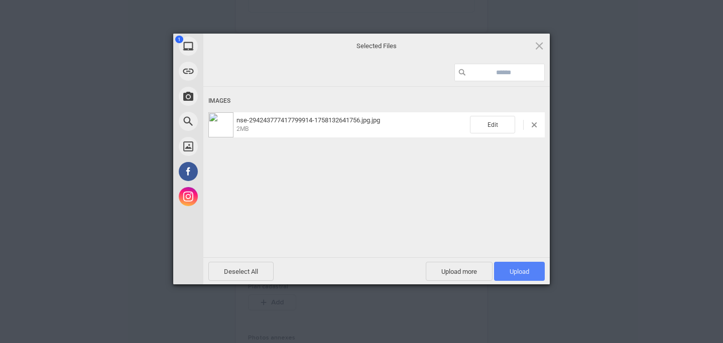
click at [517, 269] on span "Upload 1" at bounding box center [520, 272] width 20 height 8
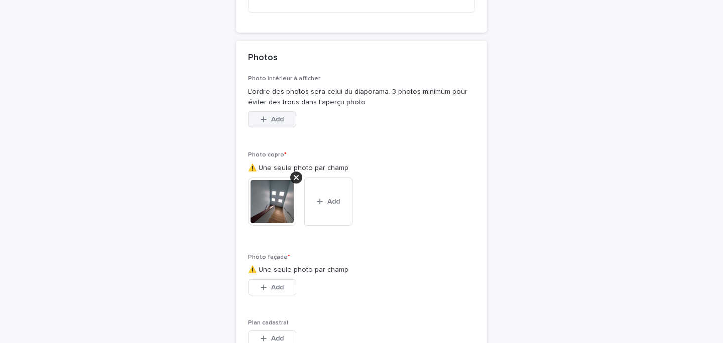
scroll to position [2496, 0]
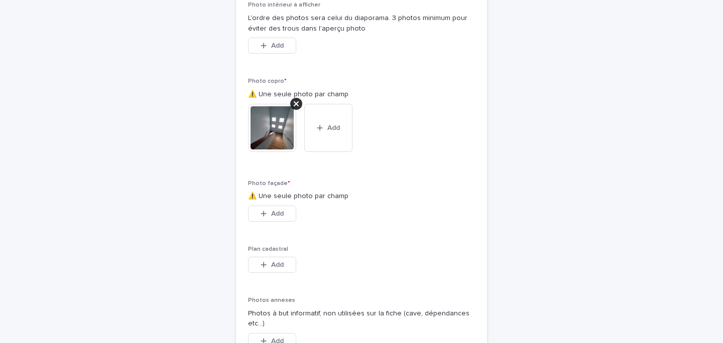
click at [264, 202] on p "⚠️ Une seule photo par champ" at bounding box center [361, 196] width 227 height 11
click at [268, 217] on div "button" at bounding box center [266, 213] width 10 height 7
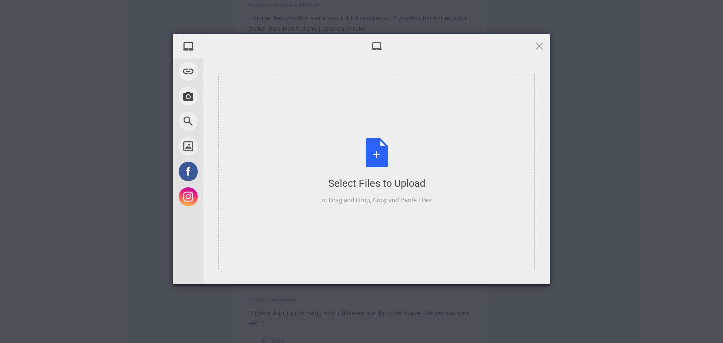
click at [400, 186] on div "Select Files to Upload" at bounding box center [377, 183] width 110 height 14
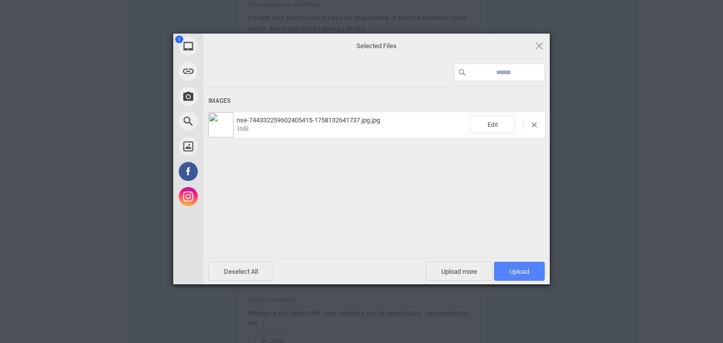
click at [527, 279] on span "Upload 1" at bounding box center [519, 271] width 51 height 19
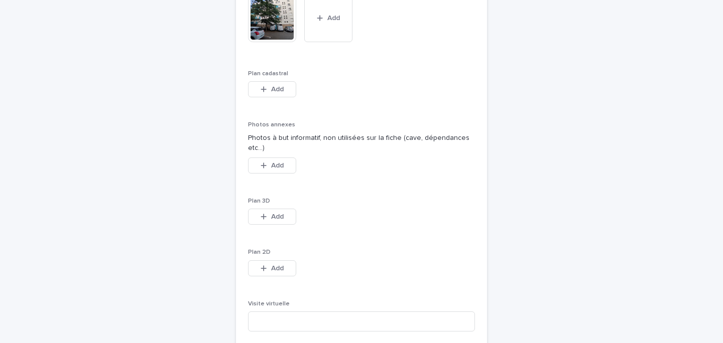
scroll to position [2726, 0]
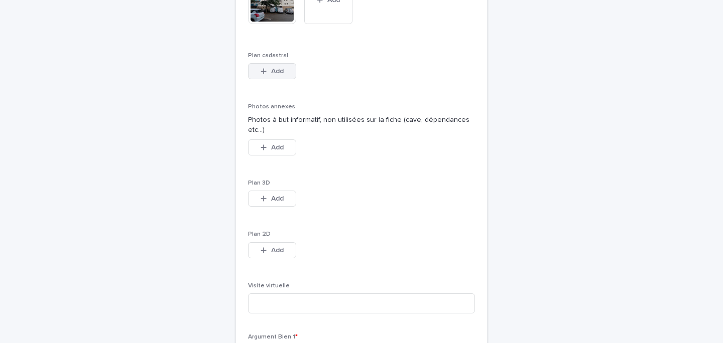
click at [269, 75] on div "button" at bounding box center [266, 71] width 10 height 7
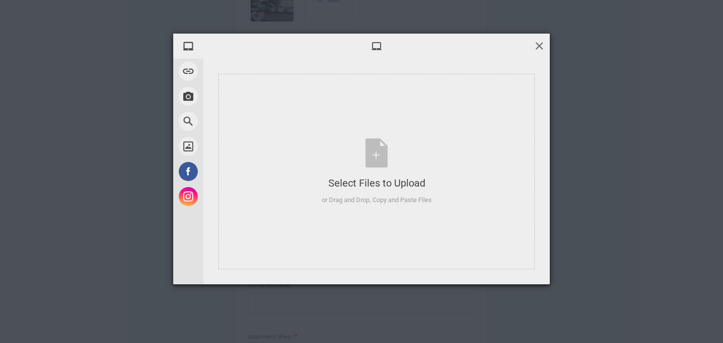
click at [541, 50] on span at bounding box center [539, 45] width 11 height 11
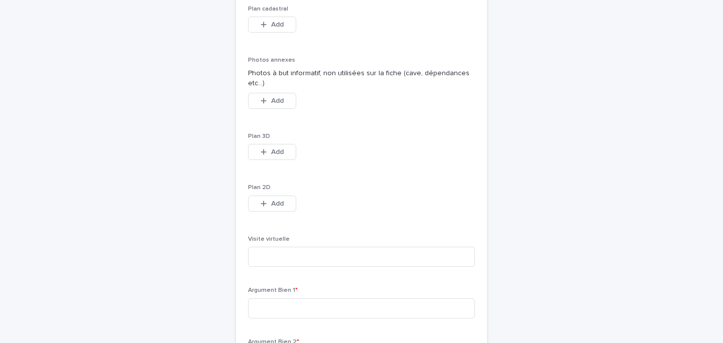
scroll to position [2809, 0]
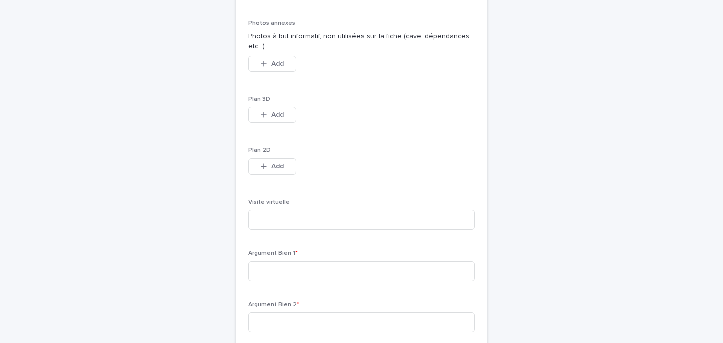
click at [285, 237] on div "Visite virtuelle" at bounding box center [361, 218] width 227 height 39
click at [285, 230] on input at bounding box center [361, 220] width 227 height 20
paste input "**********"
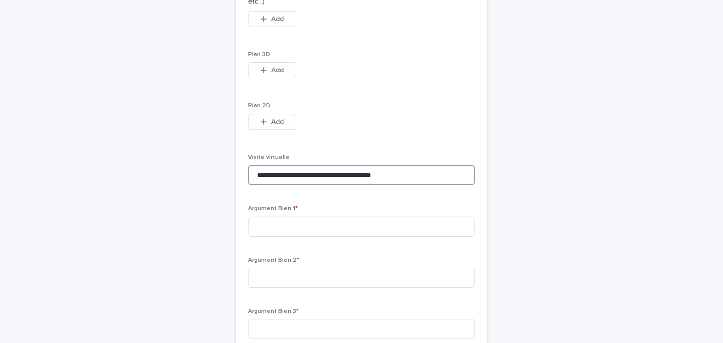
scroll to position [2864, 0]
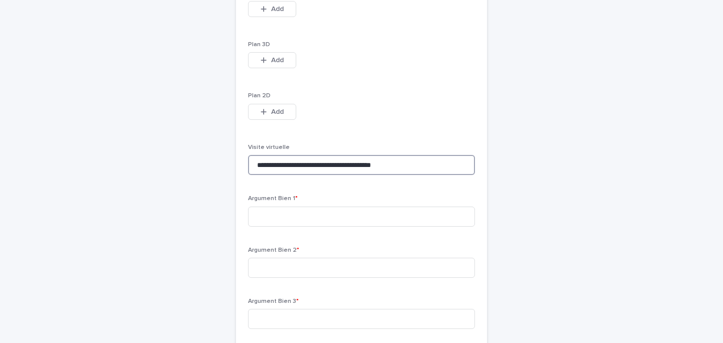
type input "**********"
click at [290, 234] on div "Argument Bien 1 *" at bounding box center [361, 214] width 227 height 39
click at [290, 227] on input at bounding box center [361, 217] width 227 height 20
type input "**********"
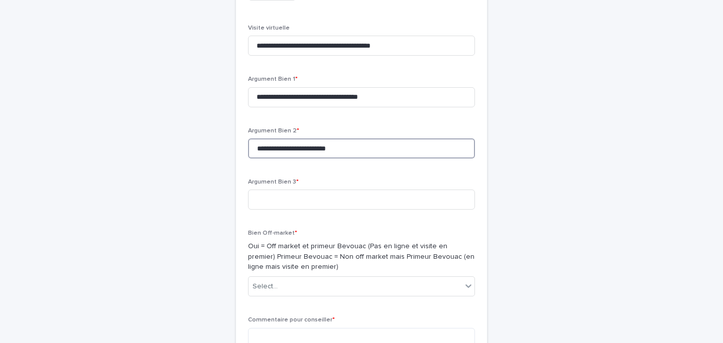
scroll to position [2997, 0]
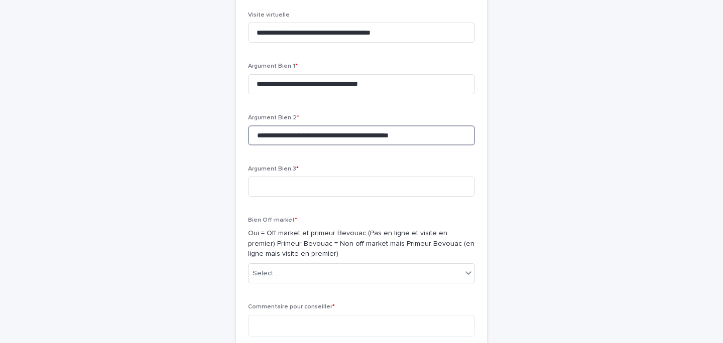
type input "**********"
click at [292, 194] on div "**********" at bounding box center [361, 44] width 227 height 1089
click at [292, 197] on input at bounding box center [361, 187] width 227 height 20
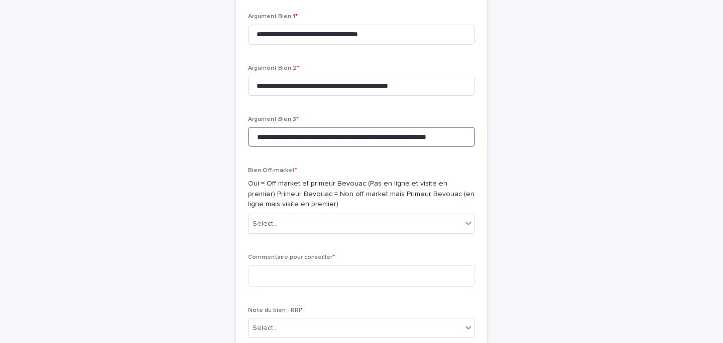
scroll to position [3058, 0]
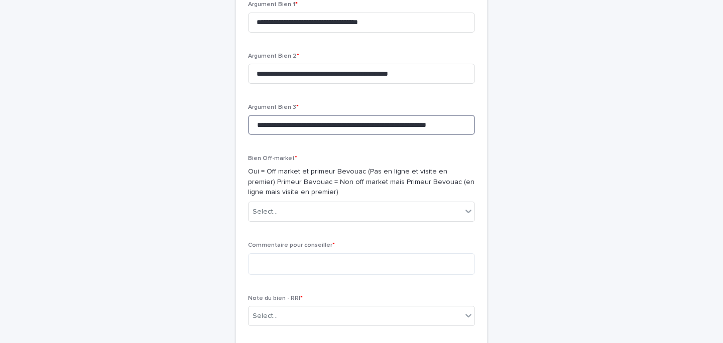
type input "**********"
click at [271, 198] on p "Oui = Off market et primeur Bevouac (Pas en ligne et visite en premier) Primeur…" at bounding box center [361, 182] width 227 height 31
click at [272, 220] on div "Select..." at bounding box center [355, 212] width 213 height 17
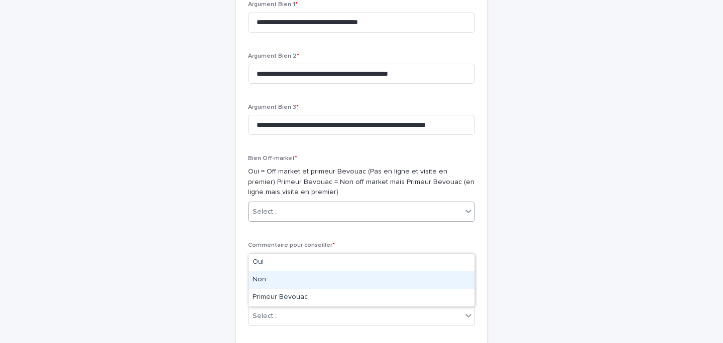
click at [281, 274] on div "Non" at bounding box center [362, 281] width 226 height 18
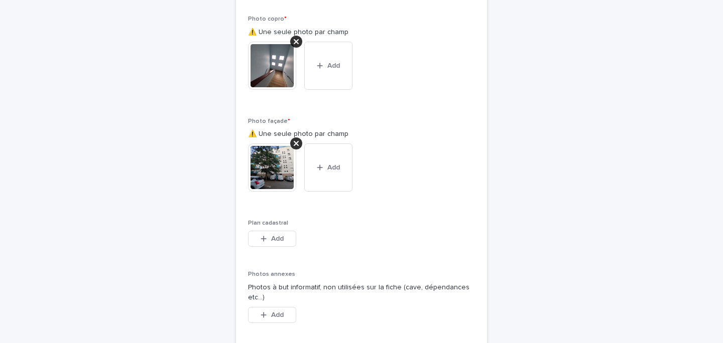
scroll to position [2476, 0]
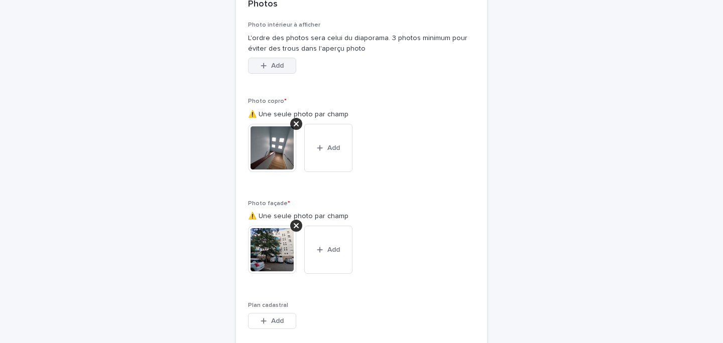
click at [277, 69] on span "Add" at bounding box center [277, 65] width 13 height 7
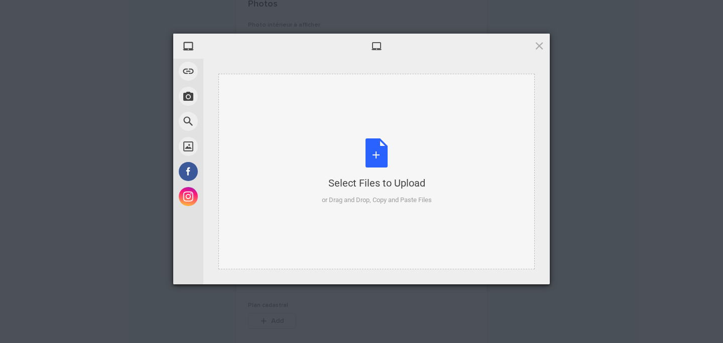
click at [377, 150] on div "Select Files to Upload or Drag and Drop, Copy and Paste Files" at bounding box center [377, 172] width 110 height 67
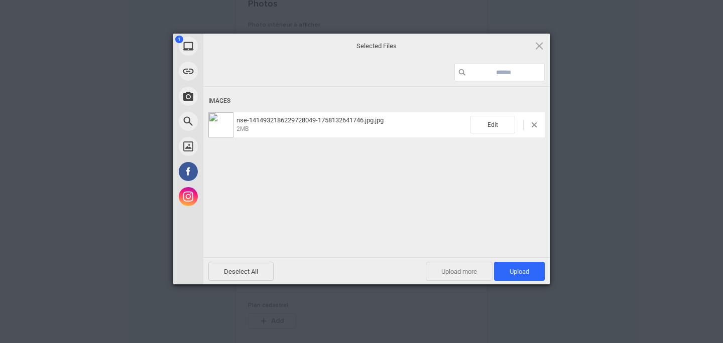
click at [465, 267] on span "Upload more" at bounding box center [459, 271] width 67 height 19
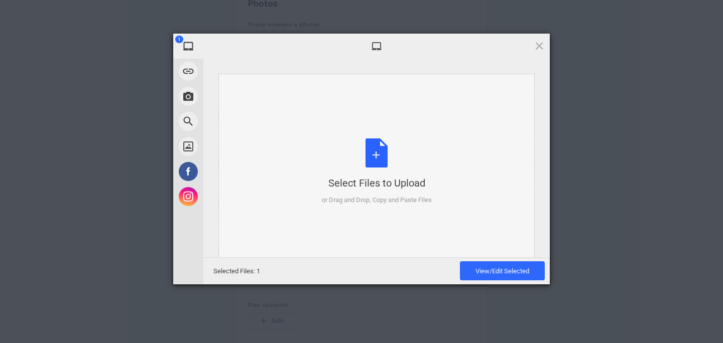
click at [403, 183] on div "Select Files to Upload" at bounding box center [377, 183] width 110 height 14
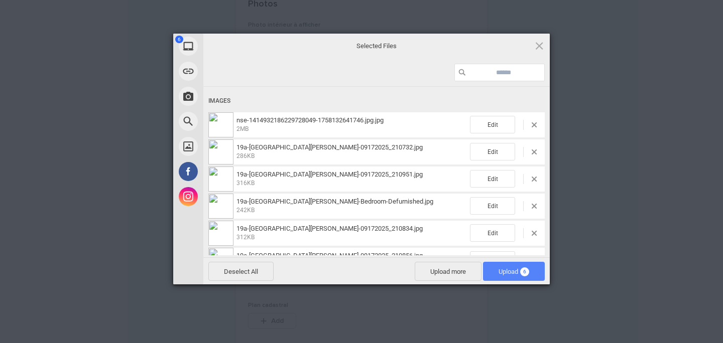
click at [499, 267] on span "Upload 6" at bounding box center [514, 271] width 62 height 19
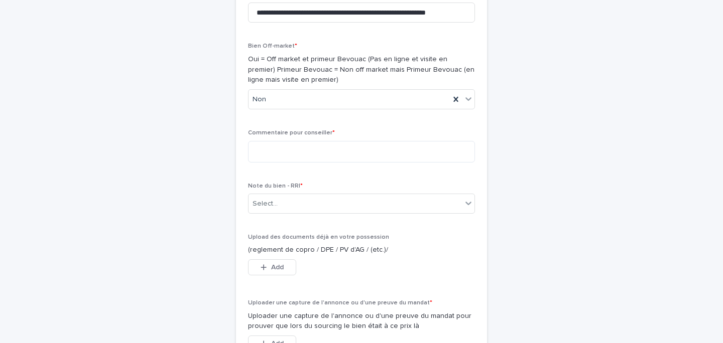
scroll to position [3319, 0]
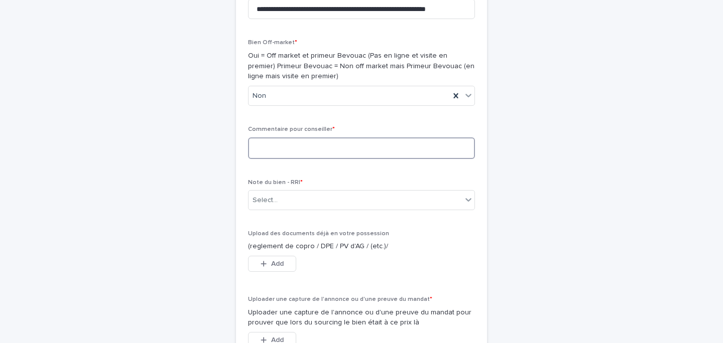
click at [289, 159] on textarea at bounding box center [361, 149] width 227 height 22
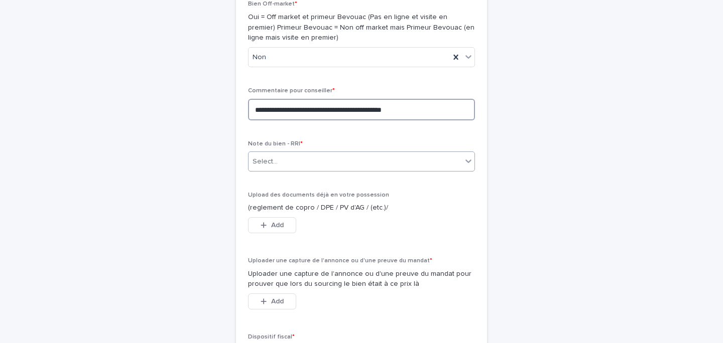
type textarea "**********"
click at [300, 170] on div "Select..." at bounding box center [355, 162] width 213 height 17
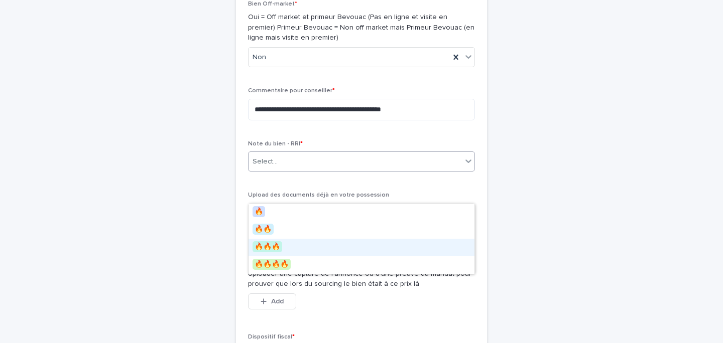
click at [280, 245] on div "🔥🔥🔥" at bounding box center [362, 248] width 226 height 18
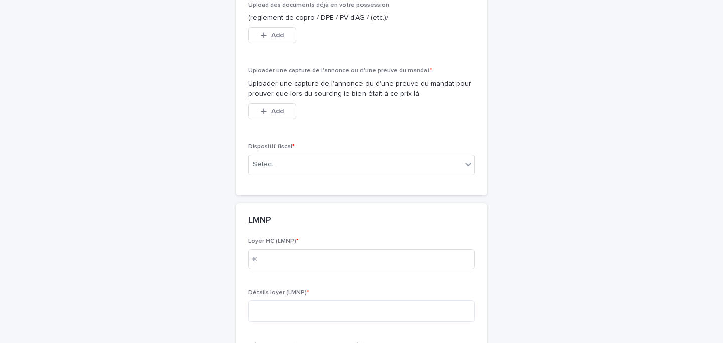
scroll to position [3577, 0]
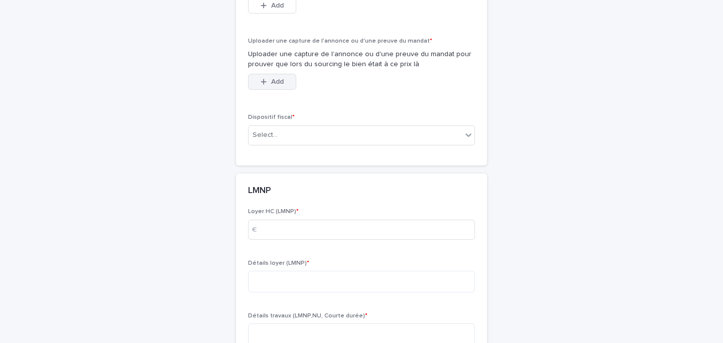
click at [270, 85] on div "button" at bounding box center [266, 81] width 10 height 7
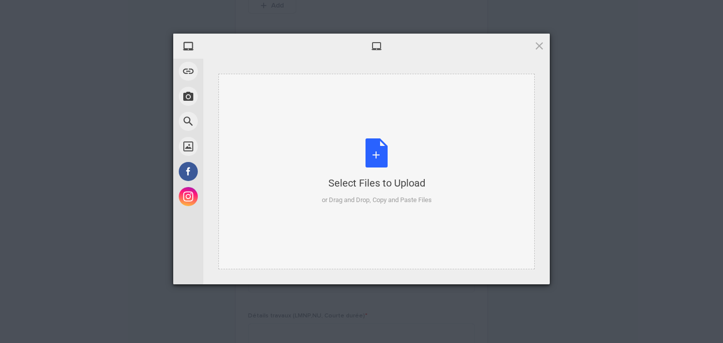
click at [360, 163] on div "Select Files to Upload or Drag and Drop, Copy and Paste Files" at bounding box center [377, 172] width 110 height 67
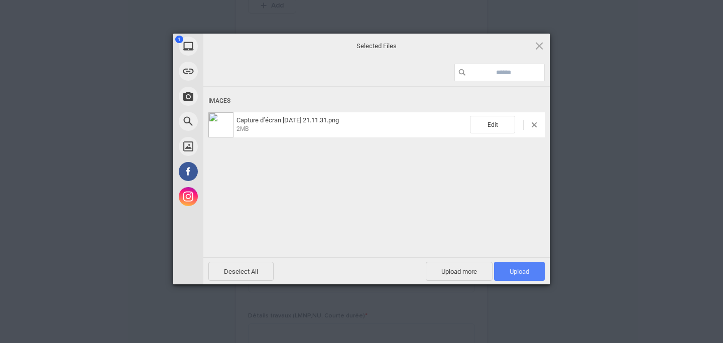
click at [521, 271] on span "Upload 1" at bounding box center [520, 272] width 20 height 8
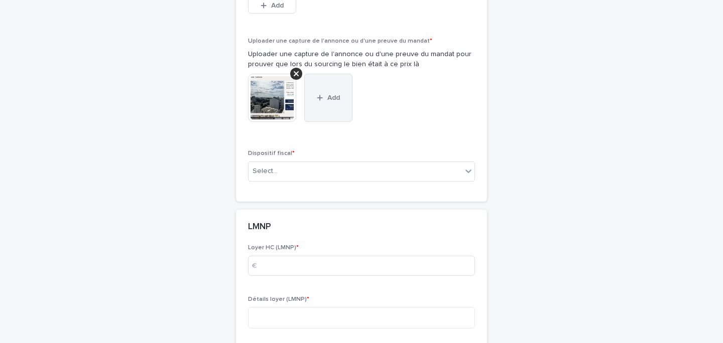
scroll to position [3617, 0]
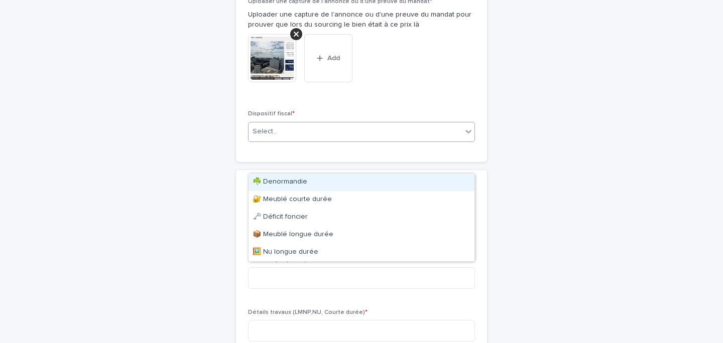
click at [291, 140] on div "Select..." at bounding box center [355, 132] width 213 height 17
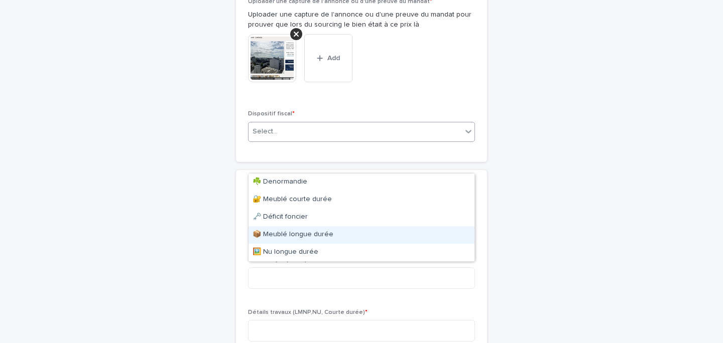
click at [316, 241] on div "📦 Meublé longue durée" at bounding box center [362, 235] width 226 height 18
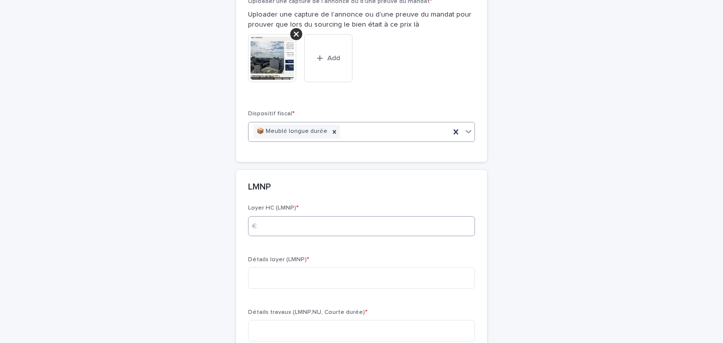
scroll to position [3664, 0]
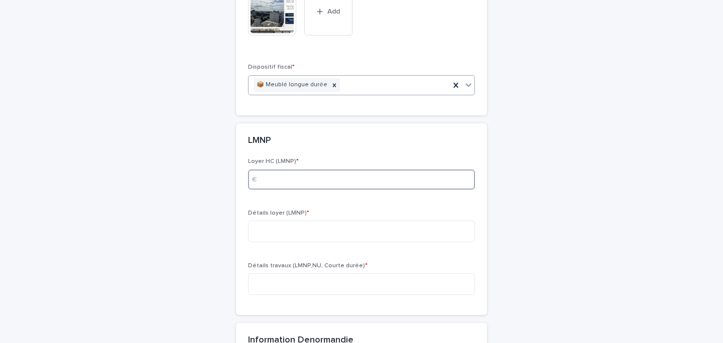
click at [301, 190] on input at bounding box center [361, 180] width 227 height 20
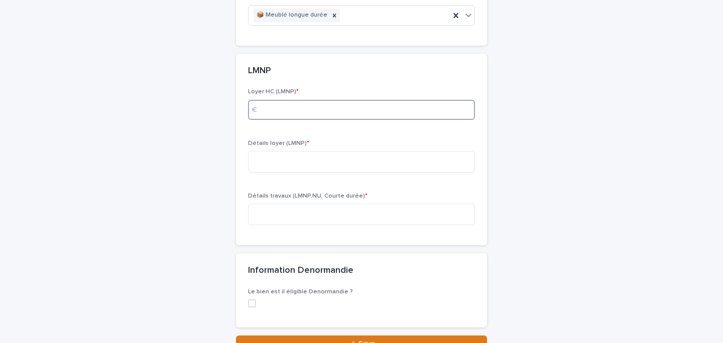
scroll to position [3760, 0]
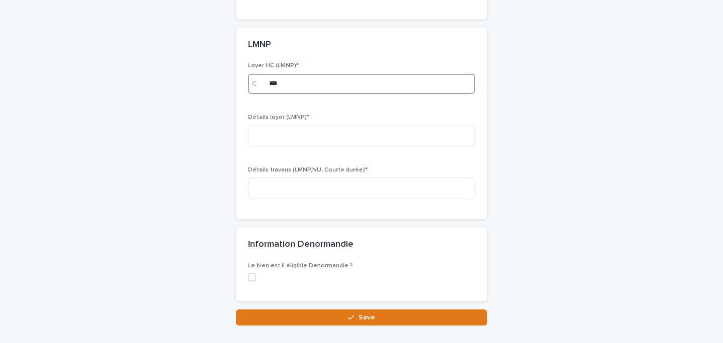
type input "***"
click at [334, 155] on div "Détails loyer (LMNP) *" at bounding box center [361, 134] width 227 height 41
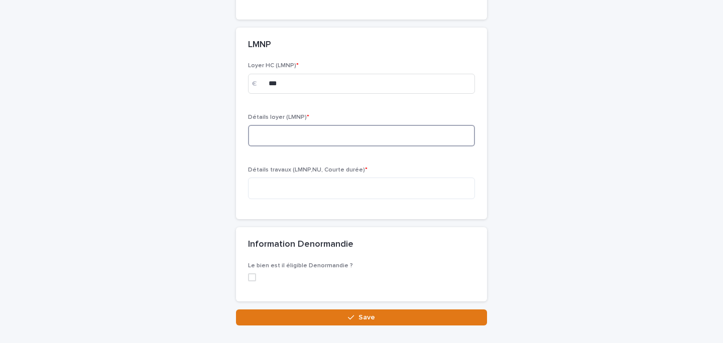
click at [332, 147] on textarea at bounding box center [361, 136] width 227 height 22
type textarea "**********"
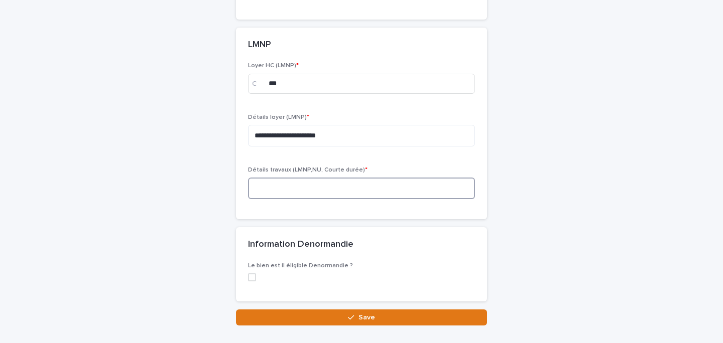
click at [298, 199] on textarea at bounding box center [361, 189] width 227 height 22
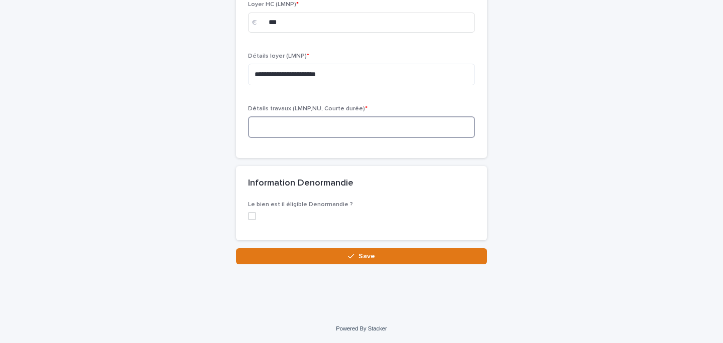
scroll to position [3822, 0]
paste textarea "**********"
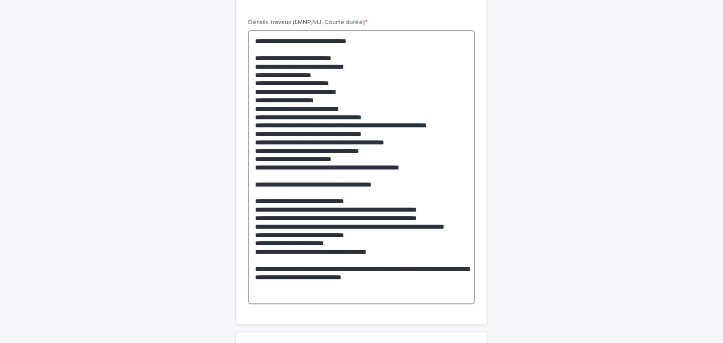
scroll to position [3908, 0]
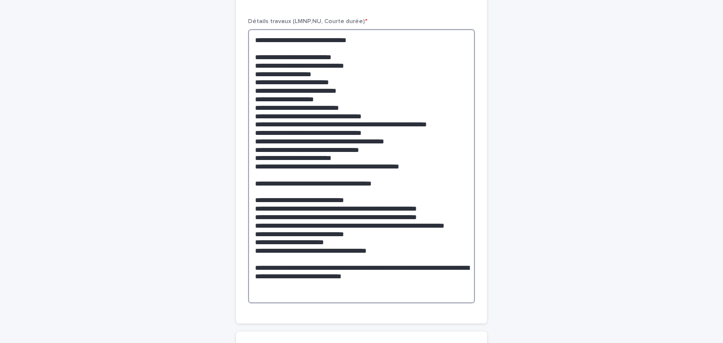
click at [335, 75] on textarea at bounding box center [361, 166] width 227 height 275
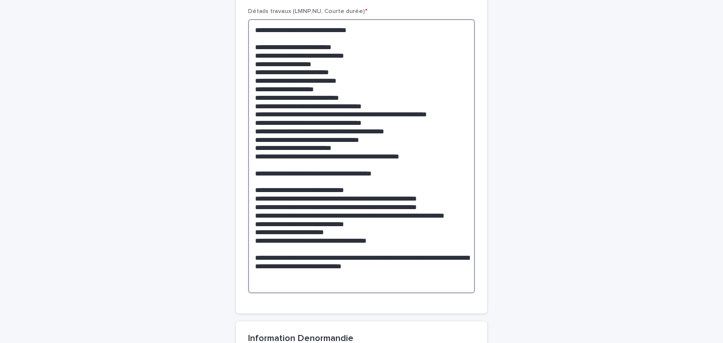
drag, startPoint x: 338, startPoint y: 98, endPoint x: 250, endPoint y: 92, distance: 89.0
click at [250, 92] on textarea at bounding box center [361, 156] width 227 height 275
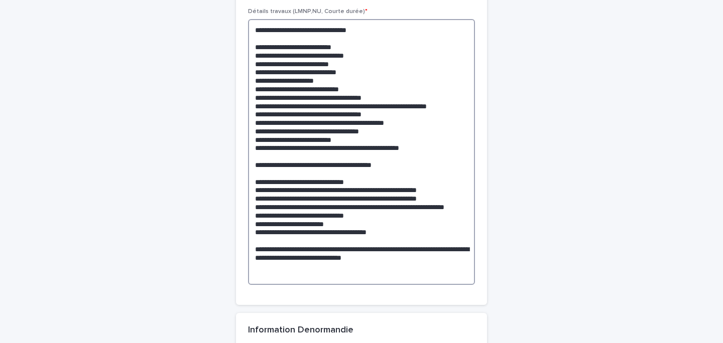
drag, startPoint x: 322, startPoint y: 95, endPoint x: 260, endPoint y: 94, distance: 62.3
click at [260, 94] on textarea at bounding box center [361, 152] width 227 height 266
drag, startPoint x: 332, startPoint y: 112, endPoint x: 253, endPoint y: 109, distance: 79.9
click at [253, 109] on textarea at bounding box center [361, 152] width 227 height 266
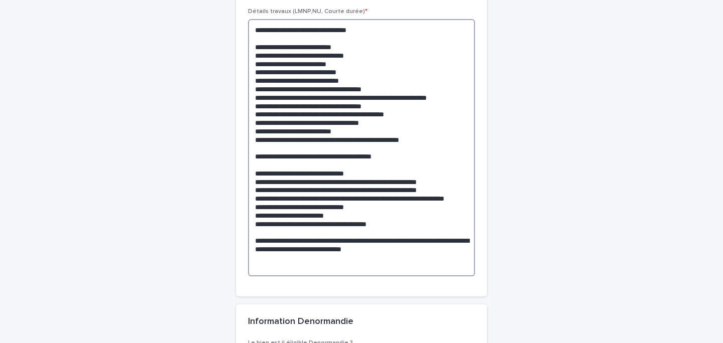
drag, startPoint x: 366, startPoint y: 113, endPoint x: 230, endPoint y: 113, distance: 136.1
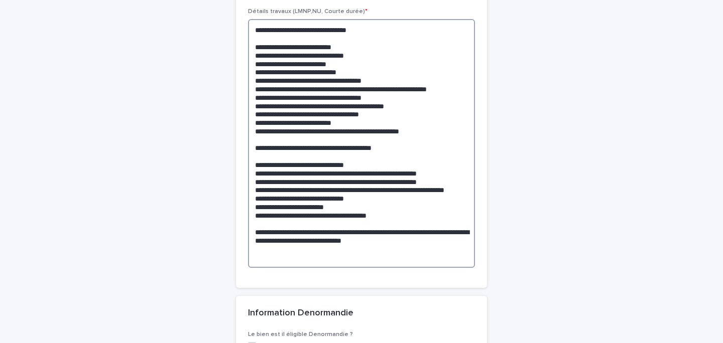
drag, startPoint x: 428, startPoint y: 142, endPoint x: 246, endPoint y: 122, distance: 182.8
click at [246, 122] on div "**********" at bounding box center [361, 96] width 251 height 385
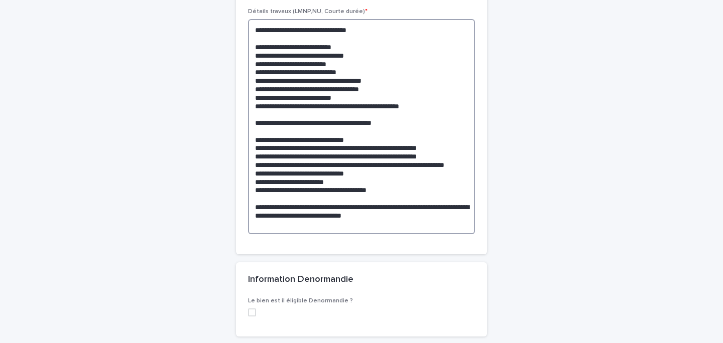
click at [388, 131] on textarea "**********" at bounding box center [361, 126] width 227 height 215
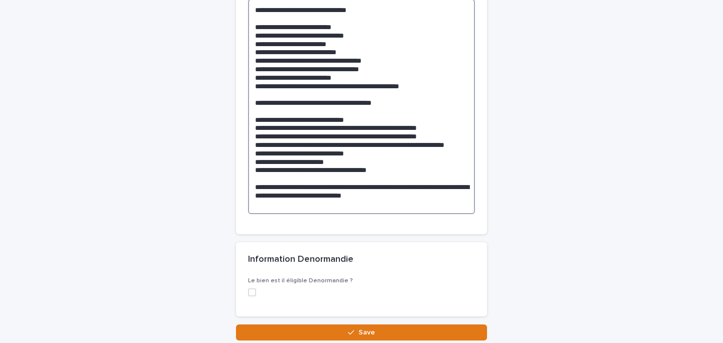
scroll to position [3940, 0]
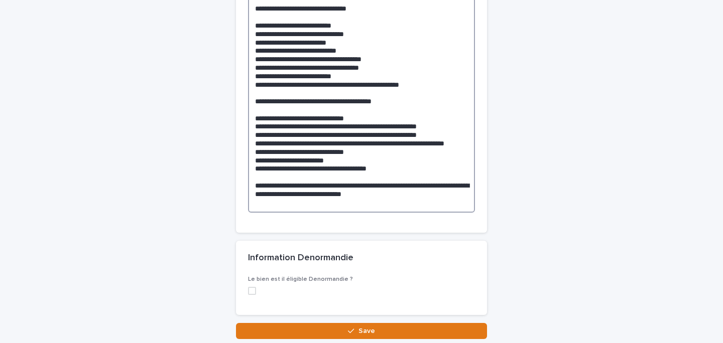
click at [387, 155] on textarea "**********" at bounding box center [361, 104] width 227 height 215
click at [393, 146] on textarea "**********" at bounding box center [361, 104] width 227 height 215
drag, startPoint x: 393, startPoint y: 146, endPoint x: 266, endPoint y: 144, distance: 127.0
click at [266, 144] on textarea "**********" at bounding box center [361, 104] width 227 height 215
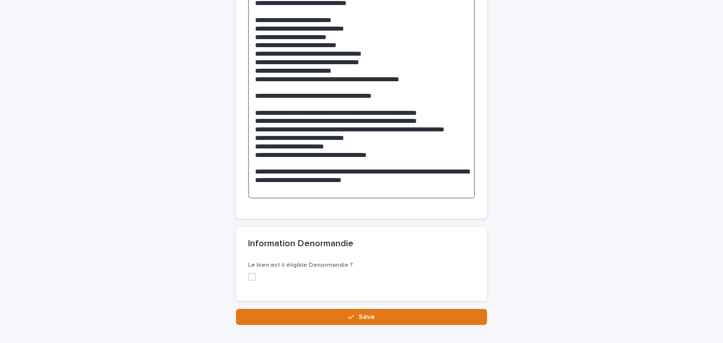
scroll to position [3947, 0]
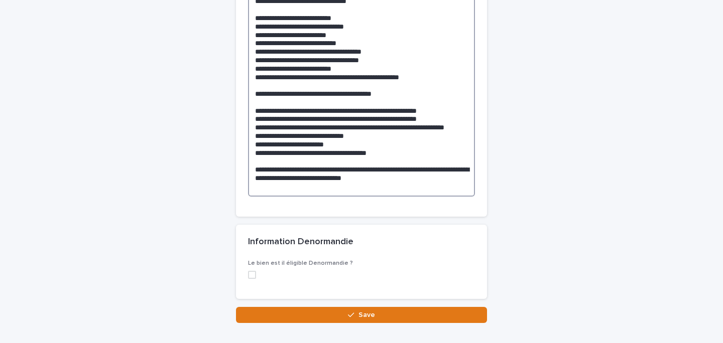
click at [338, 175] on textarea "**********" at bounding box center [361, 93] width 227 height 207
click at [359, 178] on textarea "**********" at bounding box center [361, 93] width 227 height 207
click at [366, 192] on textarea "**********" at bounding box center [361, 93] width 227 height 207
drag, startPoint x: 403, startPoint y: 194, endPoint x: 241, endPoint y: 184, distance: 162.5
click at [241, 184] on div "**********" at bounding box center [361, 45] width 251 height 342
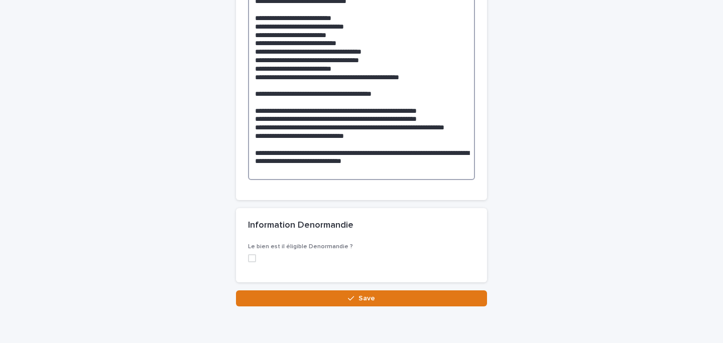
click at [309, 161] on textarea "**********" at bounding box center [361, 85] width 227 height 190
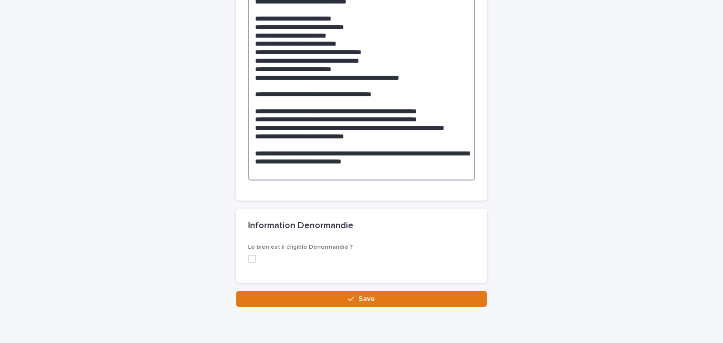
drag, startPoint x: 363, startPoint y: 178, endPoint x: 256, endPoint y: 175, distance: 108.0
click at [256, 175] on textarea "**********" at bounding box center [361, 85] width 227 height 190
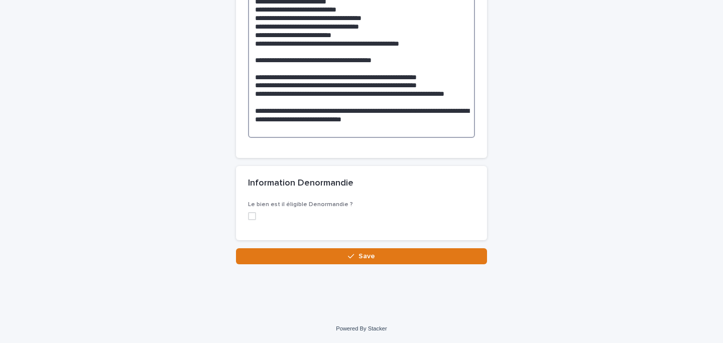
scroll to position [4013, 0]
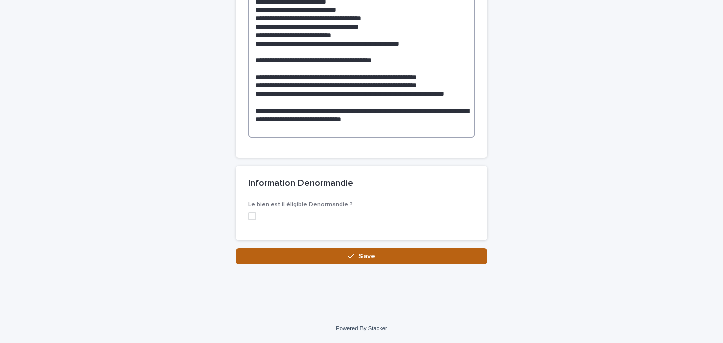
type textarea "**********"
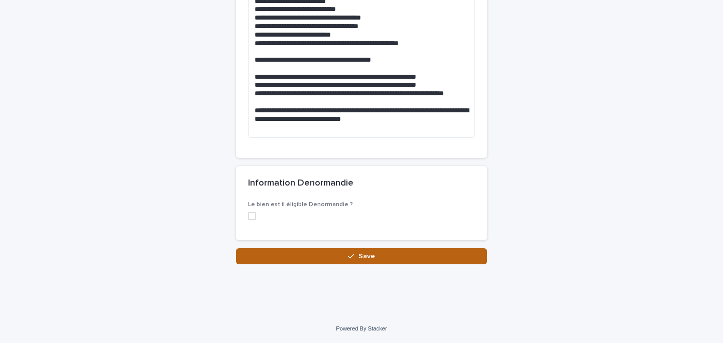
click at [329, 252] on button "Save" at bounding box center [361, 257] width 251 height 16
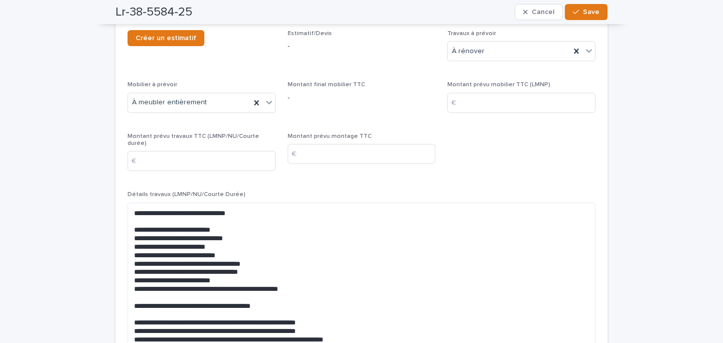
scroll to position [2776, 0]
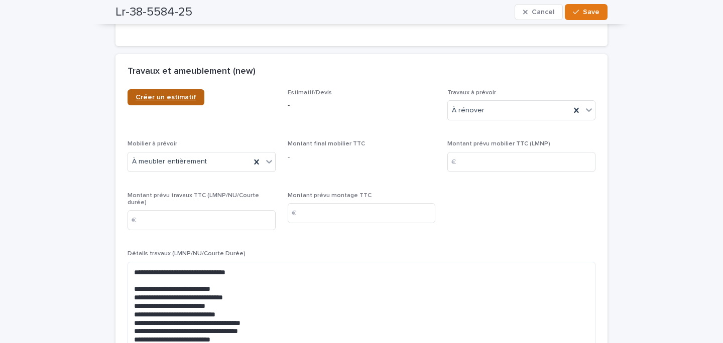
click at [159, 91] on link "Créer un estimatif" at bounding box center [166, 97] width 77 height 16
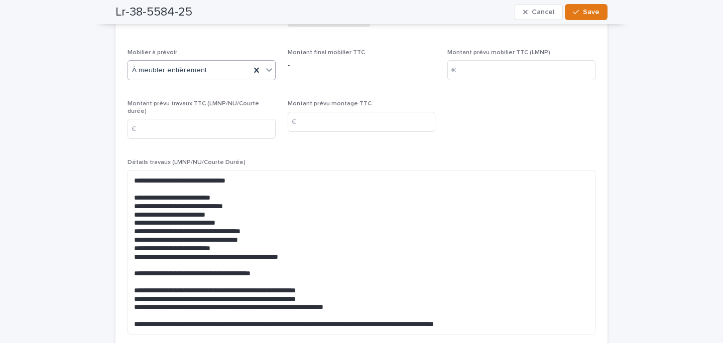
scroll to position [2917, 0]
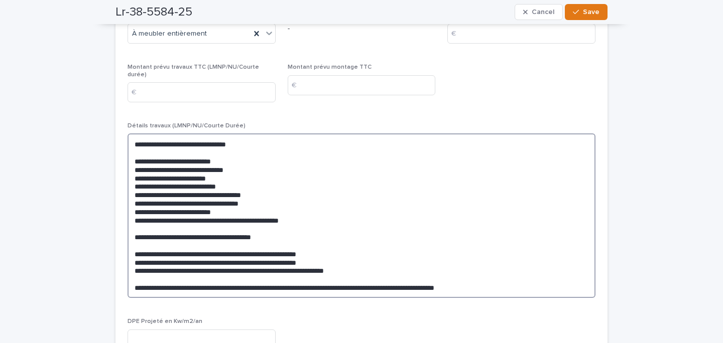
click at [252, 149] on textarea "**********" at bounding box center [362, 216] width 468 height 165
drag, startPoint x: 235, startPoint y: 160, endPoint x: 140, endPoint y: 159, distance: 95.4
click at [140, 159] on textarea "**********" at bounding box center [362, 216] width 468 height 165
drag, startPoint x: 265, startPoint y: 184, endPoint x: 134, endPoint y: 183, distance: 130.5
click at [134, 183] on textarea "**********" at bounding box center [362, 216] width 468 height 165
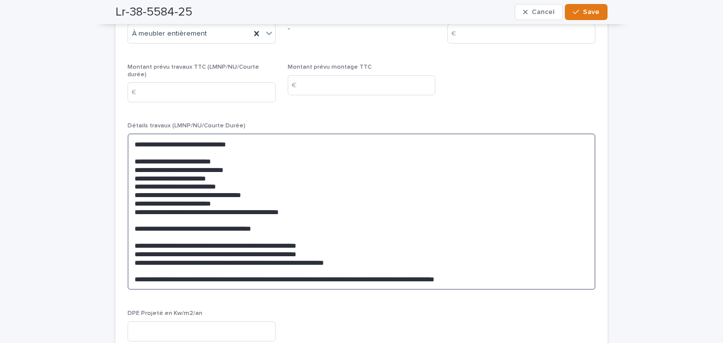
type textarea "**********"
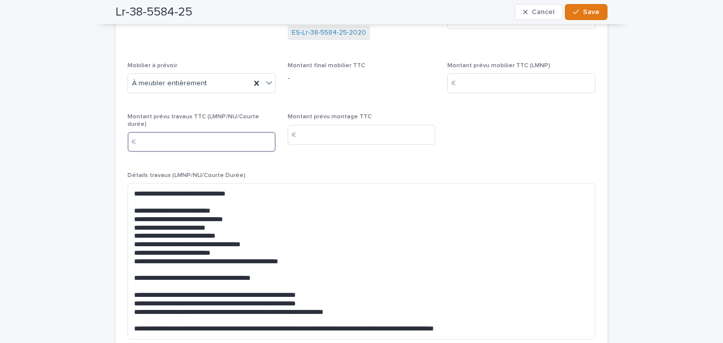
click at [187, 132] on input at bounding box center [202, 142] width 148 height 20
click at [459, 73] on div "€" at bounding box center [457, 83] width 20 height 20
click at [476, 73] on input at bounding box center [521, 83] width 148 height 20
type input "****"
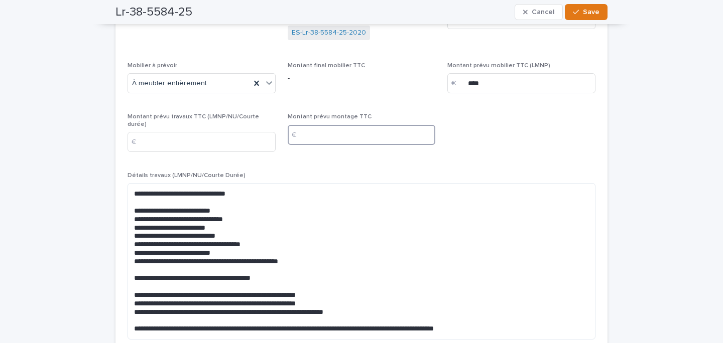
click at [365, 125] on input at bounding box center [362, 135] width 148 height 20
type input "***"
click at [224, 132] on input at bounding box center [202, 142] width 148 height 20
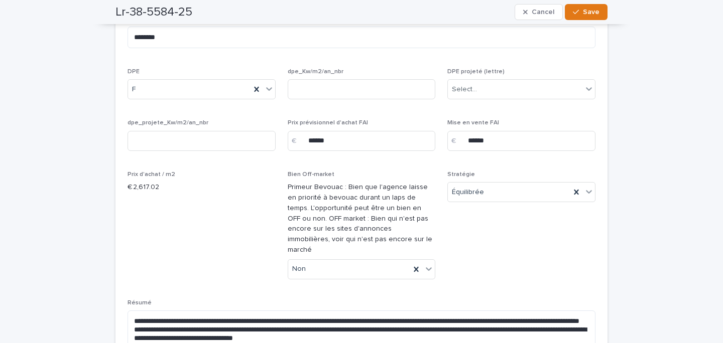
scroll to position [577, 0]
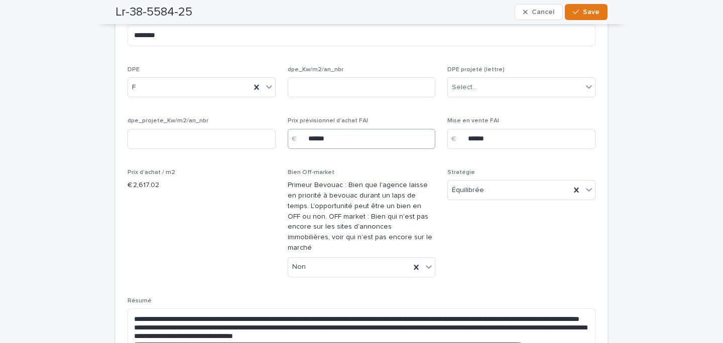
type input "*****"
click at [317, 140] on input "******" at bounding box center [362, 139] width 148 height 20
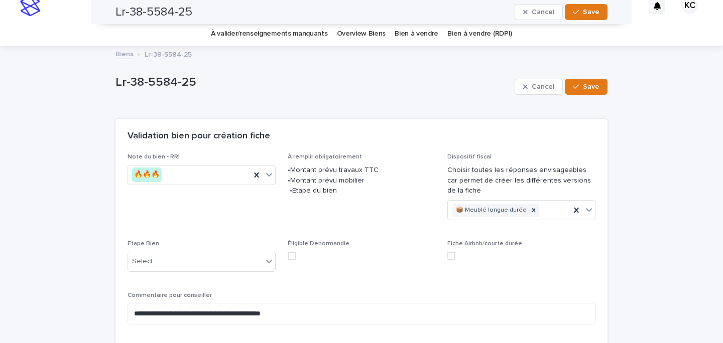
scroll to position [0, 0]
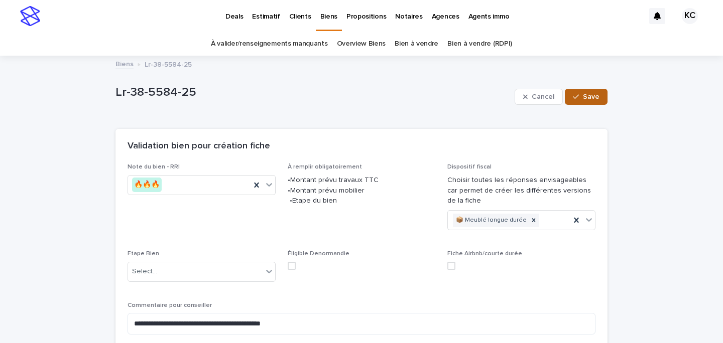
type input "******"
click at [586, 103] on button "Save" at bounding box center [586, 97] width 43 height 16
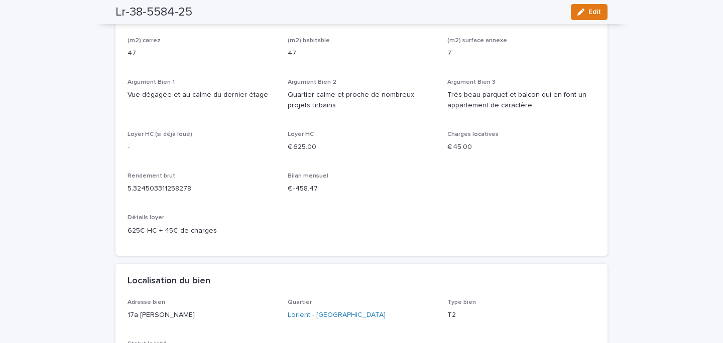
scroll to position [737, 0]
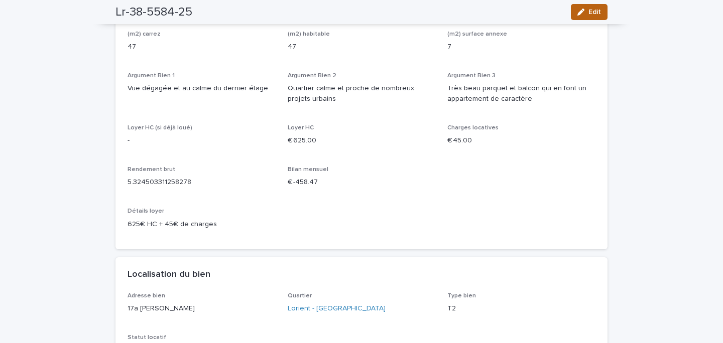
click at [593, 16] on button "Edit" at bounding box center [589, 12] width 37 height 16
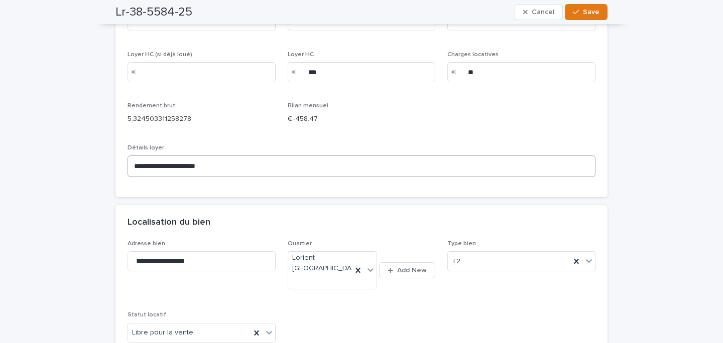
scroll to position [1012, 0]
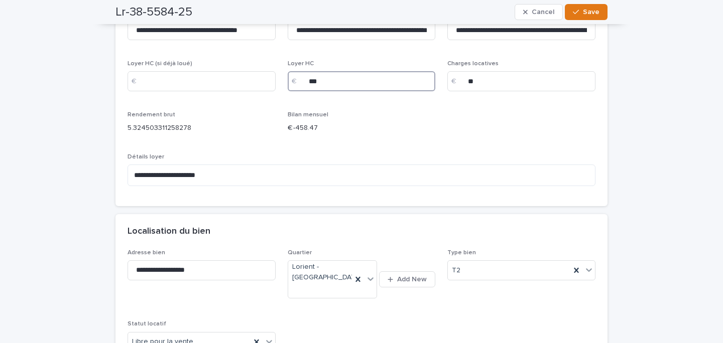
click at [316, 71] on input "***" at bounding box center [362, 81] width 148 height 20
type input "***"
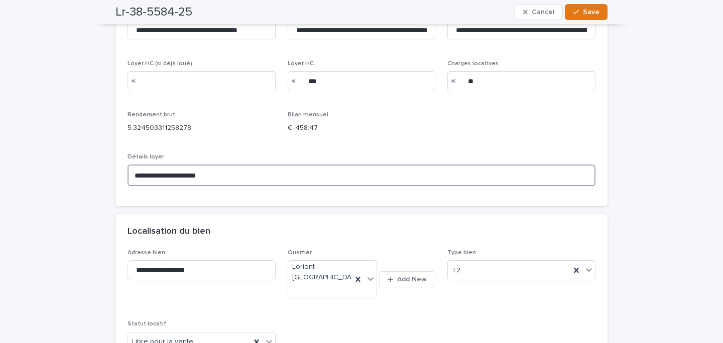
click at [144, 165] on textarea "**********" at bounding box center [362, 176] width 468 height 22
type textarea "**********"
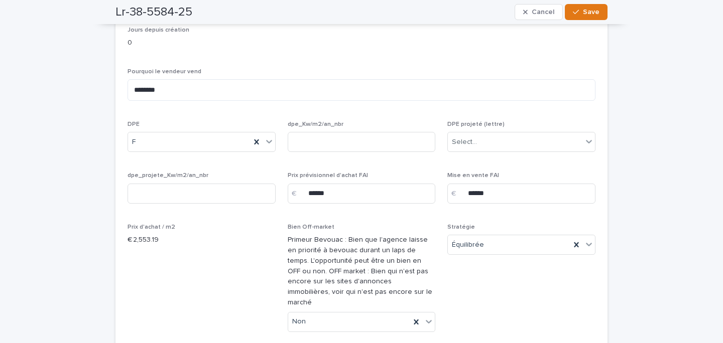
scroll to position [566, 0]
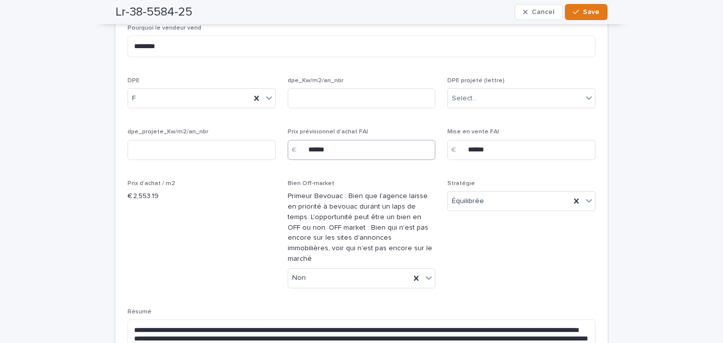
type textarea "**********"
click at [317, 150] on input "******" at bounding box center [362, 150] width 148 height 20
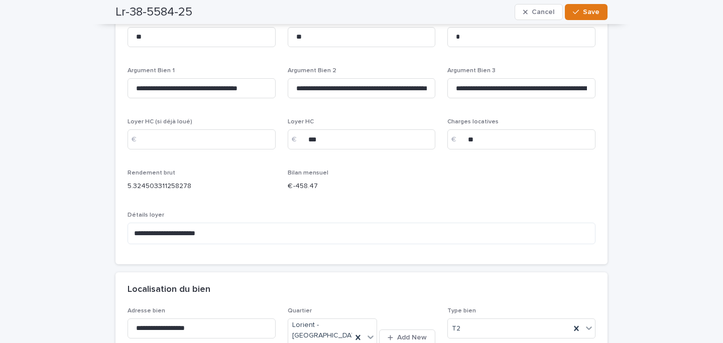
scroll to position [937, 0]
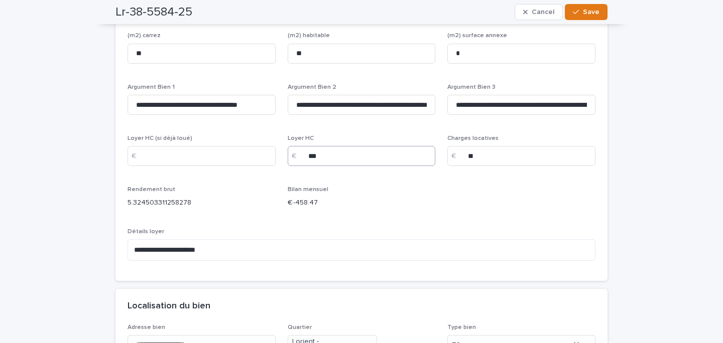
type input "******"
click at [316, 147] on input "***" at bounding box center [362, 156] width 148 height 20
click at [582, 17] on button "Save" at bounding box center [586, 12] width 43 height 16
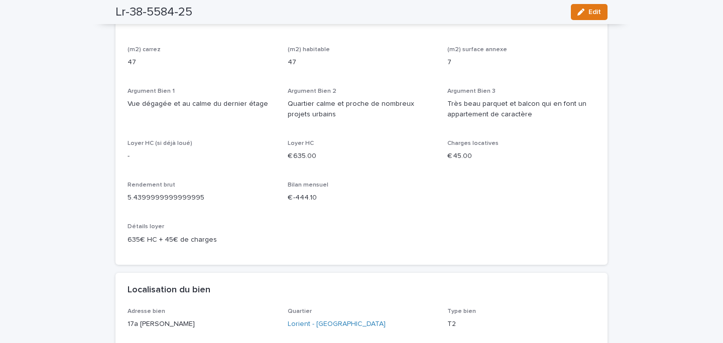
scroll to position [0, 0]
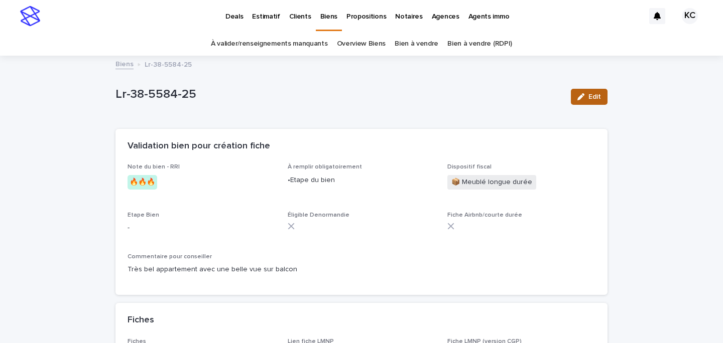
click at [587, 99] on div "button" at bounding box center [582, 96] width 11 height 7
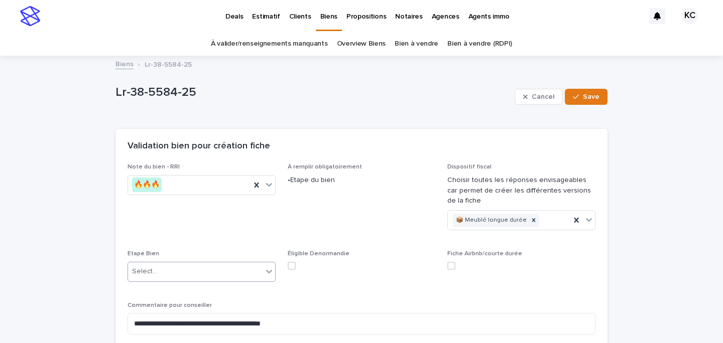
click at [146, 273] on div "Select..." at bounding box center [144, 272] width 25 height 11
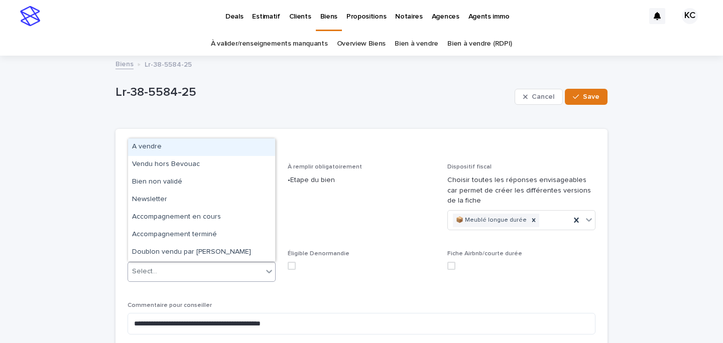
click at [162, 147] on div "A vendre" at bounding box center [201, 148] width 147 height 18
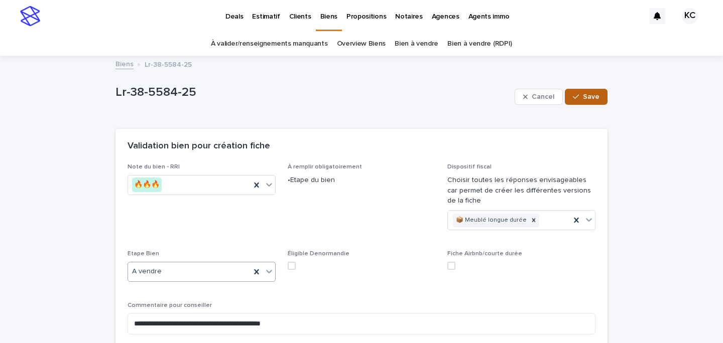
click at [588, 97] on span "Save" at bounding box center [591, 96] width 17 height 7
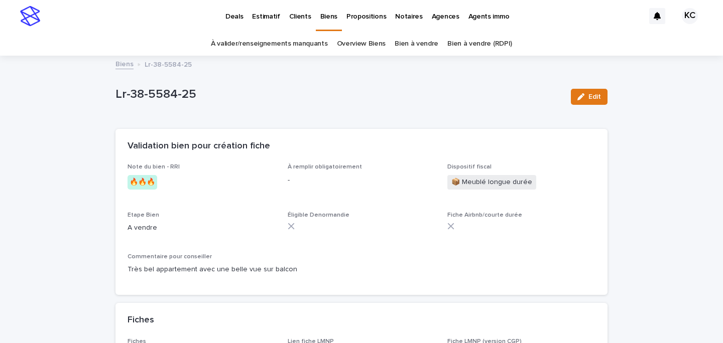
click at [362, 42] on link "Overview Biens" at bounding box center [361, 44] width 49 height 24
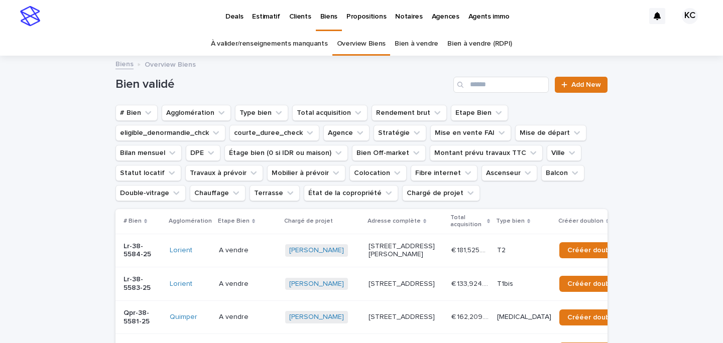
click at [356, 17] on p "Propositions" at bounding box center [366, 10] width 40 height 21
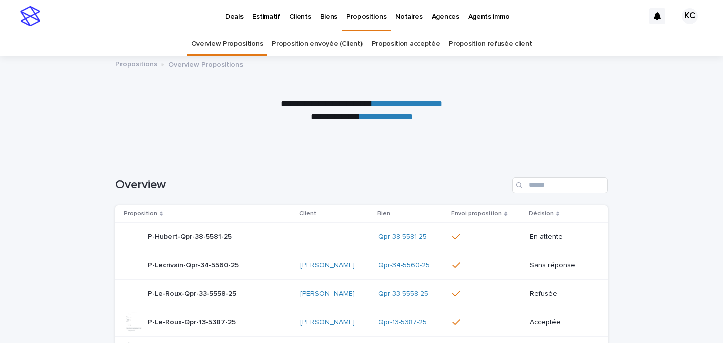
click at [402, 105] on link "**********" at bounding box center [407, 103] width 70 height 9
